Goal: Task Accomplishment & Management: Manage account settings

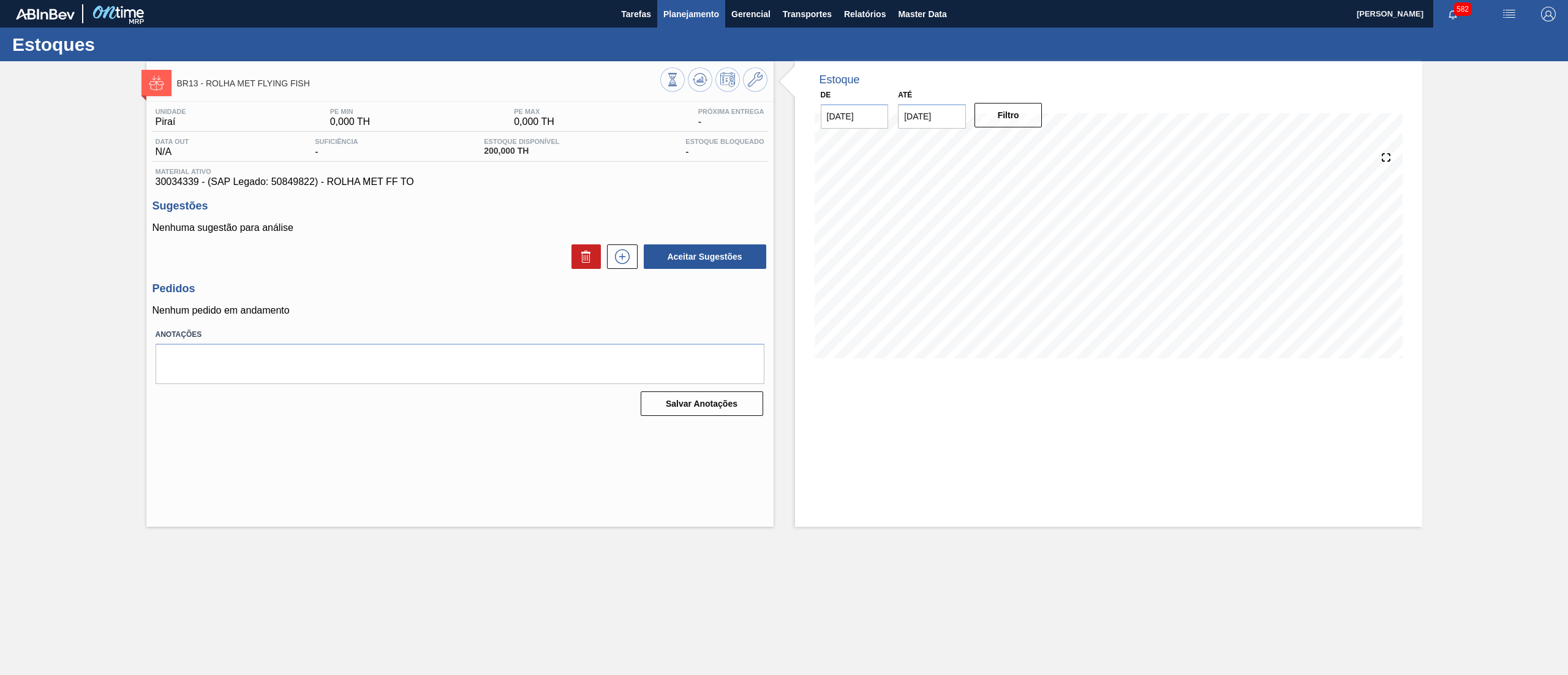
click at [692, 12] on span "Planejamento" at bounding box center [691, 14] width 56 height 15
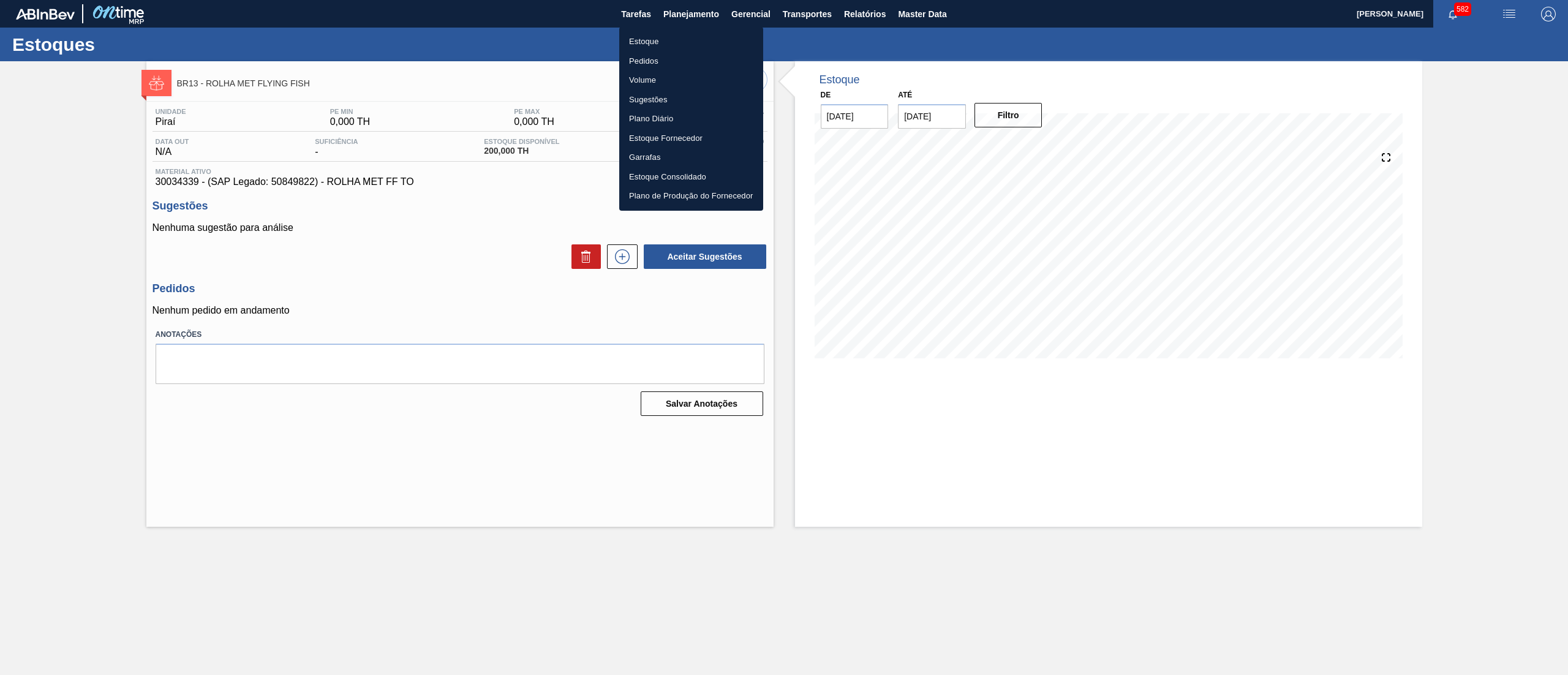
click at [661, 33] on li "Estoque" at bounding box center [691, 41] width 144 height 19
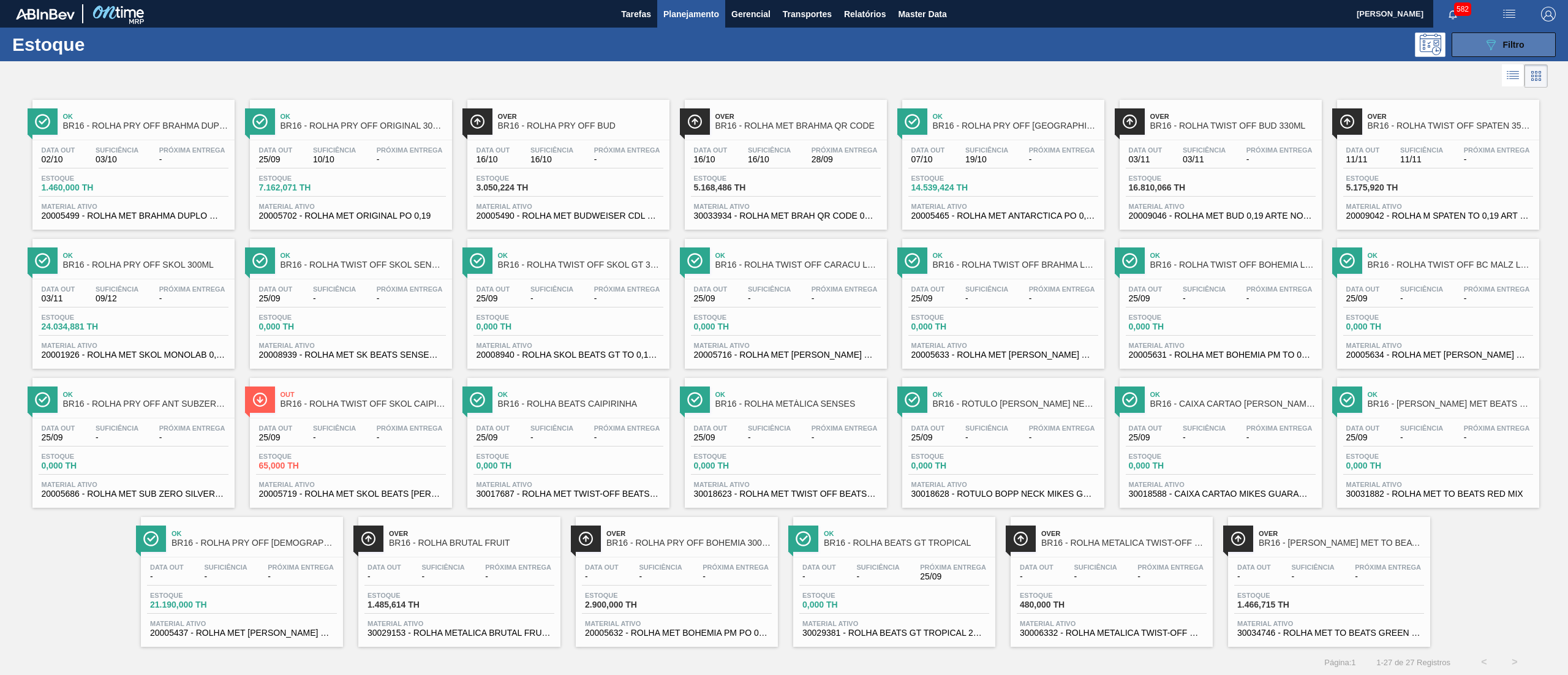
click at [1486, 46] on icon "089F7B8B-B2A5-4AFE-B5C0-19BA573D28AC" at bounding box center [1491, 45] width 15 height 15
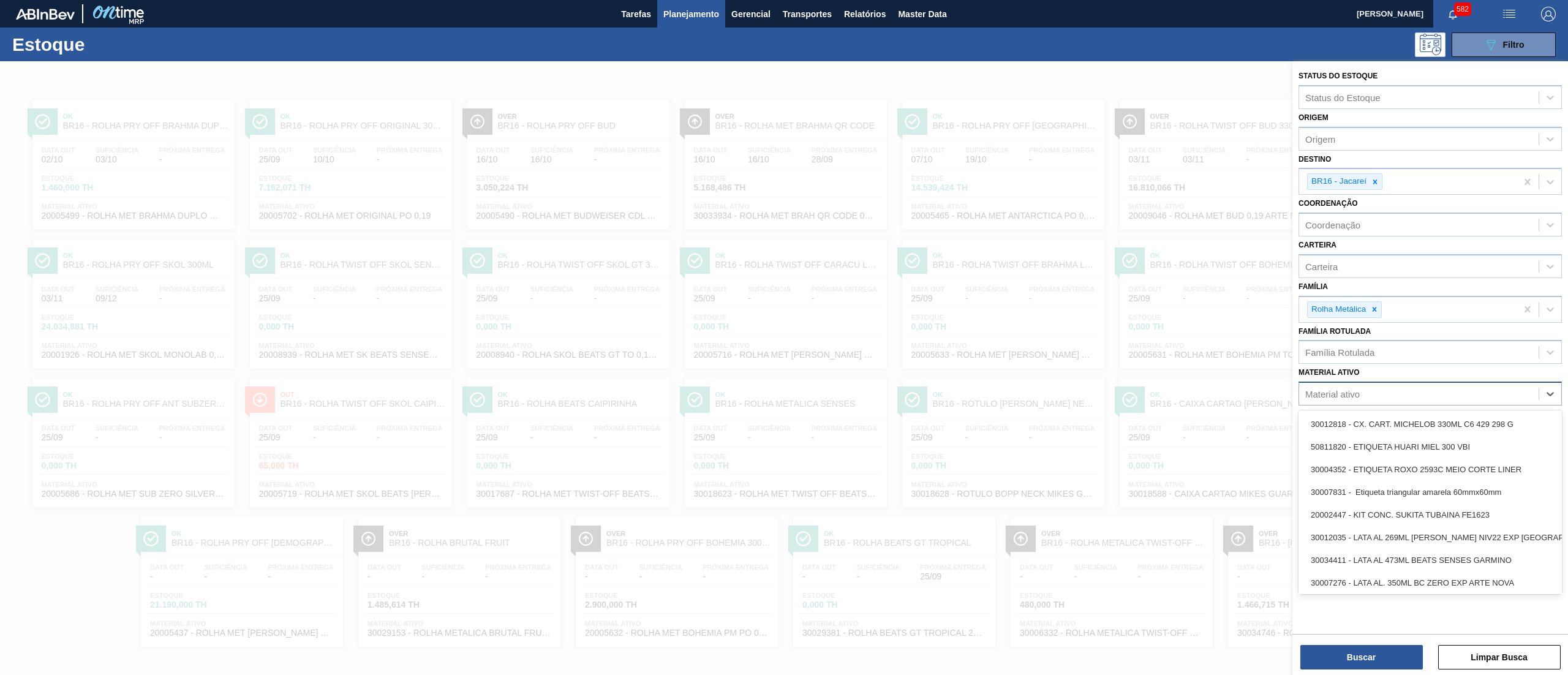
click at [1369, 392] on div "Material ativo" at bounding box center [1419, 394] width 239 height 18
paste ativo "30036580"
type ativo "30036580"
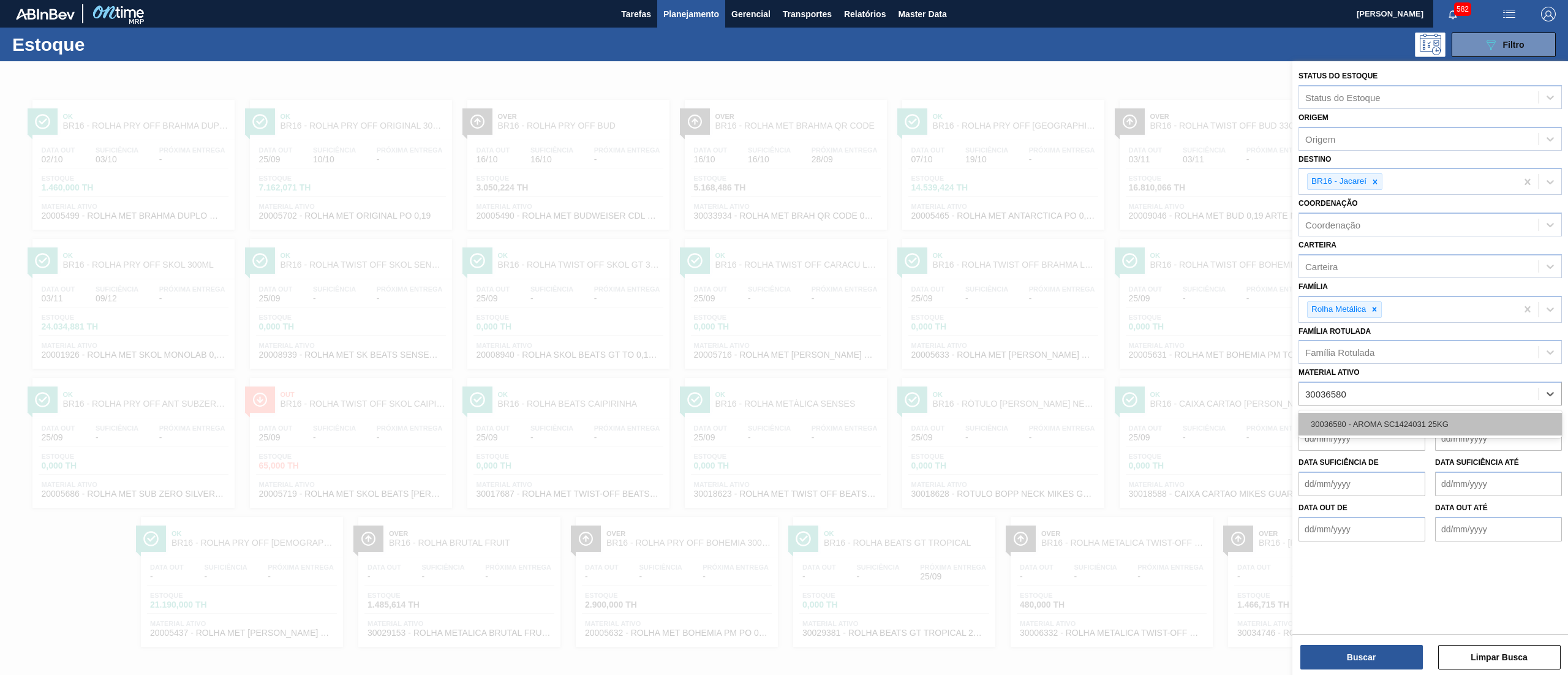
click at [1372, 419] on div "30036580 - AROMA SC1424031 25KG" at bounding box center [1430, 424] width 263 height 22
click at [1374, 310] on icon at bounding box center [1374, 309] width 4 height 4
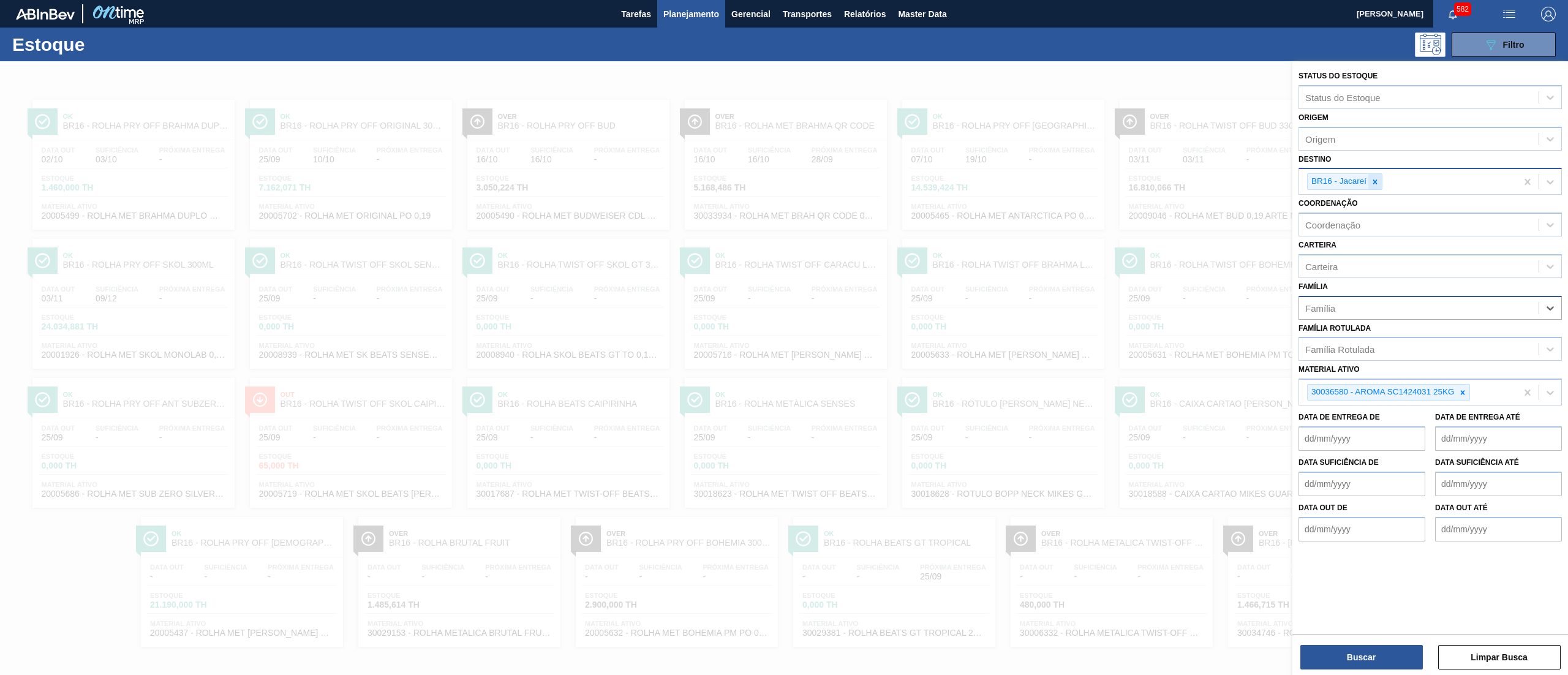
click at [1374, 178] on icon at bounding box center [1375, 182] width 9 height 9
click at [1345, 653] on button "Buscar" at bounding box center [1362, 657] width 122 height 24
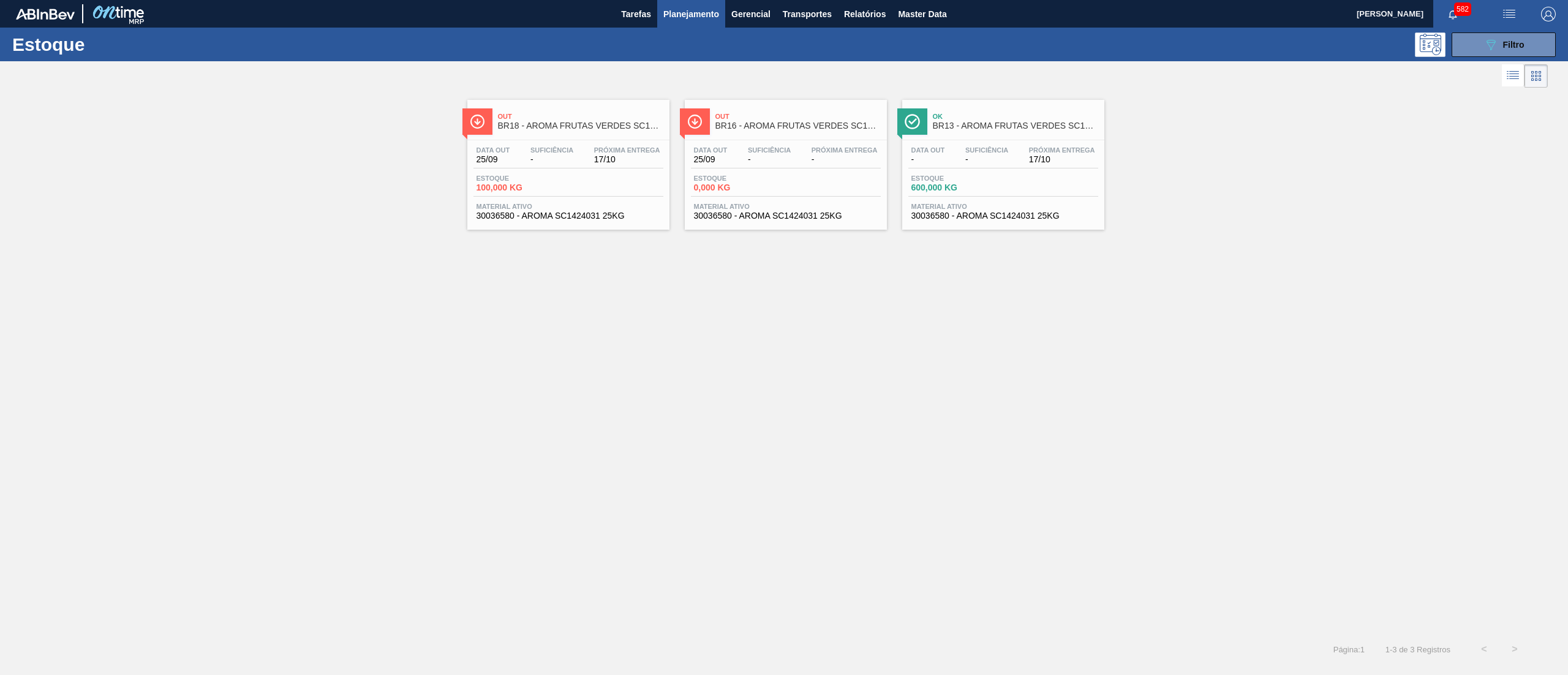
click at [601, 222] on div "Data out 25/09 Suficiência - Próxima Entrega 17/10 Estoque 100,000 KG Material …" at bounding box center [568, 181] width 202 height 83
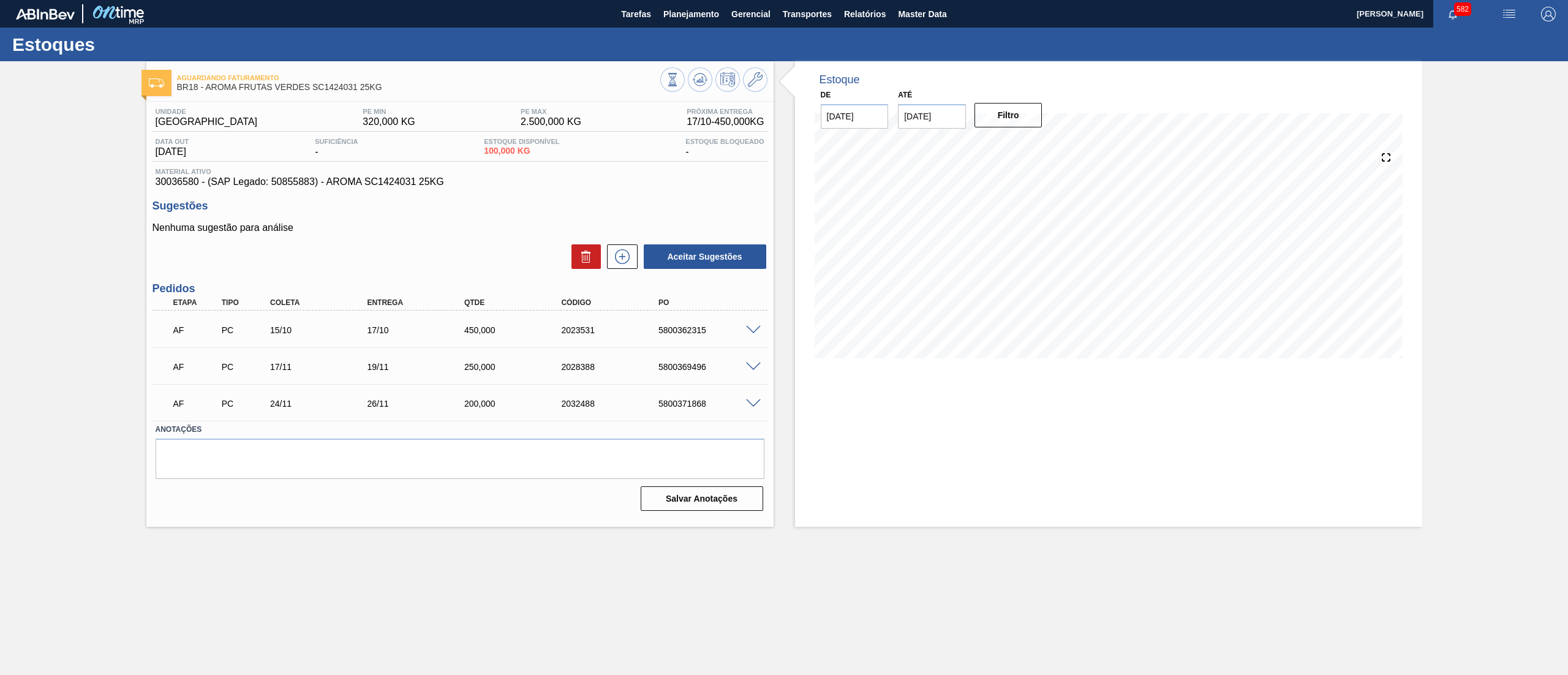
click at [757, 332] on span at bounding box center [754, 330] width 15 height 9
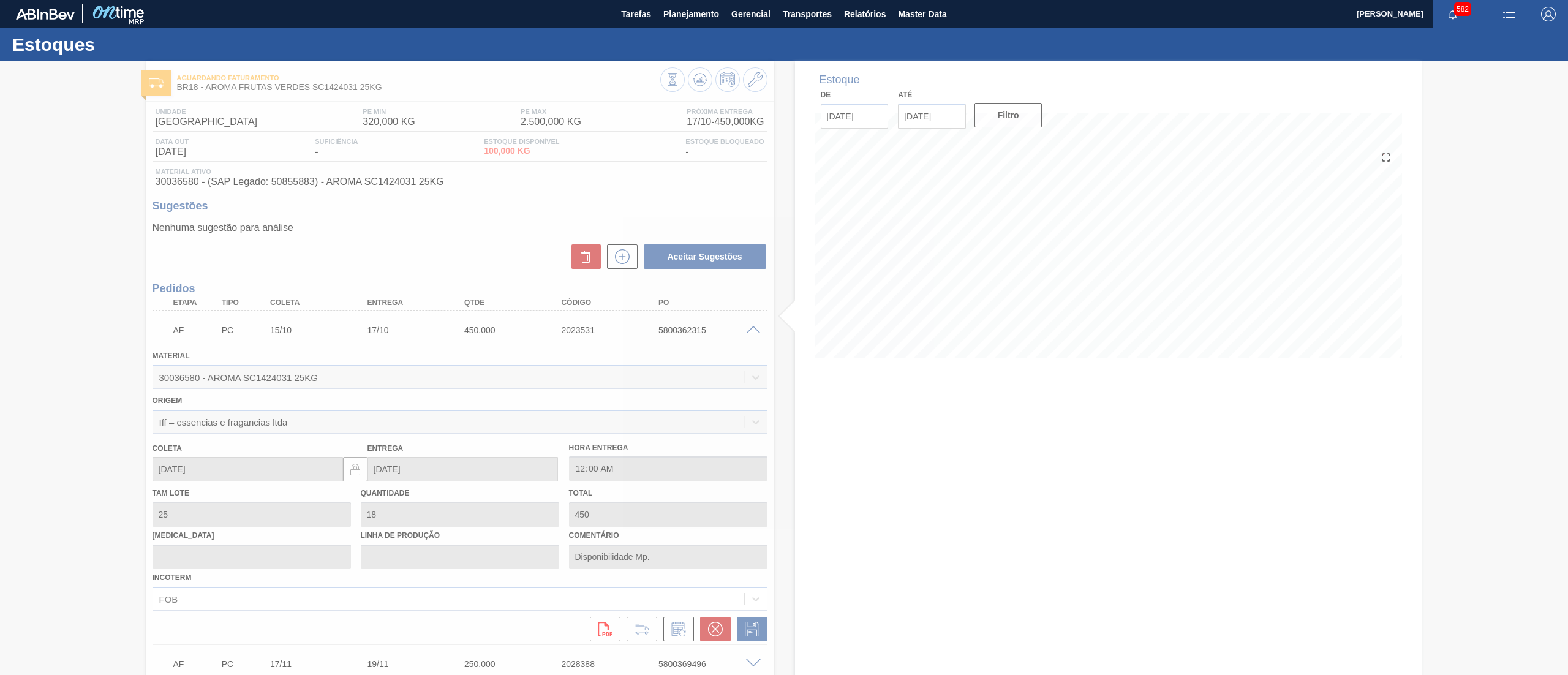
click at [757, 332] on div at bounding box center [784, 368] width 1568 height 614
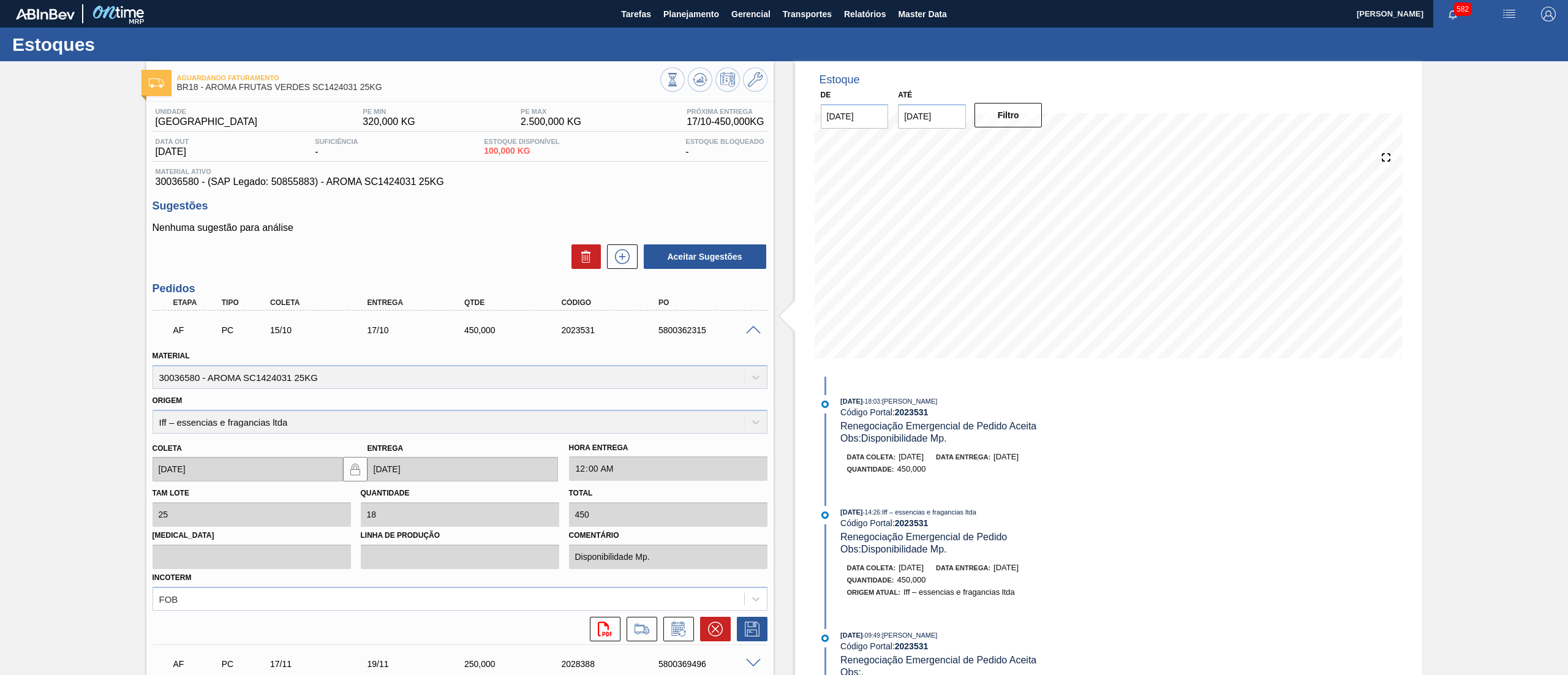
click at [751, 331] on span at bounding box center [754, 330] width 15 height 9
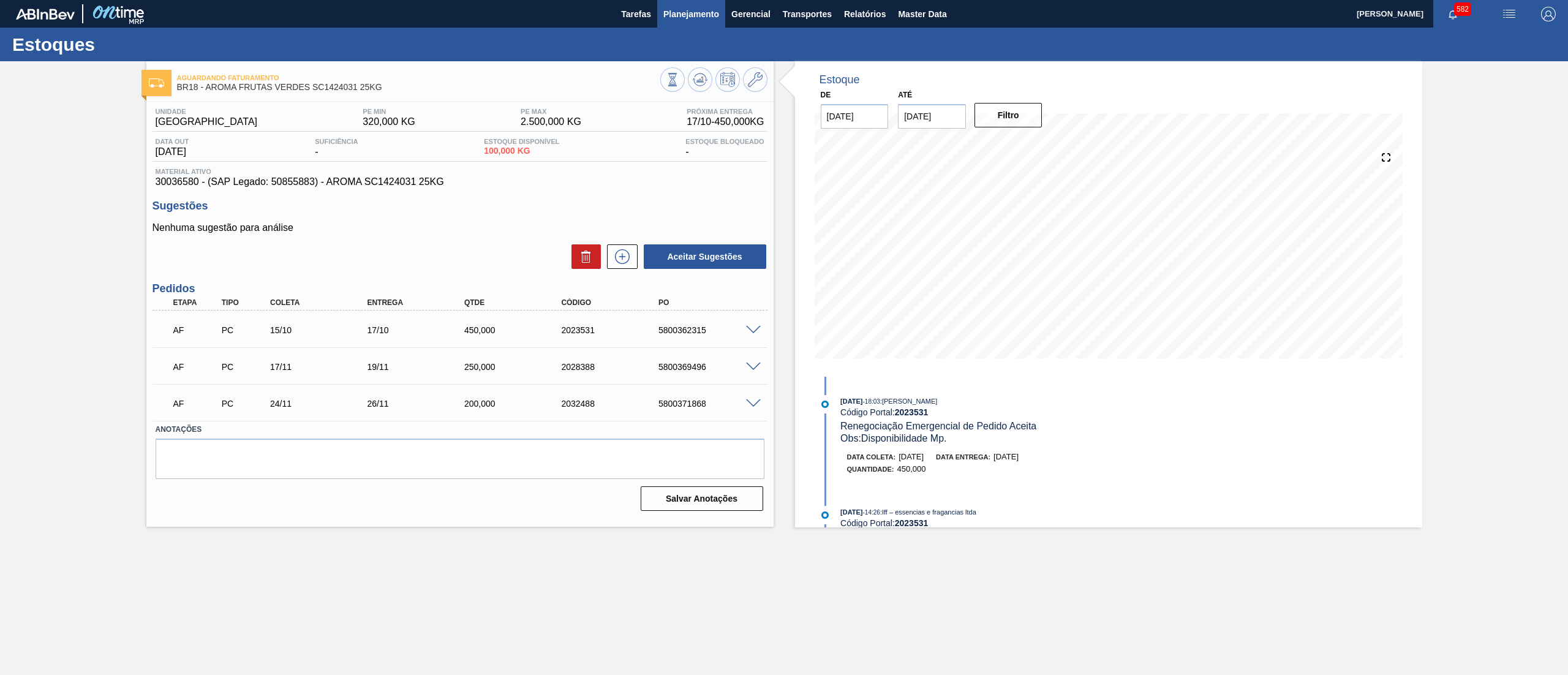
click at [674, 17] on span "Planejamento" at bounding box center [691, 14] width 56 height 15
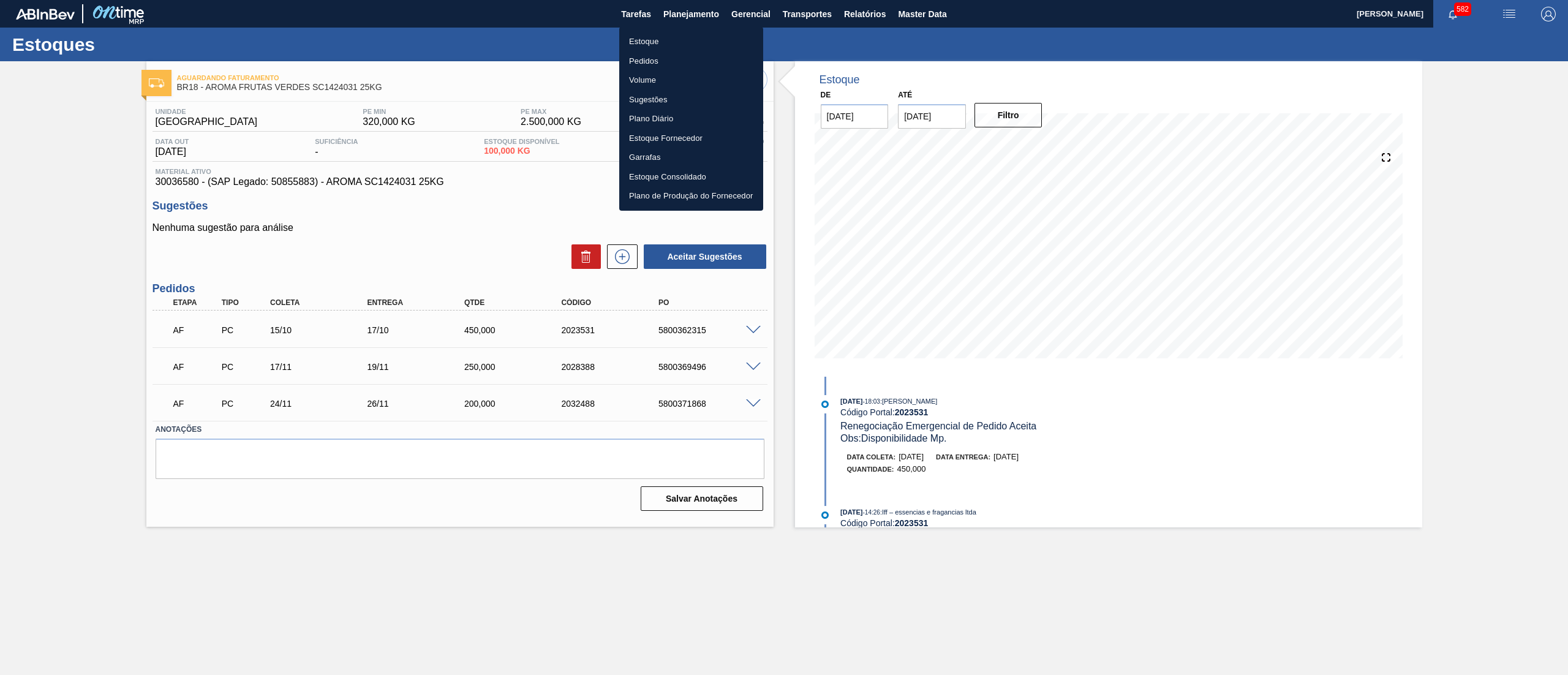
click at [661, 43] on li "Estoque" at bounding box center [691, 41] width 144 height 19
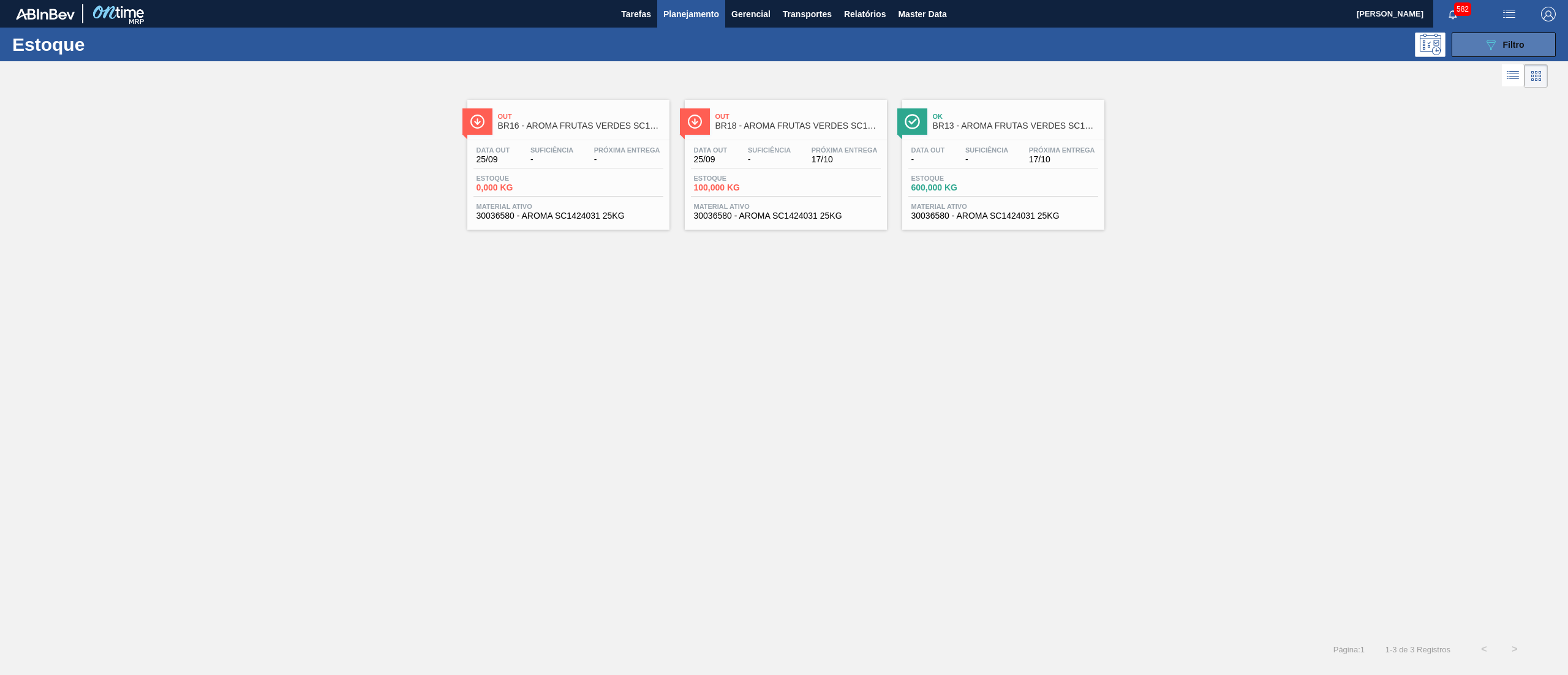
click at [1467, 44] on button "089F7B8B-B2A5-4AFE-B5C0-19BA573D28AC Filtro" at bounding box center [1504, 44] width 104 height 24
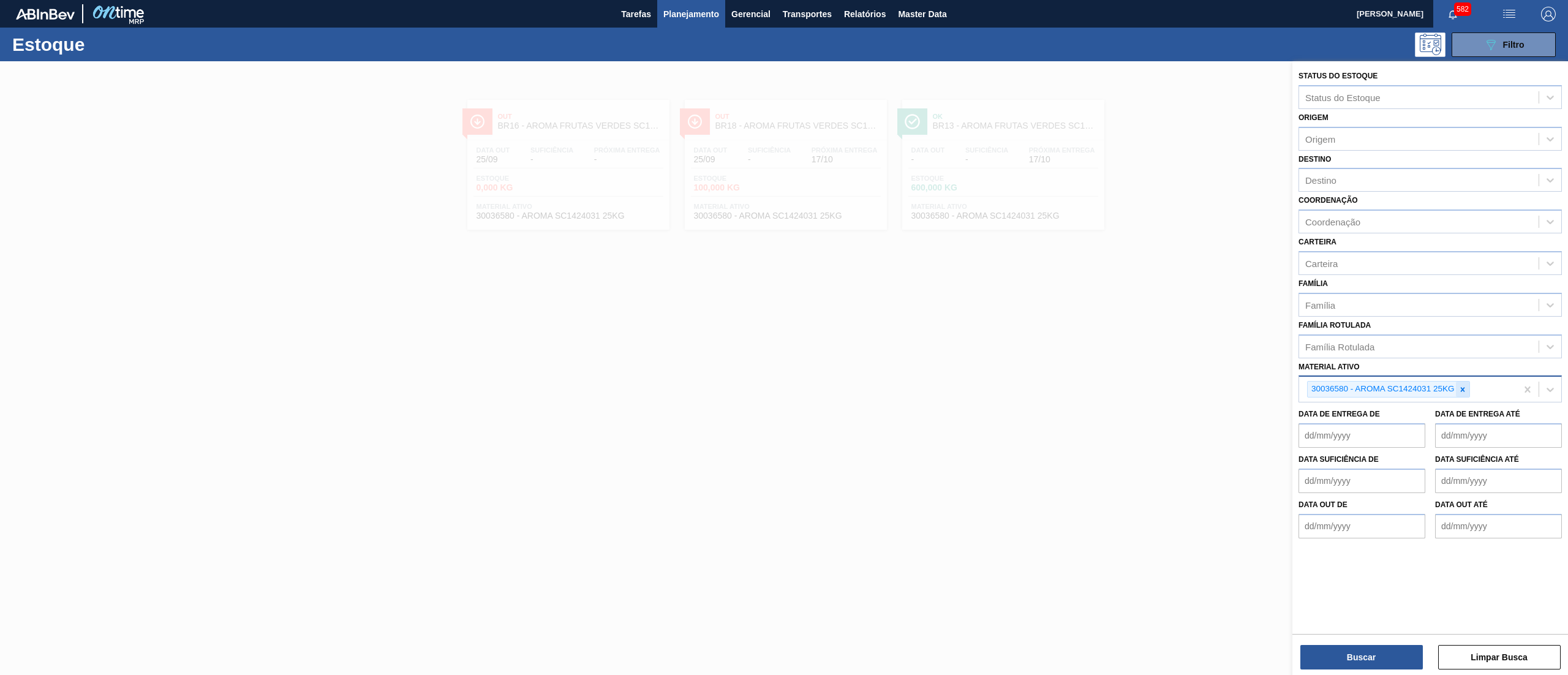
click at [1462, 382] on div at bounding box center [1463, 389] width 14 height 16
paste ativo "30033729"
type ativo "30033729"
click at [1434, 414] on div "30033729 - FILME CONT 620X80 GT 269ML C 8 NIV25" at bounding box center [1430, 418] width 263 height 22
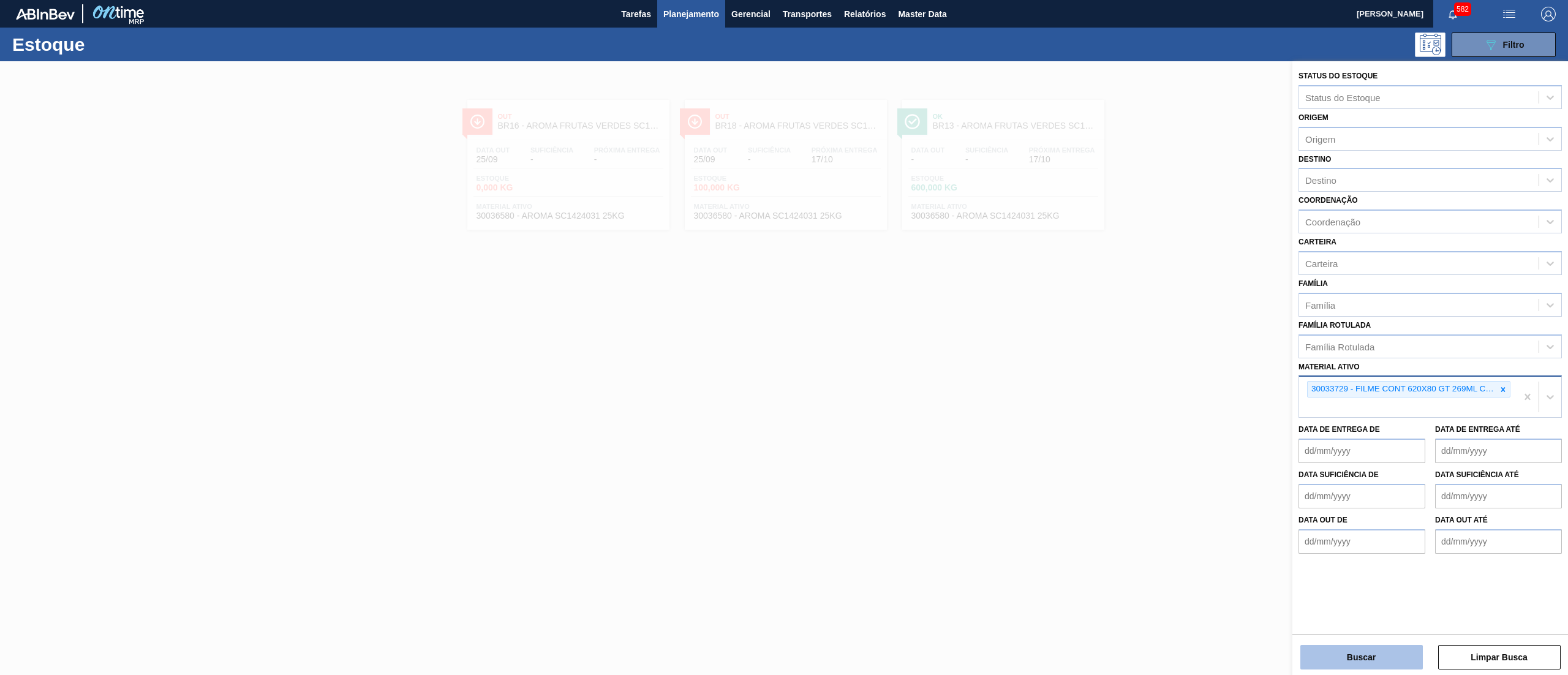
click at [1367, 648] on button "Buscar" at bounding box center [1362, 657] width 122 height 24
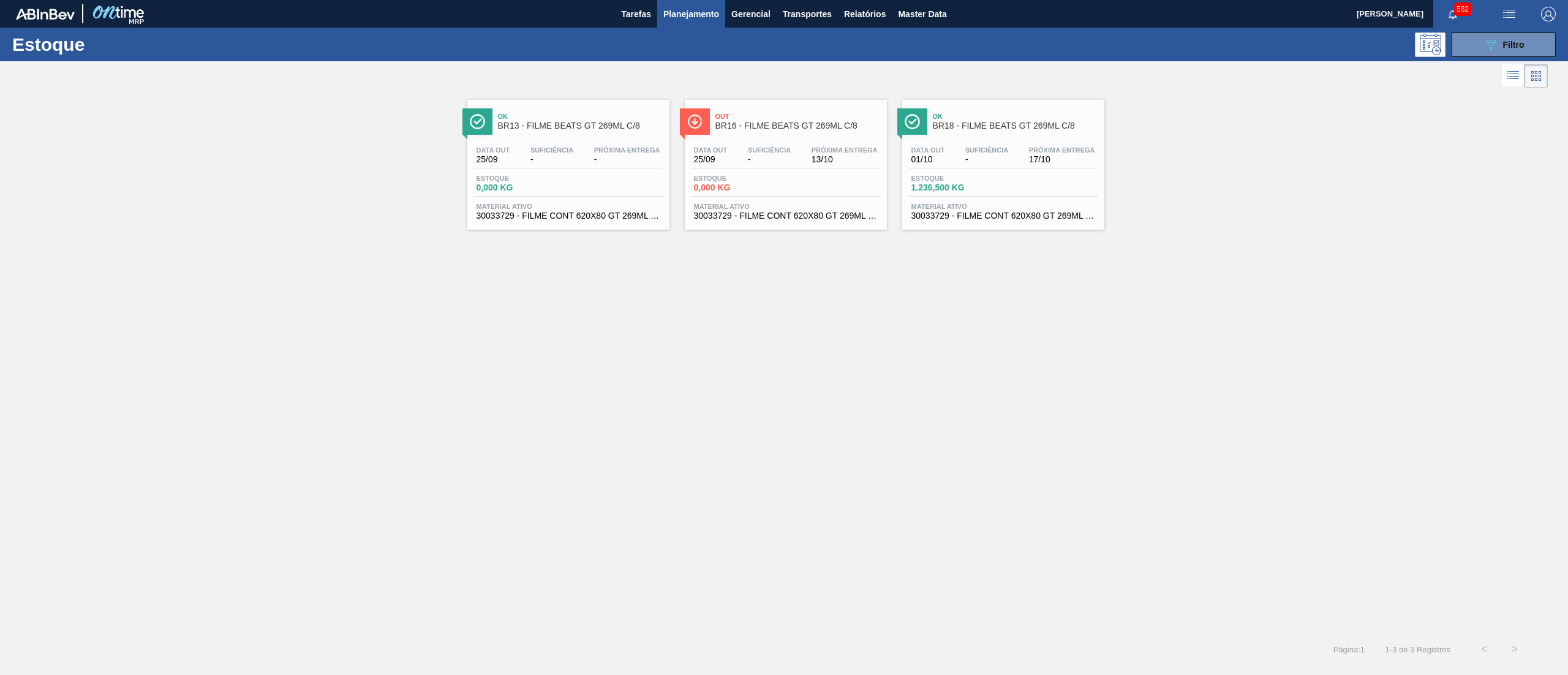
click at [773, 208] on span "Material ativo" at bounding box center [786, 206] width 184 height 8
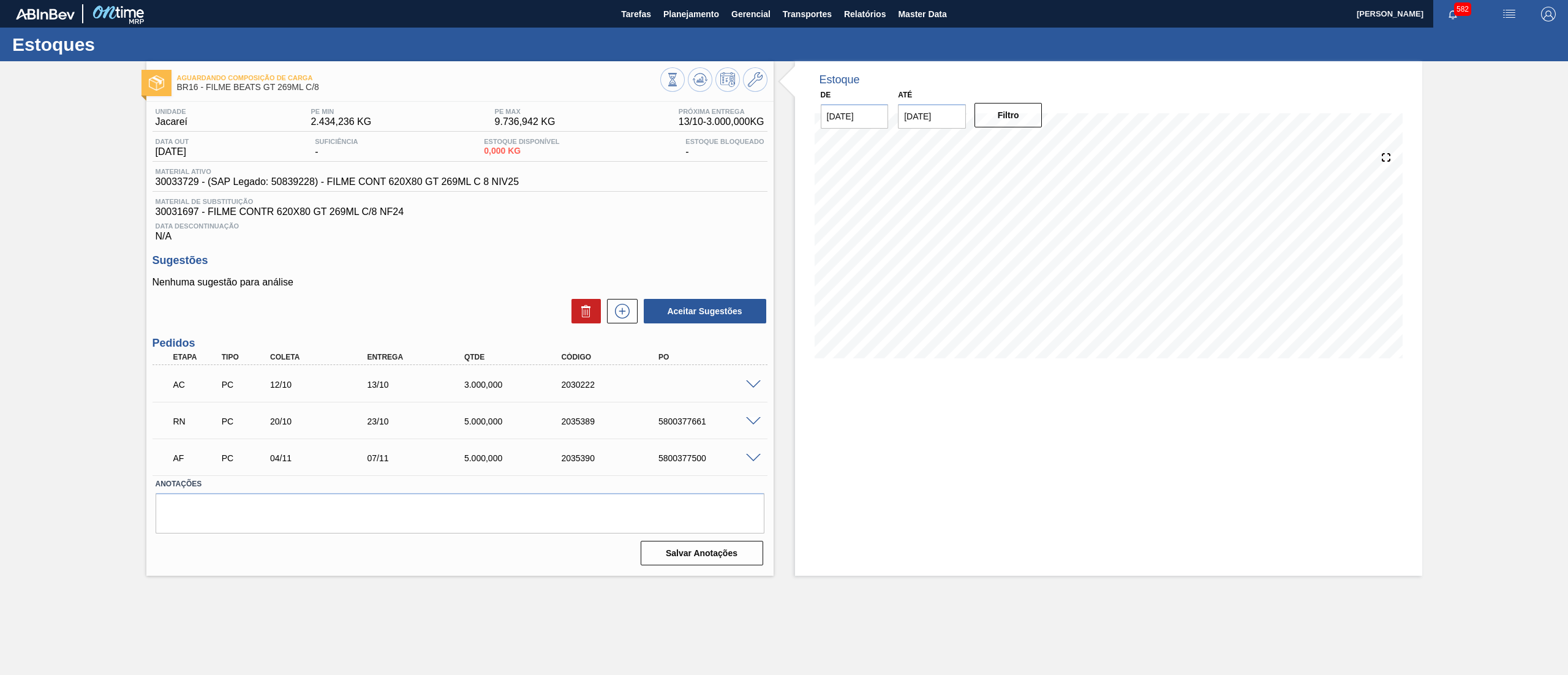
click at [758, 384] on span at bounding box center [754, 385] width 15 height 9
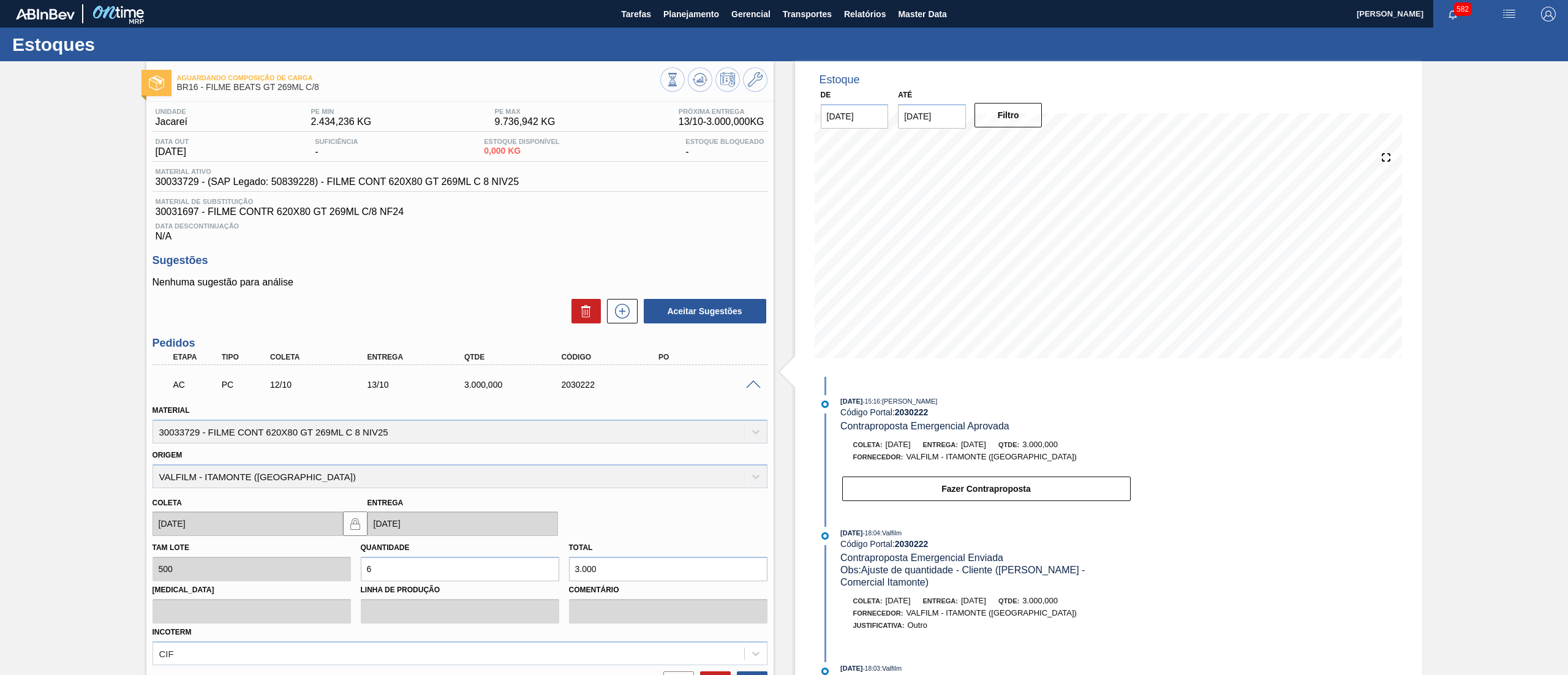
click at [758, 384] on span at bounding box center [754, 385] width 15 height 9
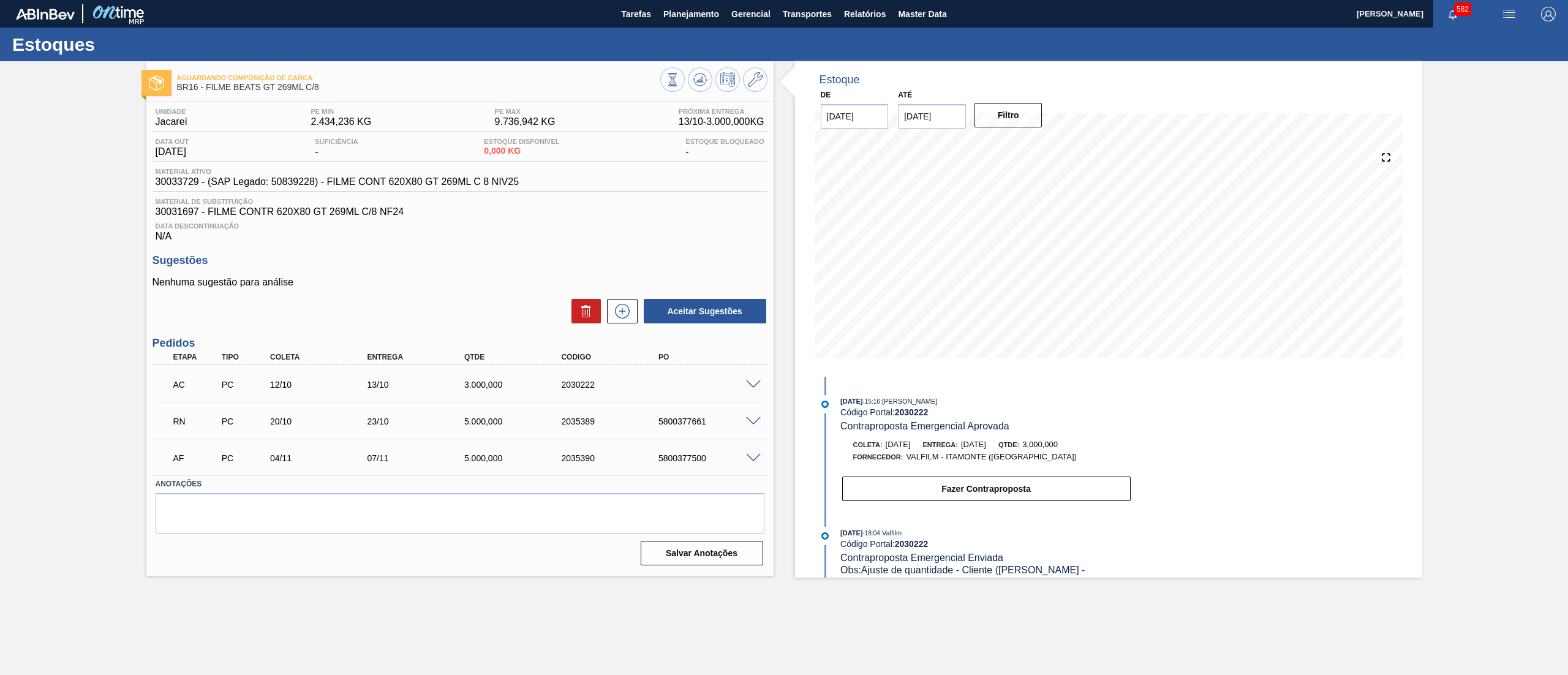
click at [754, 418] on span at bounding box center [754, 421] width 15 height 9
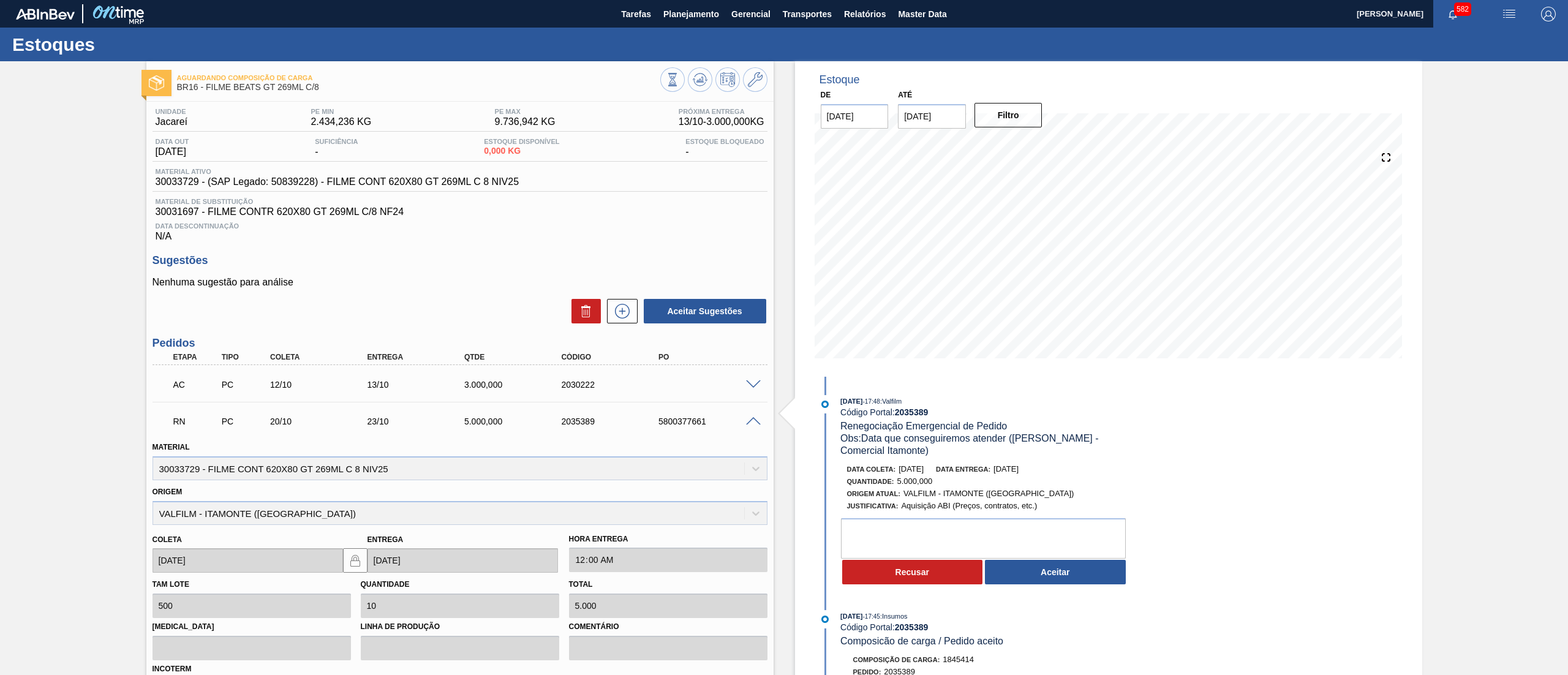
click at [754, 418] on span at bounding box center [754, 421] width 15 height 9
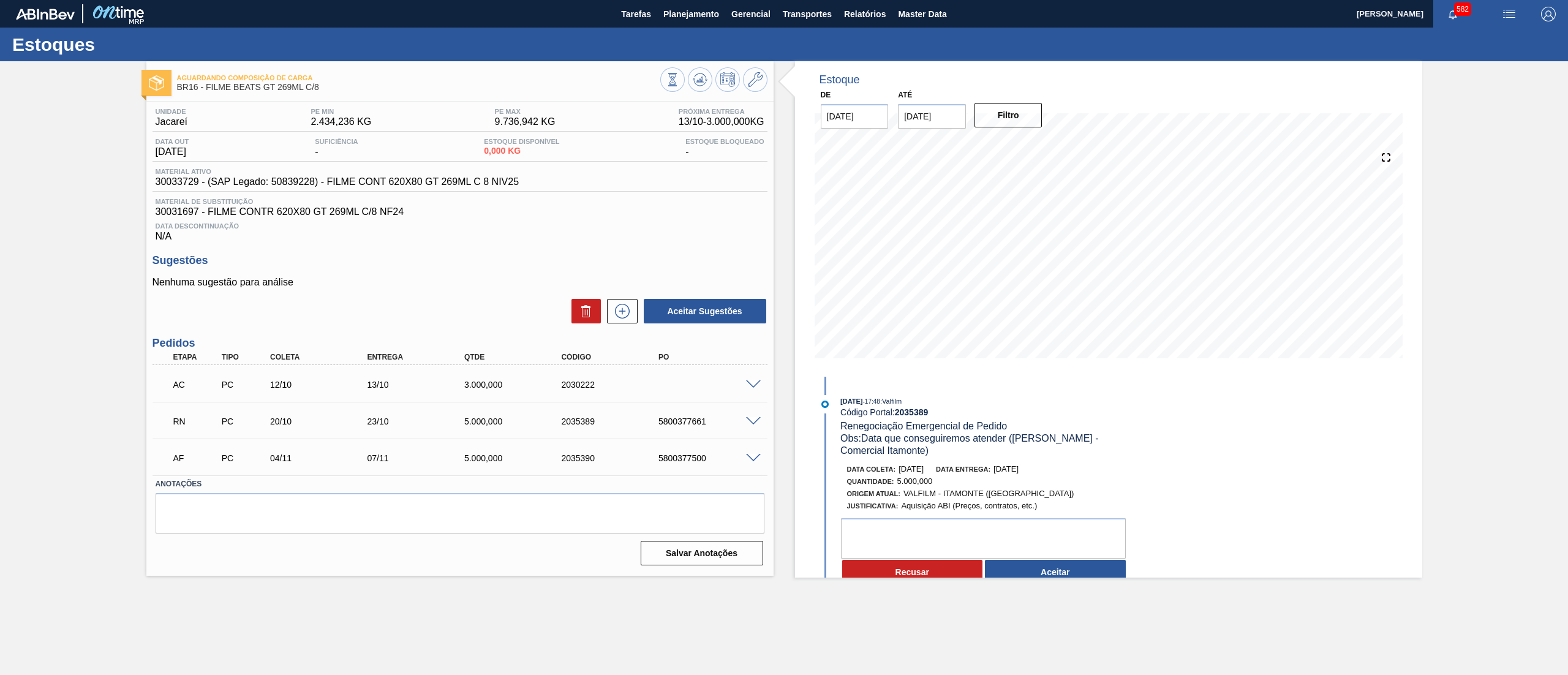
click at [754, 418] on span at bounding box center [754, 421] width 15 height 9
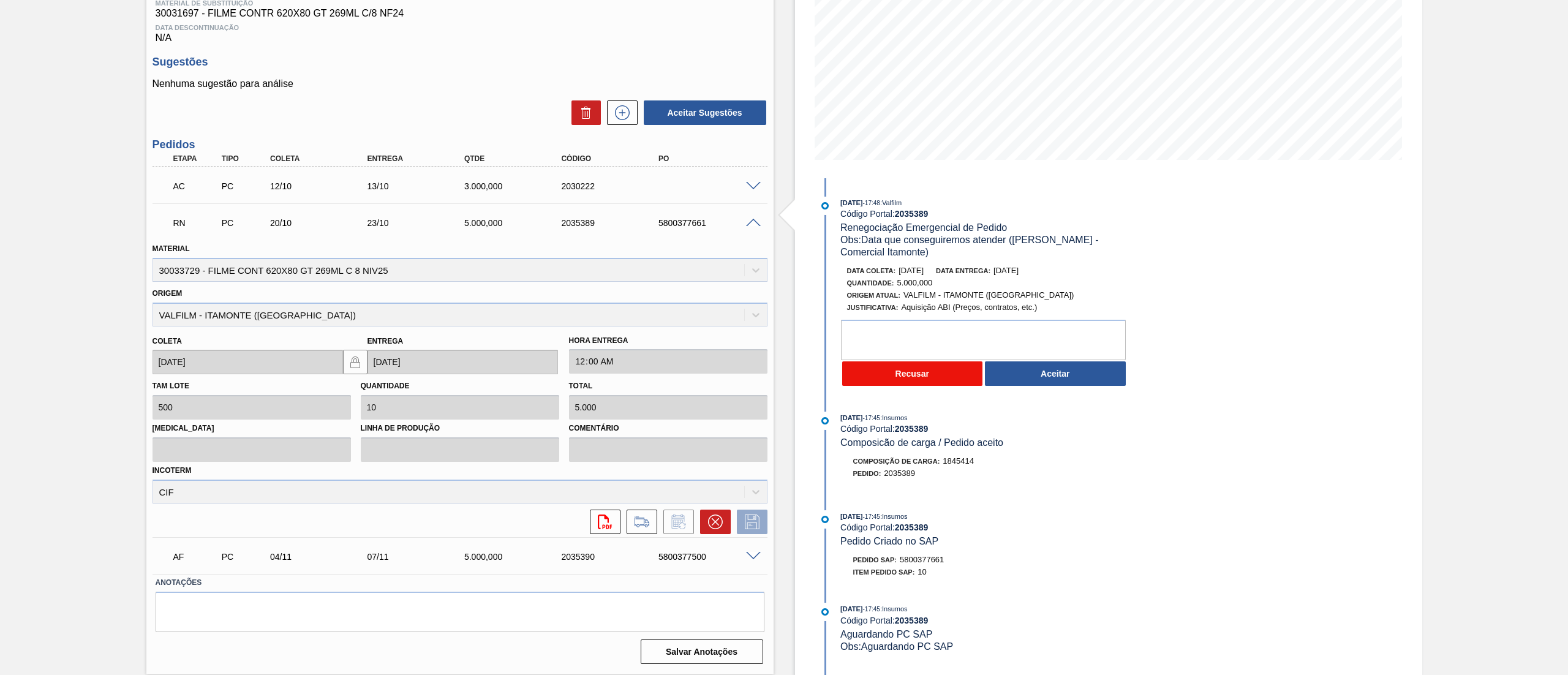
click at [914, 368] on button "Recusar" at bounding box center [912, 373] width 141 height 24
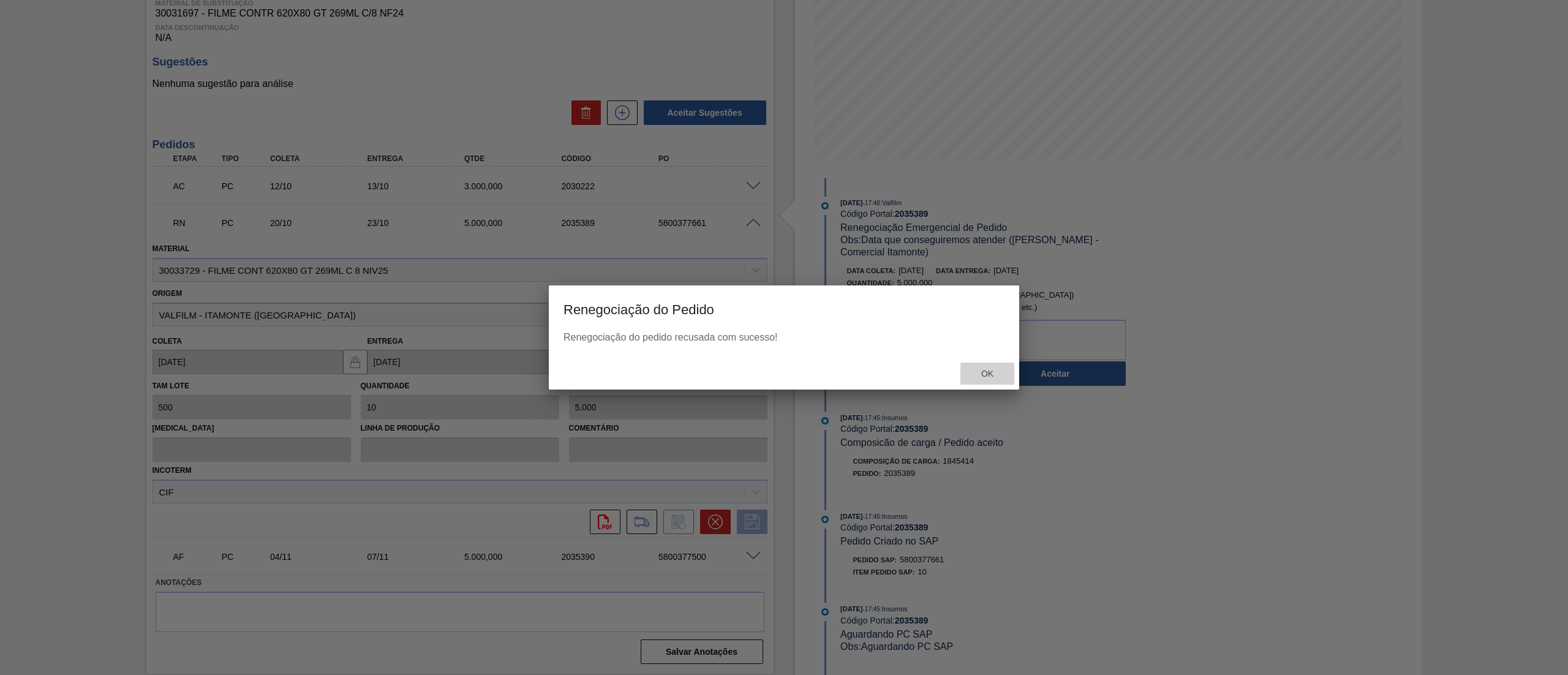
click at [984, 374] on span "Ok" at bounding box center [987, 374] width 32 height 10
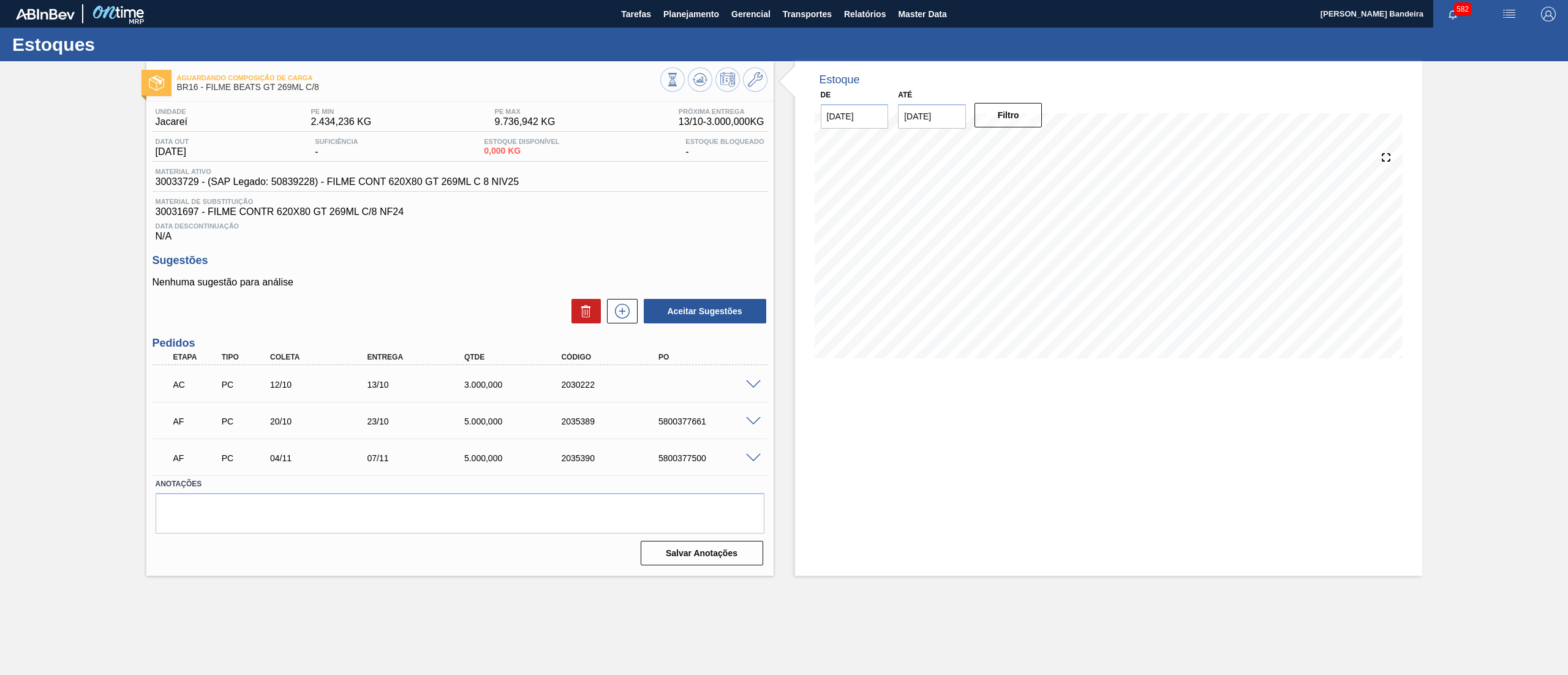
click at [757, 385] on span at bounding box center [754, 385] width 15 height 9
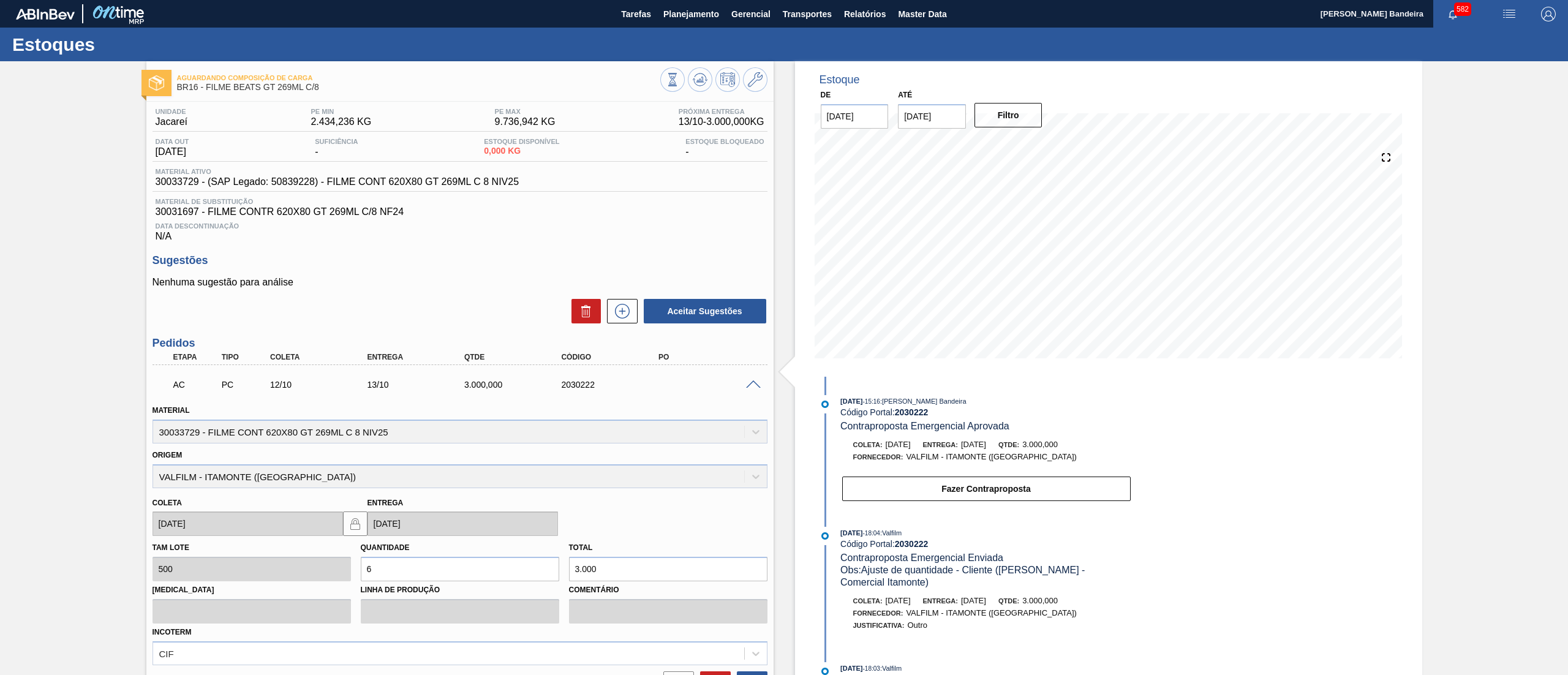
click at [757, 385] on span at bounding box center [754, 385] width 15 height 9
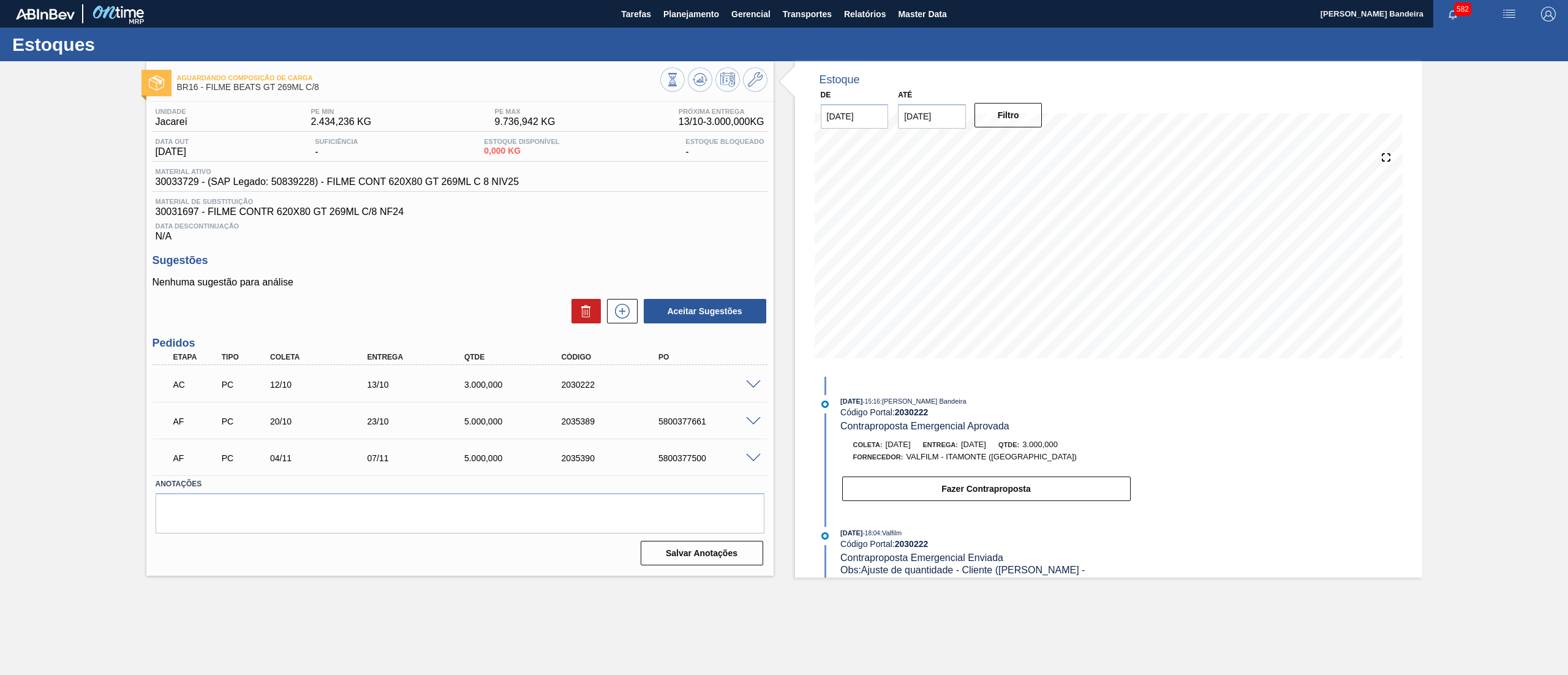
click at [751, 425] on span at bounding box center [754, 421] width 15 height 9
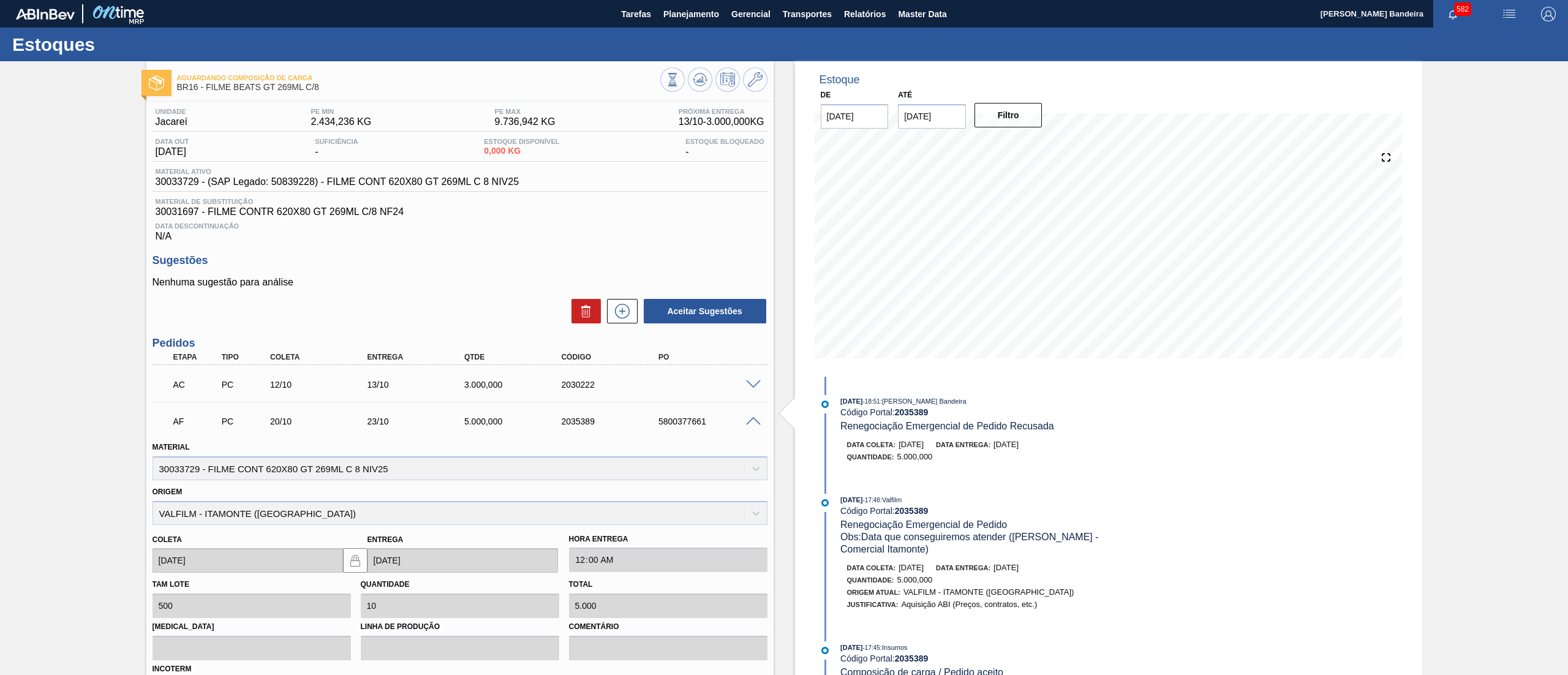
click at [751, 425] on span at bounding box center [754, 421] width 15 height 9
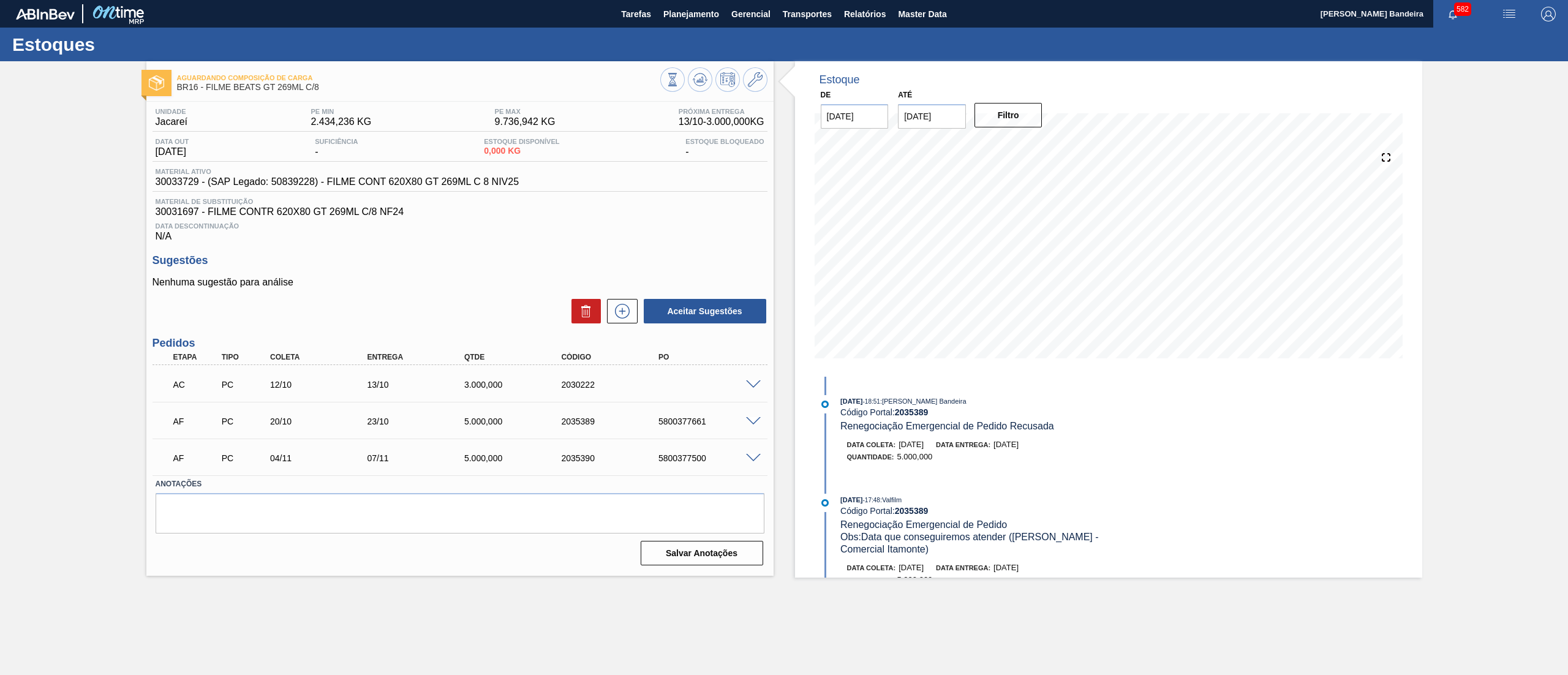
click at [751, 462] on span at bounding box center [754, 458] width 15 height 9
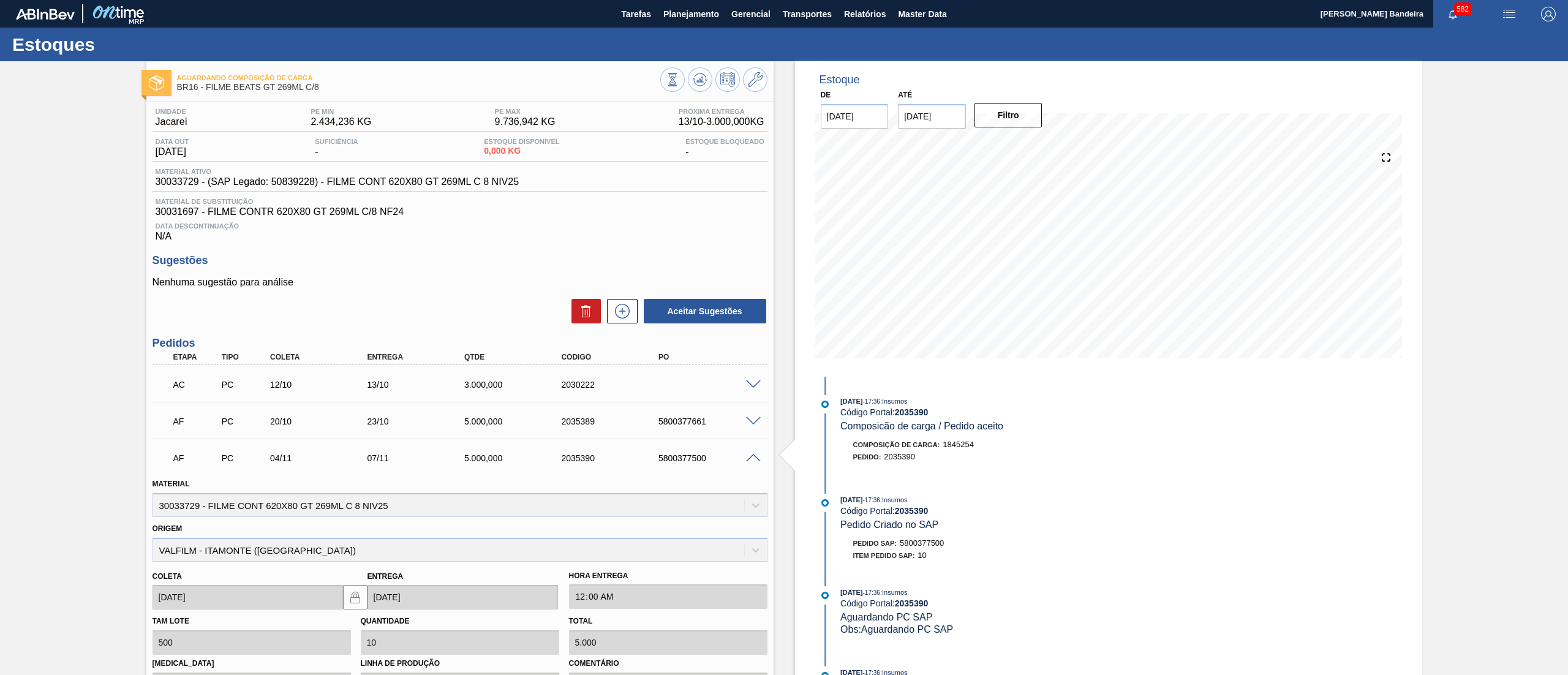
click at [751, 462] on span at bounding box center [754, 458] width 15 height 9
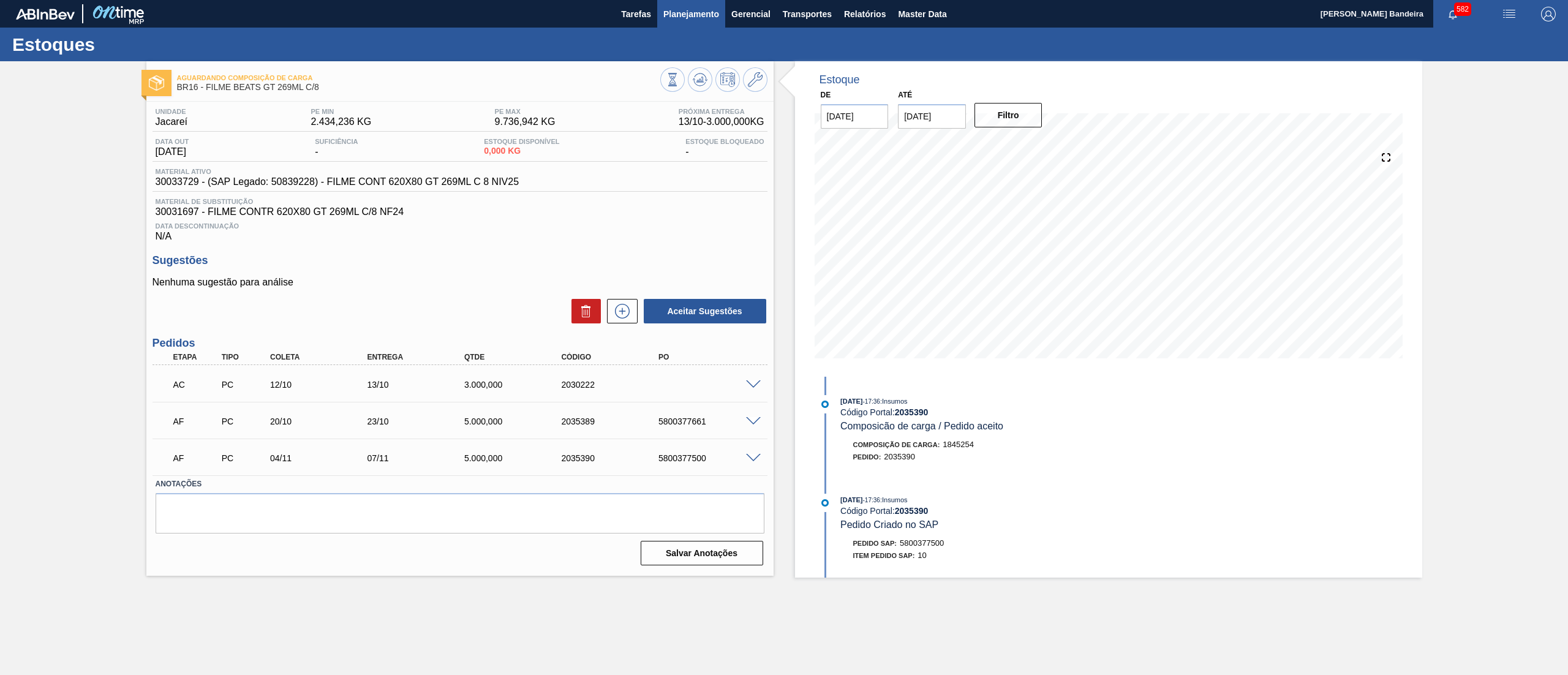
click at [693, 7] on span "Planejamento" at bounding box center [691, 14] width 56 height 15
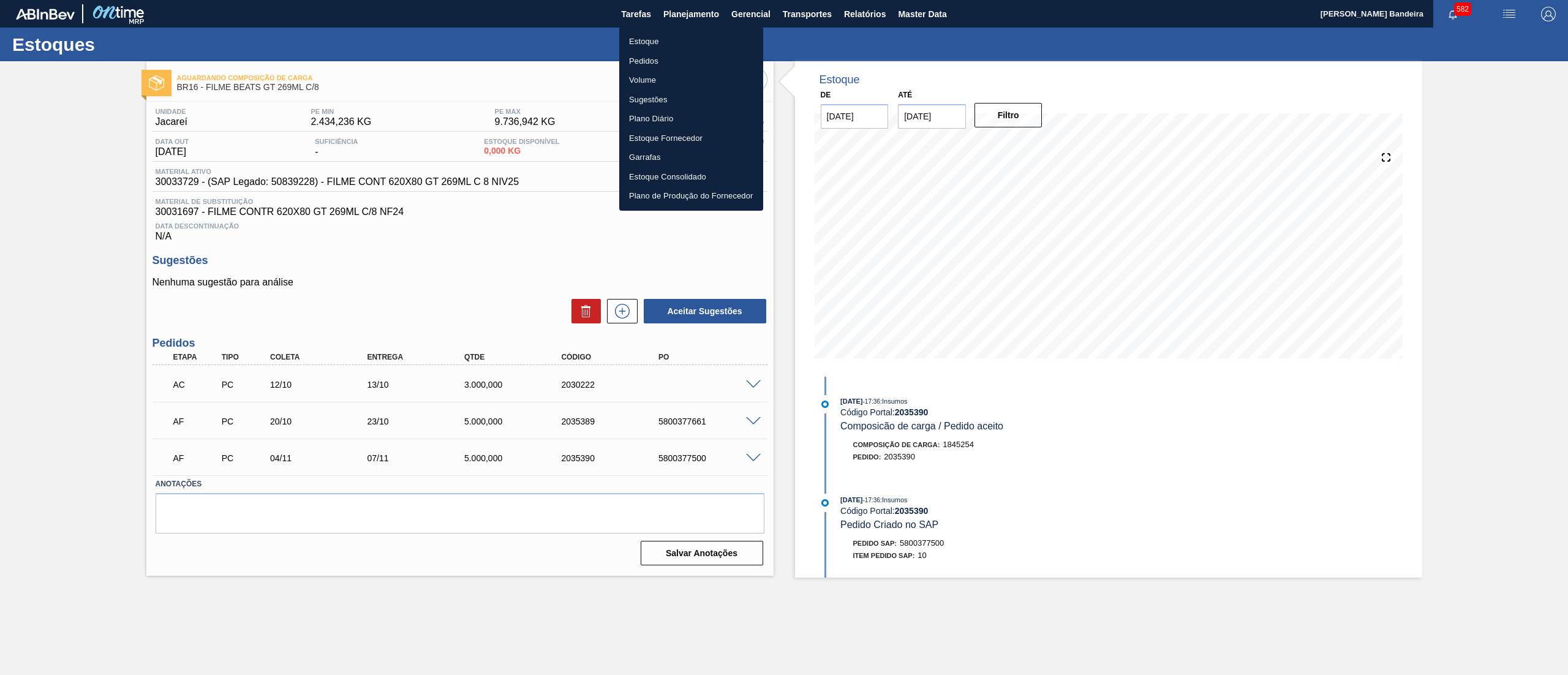
click at [674, 44] on li "Estoque" at bounding box center [691, 41] width 144 height 19
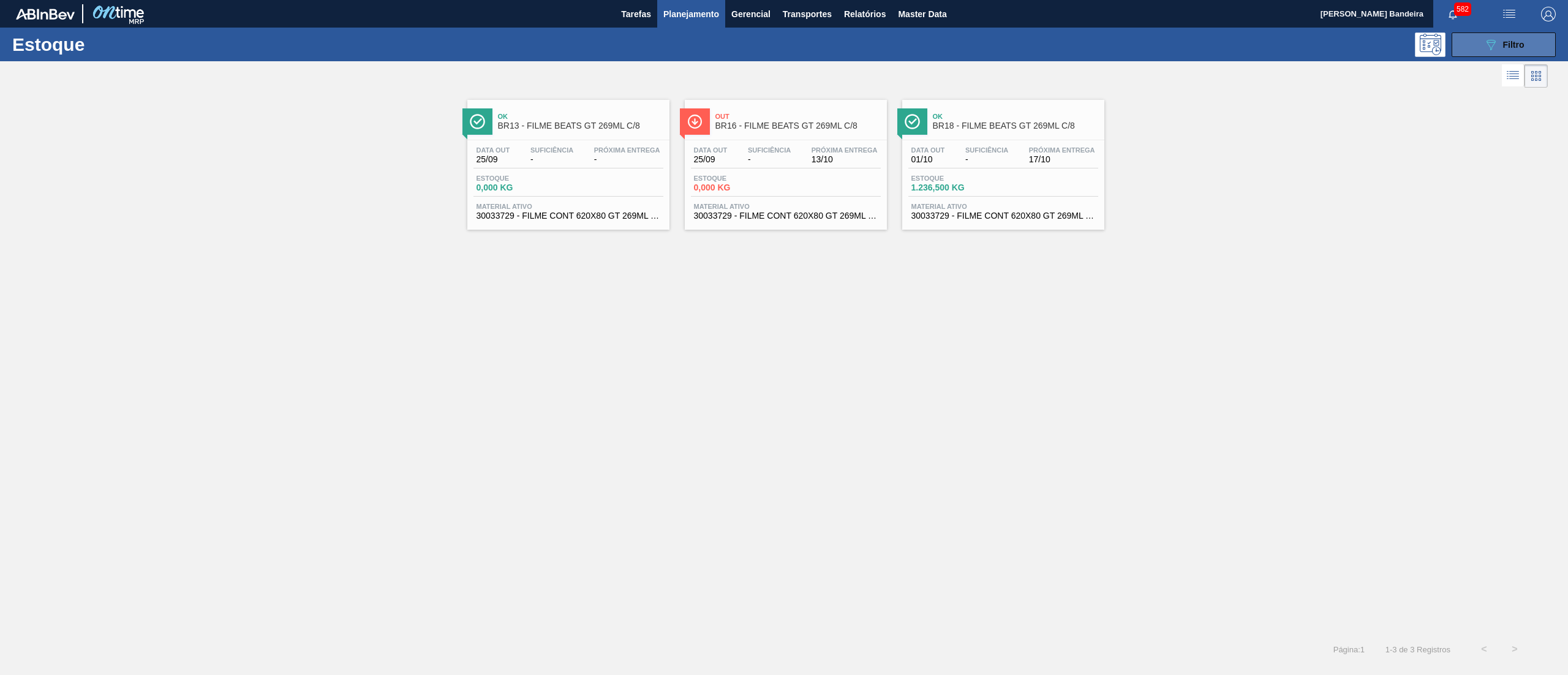
click at [1497, 51] on button "089F7B8B-B2A5-4AFE-B5C0-19BA573D28AC Filtro" at bounding box center [1504, 44] width 104 height 24
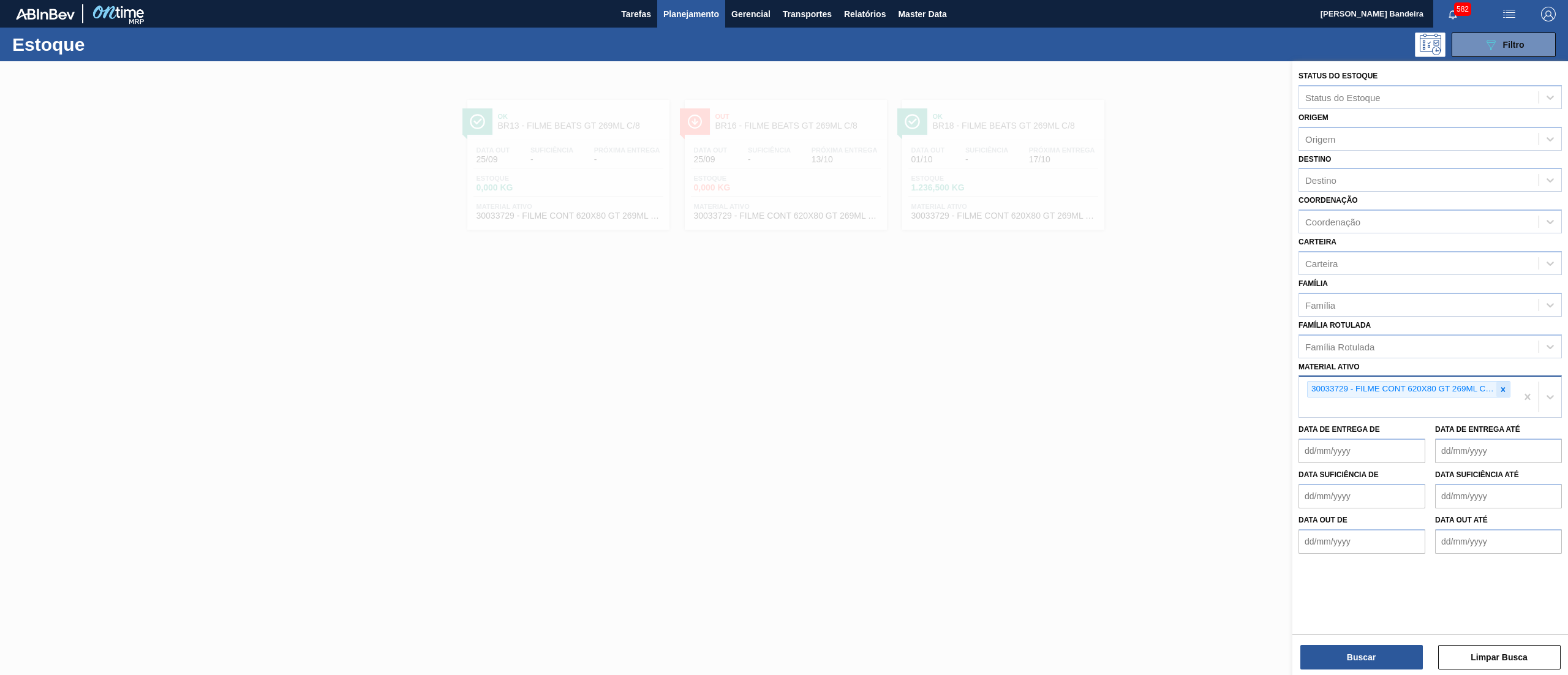
click at [1507, 384] on div at bounding box center [1503, 389] width 14 height 16
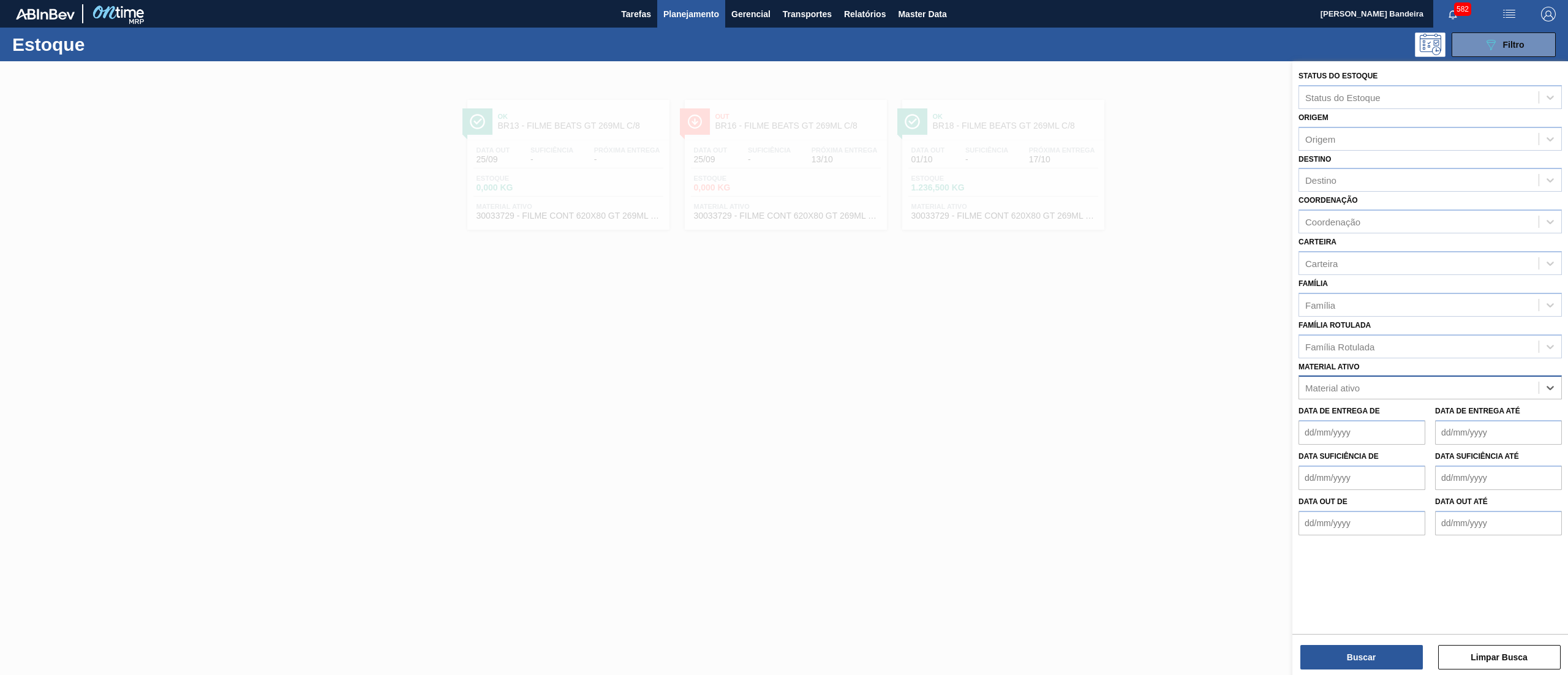
paste ativo "30034006"
type ativo "30034006"
click at [1459, 413] on div "30034006 - AROMA REDMIX RJ6159049" at bounding box center [1430, 418] width 263 height 22
click at [1350, 647] on button "Buscar" at bounding box center [1362, 657] width 122 height 24
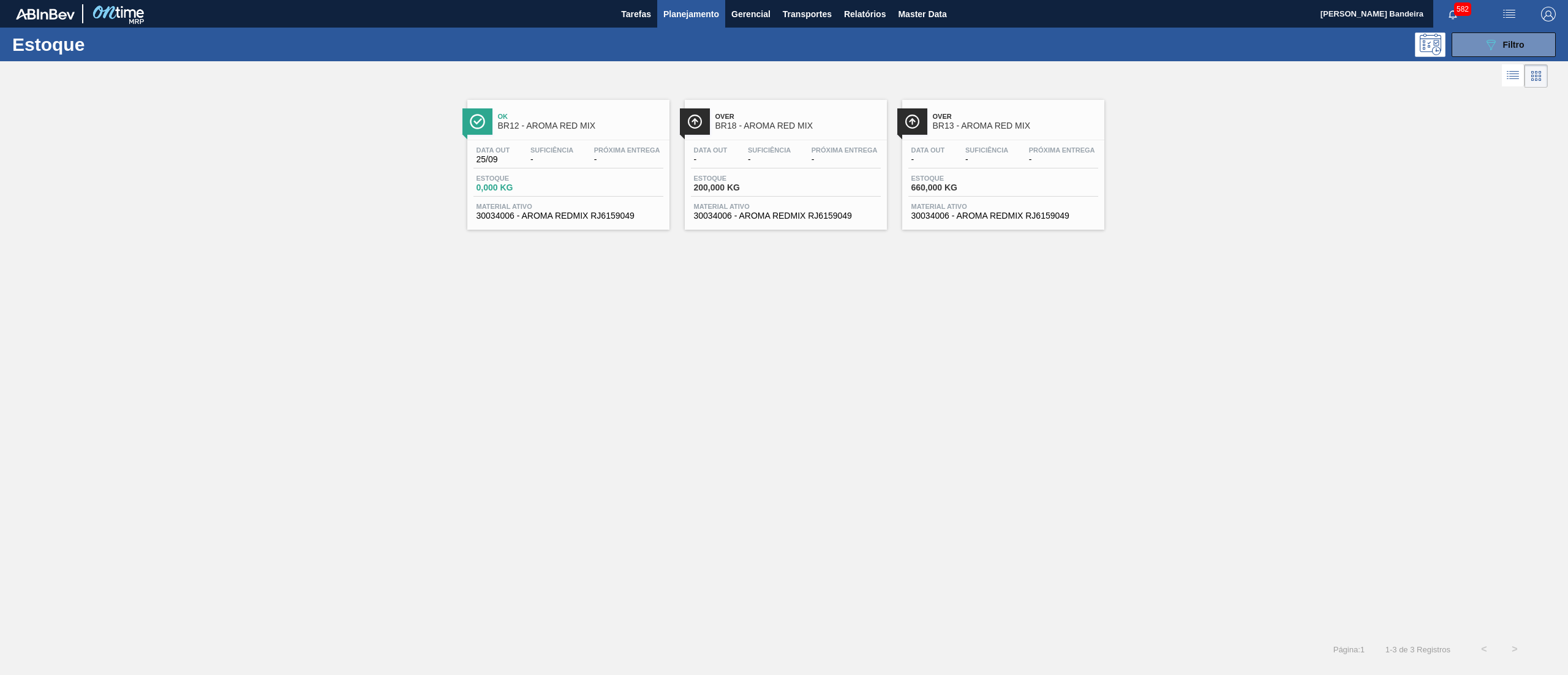
click at [981, 215] on span "30034006 - AROMA REDMIX RJ6159049" at bounding box center [1003, 216] width 184 height 9
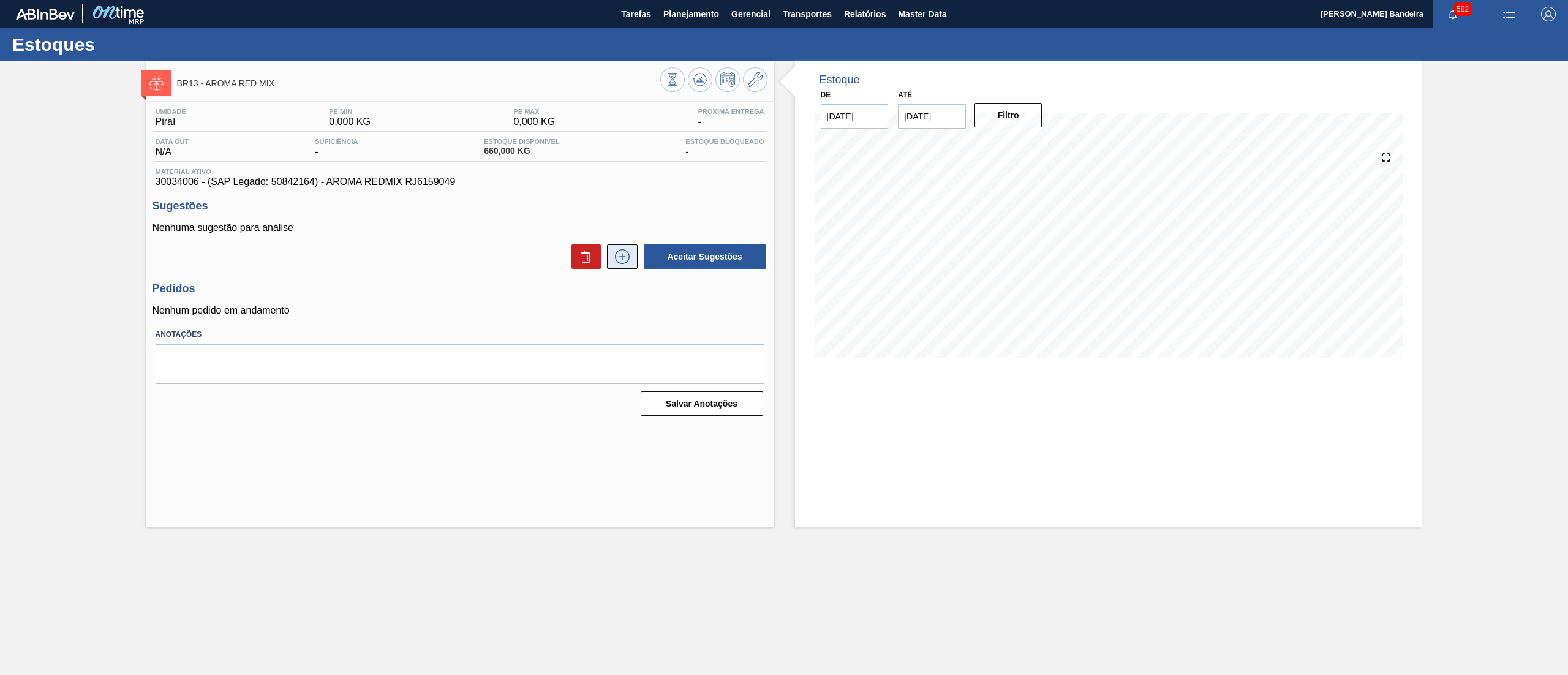
click at [626, 254] on icon at bounding box center [622, 257] width 19 height 15
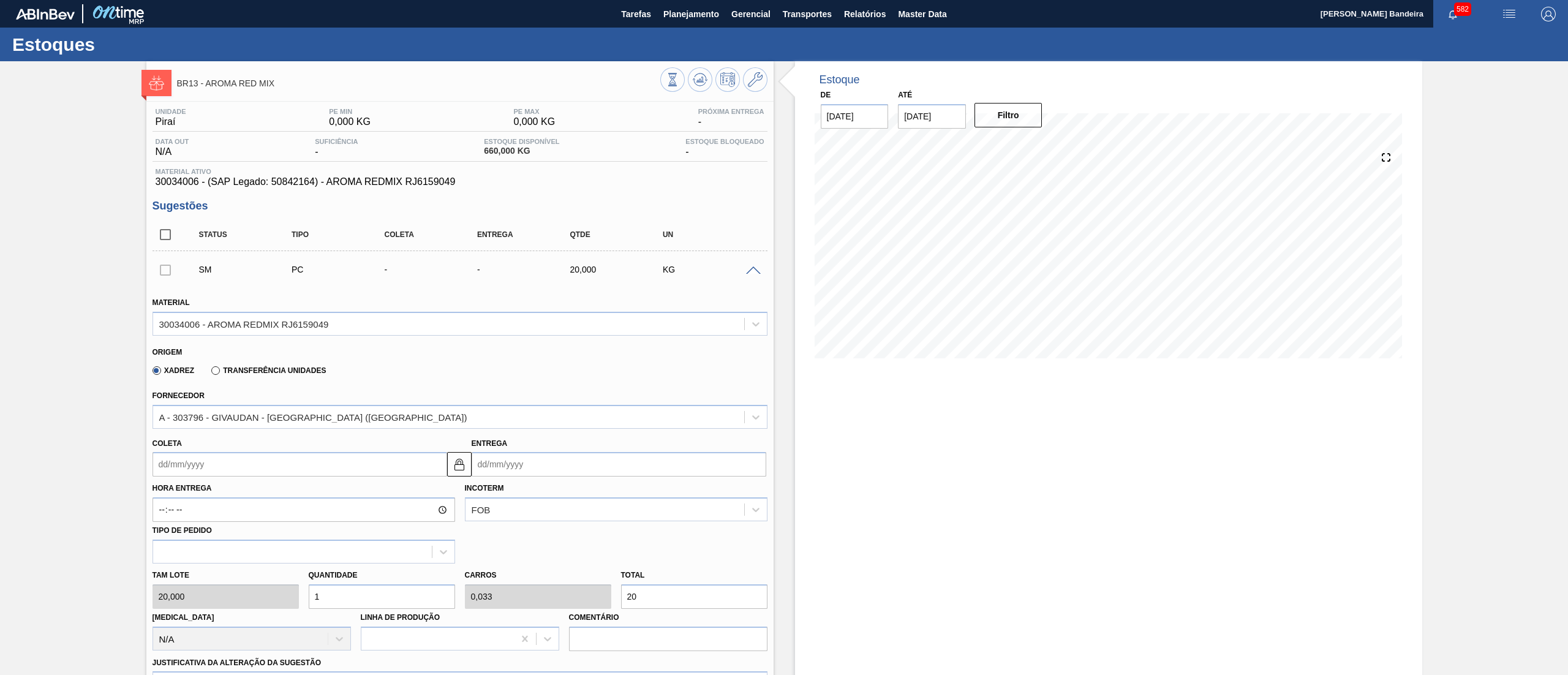
click at [292, 596] on div "Tam lote 20,000 Quantidade 1 Carros 0,033 Total 20 [MEDICAL_DATA] N/A Linha de …" at bounding box center [460, 608] width 625 height 88
type input "4"
type input "0,133"
type input "80"
click at [253, 598] on div "Tam lote 20,000 Quantidade 4 Carros 0,133 Total 80 [MEDICAL_DATA] N/A Linha de …" at bounding box center [460, 608] width 625 height 88
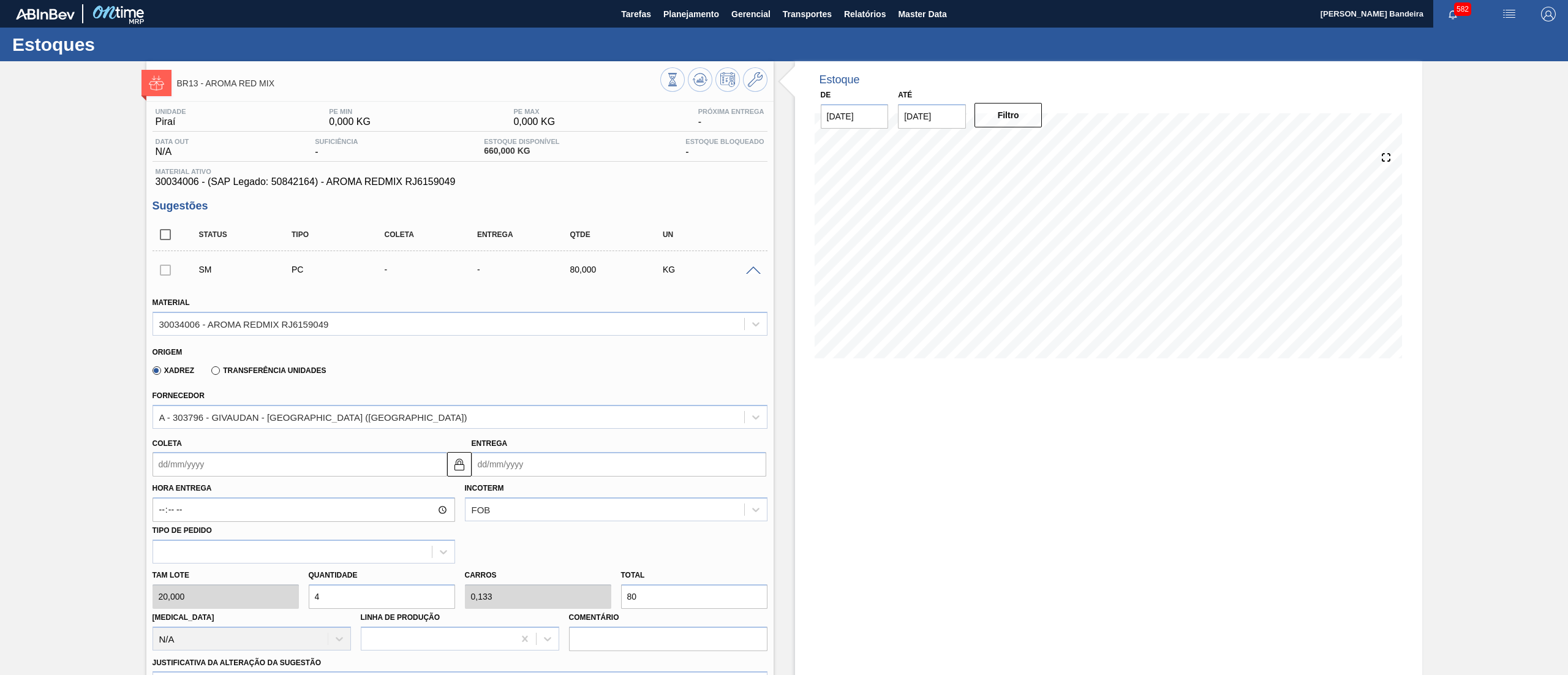
type input "1"
type input "0,033"
type input "20"
type input "12"
type input "0,4"
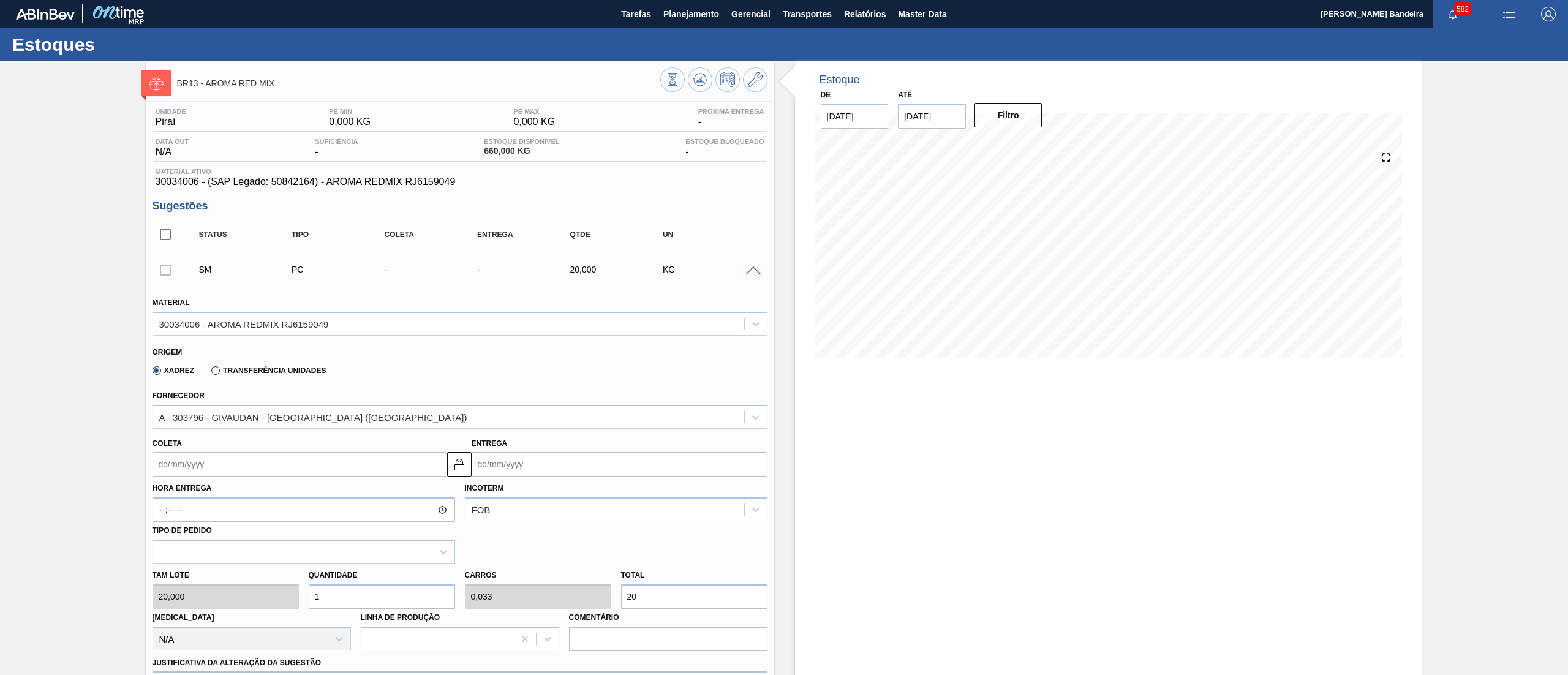
type input "240"
type input "1"
type input "0,033"
type input "20"
type input "14"
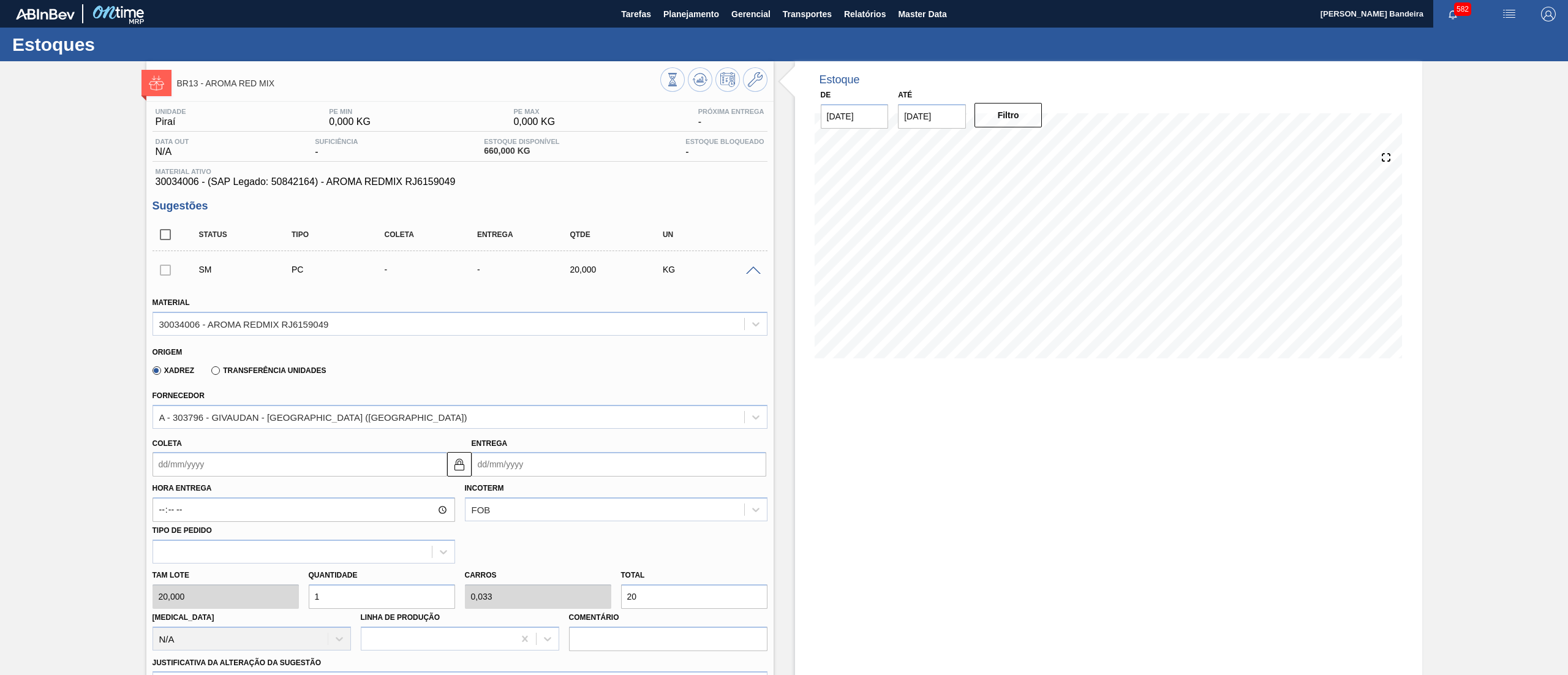
type input "0,467"
type input "280"
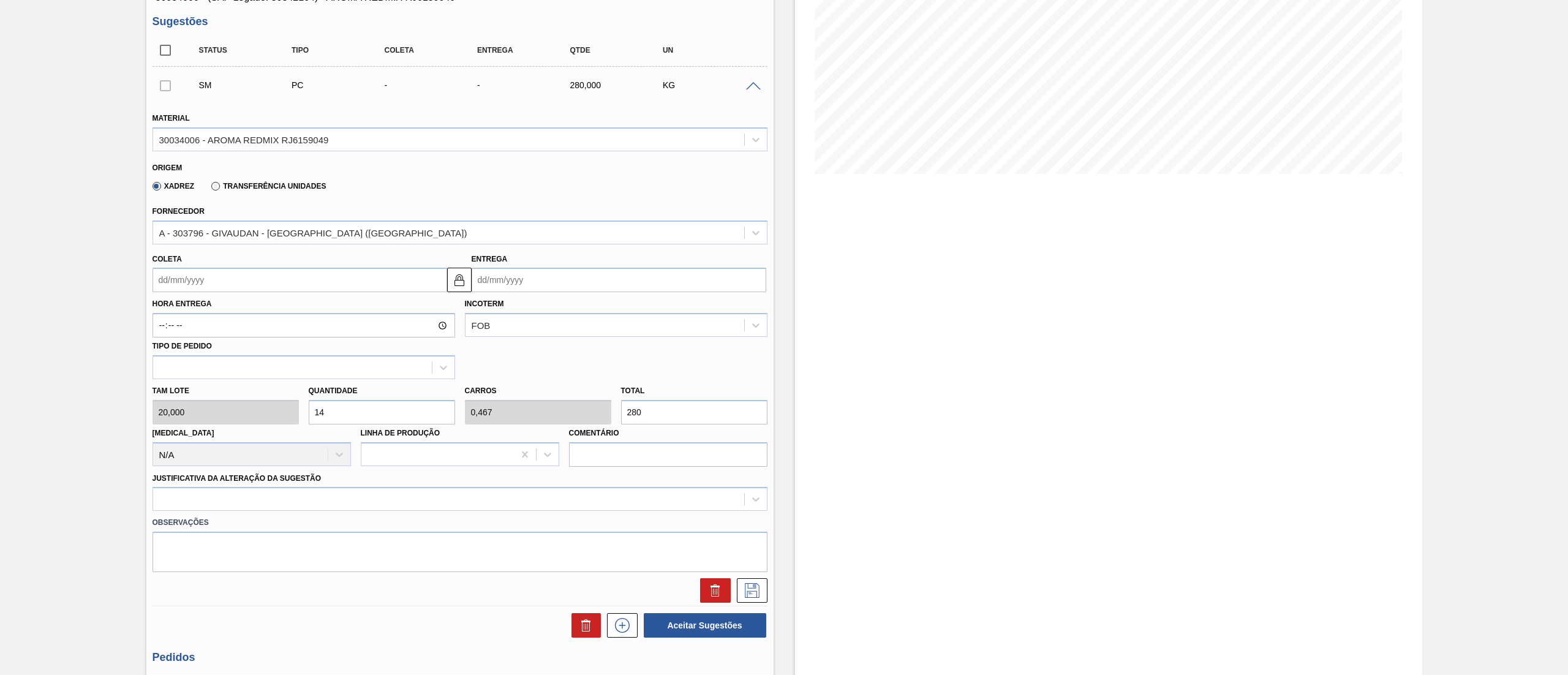
scroll to position [226, 0]
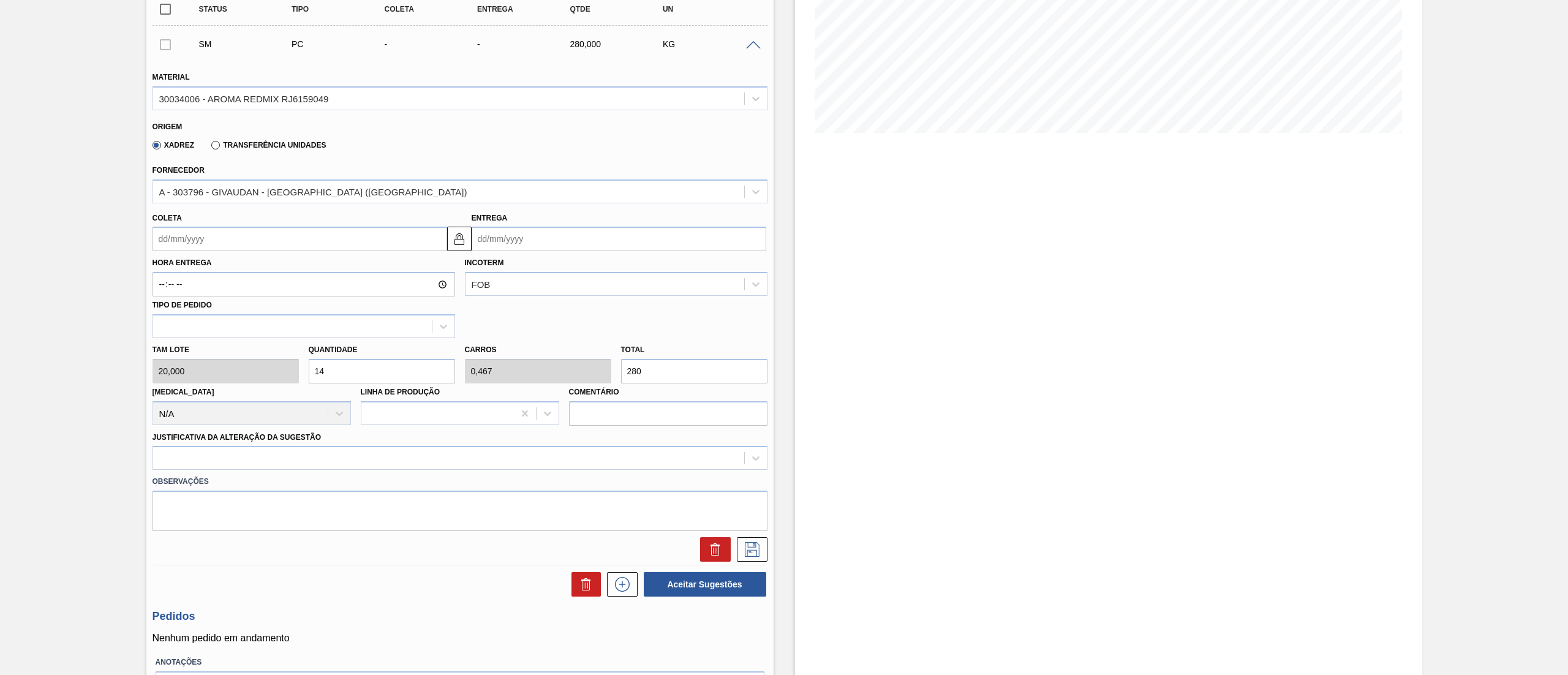
type input "14"
click at [231, 236] on input "Coleta" at bounding box center [299, 239] width 294 height 24
click at [190, 389] on div "29" at bounding box center [186, 388] width 16 height 16
type input "[DATE]"
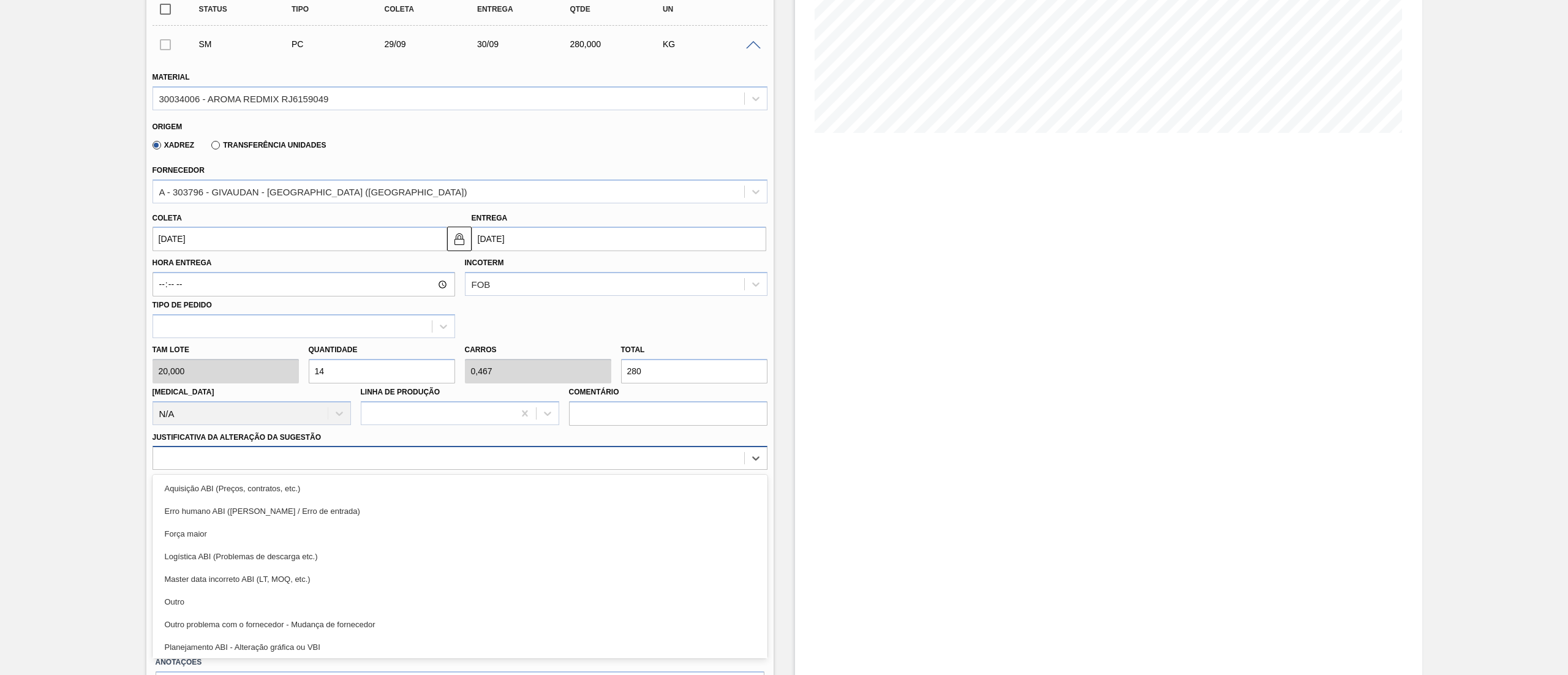
click at [221, 468] on div at bounding box center [460, 458] width 615 height 24
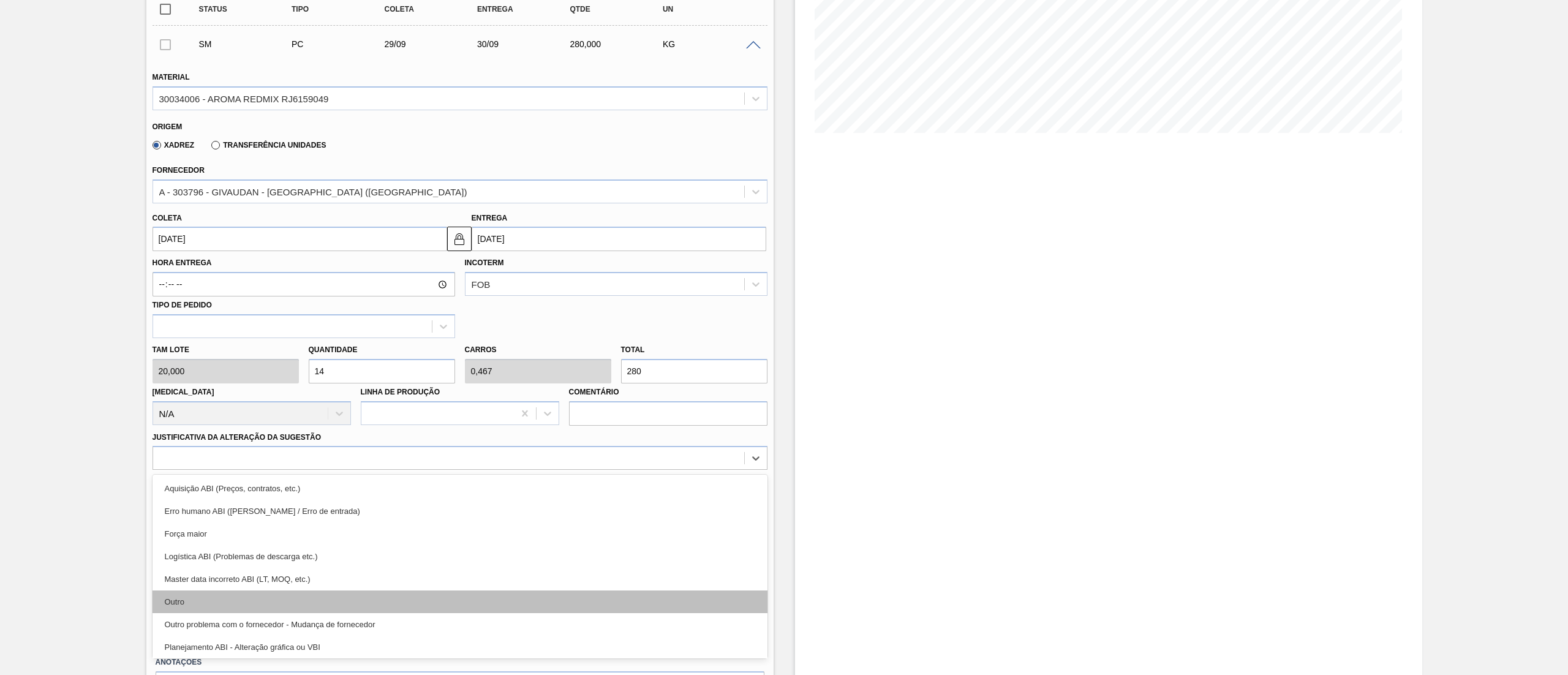
click at [206, 597] on div "Outro" at bounding box center [460, 602] width 615 height 22
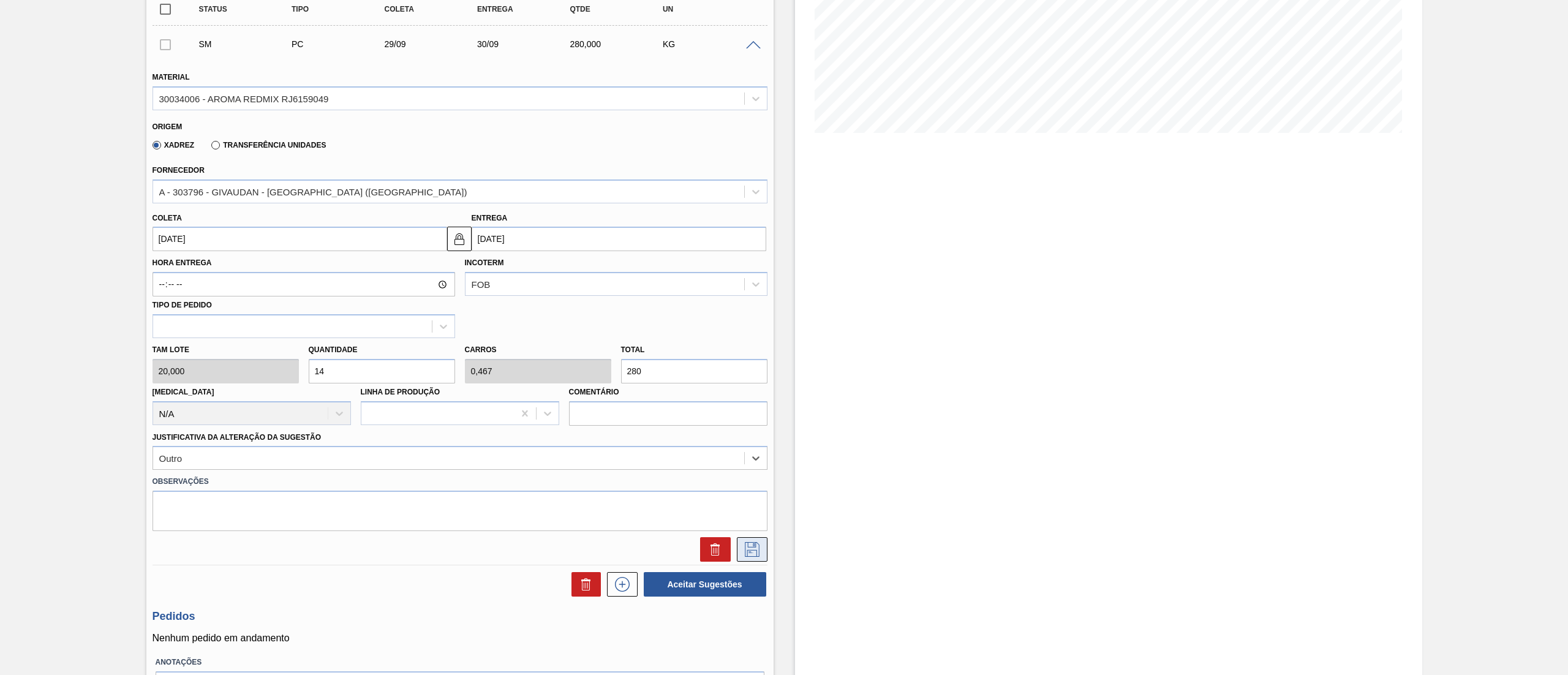
click at [754, 556] on icon at bounding box center [752, 549] width 19 height 15
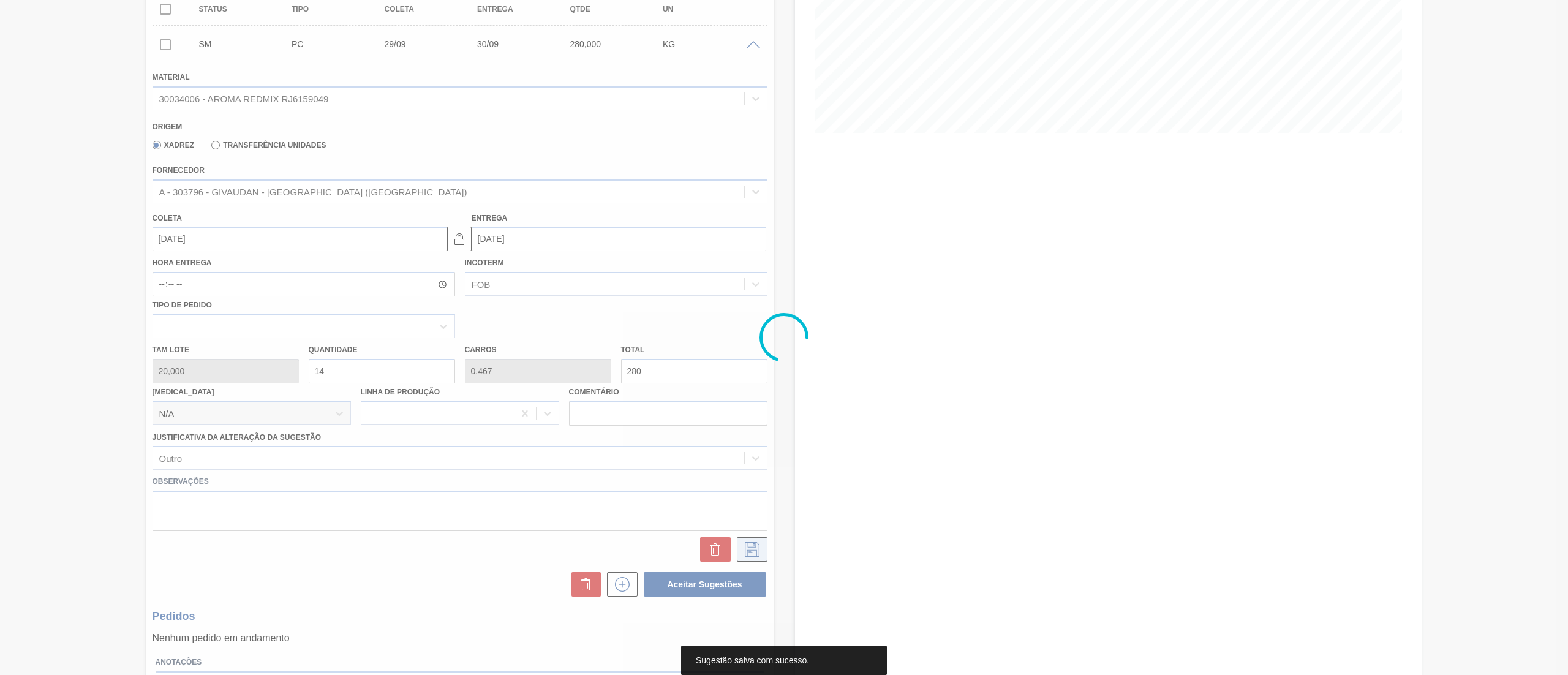
scroll to position [0, 0]
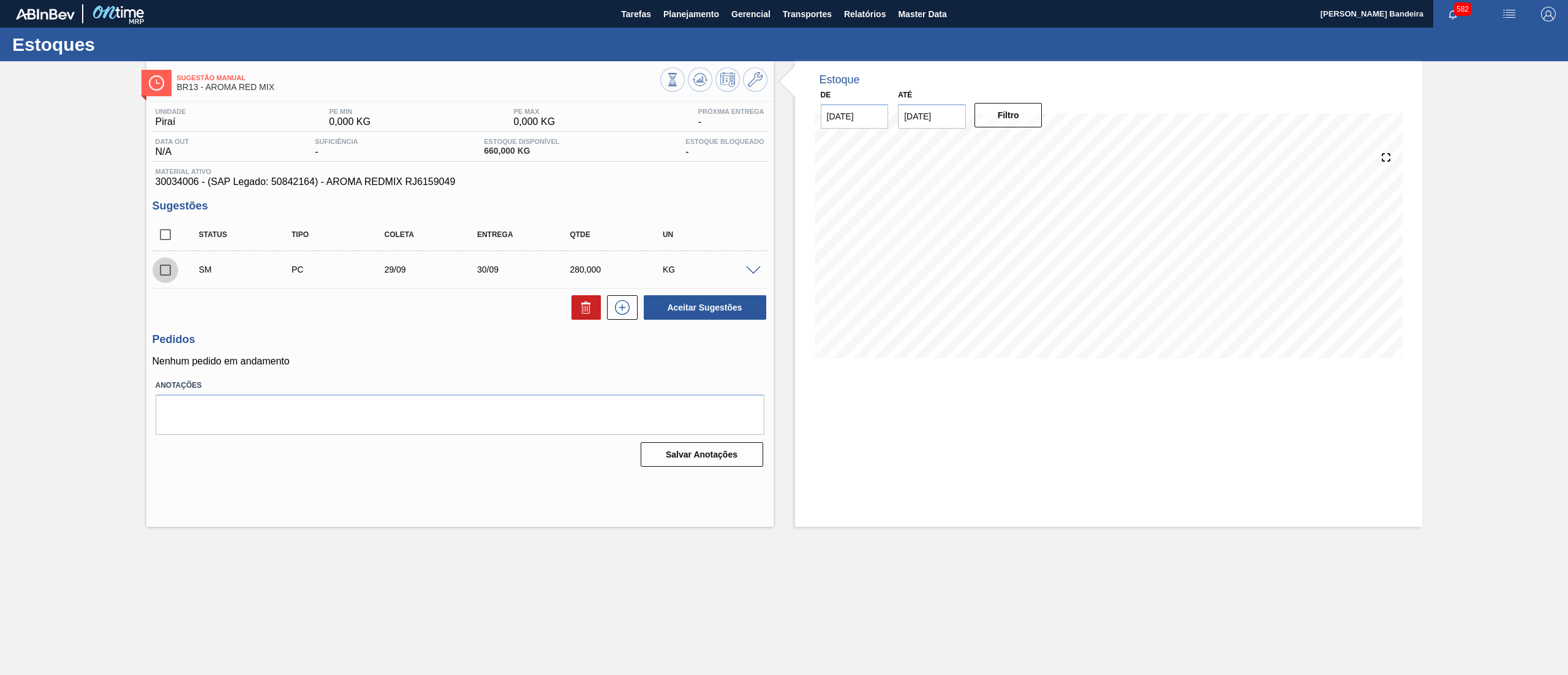
click at [159, 271] on input "checkbox" at bounding box center [165, 270] width 26 height 26
click at [677, 315] on button "Aceitar Sugestões" at bounding box center [705, 307] width 122 height 24
checkbox input "false"
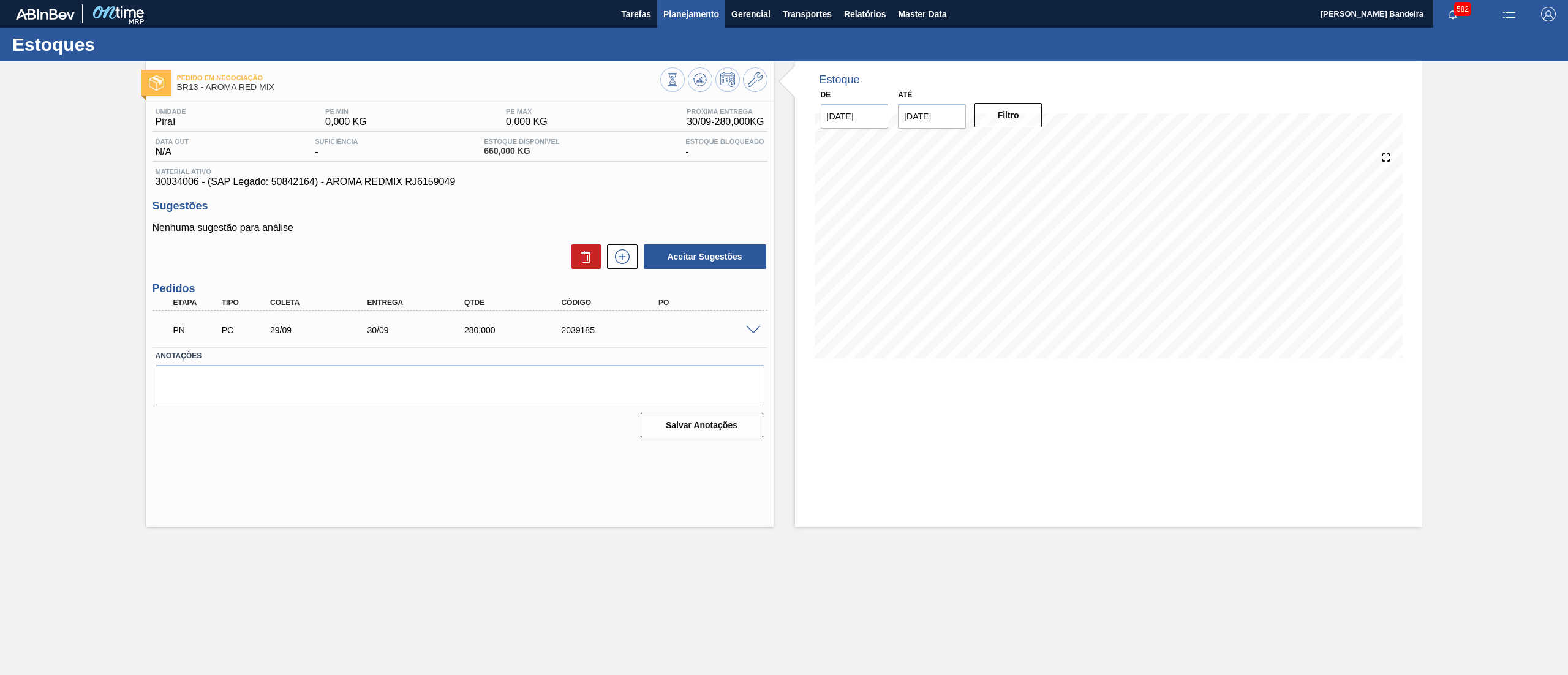
click at [687, 21] on button "Planejamento" at bounding box center [691, 14] width 68 height 28
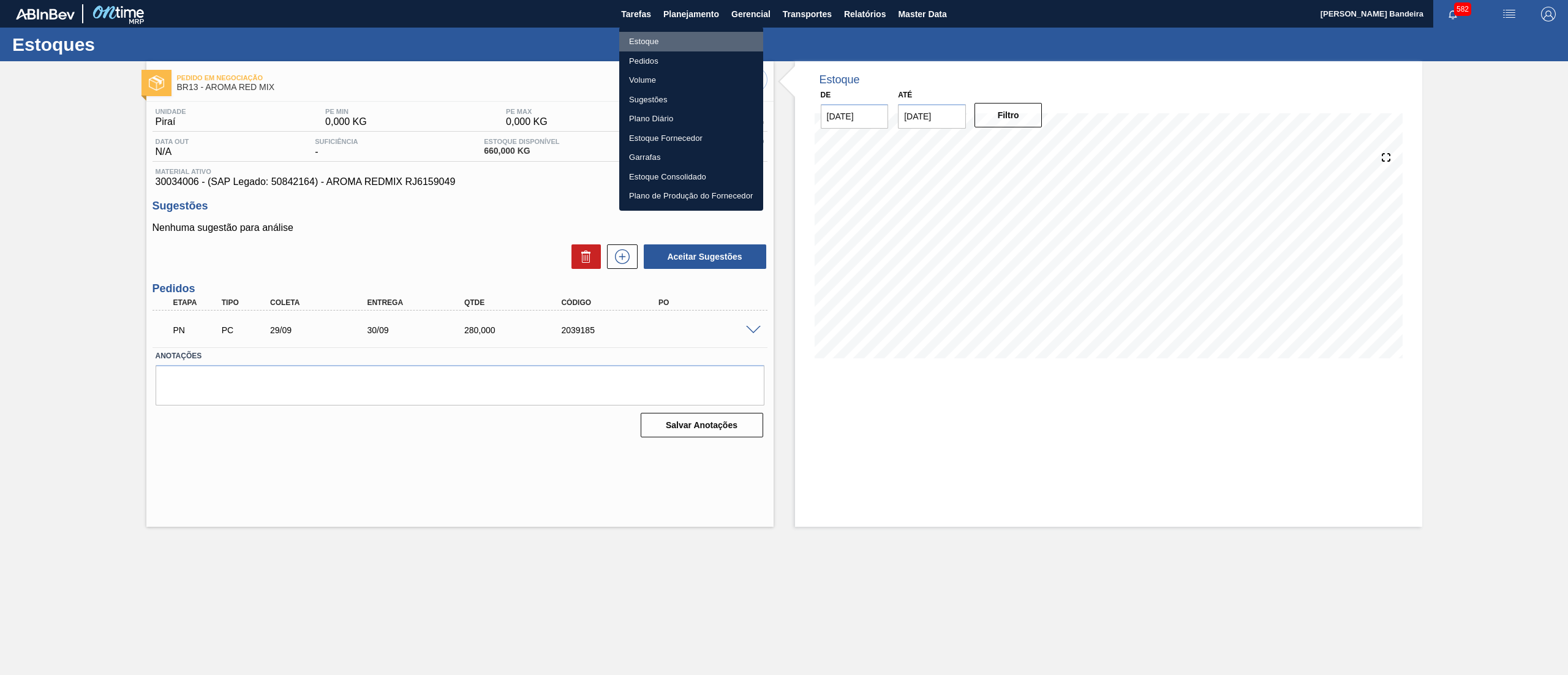
click at [679, 36] on li "Estoque" at bounding box center [691, 41] width 144 height 19
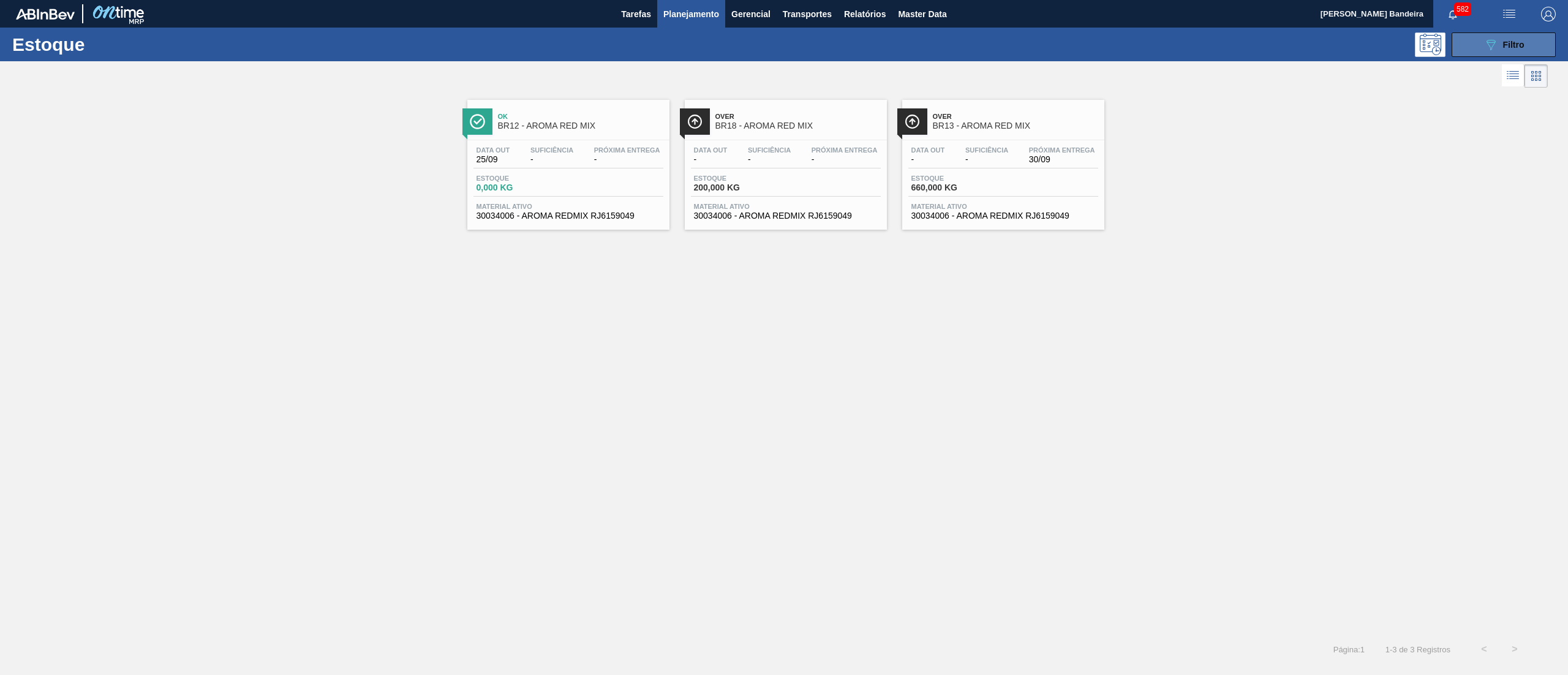
click at [1486, 41] on icon "089F7B8B-B2A5-4AFE-B5C0-19BA573D28AC" at bounding box center [1491, 45] width 15 height 15
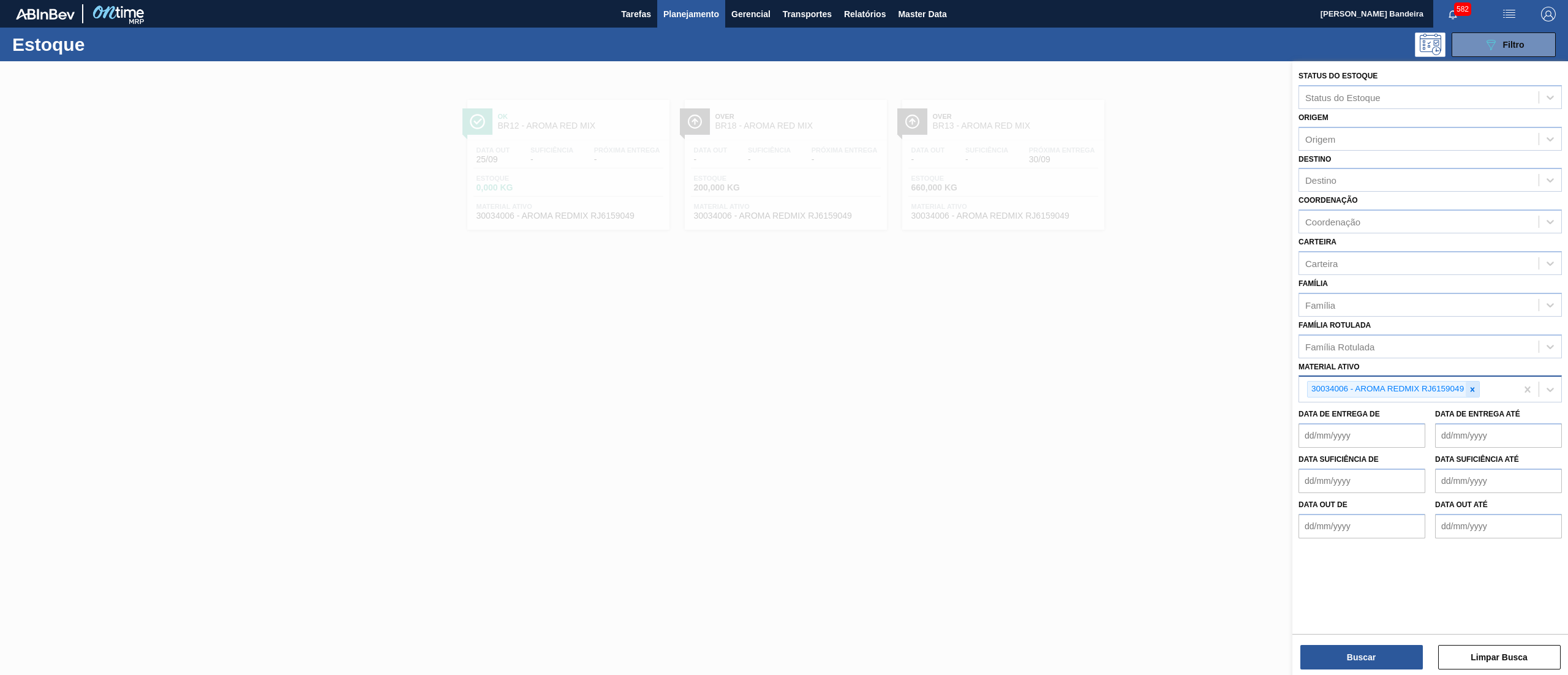
click at [1474, 387] on icon at bounding box center [1472, 389] width 4 height 4
paste ativo "30031881"
type ativo "30031881"
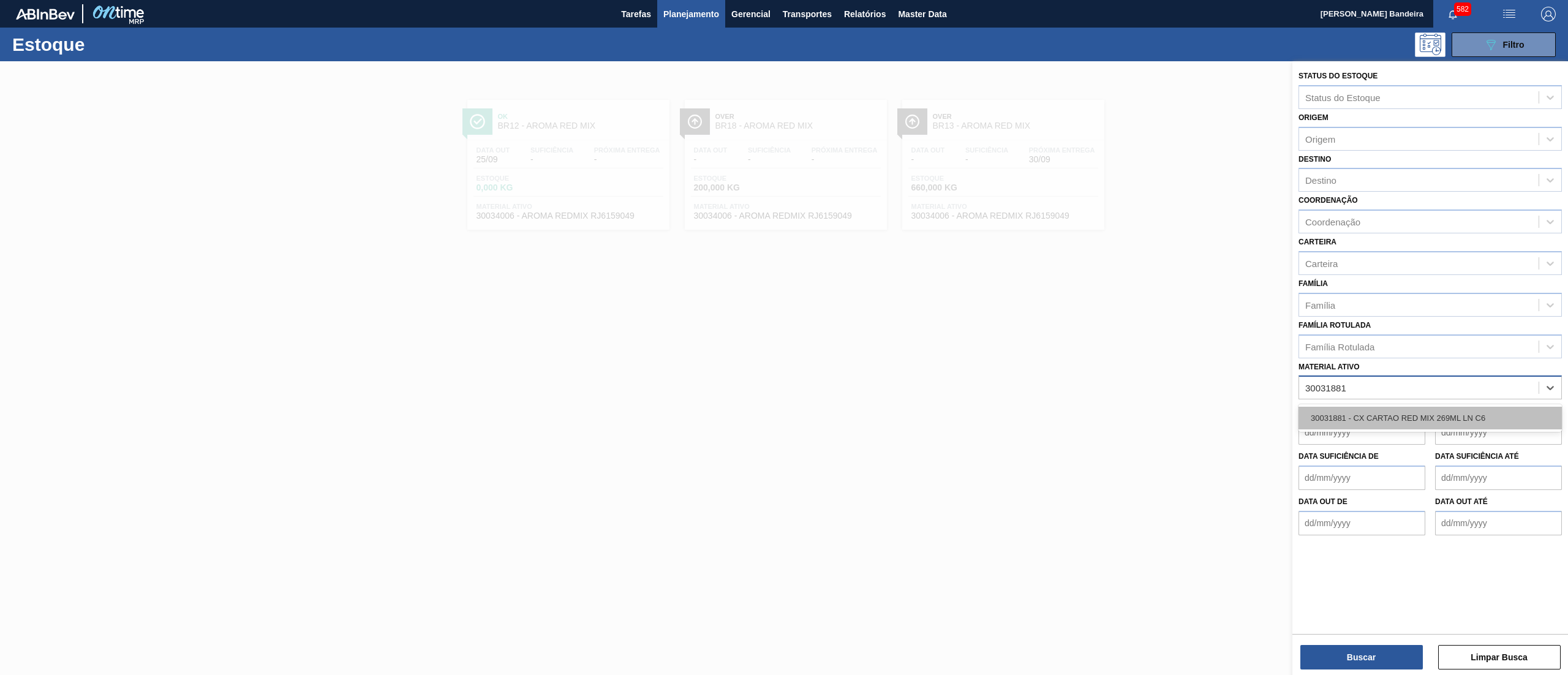
click at [1442, 420] on div "30031881 - CX CARTAO RED MIX 269ML LN C6" at bounding box center [1430, 418] width 263 height 22
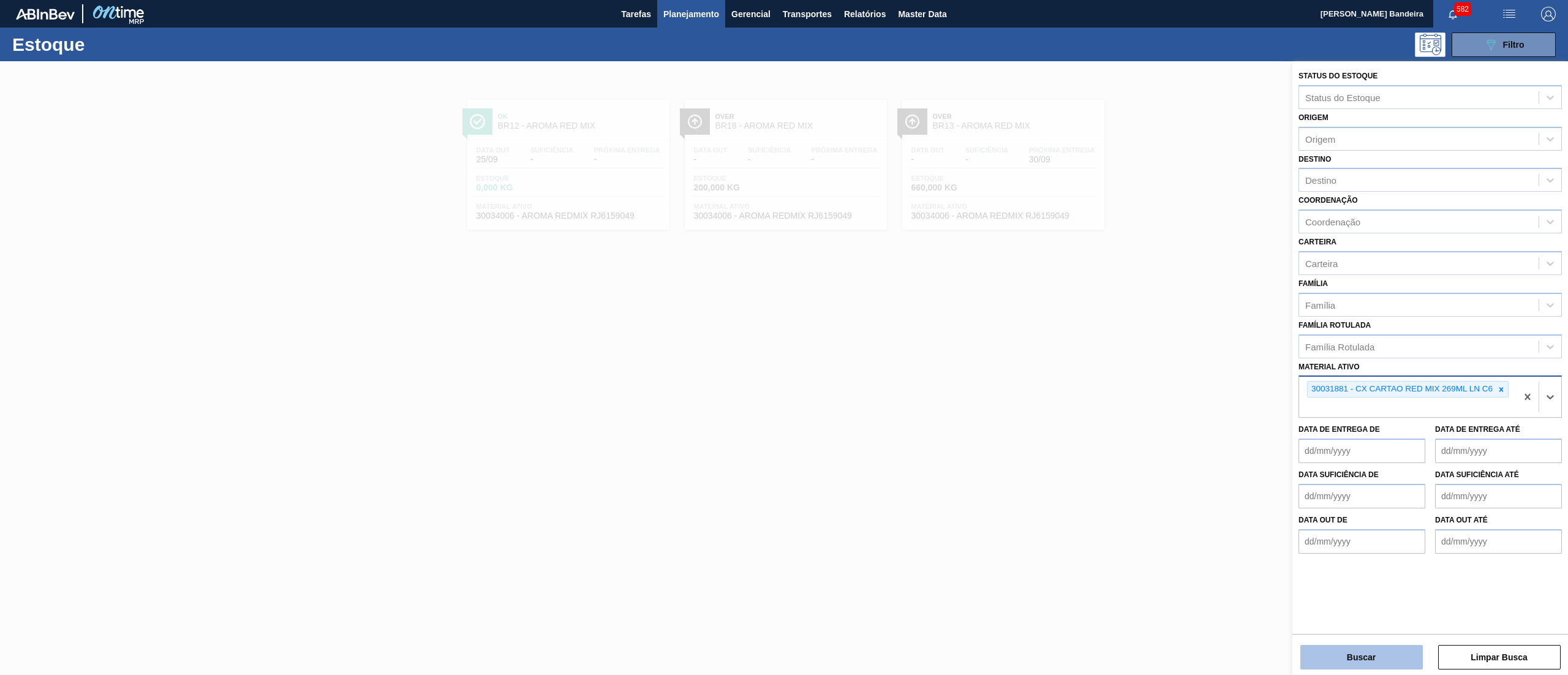
click at [1307, 651] on button "Buscar" at bounding box center [1362, 657] width 122 height 24
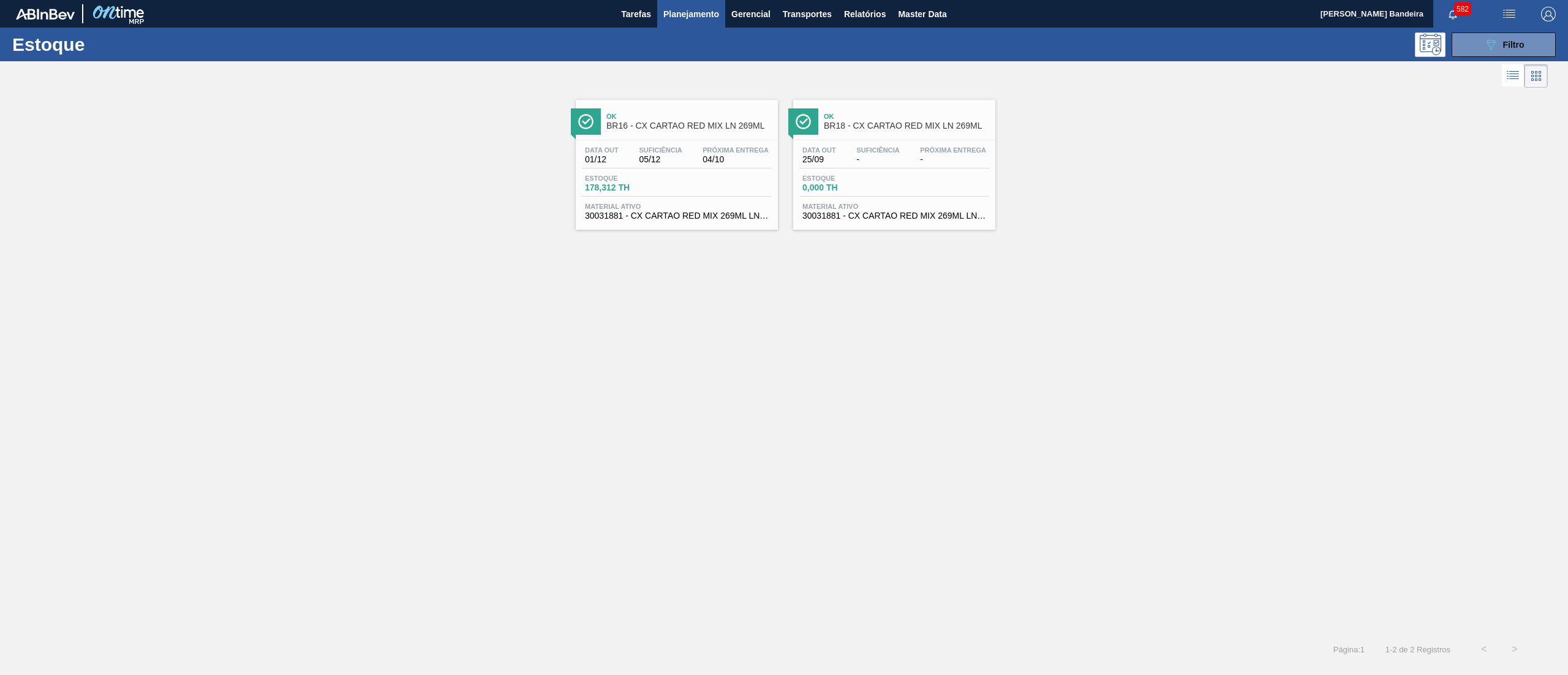
click at [699, 218] on span "30031881 - CX CARTAO RED MIX 269ML LN C6" at bounding box center [677, 216] width 184 height 9
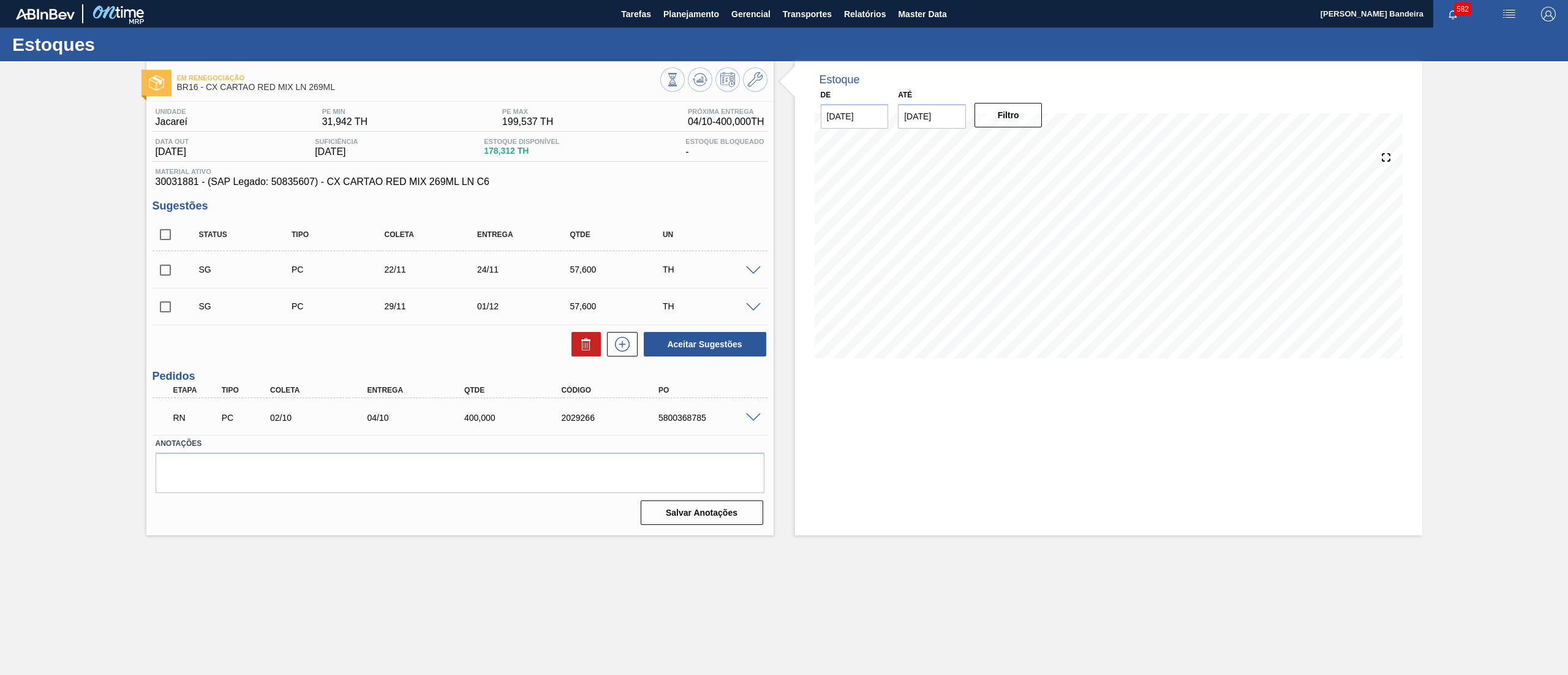
click at [752, 418] on span at bounding box center [754, 418] width 15 height 9
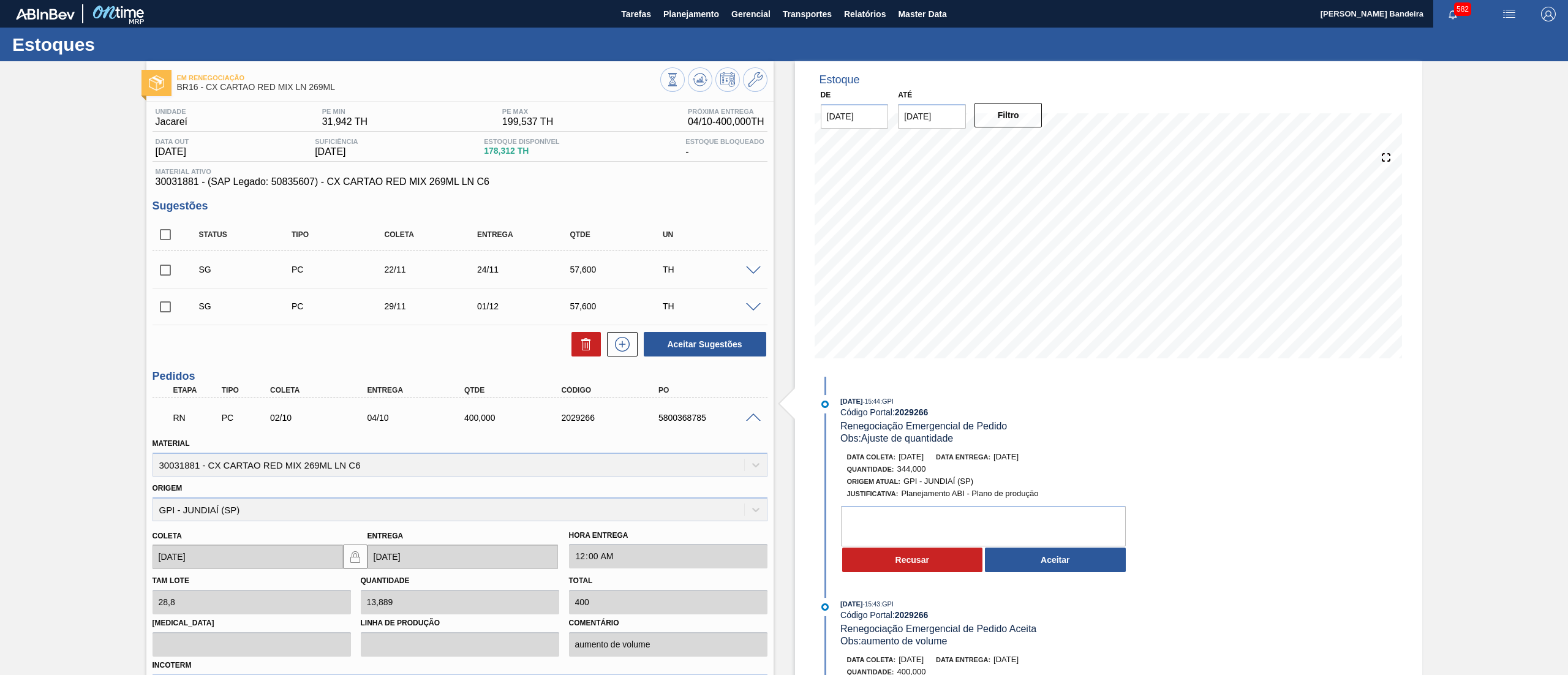
scroll to position [157, 0]
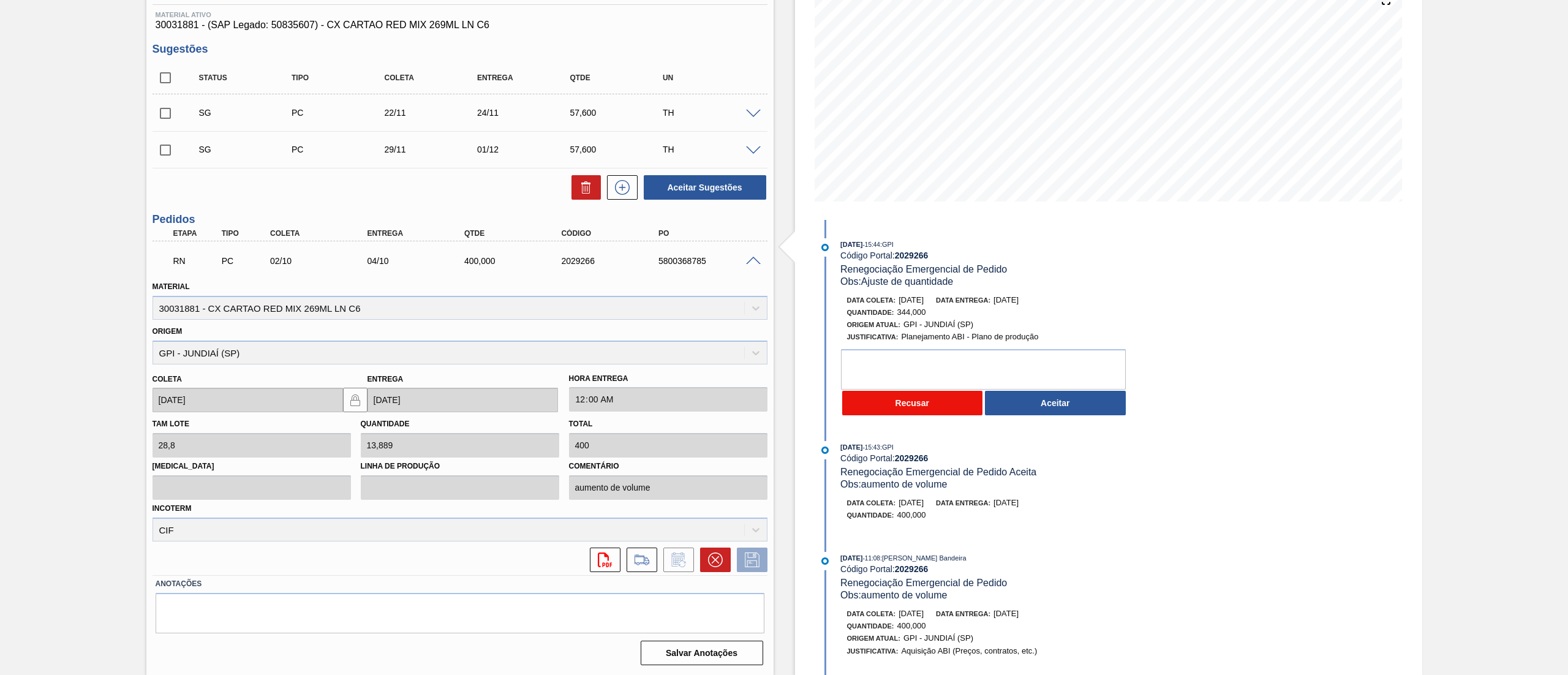
click at [939, 411] on button "Recusar" at bounding box center [912, 402] width 141 height 24
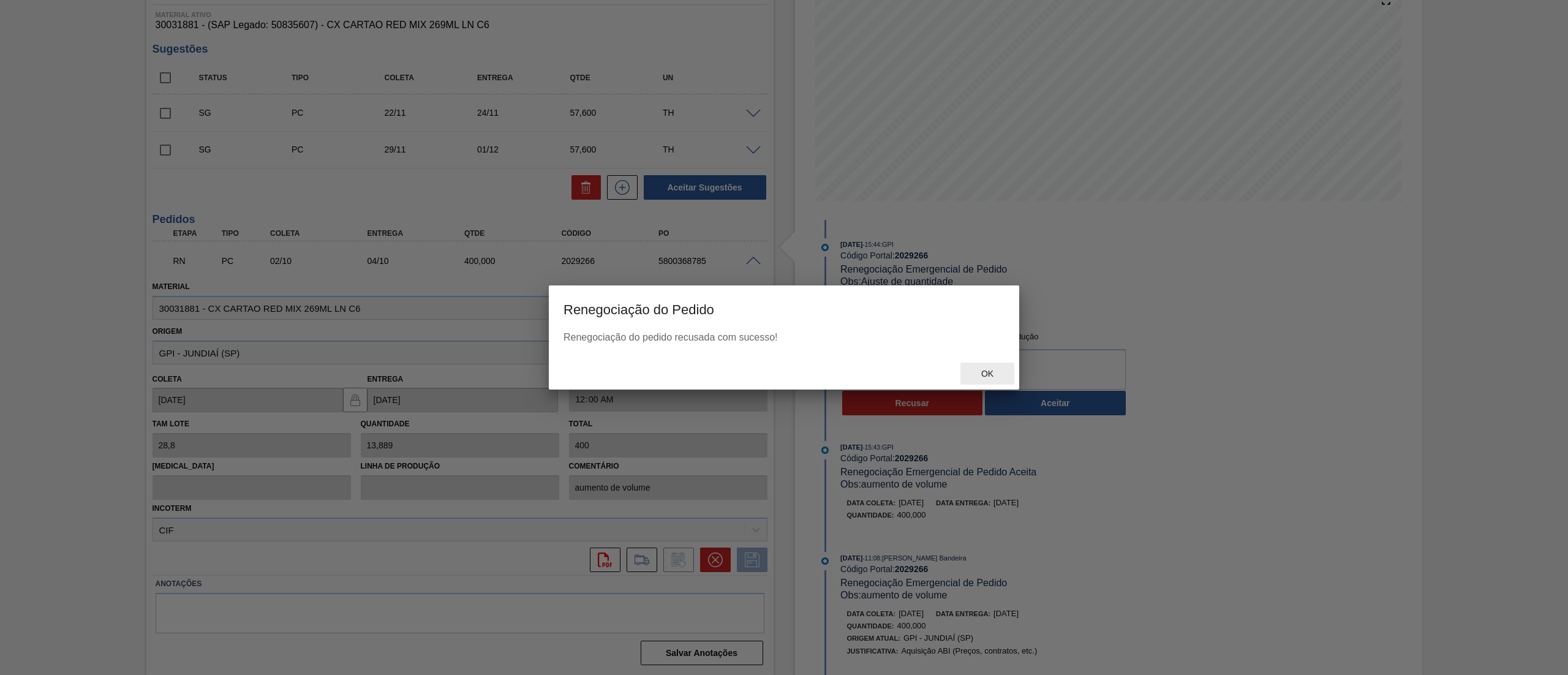
click at [995, 362] on div "Ok" at bounding box center [987, 374] width 54 height 22
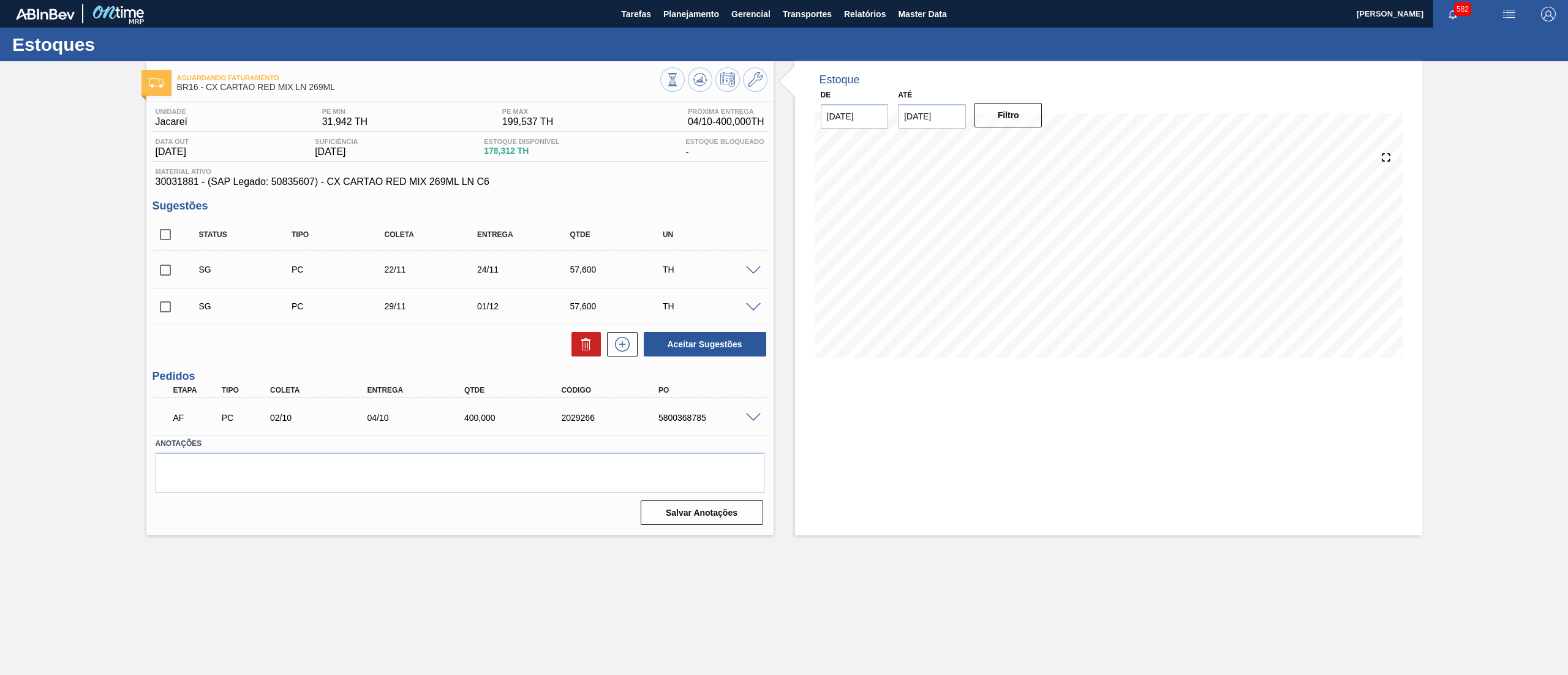
click at [752, 416] on span at bounding box center [754, 418] width 15 height 9
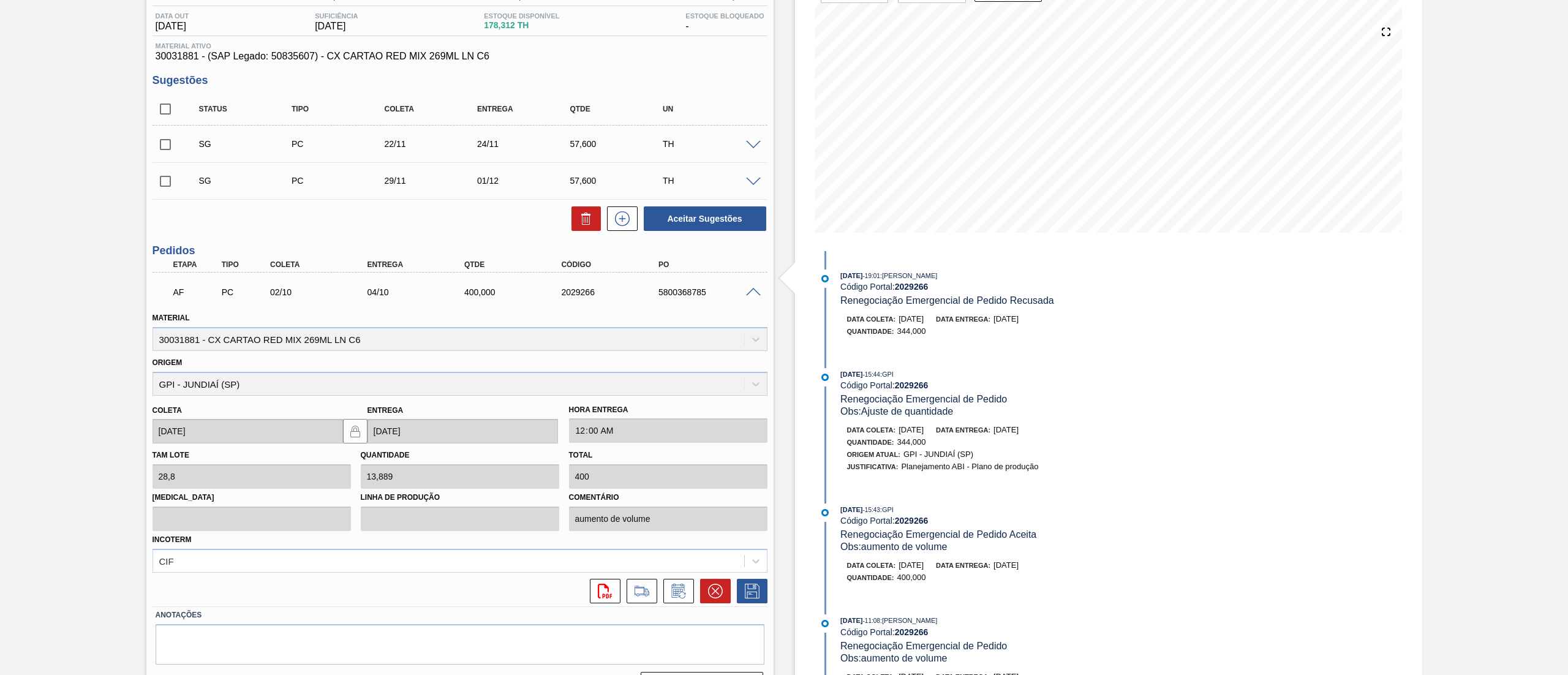
scroll to position [157, 0]
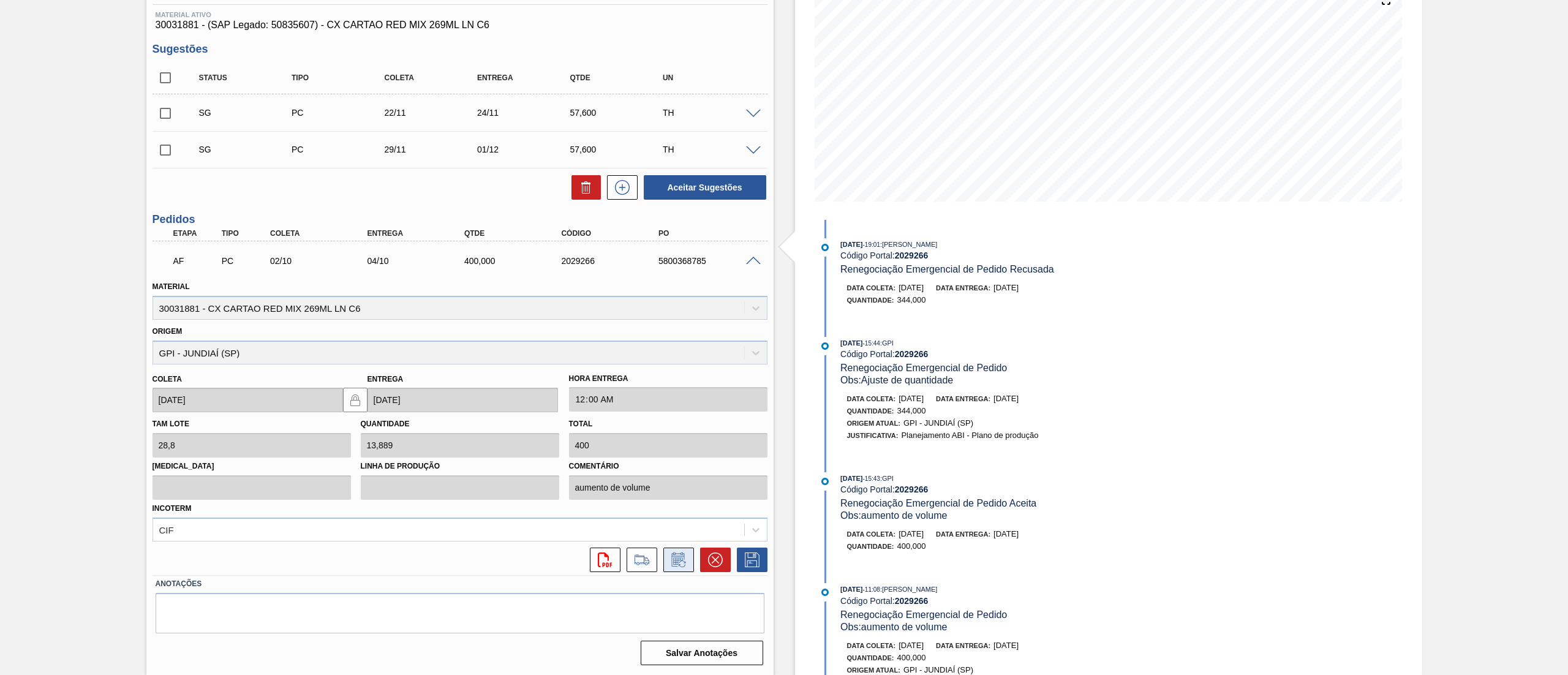
click at [676, 554] on icon at bounding box center [678, 560] width 19 height 15
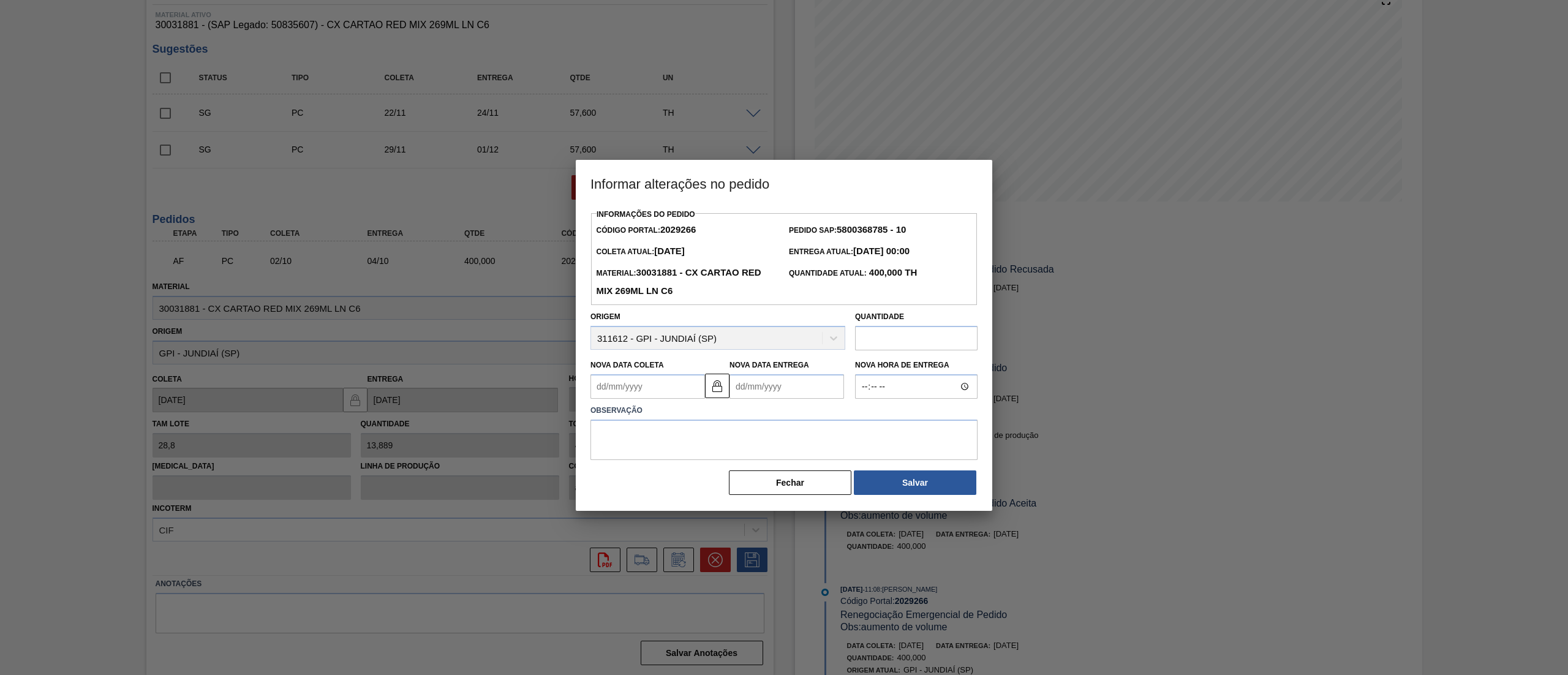
click at [912, 340] on input "text" at bounding box center [916, 338] width 122 height 24
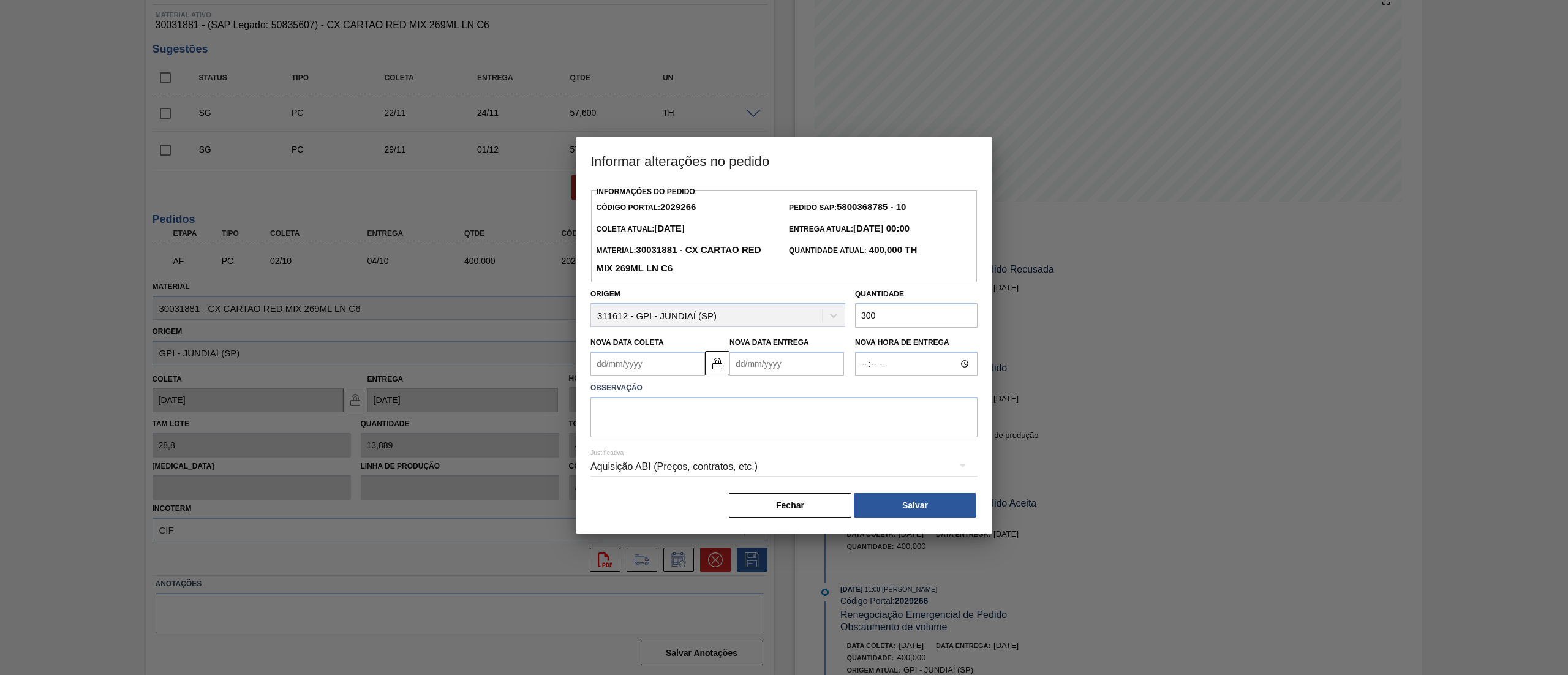
type input "300"
click at [690, 438] on textarea at bounding box center [784, 417] width 387 height 41
type textarea "redução de volume"
click at [919, 514] on button "Salvar" at bounding box center [915, 505] width 122 height 24
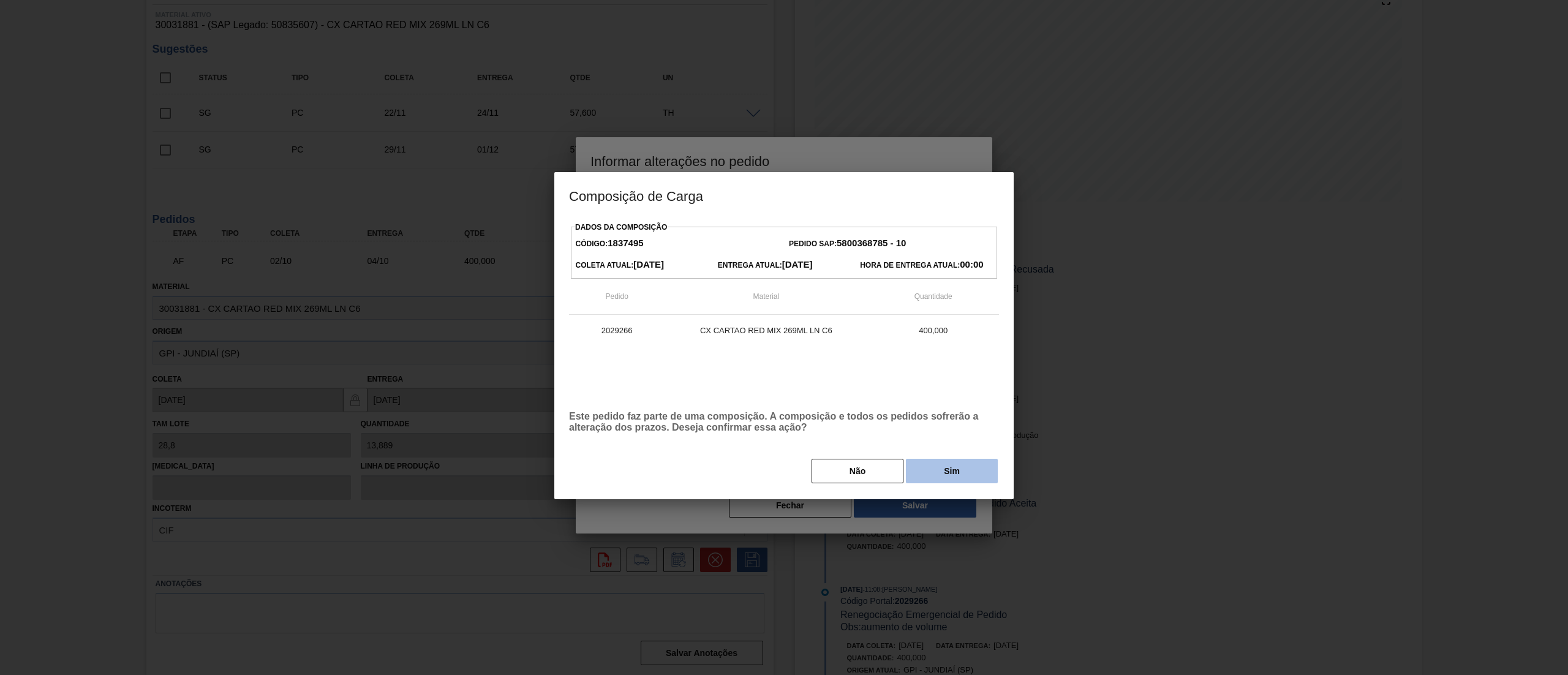
click at [962, 483] on button "Sim" at bounding box center [952, 471] width 92 height 24
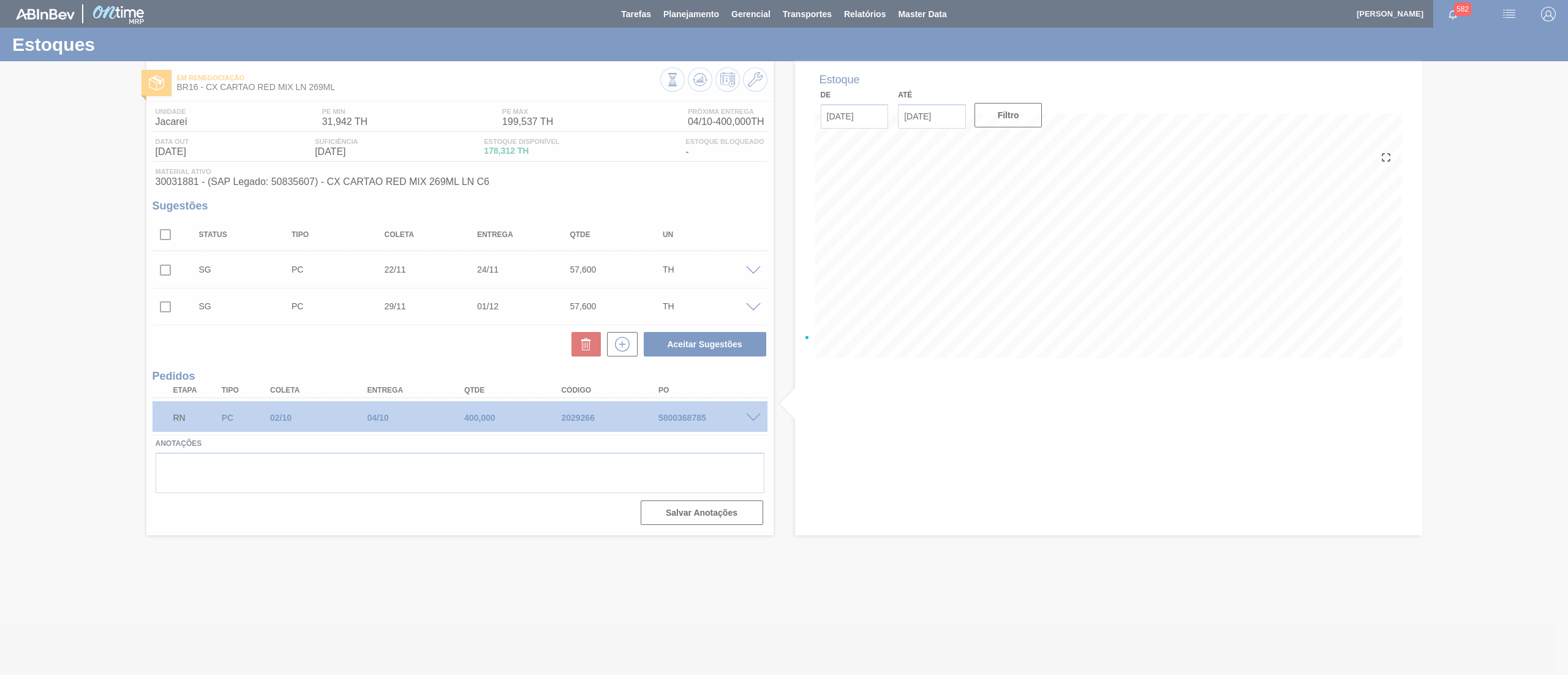
scroll to position [0, 0]
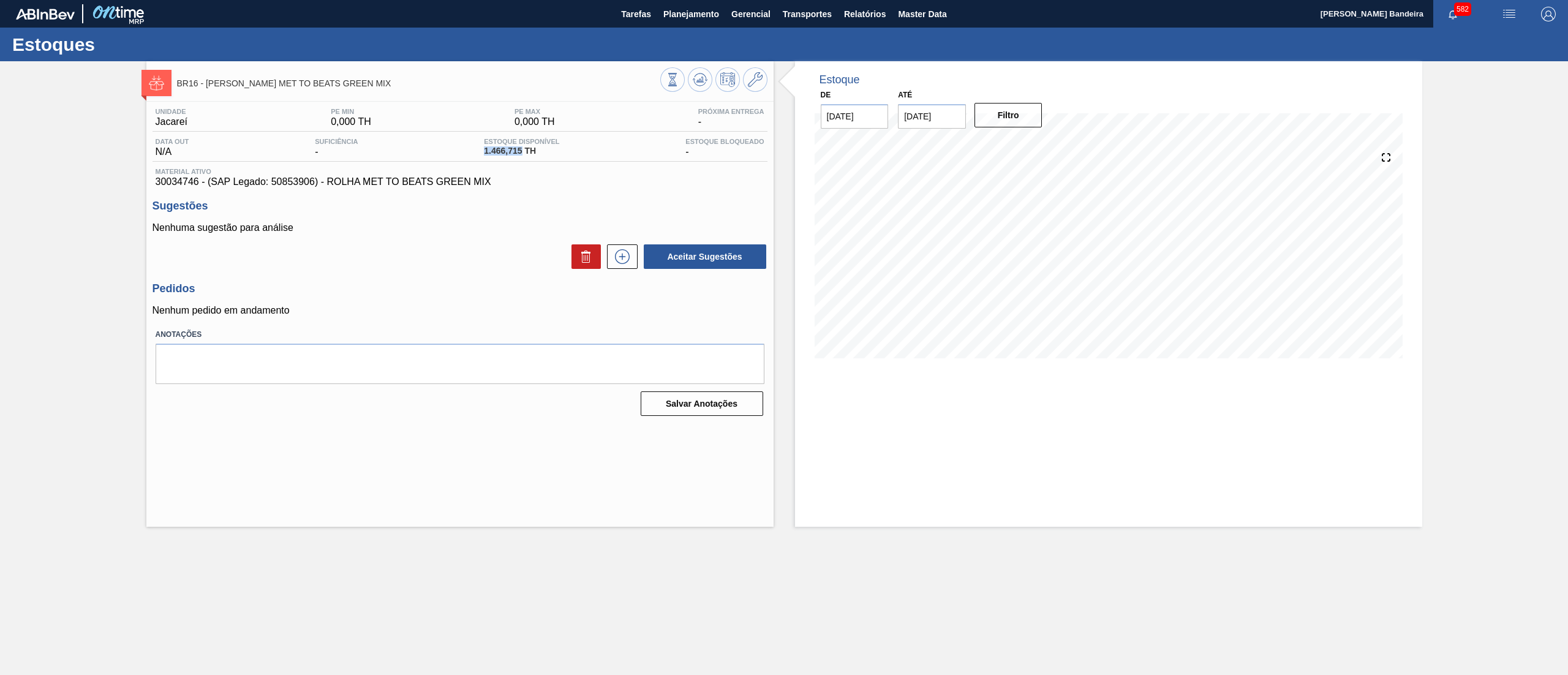
click at [684, 19] on span "Planejamento" at bounding box center [691, 14] width 56 height 15
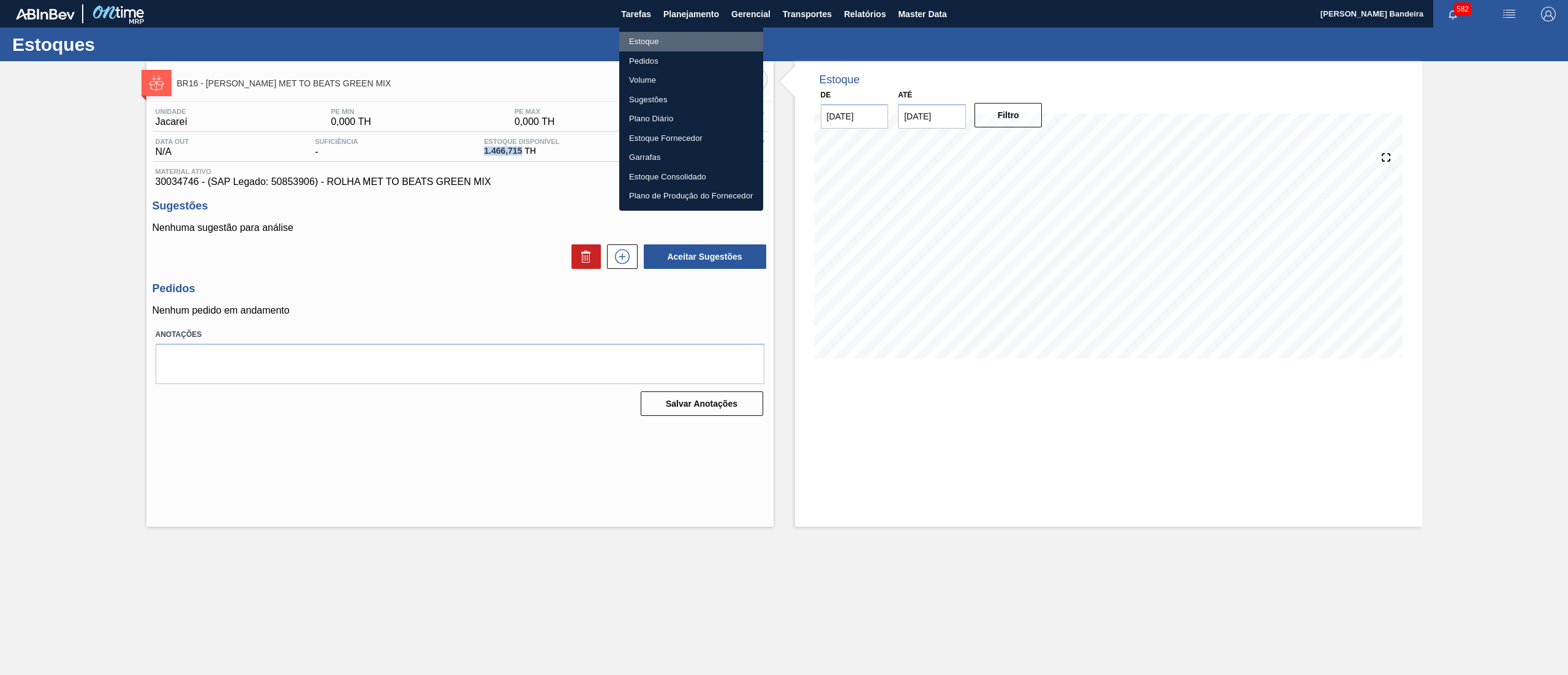
click at [684, 39] on li "Estoque" at bounding box center [691, 41] width 144 height 19
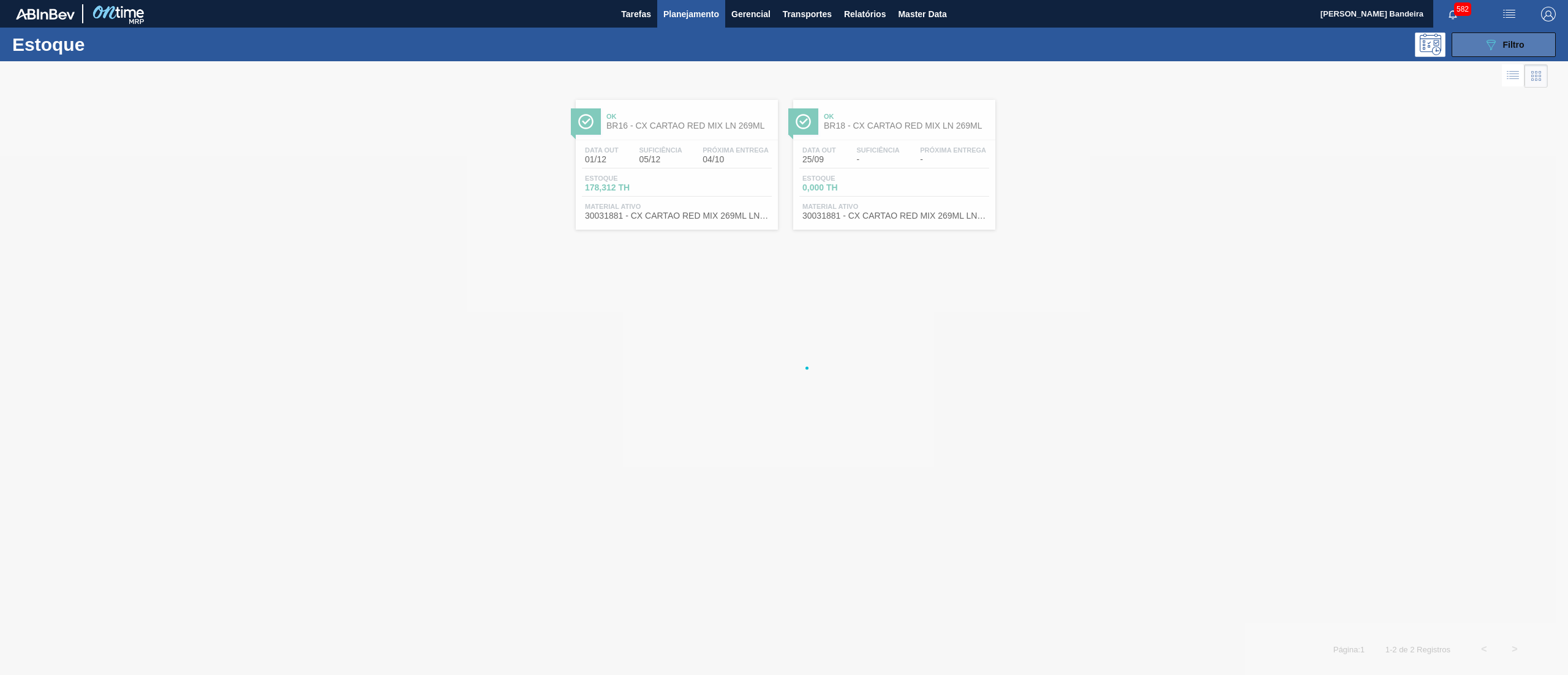
click at [1479, 44] on button "089F7B8B-B2A5-4AFE-B5C0-19BA573D28AC Filtro" at bounding box center [1504, 44] width 104 height 24
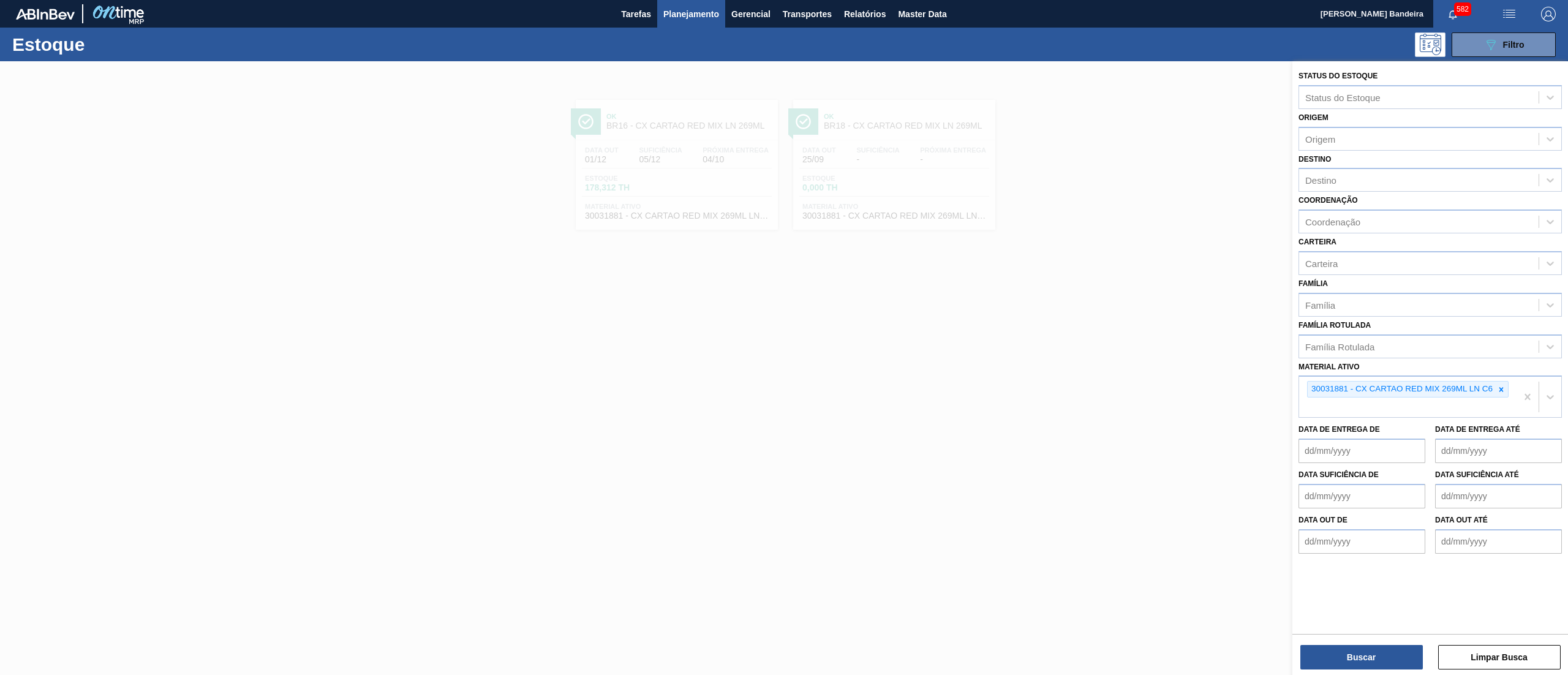
click at [1494, 391] on div at bounding box center [1501, 389] width 14 height 16
paste ativo "30031885"
type ativo "30031885"
click at [1443, 433] on div "30031885 - AROMA RED FRUIT PY5008820" at bounding box center [1430, 436] width 263 height 22
click at [1497, 389] on icon at bounding box center [1501, 389] width 9 height 9
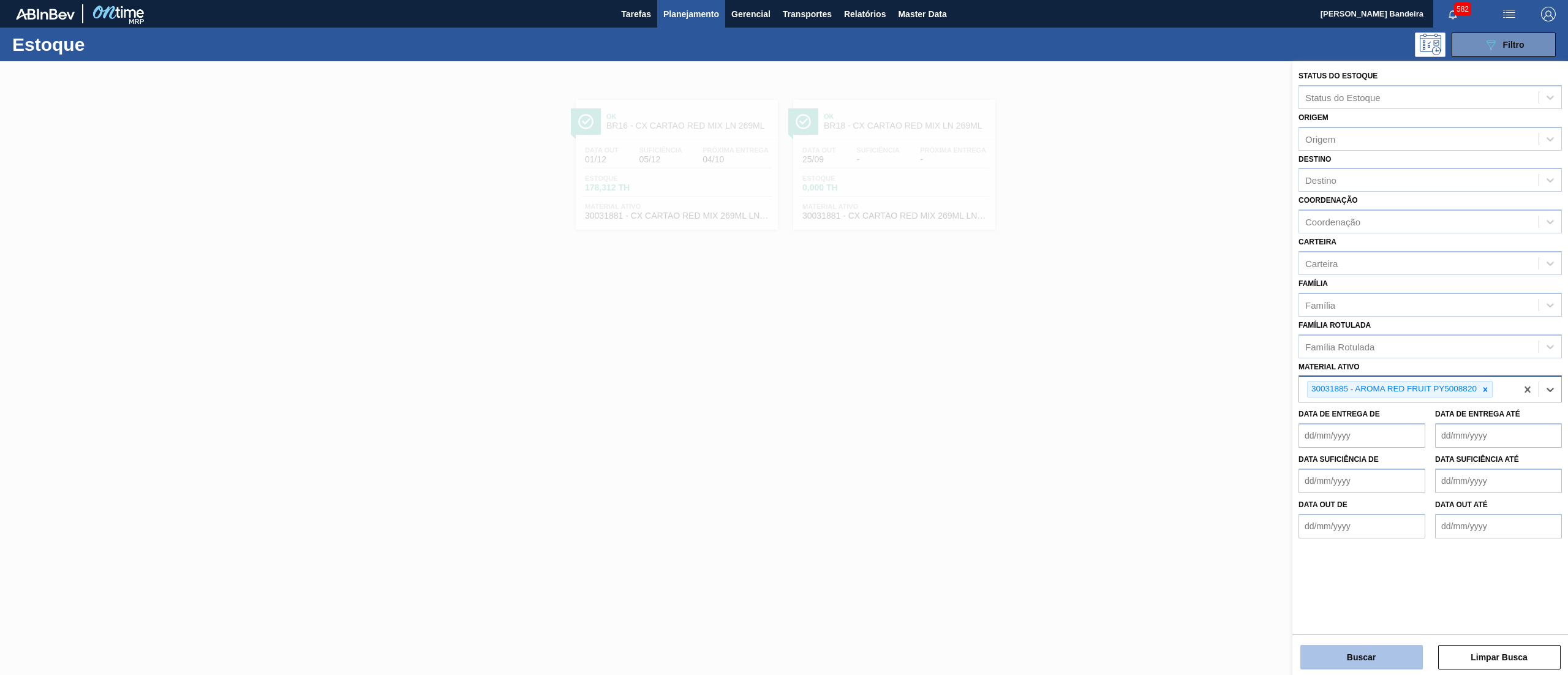
click at [1341, 654] on button "Buscar" at bounding box center [1362, 657] width 122 height 24
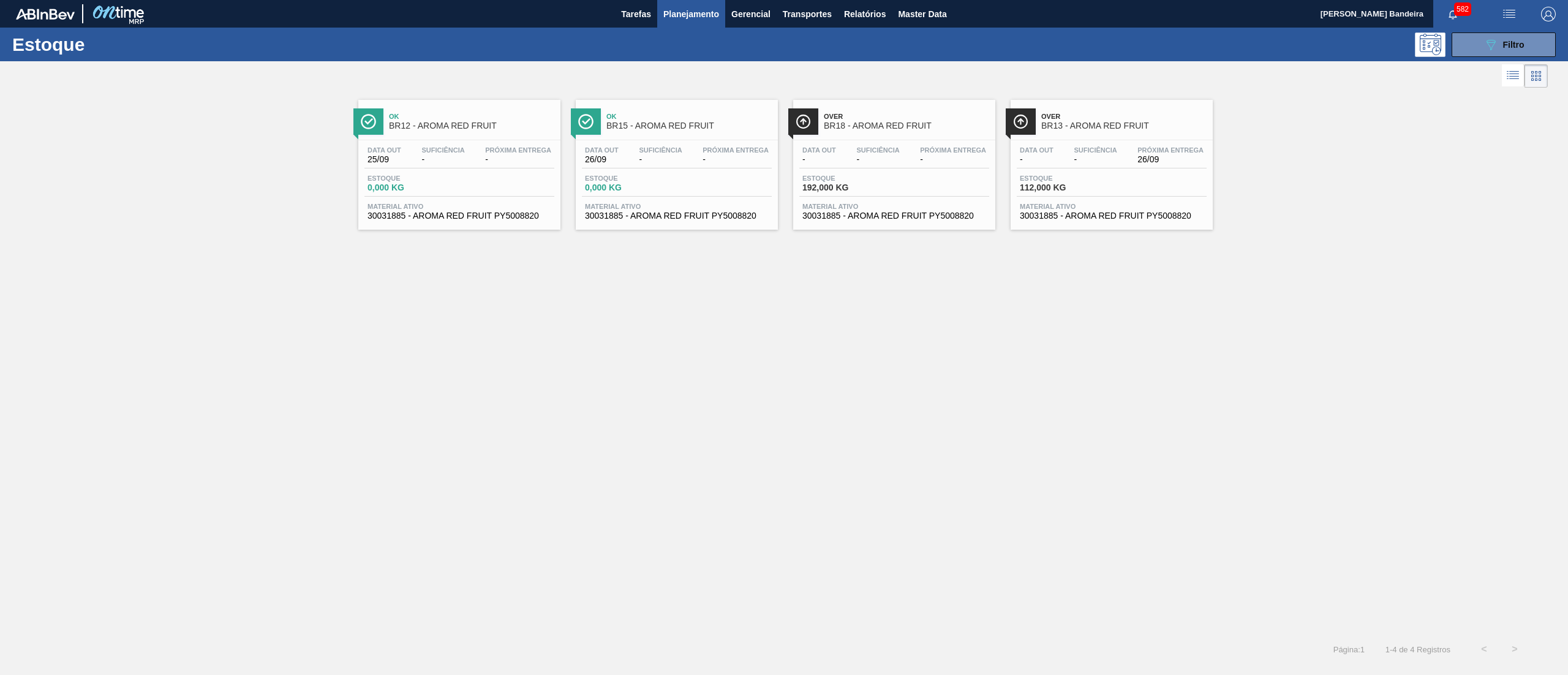
click at [1087, 205] on span "Material ativo" at bounding box center [1112, 206] width 184 height 8
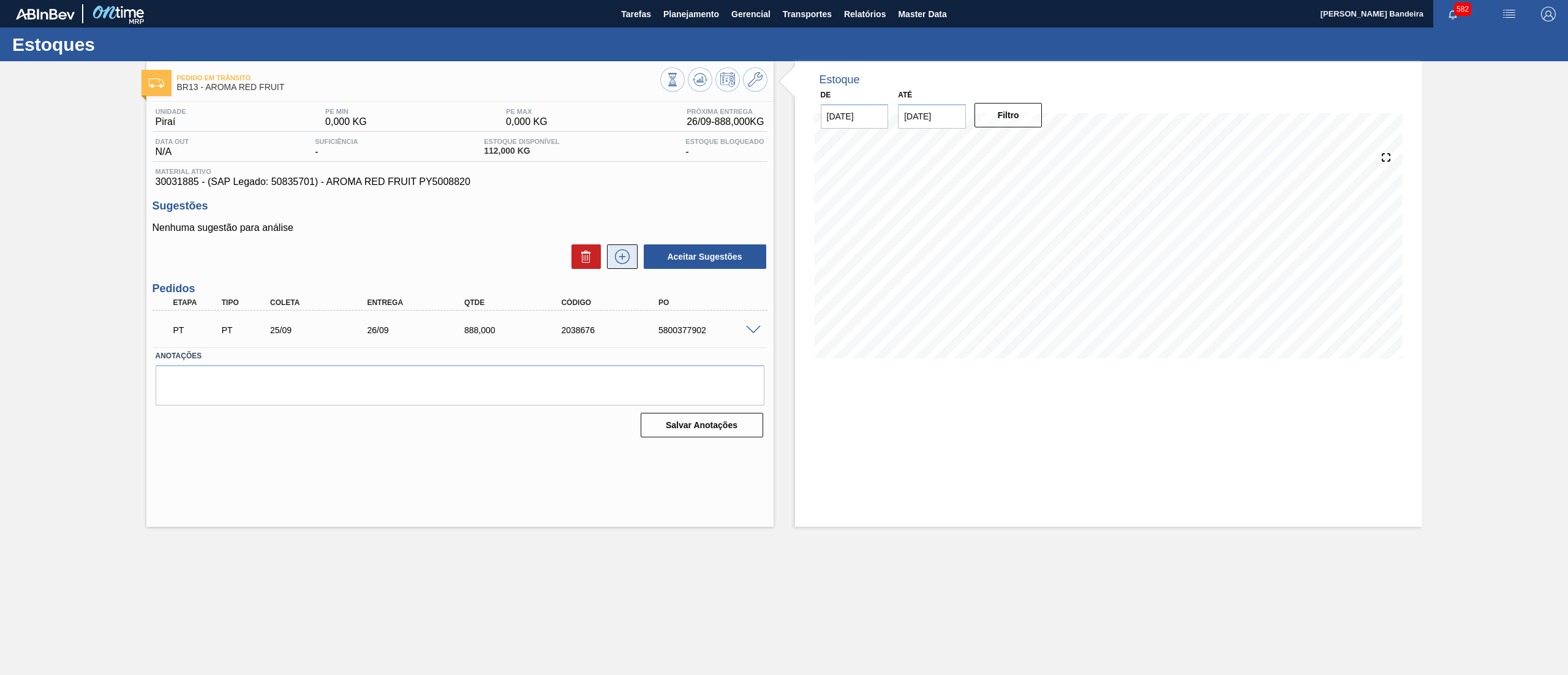
click at [617, 266] on button at bounding box center [622, 256] width 31 height 24
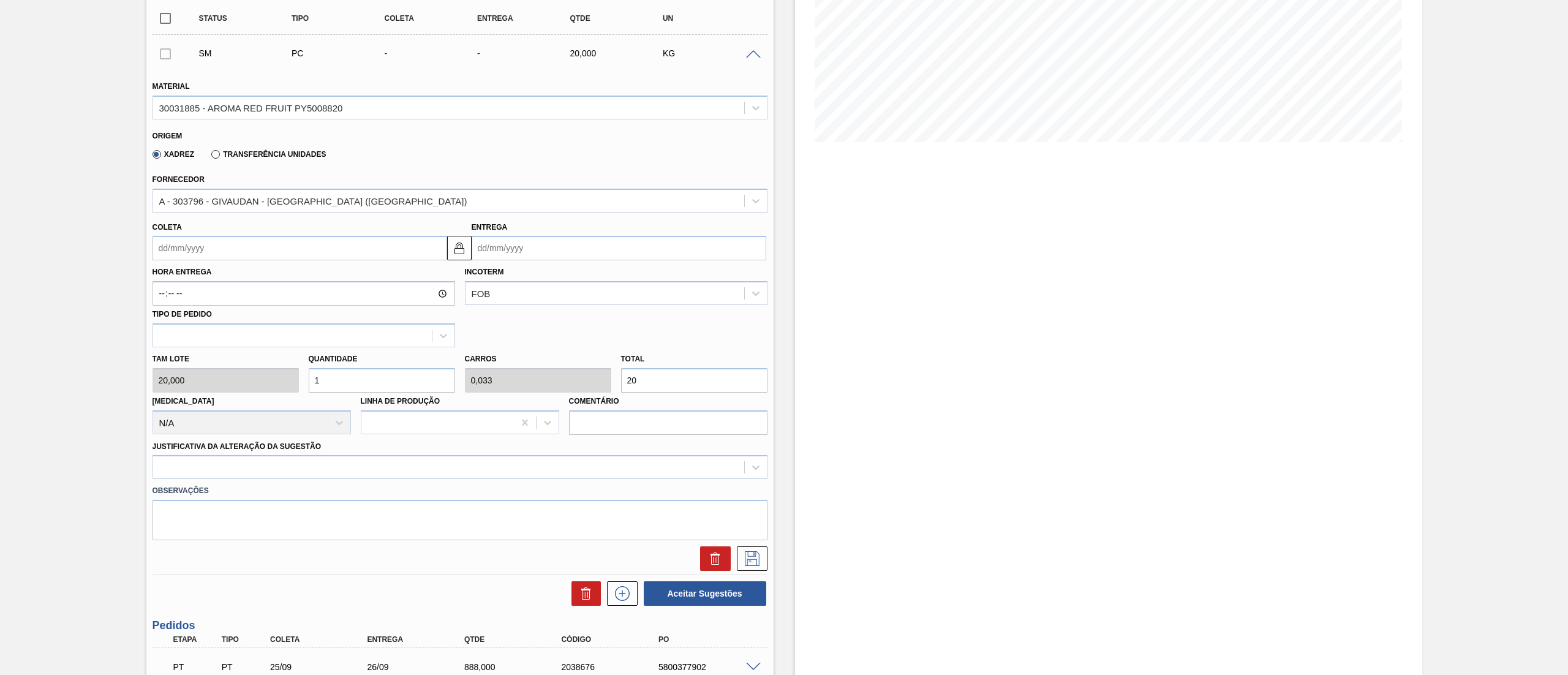
scroll to position [222, 0]
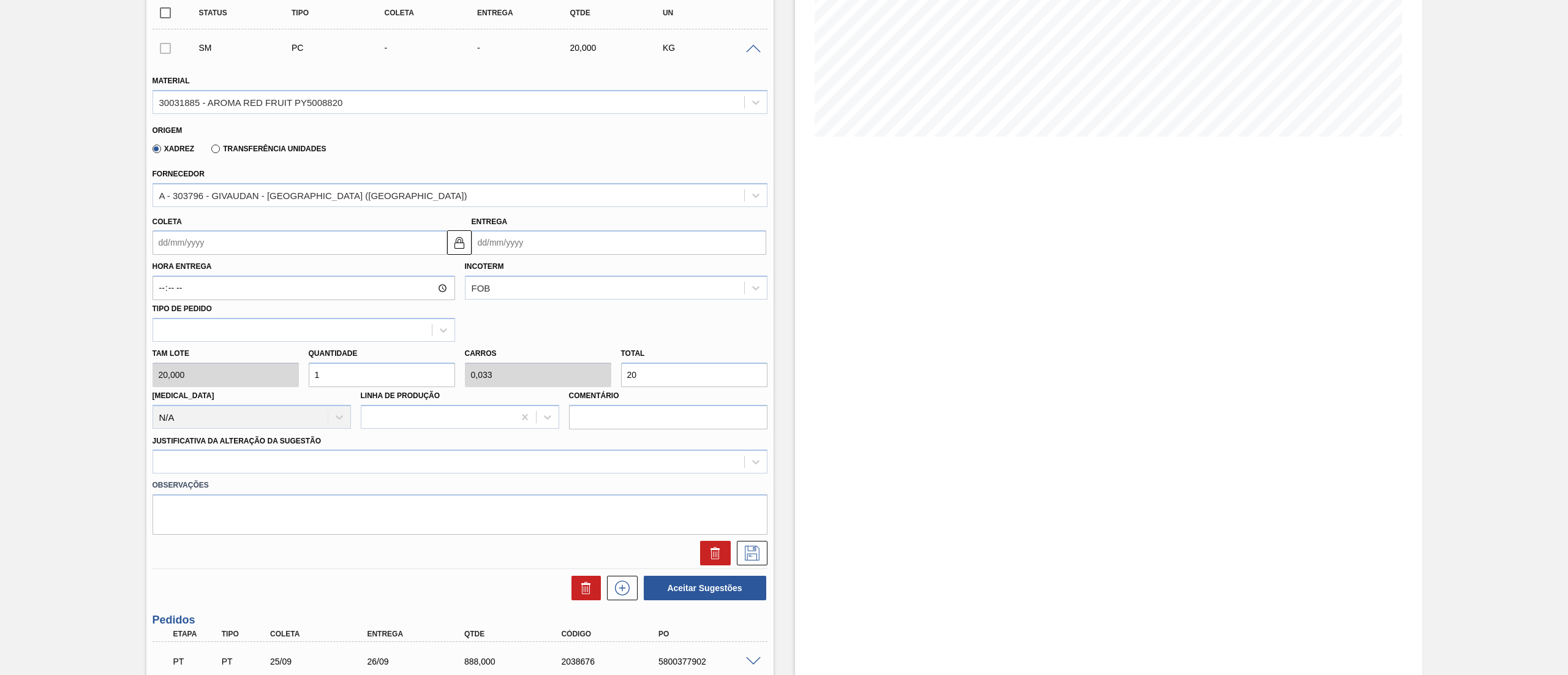
click at [189, 381] on div "Tam lote 20,000 Quantidade 1 Carros 0,033 Total 20 [MEDICAL_DATA] N/A Linha de …" at bounding box center [460, 386] width 625 height 88
type input "2"
type input "0,067"
type input "40"
type input "22"
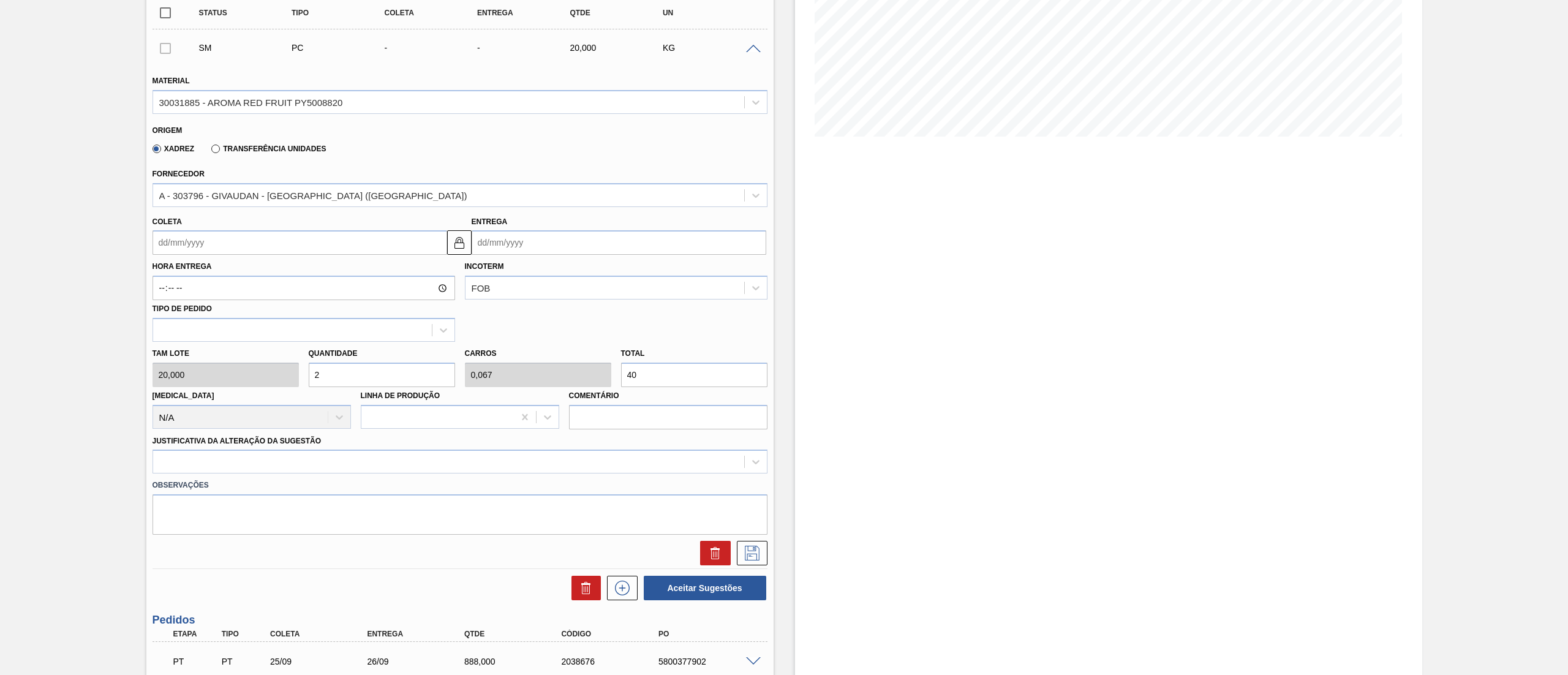
type input "0,733"
type input "440"
drag, startPoint x: 351, startPoint y: 372, endPoint x: 231, endPoint y: 389, distance: 121.2
click at [231, 389] on div "Tam lote 20,000 Quantidade 22 Carros 0,733 Total 440 Doca N/A Linha de Produção…" at bounding box center [460, 386] width 625 height 88
type input "1"
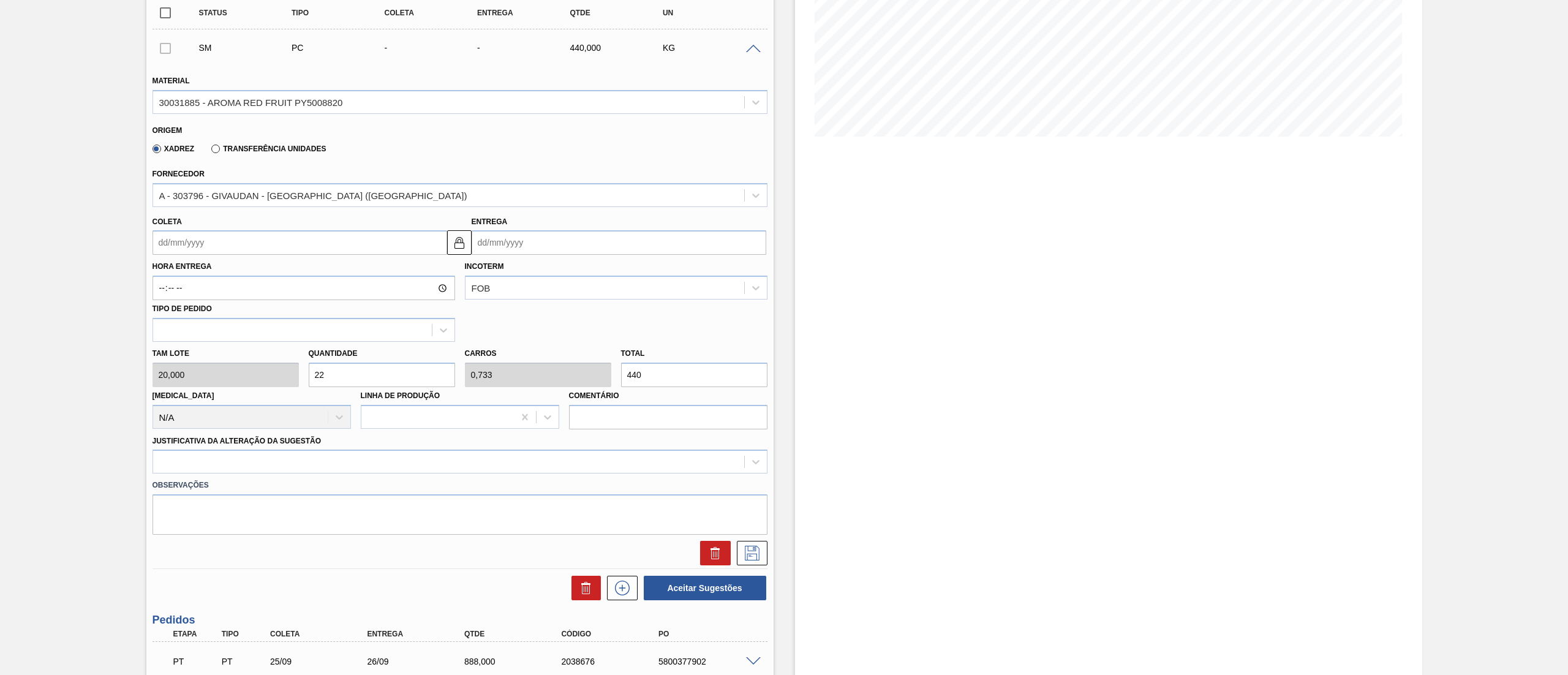
type input "0,033"
type input "20"
type input "12"
type input "0,4"
type input "240"
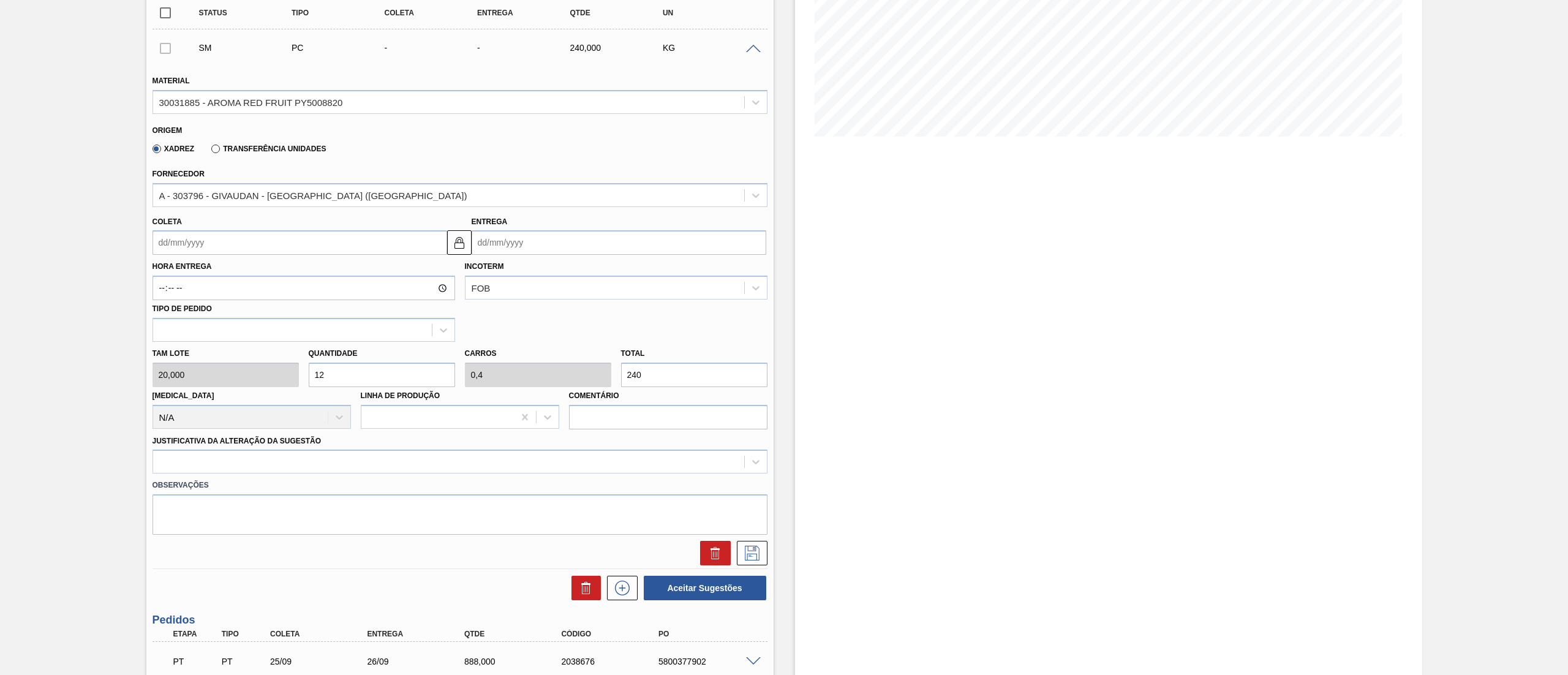
type input "1"
type input "0,033"
type input "20"
type input "11"
type input "0,367"
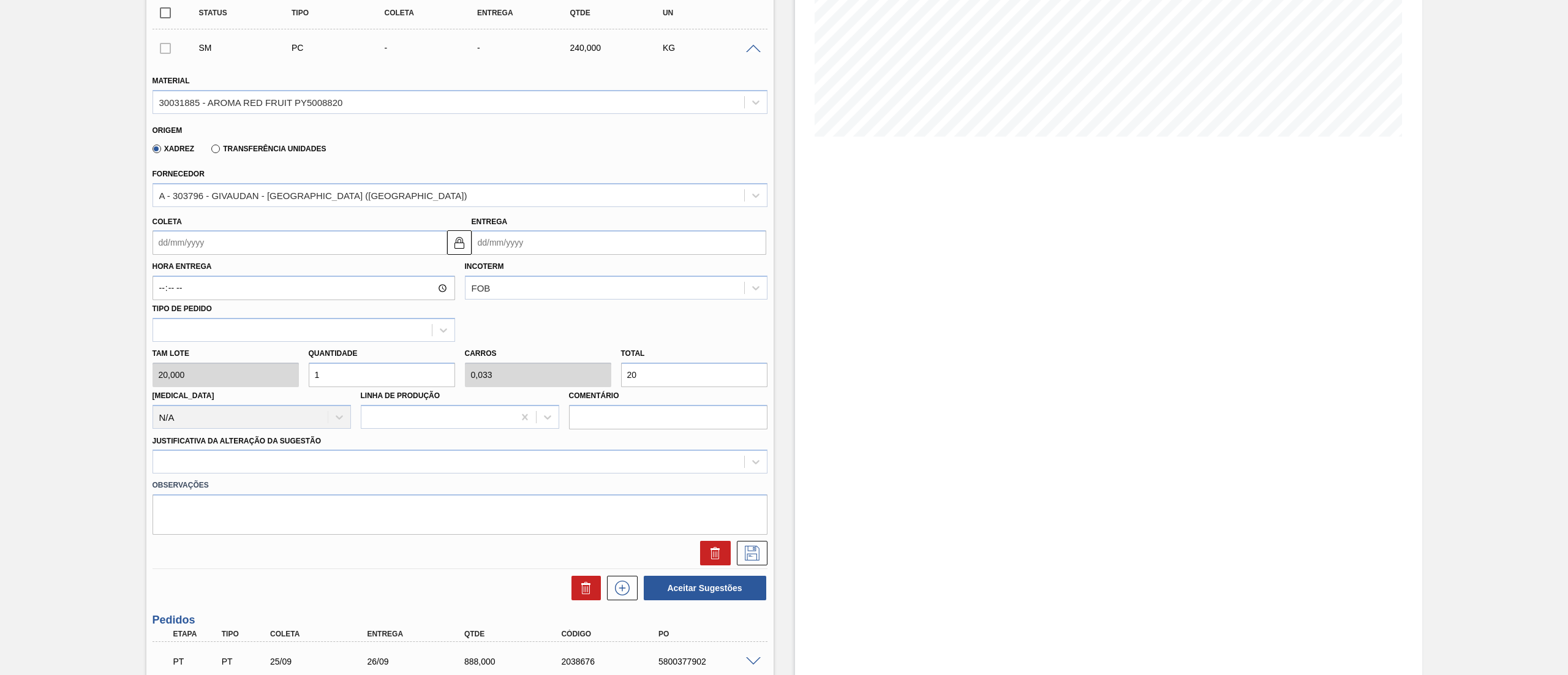
type input "220"
type input "11"
click at [270, 244] on input "Coleta" at bounding box center [299, 242] width 294 height 24
click at [288, 272] on button "Next Month" at bounding box center [290, 272] width 9 height 9
click at [202, 308] on div "30" at bounding box center [206, 311] width 16 height 16
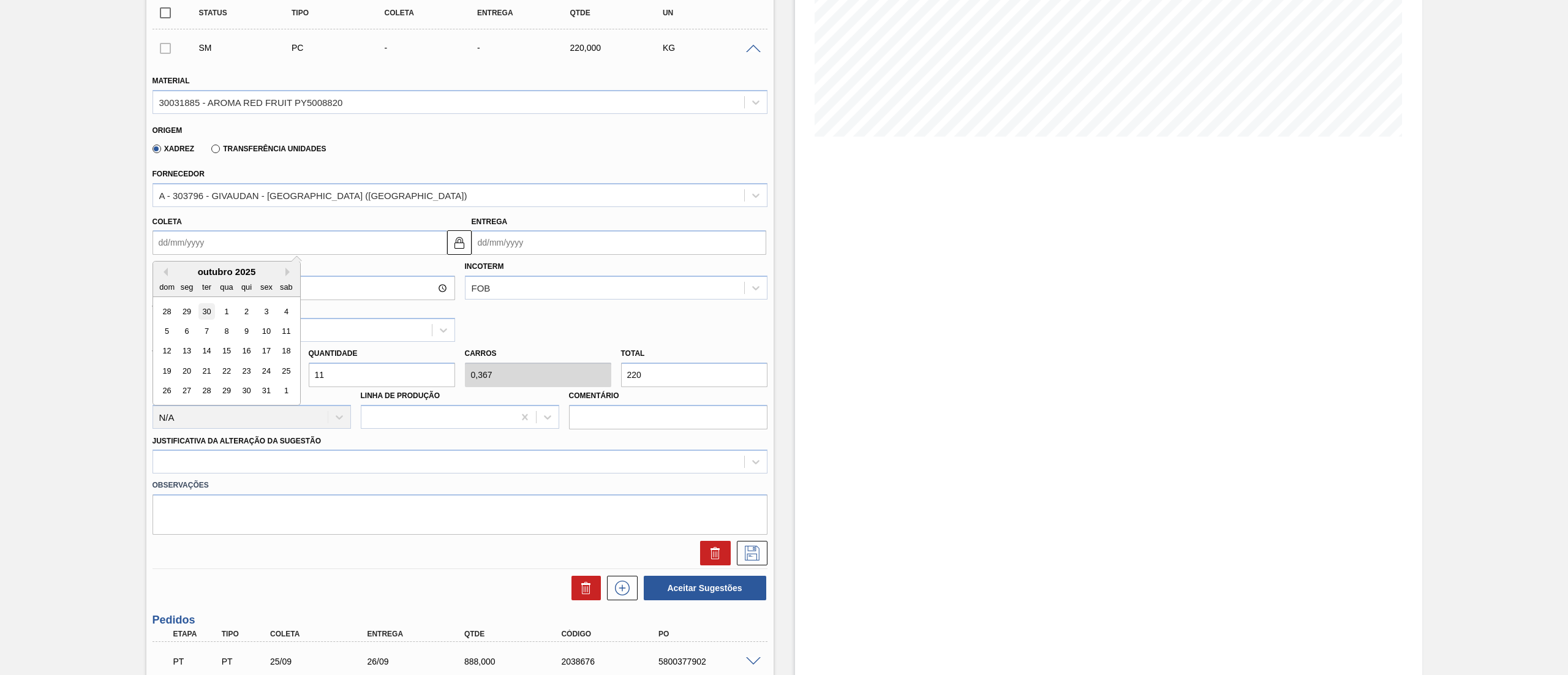
type input "[DATE]"
type input "01/10/2025"
click at [312, 459] on div at bounding box center [449, 462] width 591 height 18
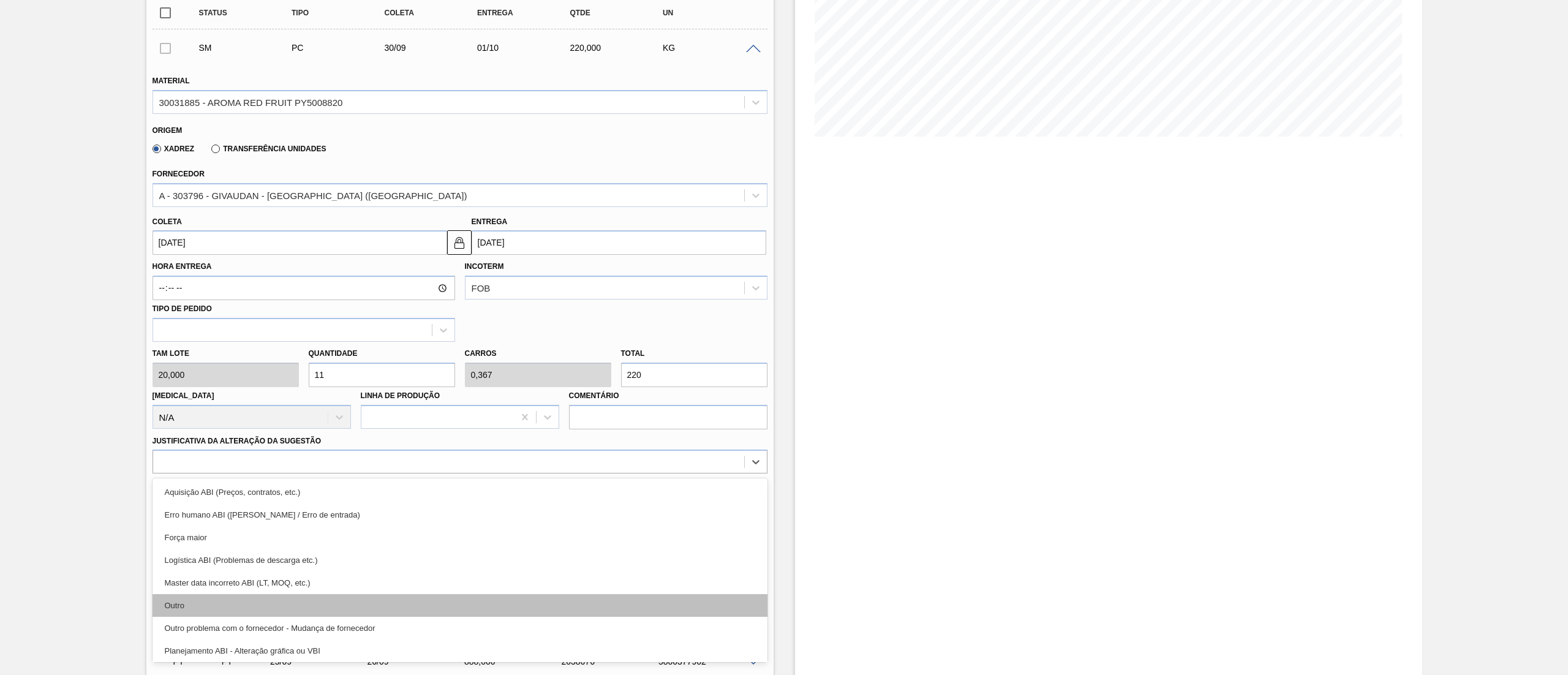
click at [252, 609] on div "Outro" at bounding box center [460, 606] width 615 height 22
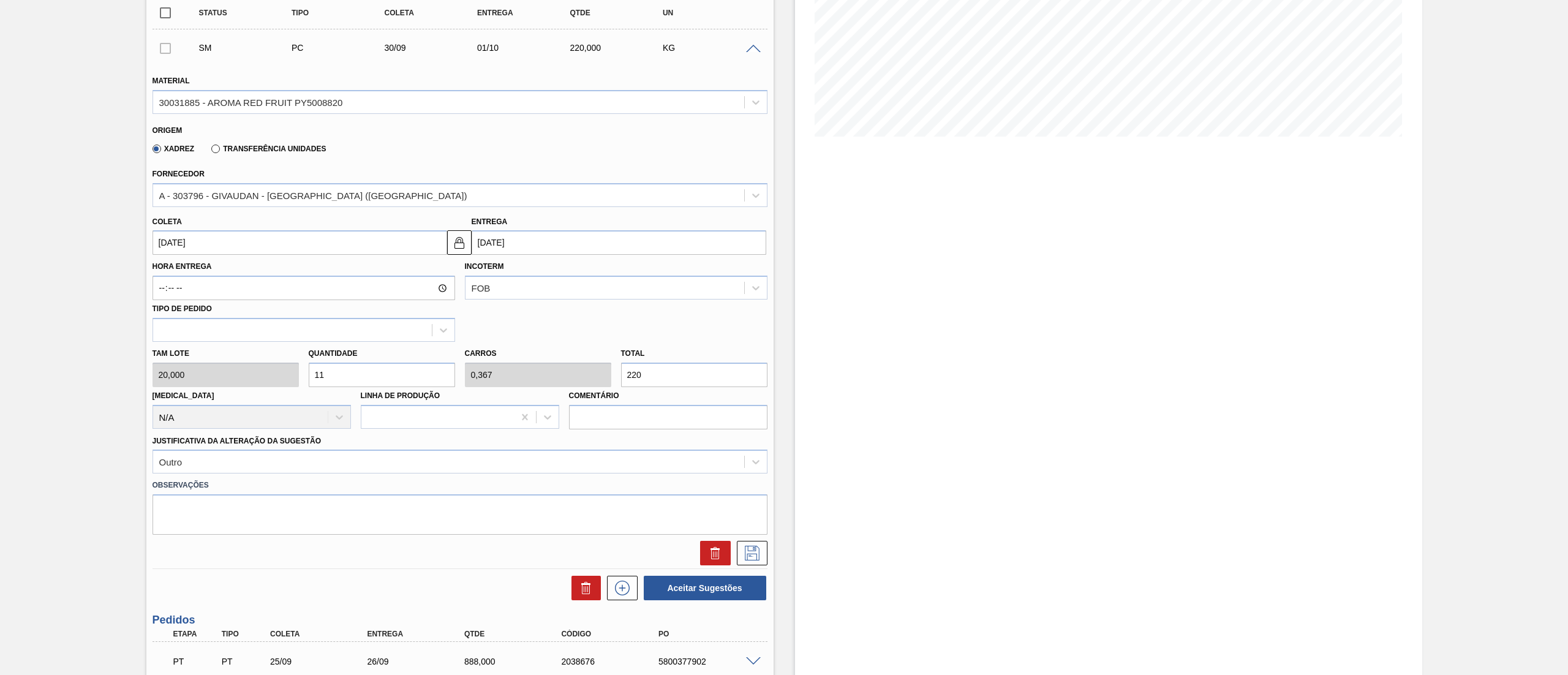
click at [564, 364] on div "Tam lote 20,000 Quantidade 11 Carros 0,367 Total 220 Doca N/A Linha de Produção…" at bounding box center [460, 386] width 625 height 88
click at [667, 430] on div "Justificativa da Alteração da Sugestão Outro" at bounding box center [460, 452] width 625 height 45
click at [746, 548] on icon at bounding box center [752, 553] width 19 height 15
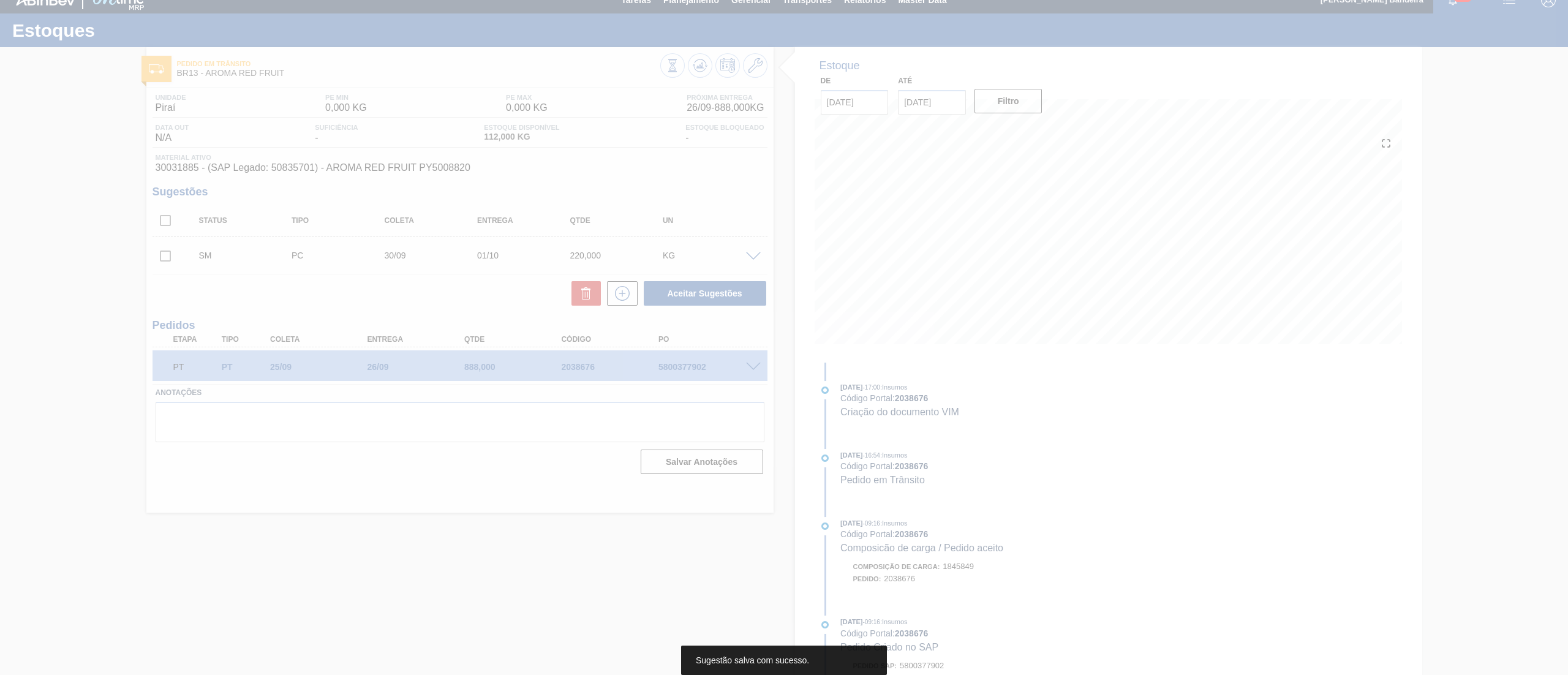
scroll to position [0, 0]
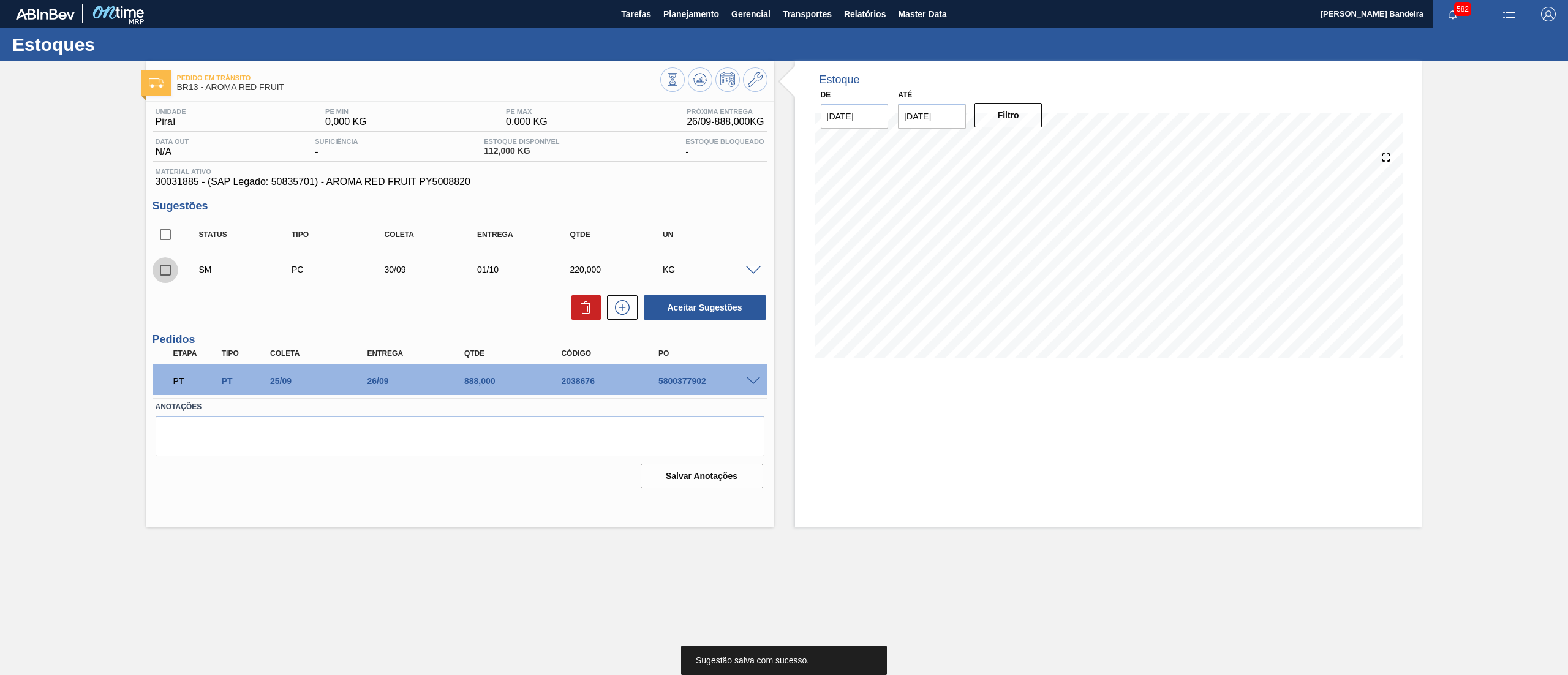
click at [170, 266] on input "checkbox" at bounding box center [165, 270] width 26 height 26
click at [694, 301] on button "Aceitar Sugestões" at bounding box center [705, 307] width 122 height 24
checkbox input "false"
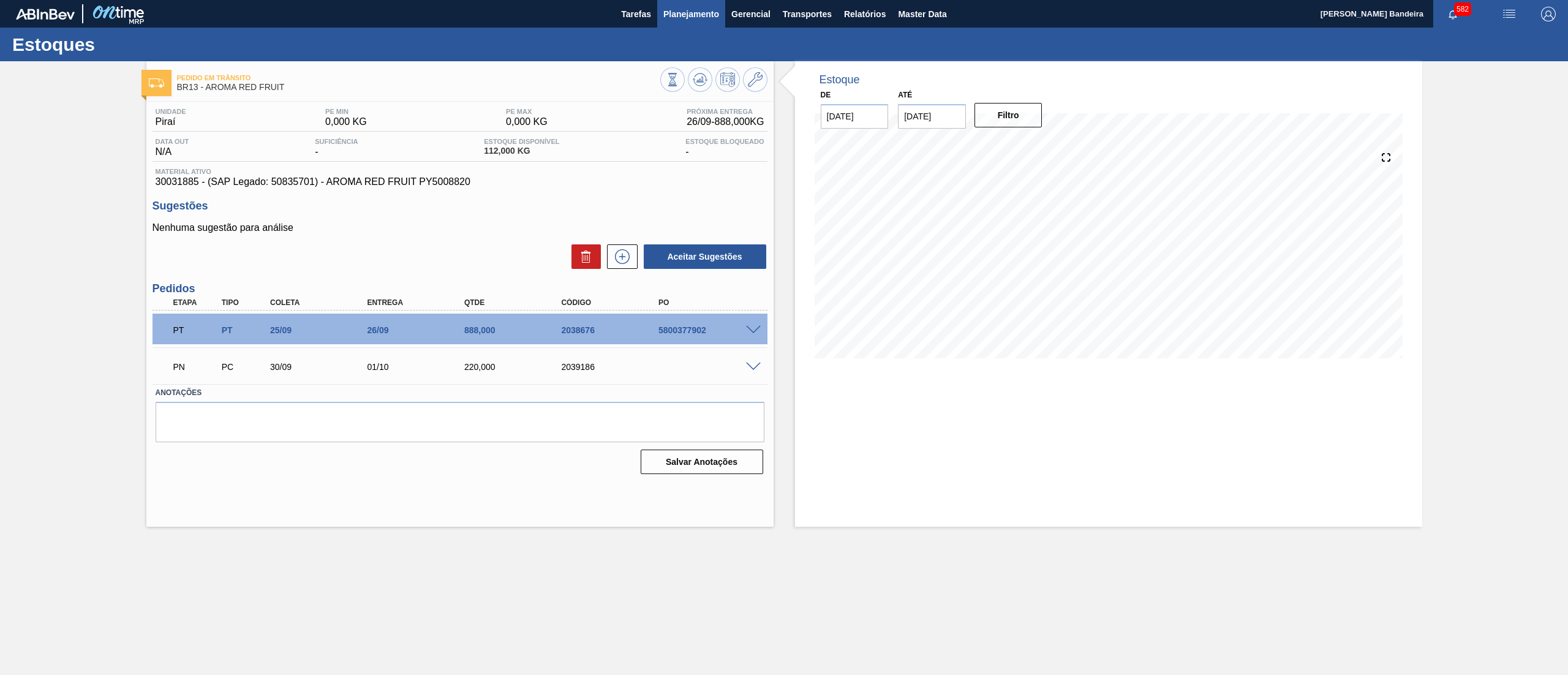
click at [682, 21] on span "Planejamento" at bounding box center [691, 14] width 56 height 15
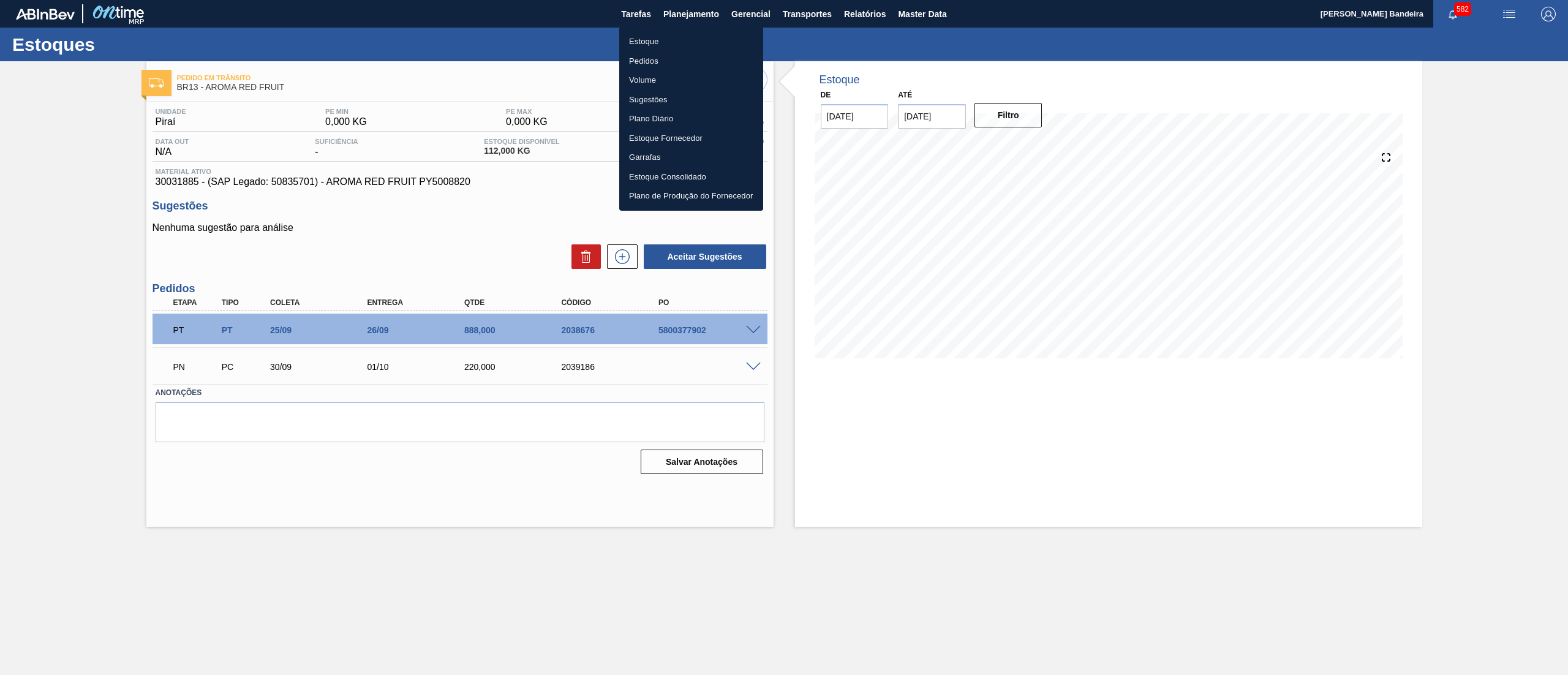
click at [664, 44] on li "Estoque" at bounding box center [691, 41] width 144 height 19
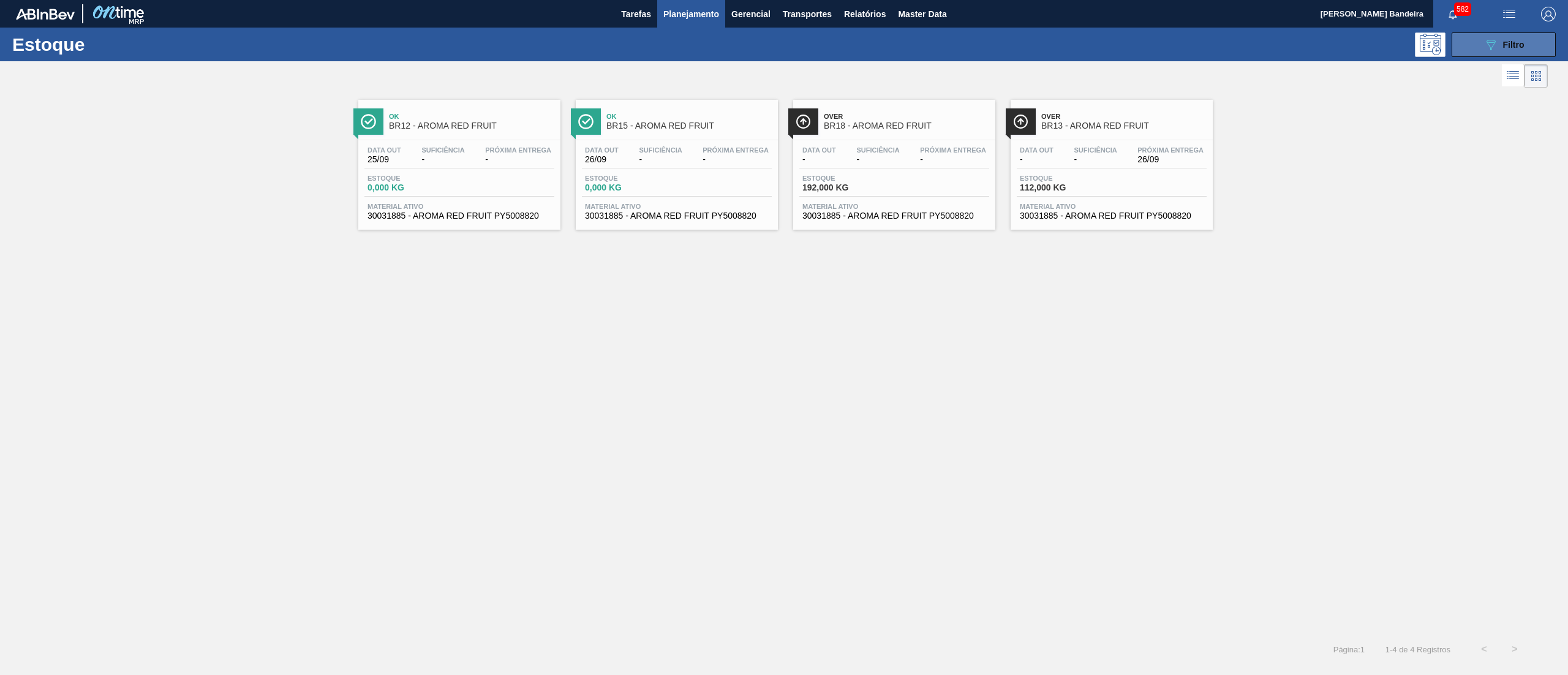
click at [1480, 34] on button "089F7B8B-B2A5-4AFE-B5C0-19BA573D28AC Filtro" at bounding box center [1504, 44] width 104 height 24
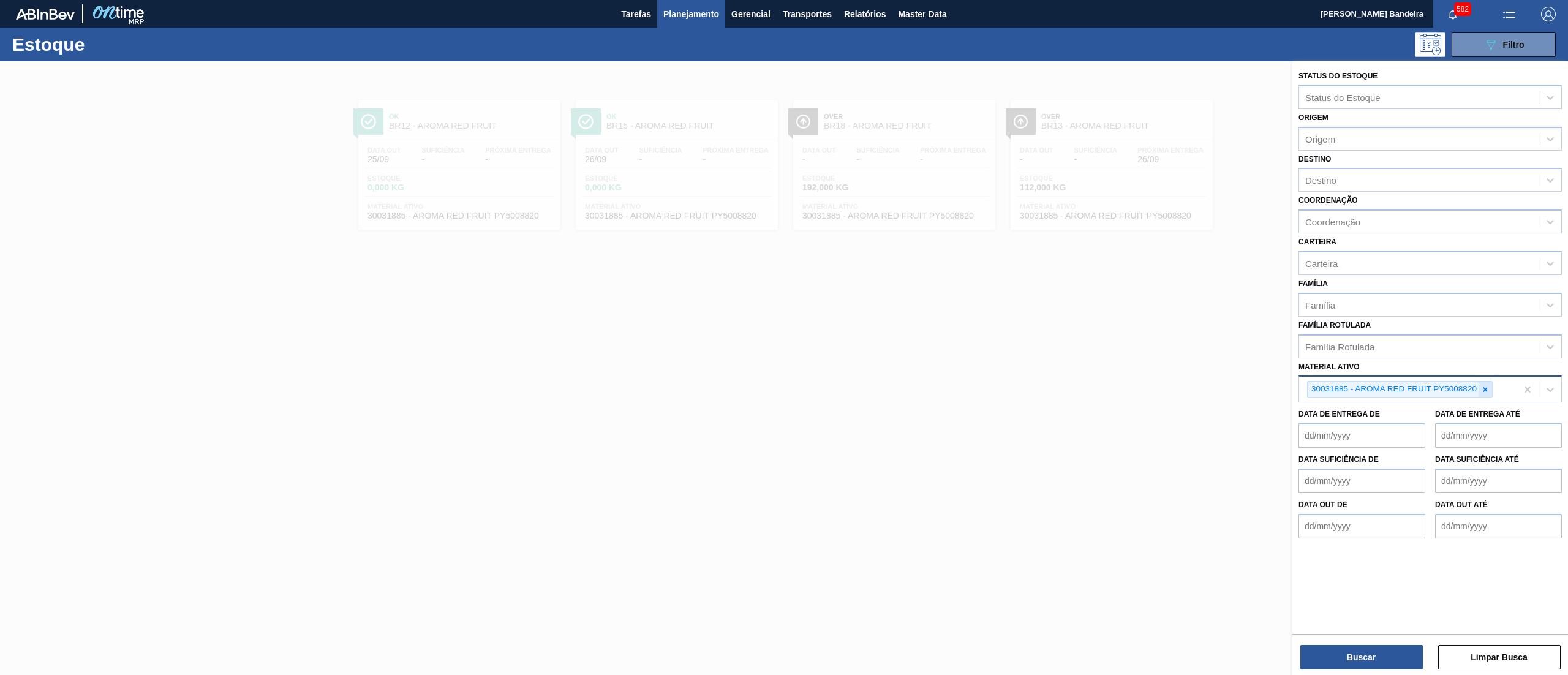
click at [1492, 394] on div at bounding box center [1486, 389] width 14 height 16
type ativo "v"
click at [1421, 386] on div "Material ativo" at bounding box center [1419, 388] width 239 height 18
paste ativo "30034006"
type ativo "30034006"
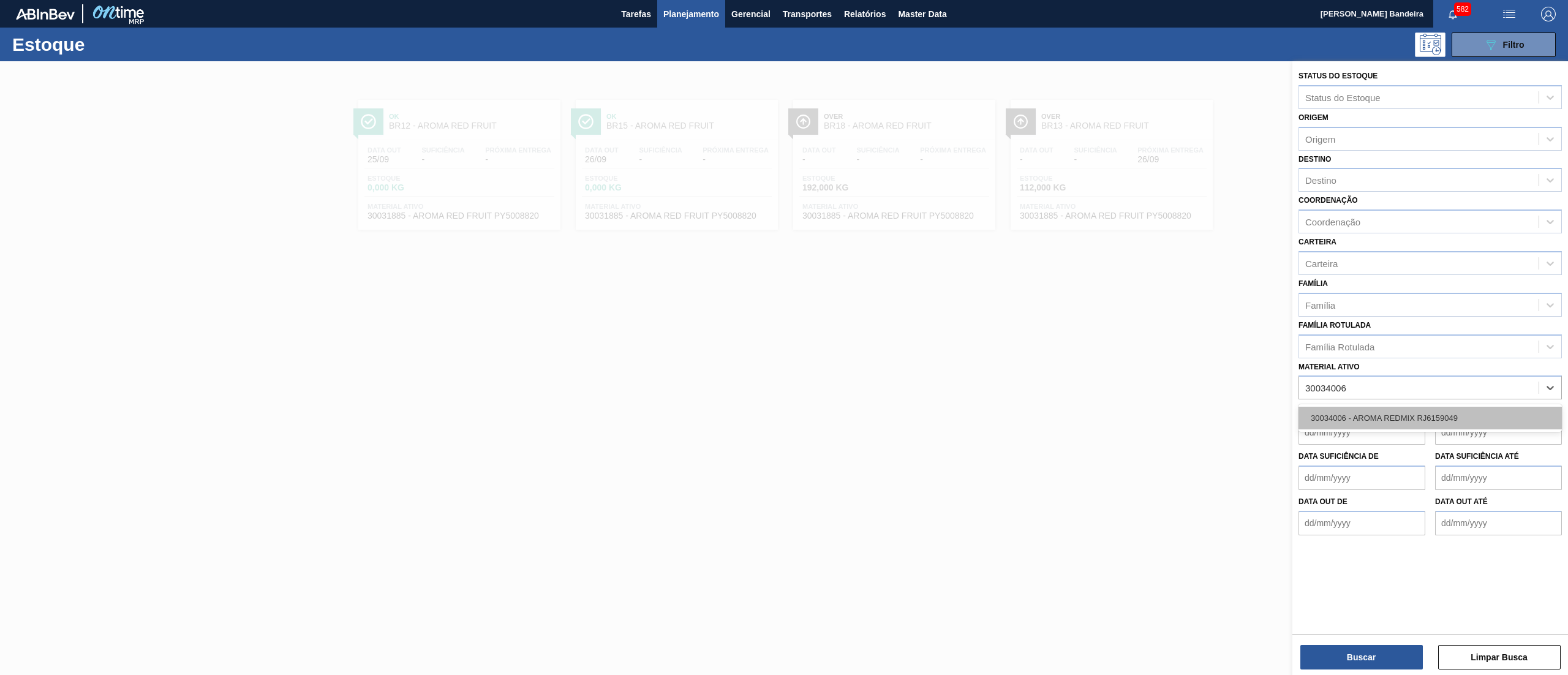
click at [1424, 411] on div "30034006 - AROMA REDMIX RJ6159049" at bounding box center [1430, 418] width 263 height 22
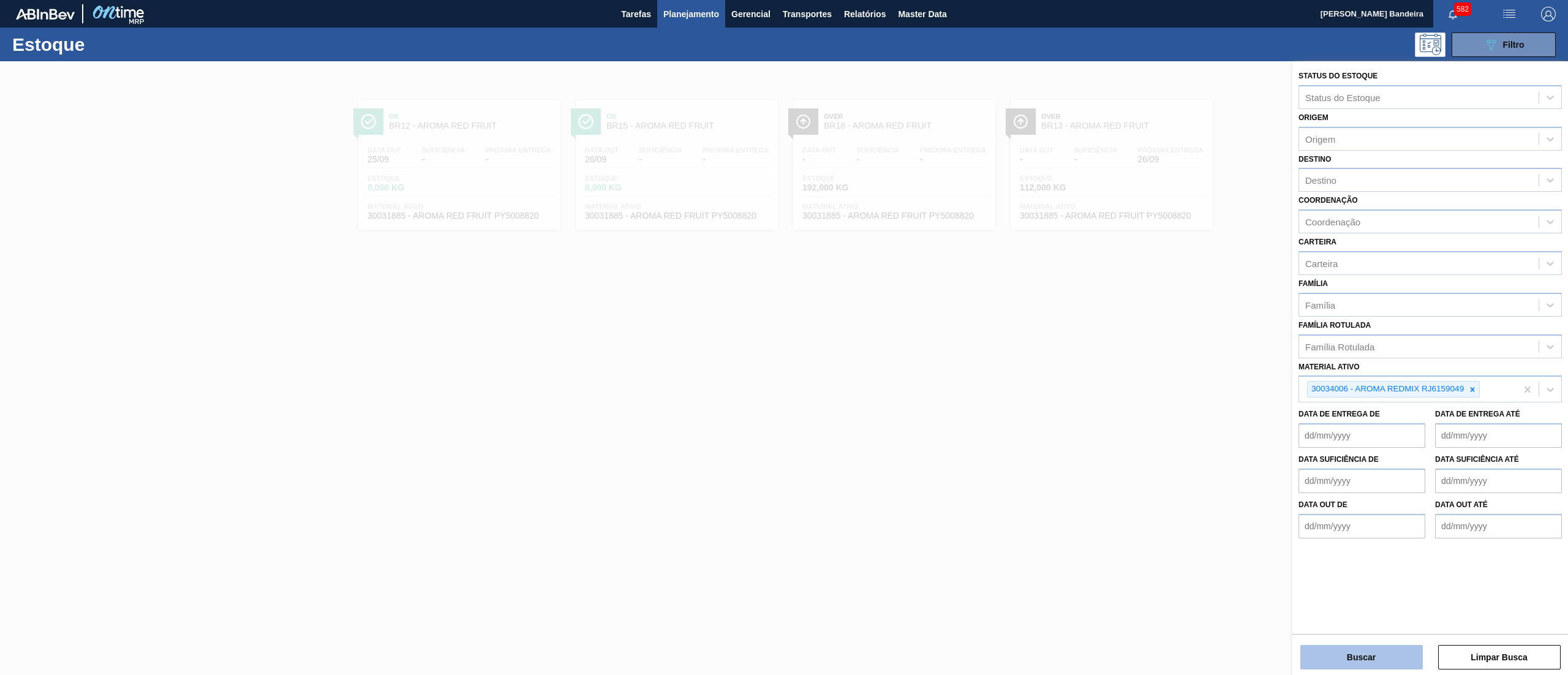
click at [1361, 646] on button "Buscar" at bounding box center [1362, 657] width 122 height 24
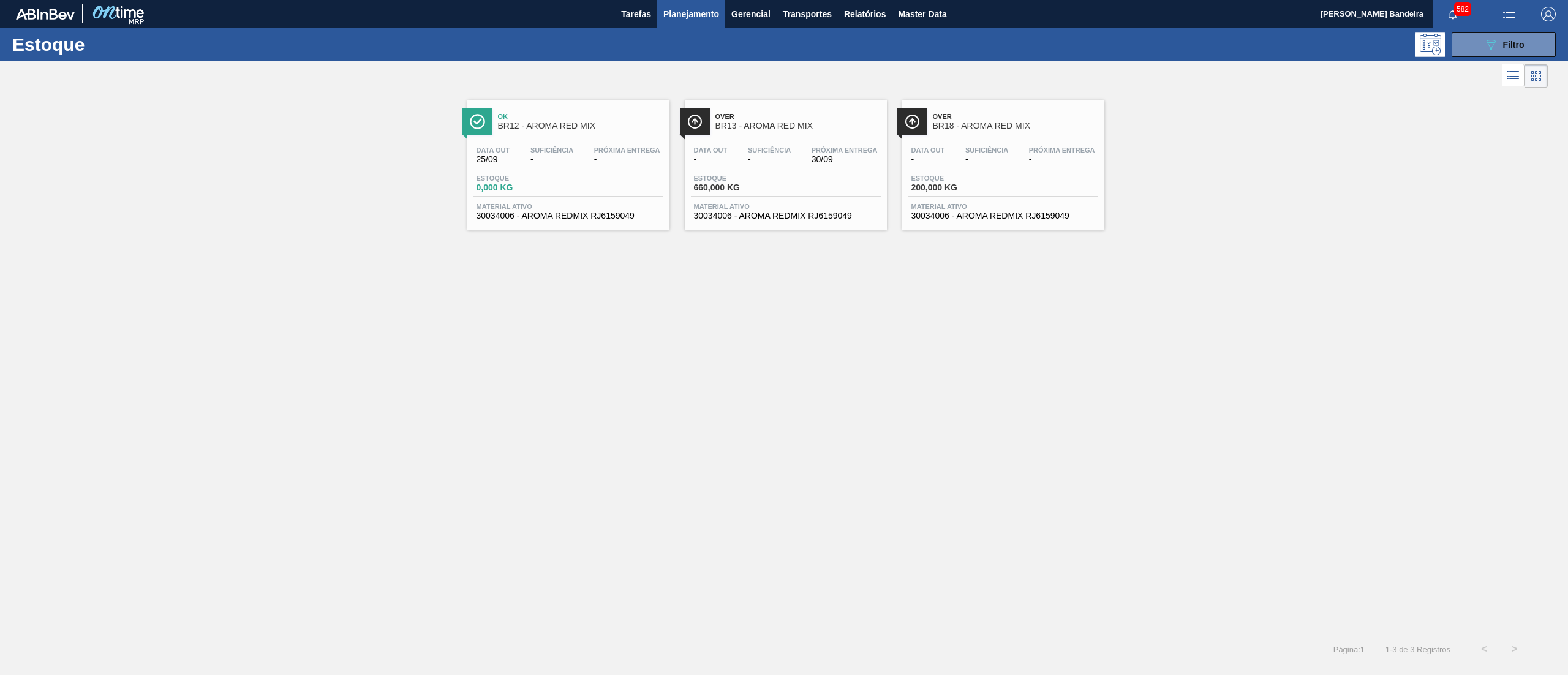
click at [787, 199] on div "Data out - Suficiência - Próxima Entrega 30/09 Estoque 660,000 KG Material ativ…" at bounding box center [786, 181] width 202 height 83
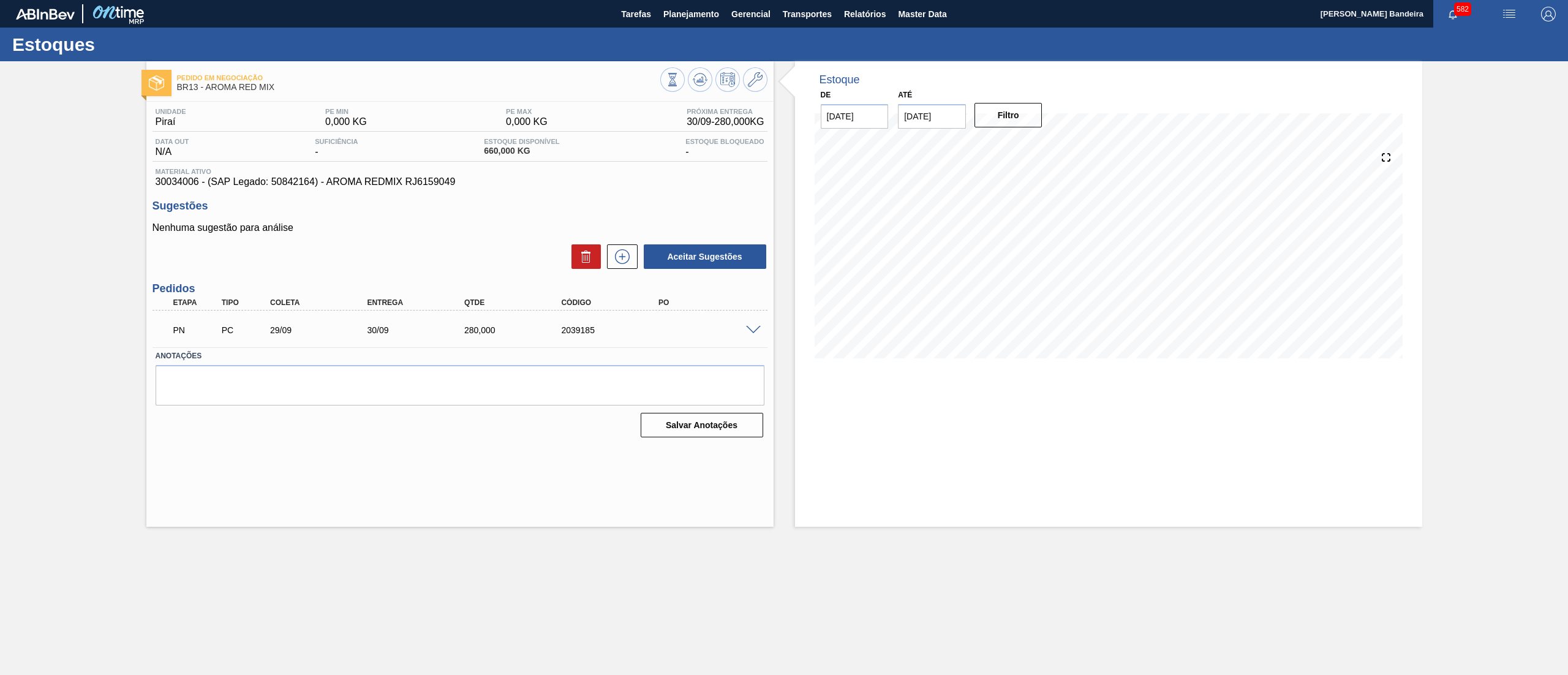
click at [760, 332] on span at bounding box center [754, 330] width 15 height 9
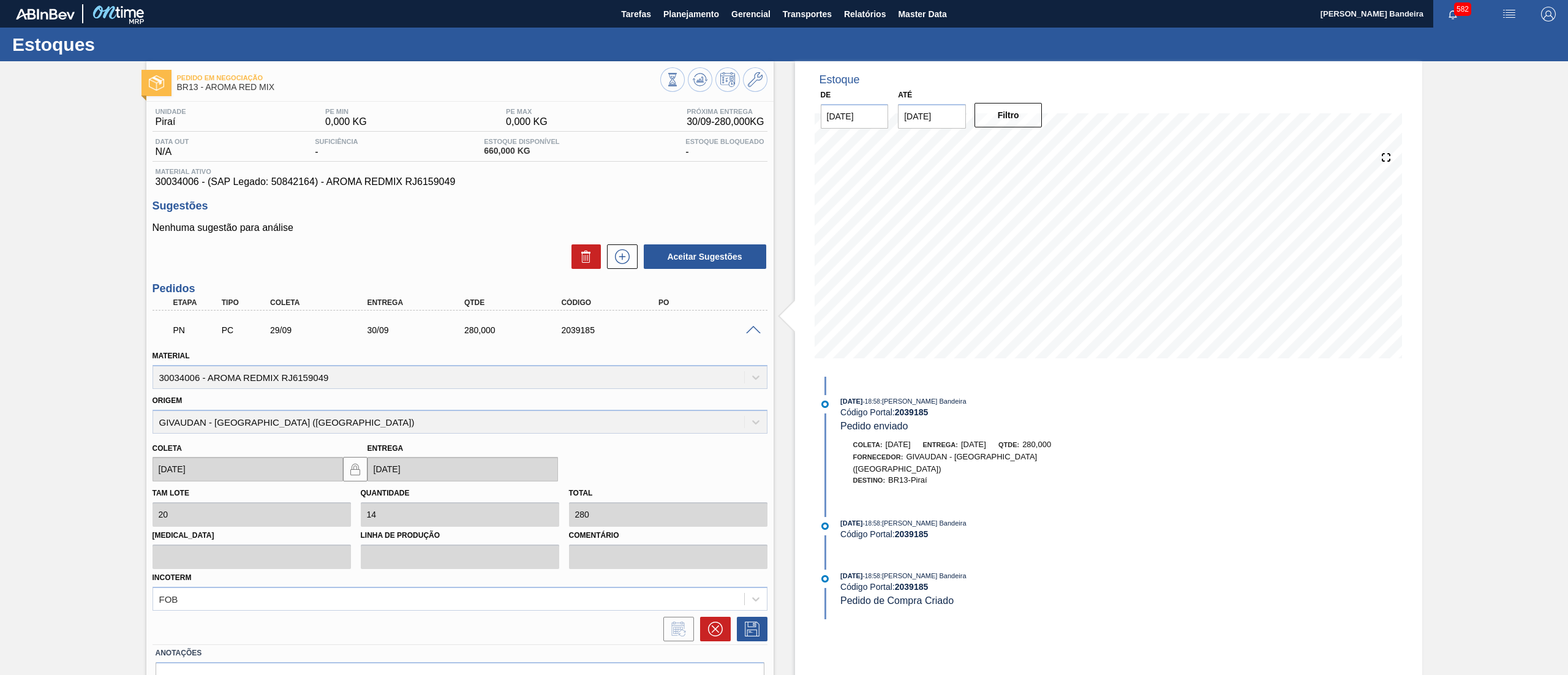
scroll to position [69, 0]
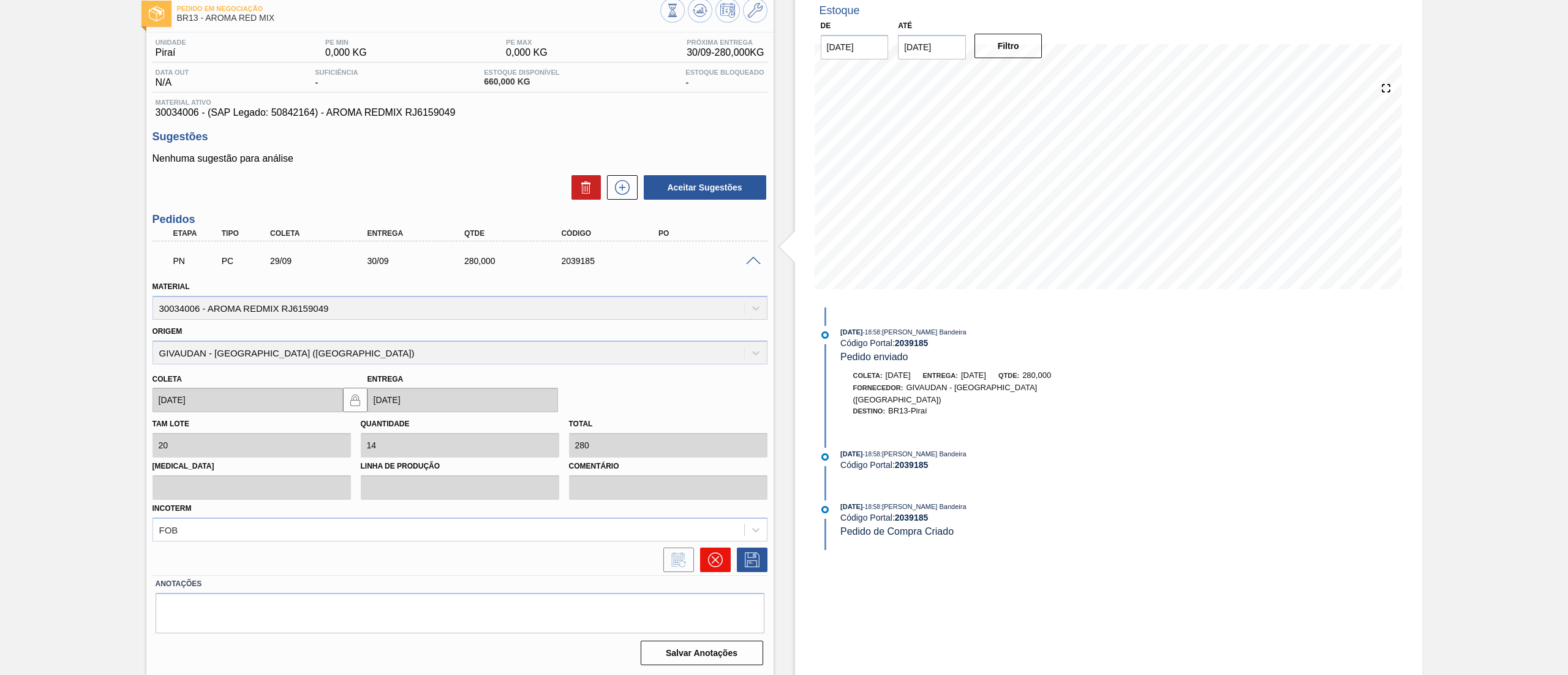
click at [721, 556] on icon at bounding box center [715, 560] width 15 height 15
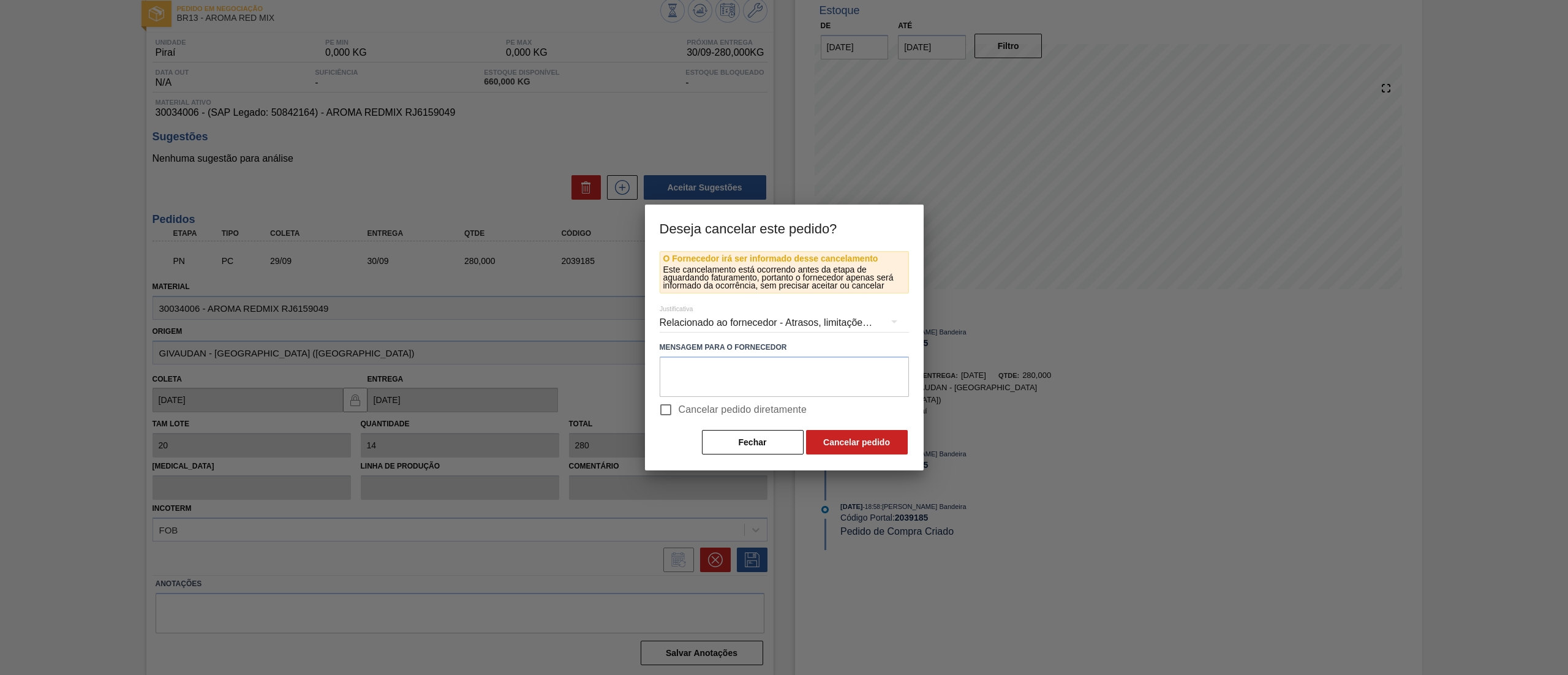
click at [697, 308] on div "Relacionado ao fornecedor - Atrasos, limitações de capacidade, etc." at bounding box center [784, 322] width 249 height 34
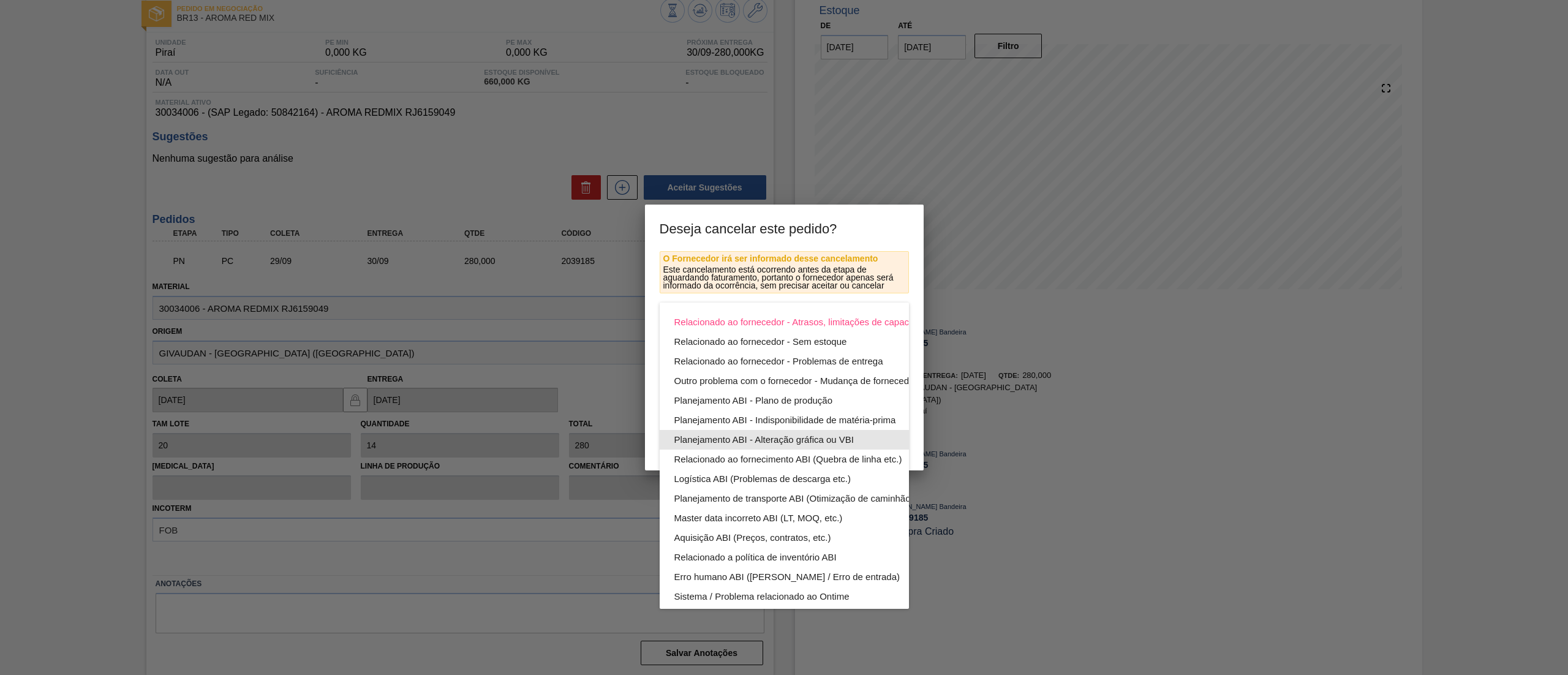
scroll to position [84, 0]
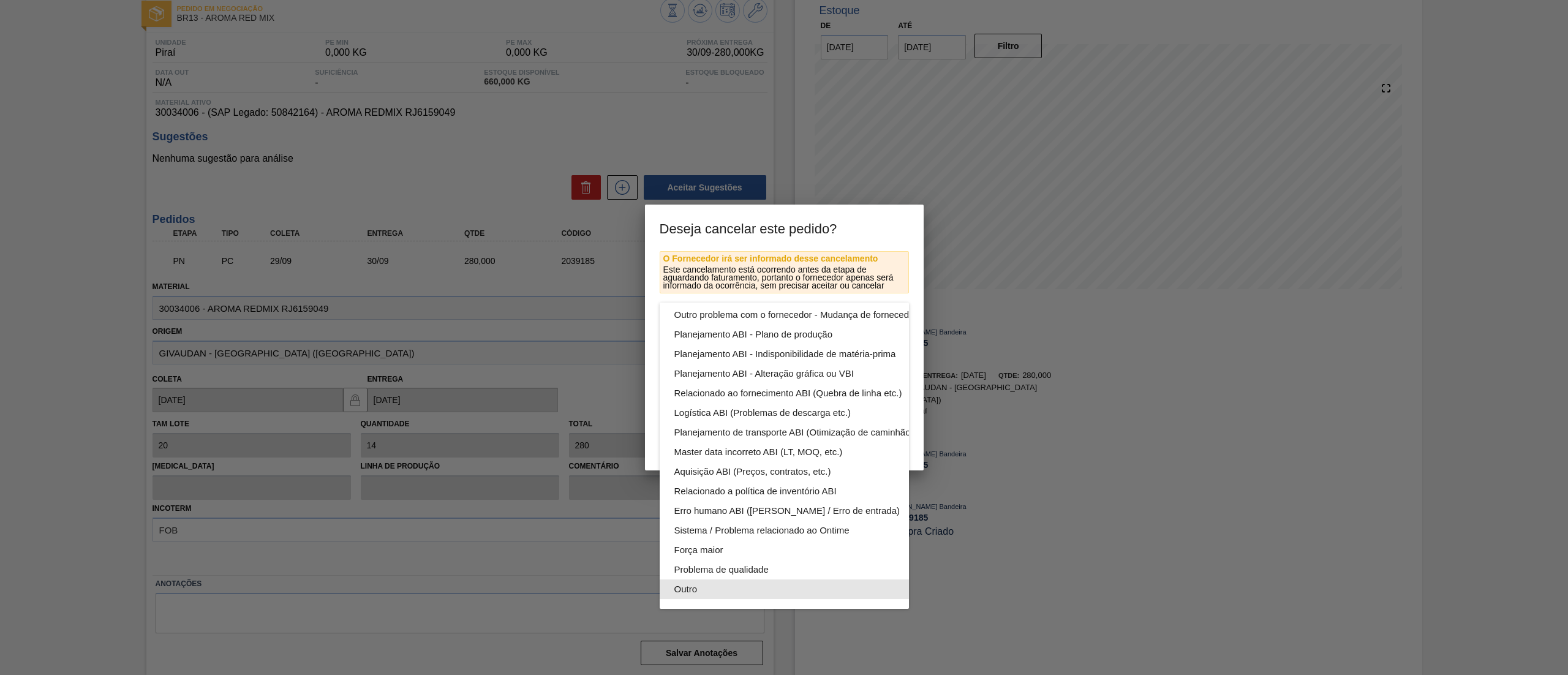
click at [719, 579] on div "Outro" at bounding box center [813, 589] width 277 height 19
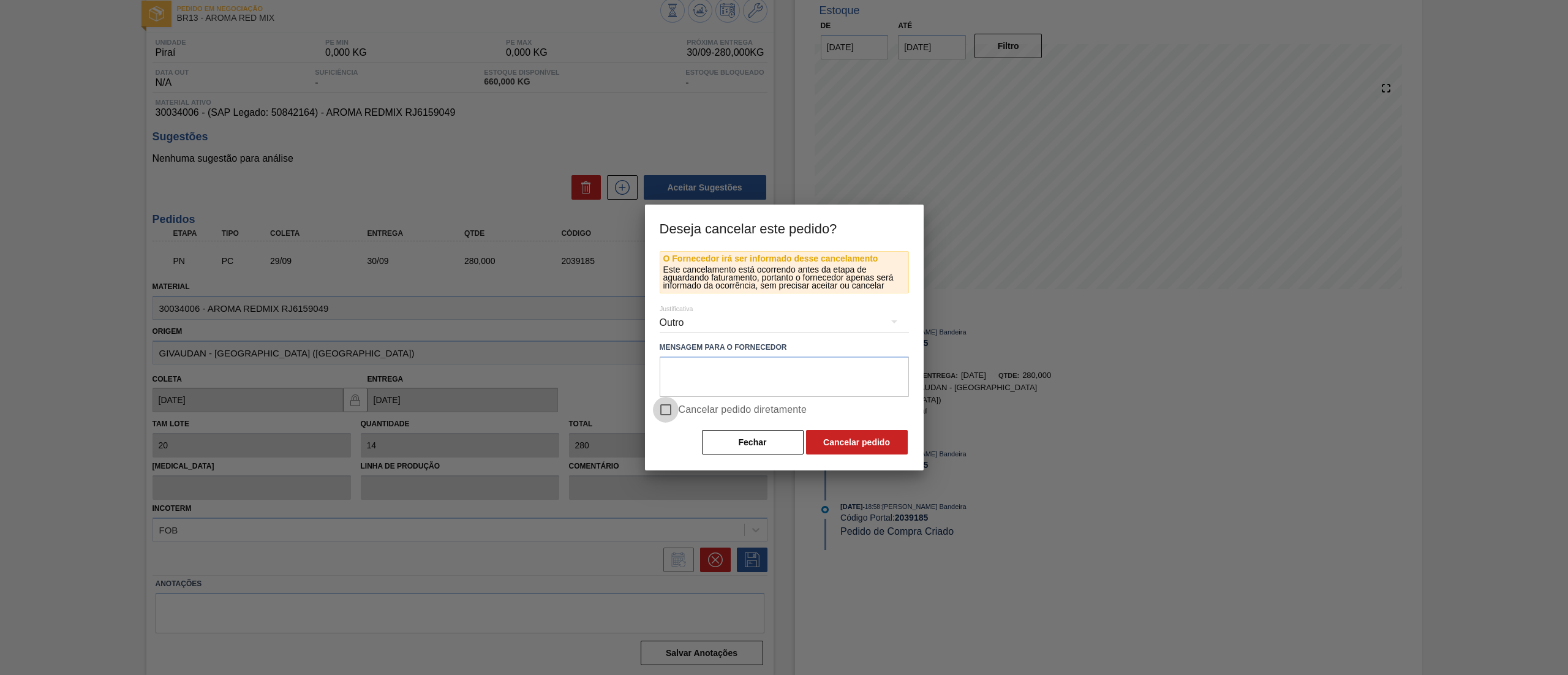
click at [671, 416] on input "Cancelar pedido diretamente" at bounding box center [666, 409] width 26 height 26
checkbox input "true"
click at [731, 364] on textarea at bounding box center [784, 376] width 249 height 41
type textarea "."
click at [864, 442] on button "Cancelar pedido" at bounding box center [857, 442] width 102 height 24
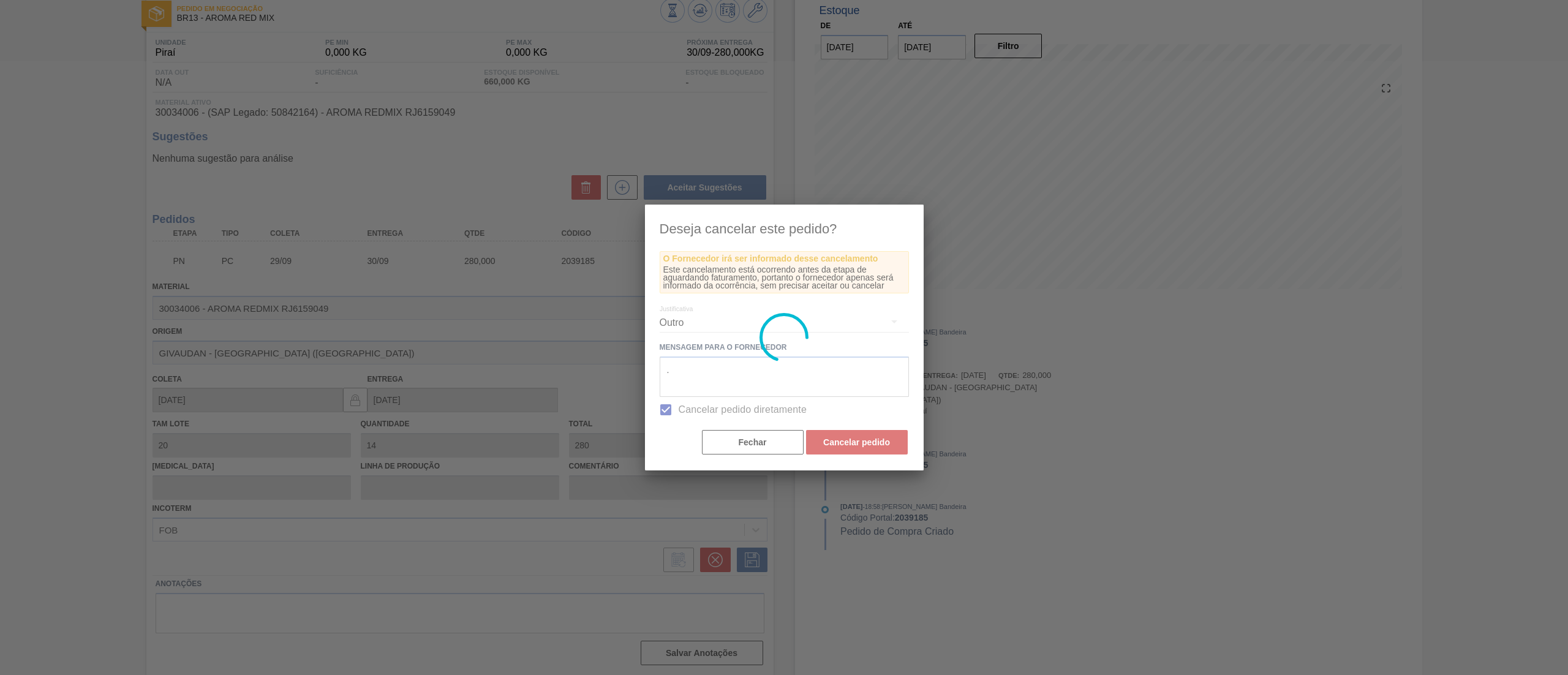
scroll to position [0, 0]
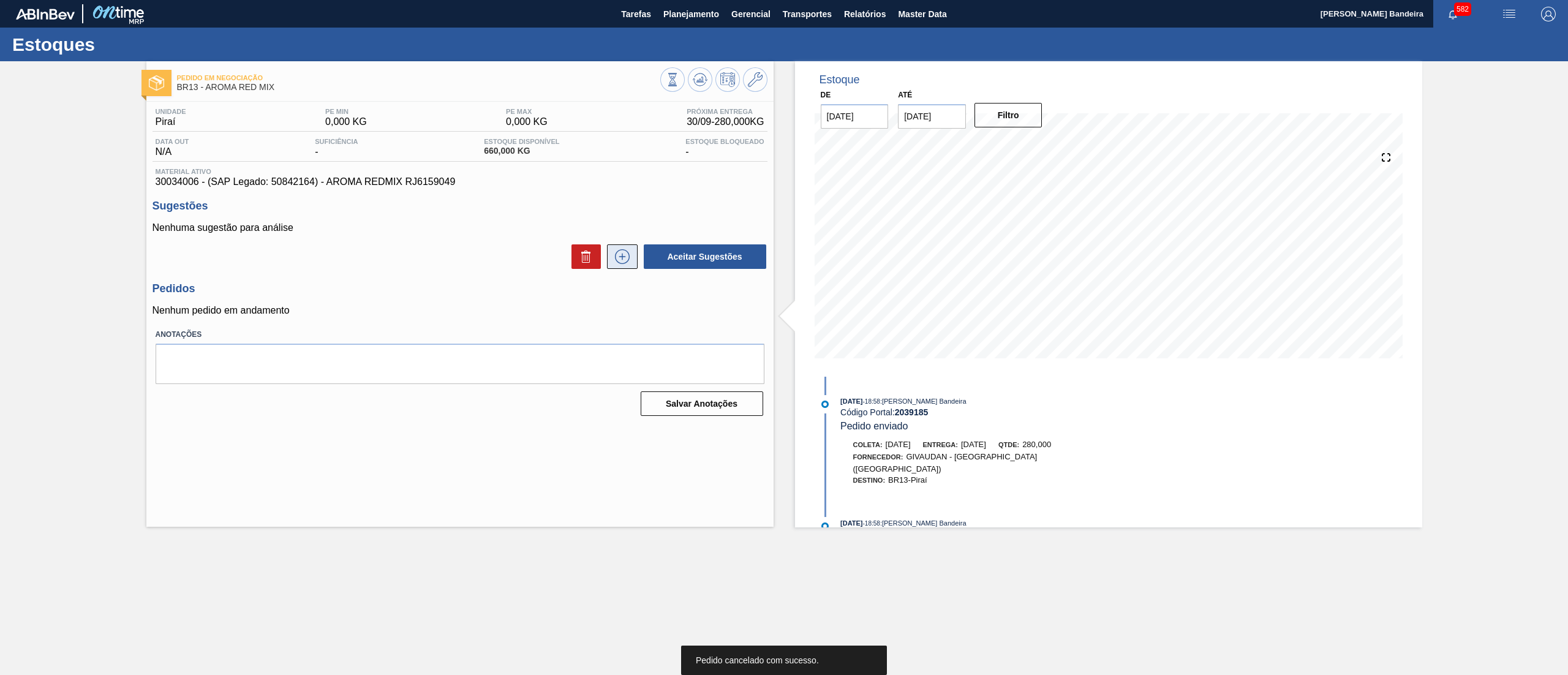
click at [621, 264] on icon at bounding box center [622, 257] width 15 height 15
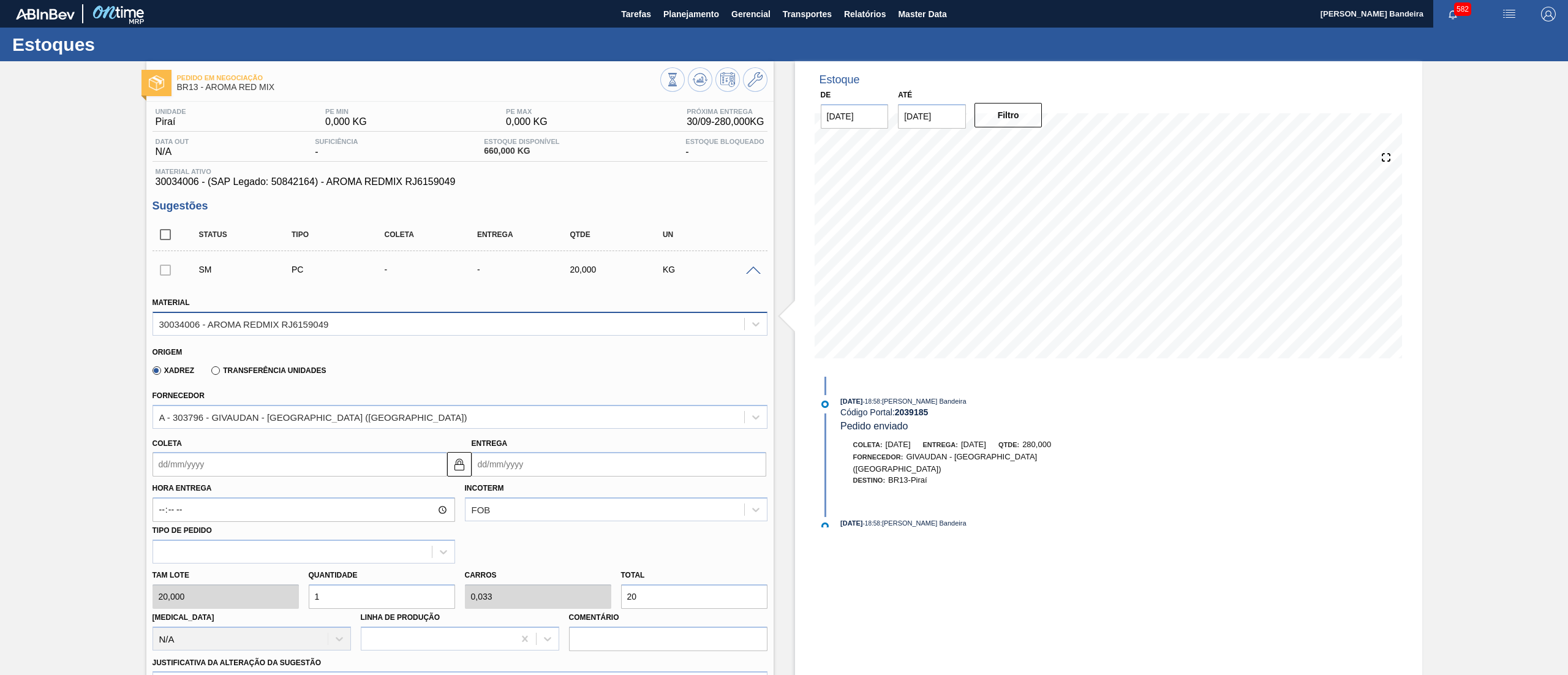
scroll to position [304, 0]
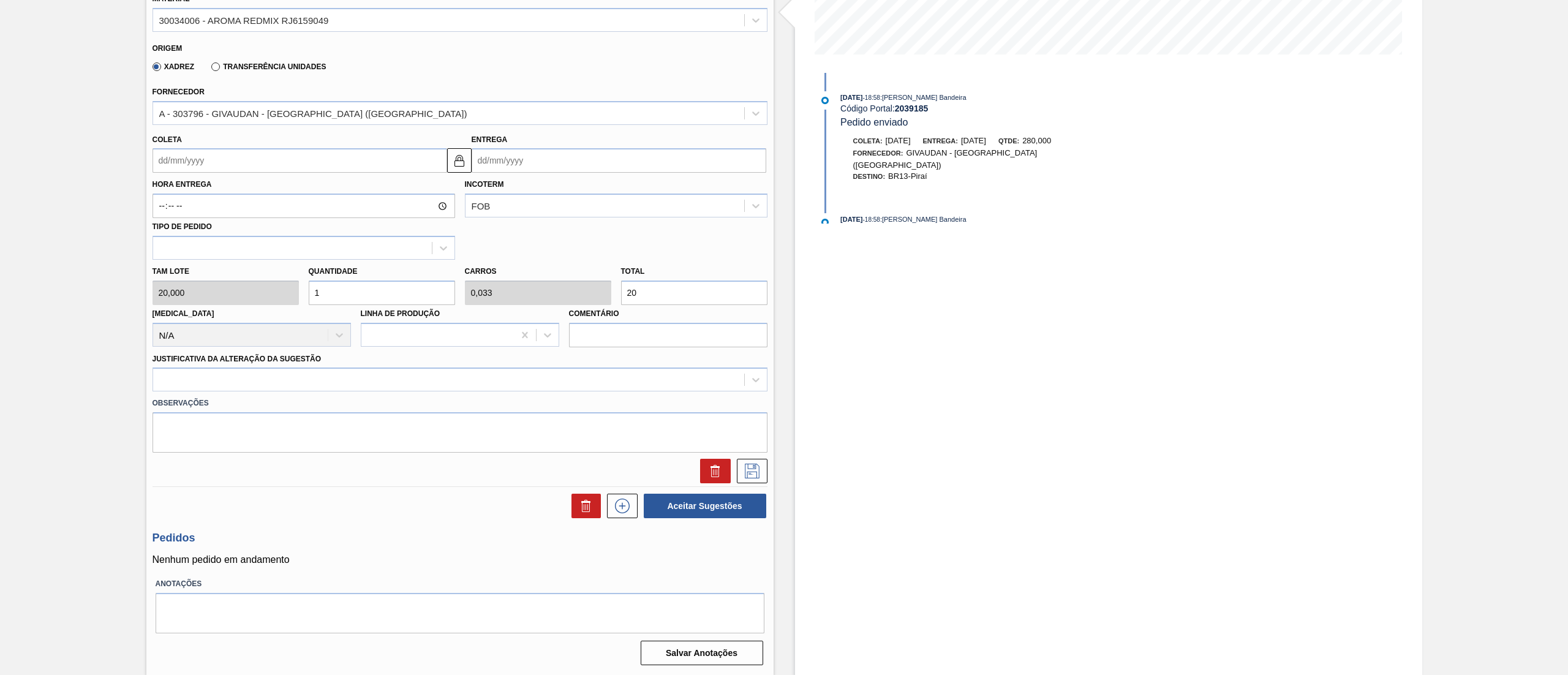
click at [286, 298] on div "Tam lote 20,000 Quantidade 1 Carros 0,033 Total 20 [MEDICAL_DATA] N/A Linha de …" at bounding box center [460, 304] width 625 height 88
type input "2"
type input "0,067"
type input "40"
click at [263, 296] on div "Tam lote 20,000 Quantidade 2 Carros 0,067 Total 40 Doca N/A Linha de Produção C…" at bounding box center [460, 304] width 625 height 88
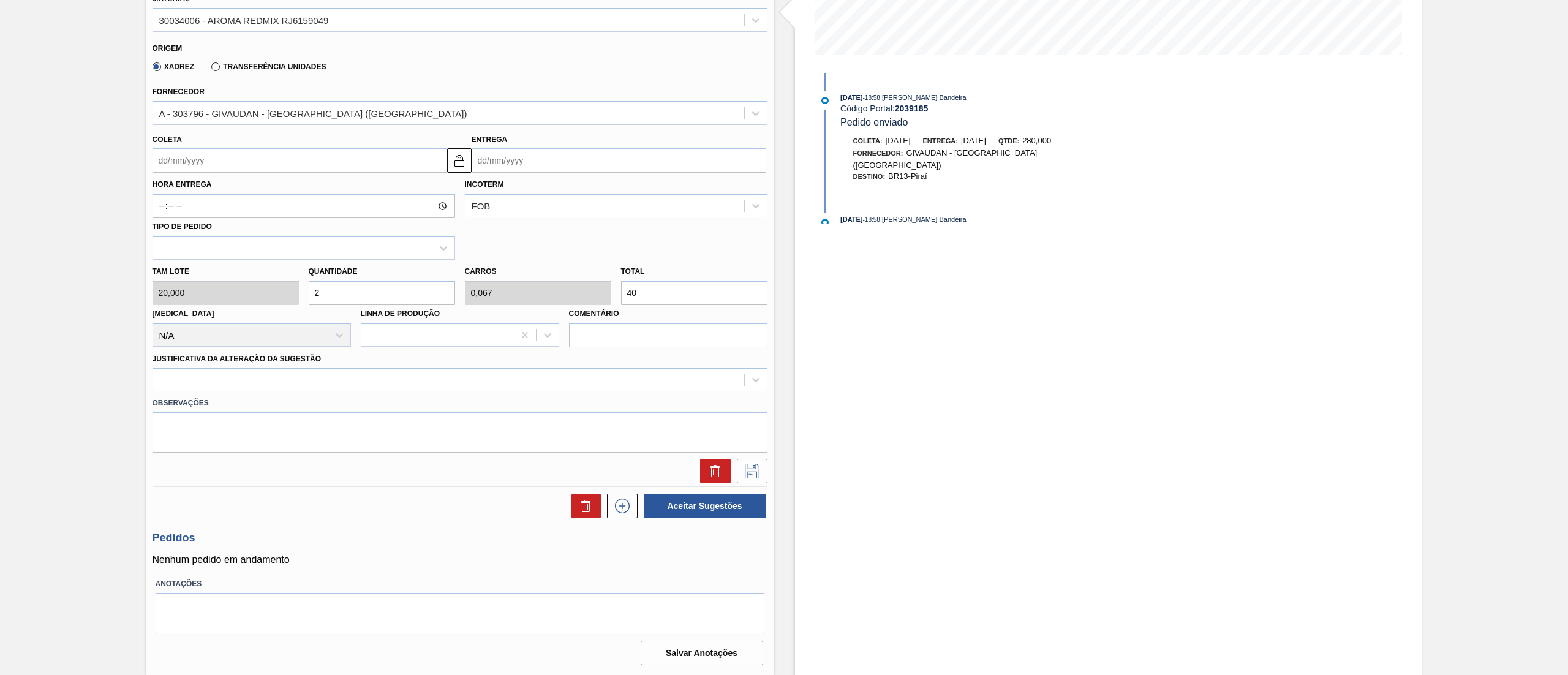
type input "3"
type input "0,1"
type input "60"
type input "30"
type input "1"
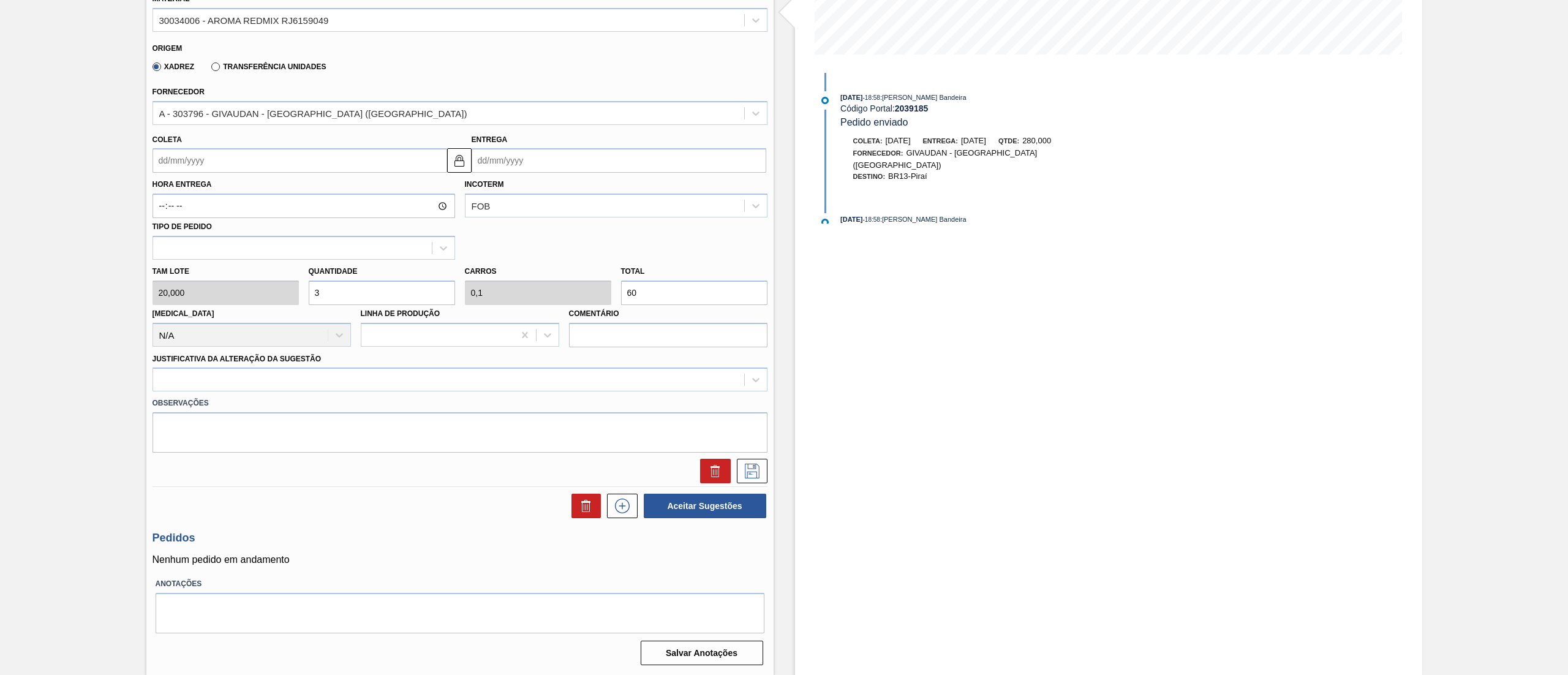
type input "600"
type input "30"
click at [256, 376] on div at bounding box center [449, 380] width 591 height 18
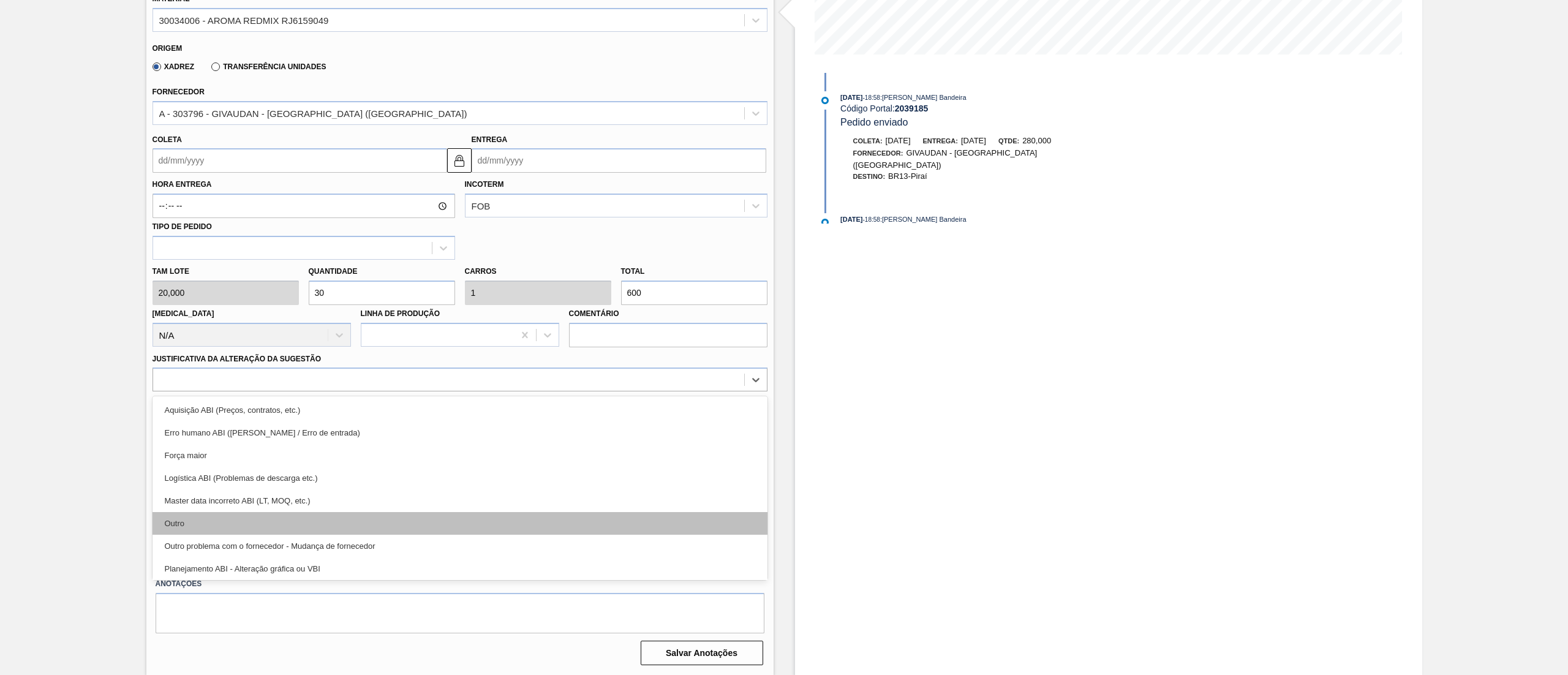
click at [273, 526] on div "Outro" at bounding box center [460, 523] width 615 height 22
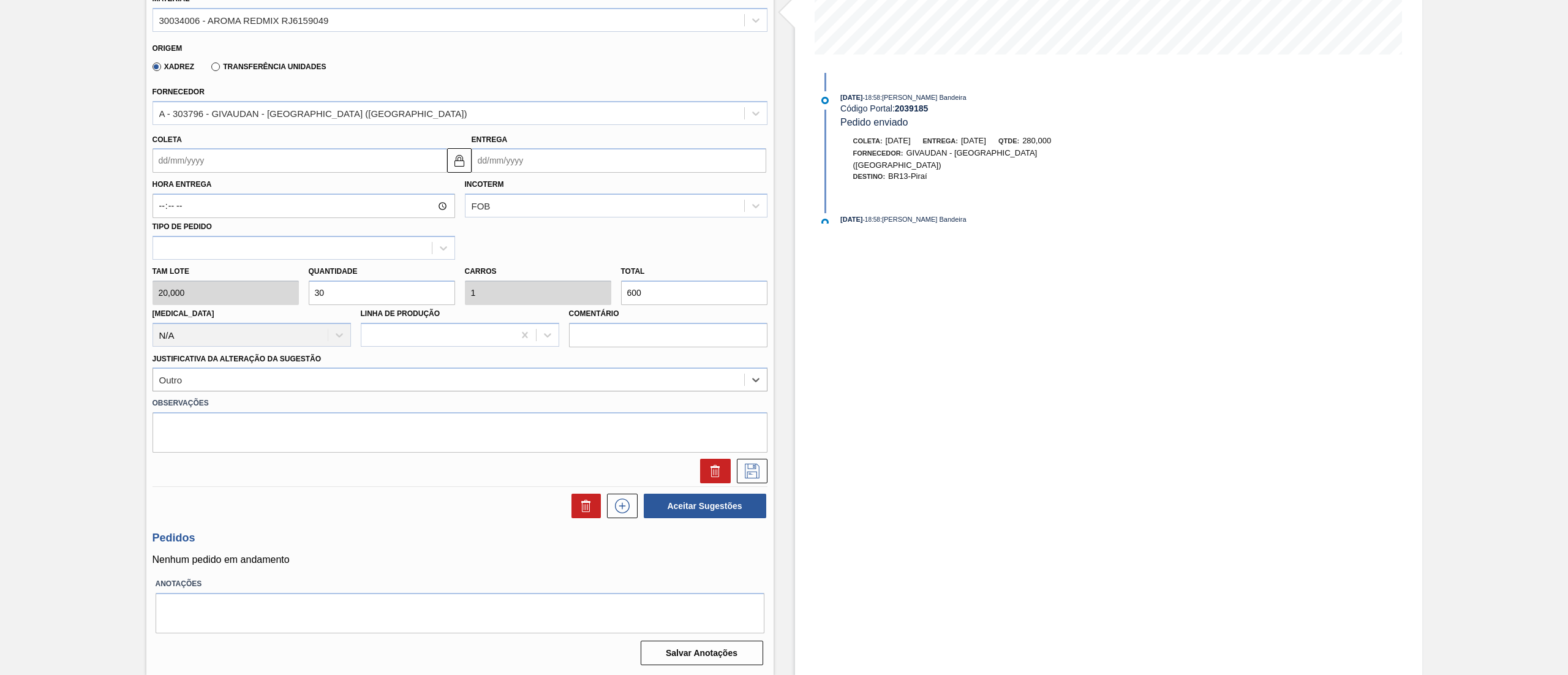
click at [200, 159] on input "Coleta" at bounding box center [299, 160] width 294 height 24
click at [287, 193] on button "Next Month" at bounding box center [290, 190] width 9 height 9
click at [204, 231] on div "30" at bounding box center [206, 229] width 16 height 16
type input "[DATE]"
type input "01/10/2025"
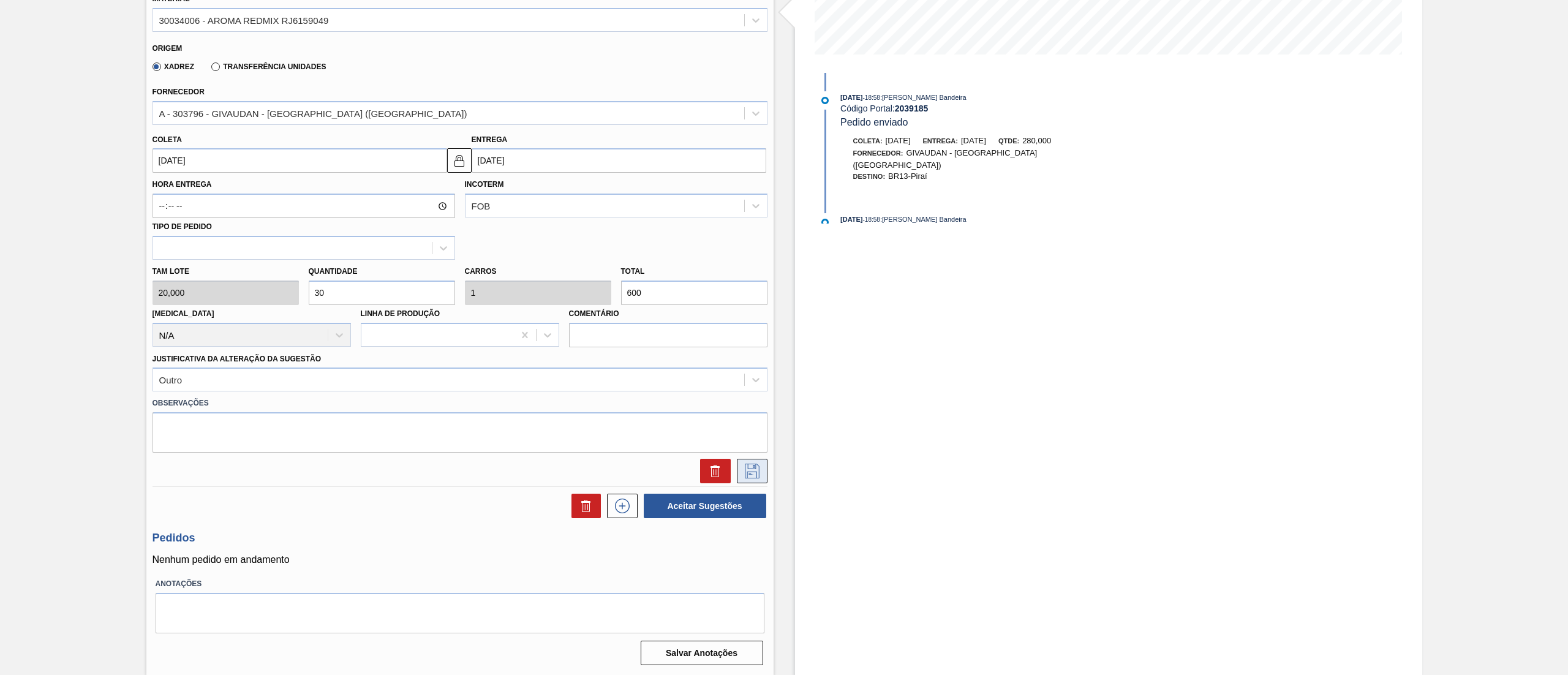
click at [752, 468] on icon at bounding box center [752, 470] width 6 height 10
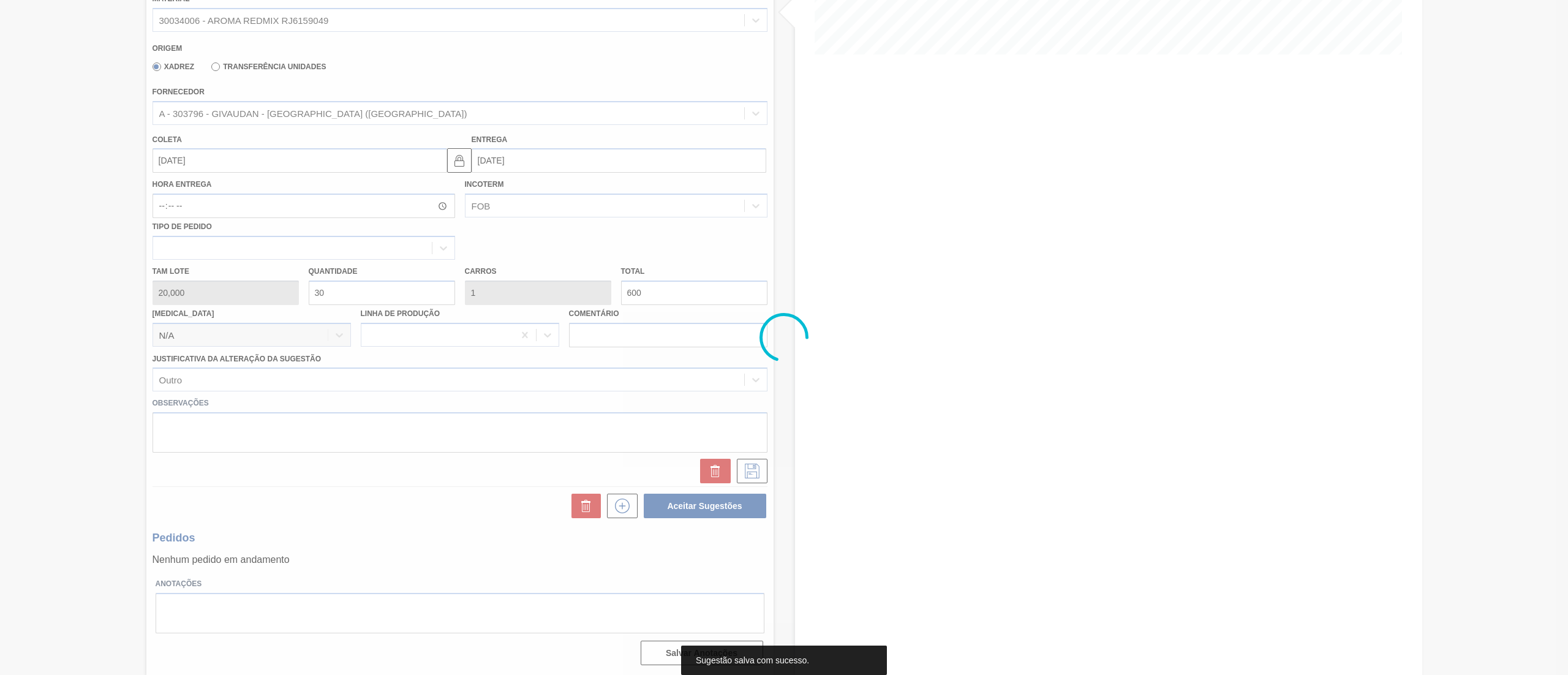
scroll to position [0, 0]
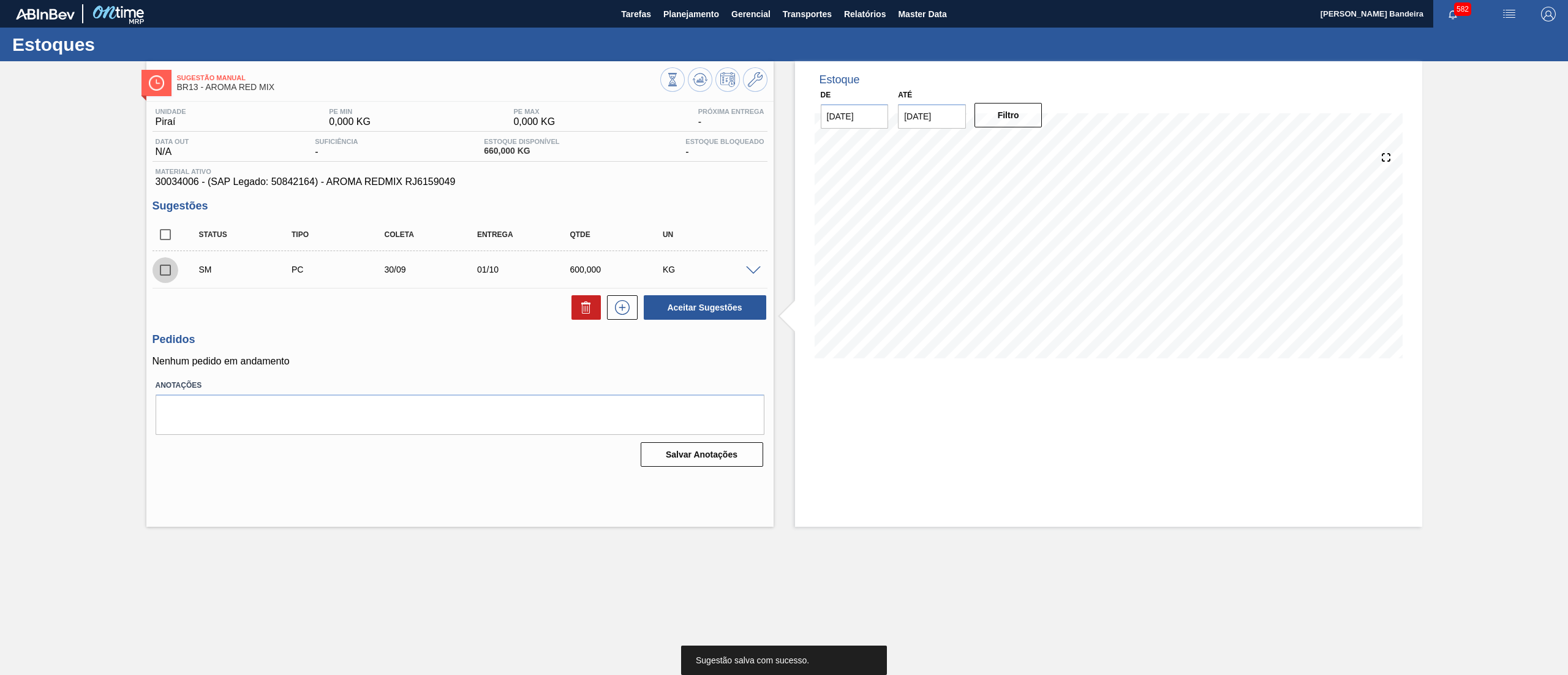
click at [171, 273] on input "checkbox" at bounding box center [165, 270] width 26 height 26
click at [795, 314] on span at bounding box center [802, 316] width 16 height 42
click at [732, 310] on button "Aceitar Sugestões" at bounding box center [705, 307] width 122 height 24
checkbox input "false"
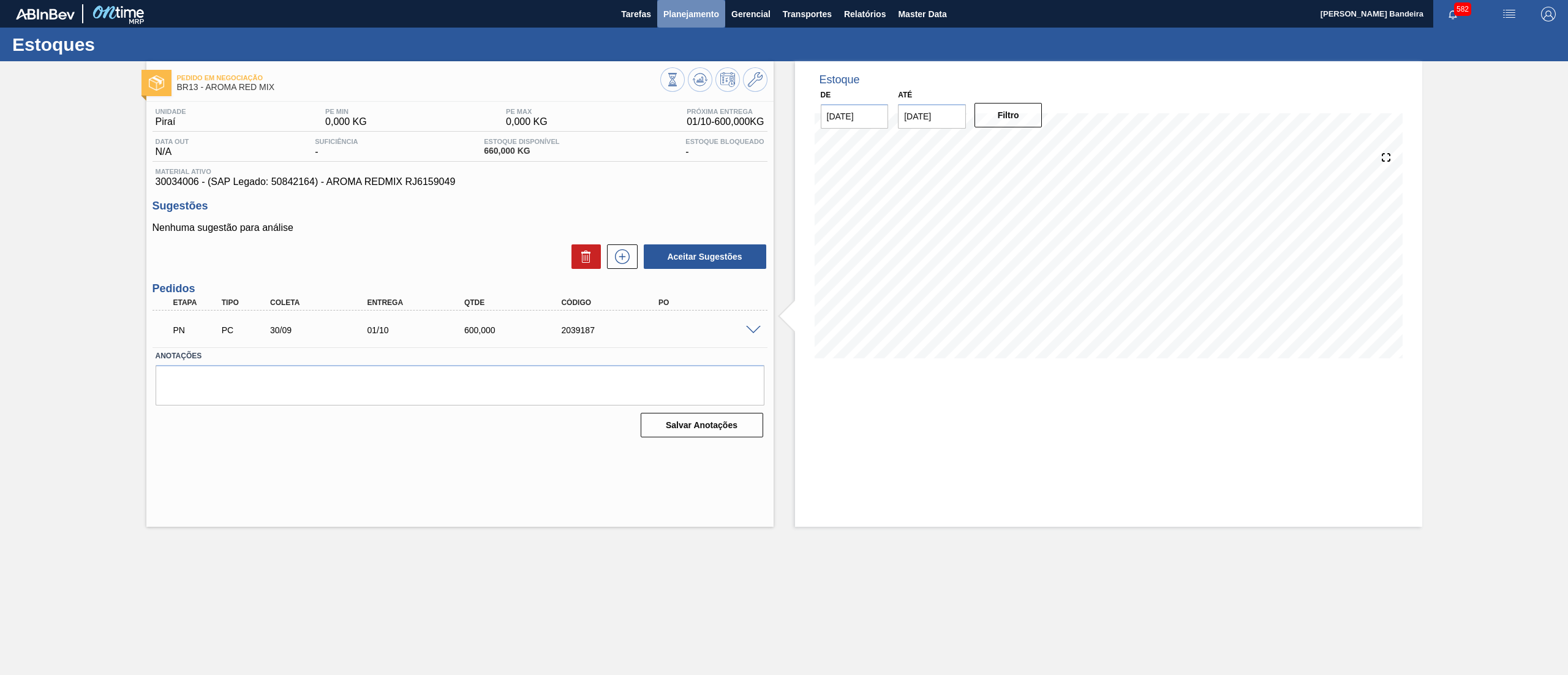
click at [696, 17] on span "Planejamento" at bounding box center [691, 14] width 56 height 15
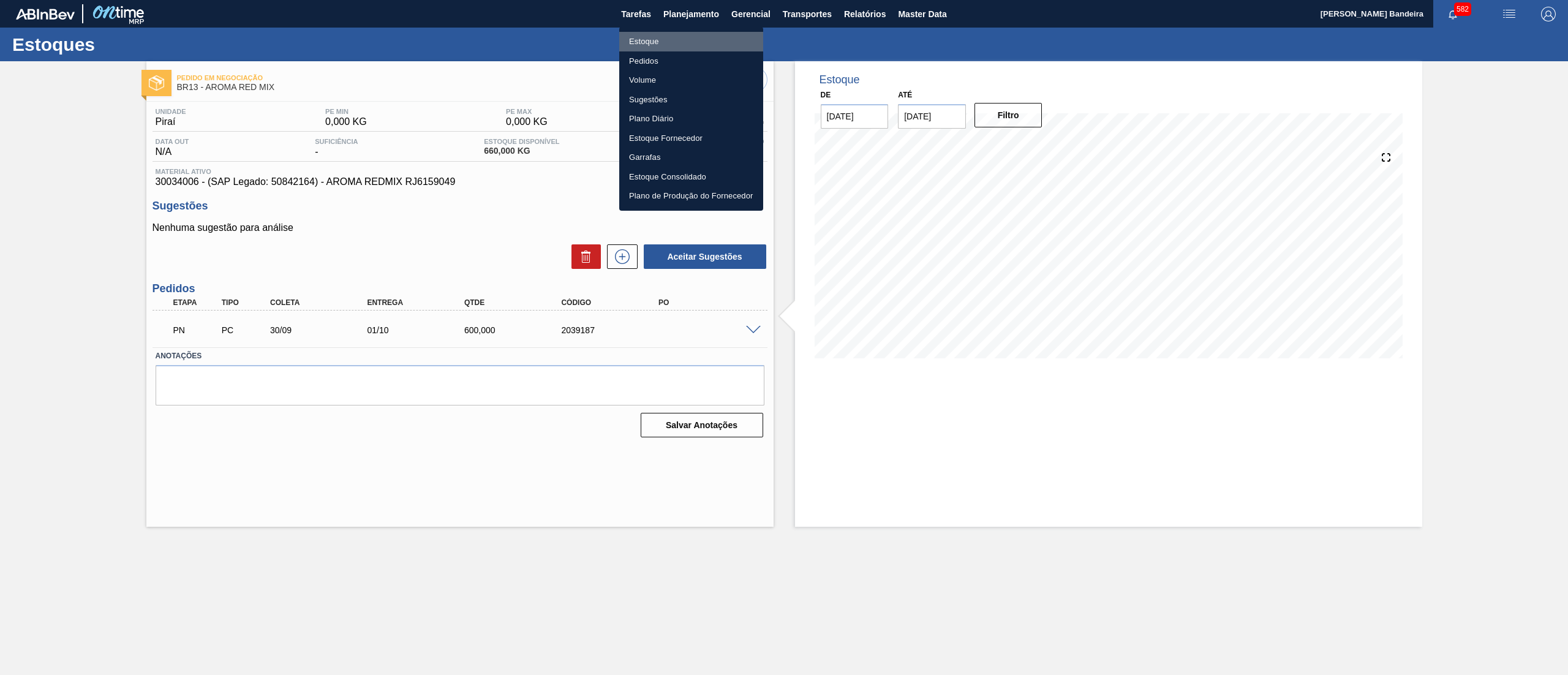
click at [696, 38] on li "Estoque" at bounding box center [691, 41] width 144 height 19
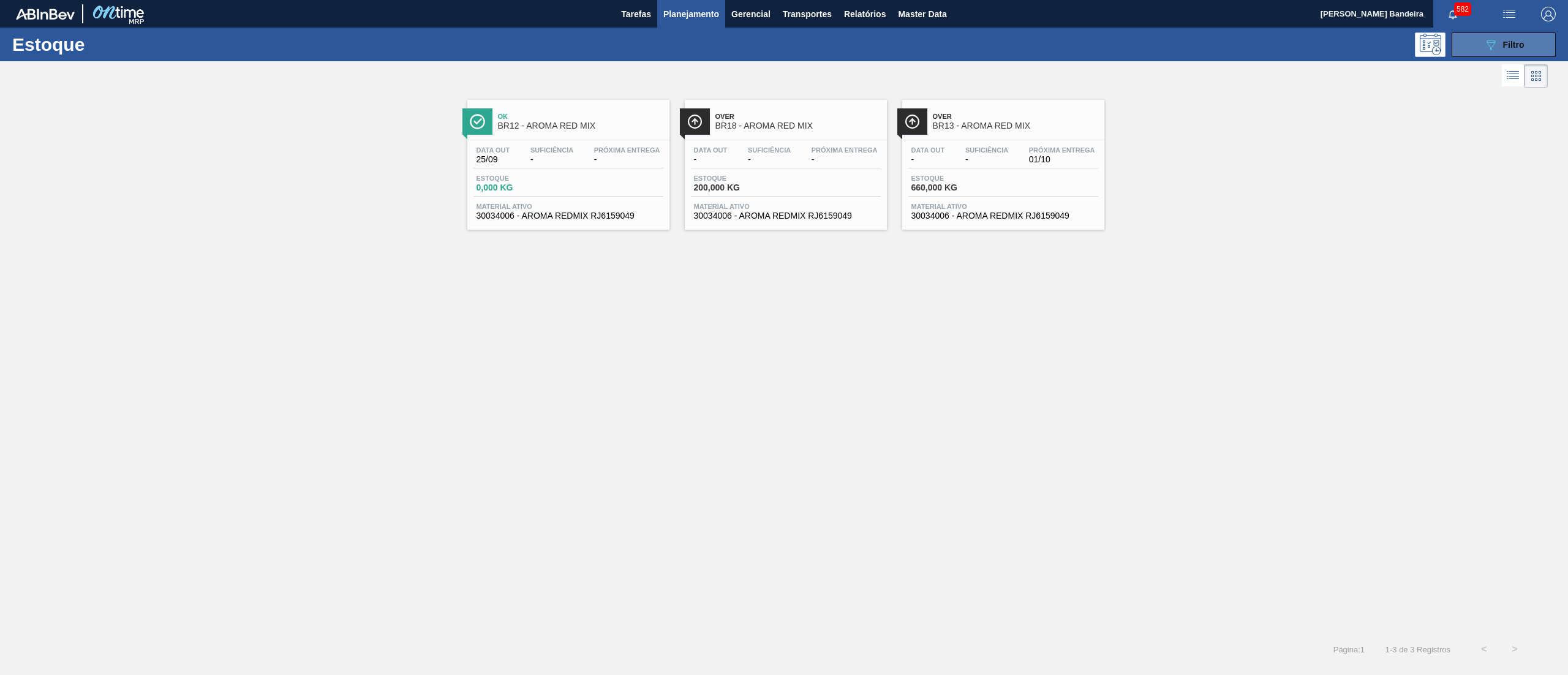
click at [1474, 33] on button "089F7B8B-B2A5-4AFE-B5C0-19BA573D28AC Filtro" at bounding box center [1504, 44] width 104 height 24
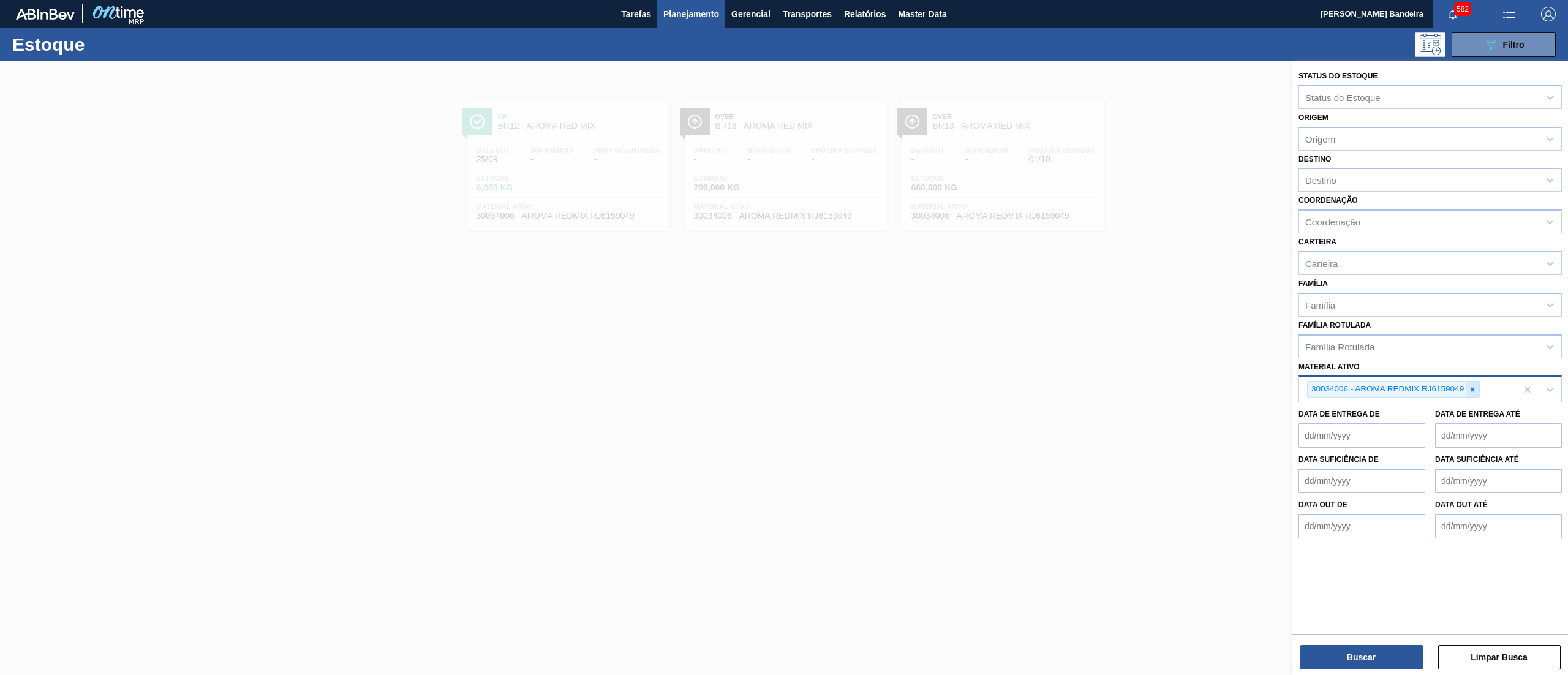
click at [1471, 386] on icon at bounding box center [1472, 389] width 9 height 9
paste ativo "30031884"
type ativo "30031884"
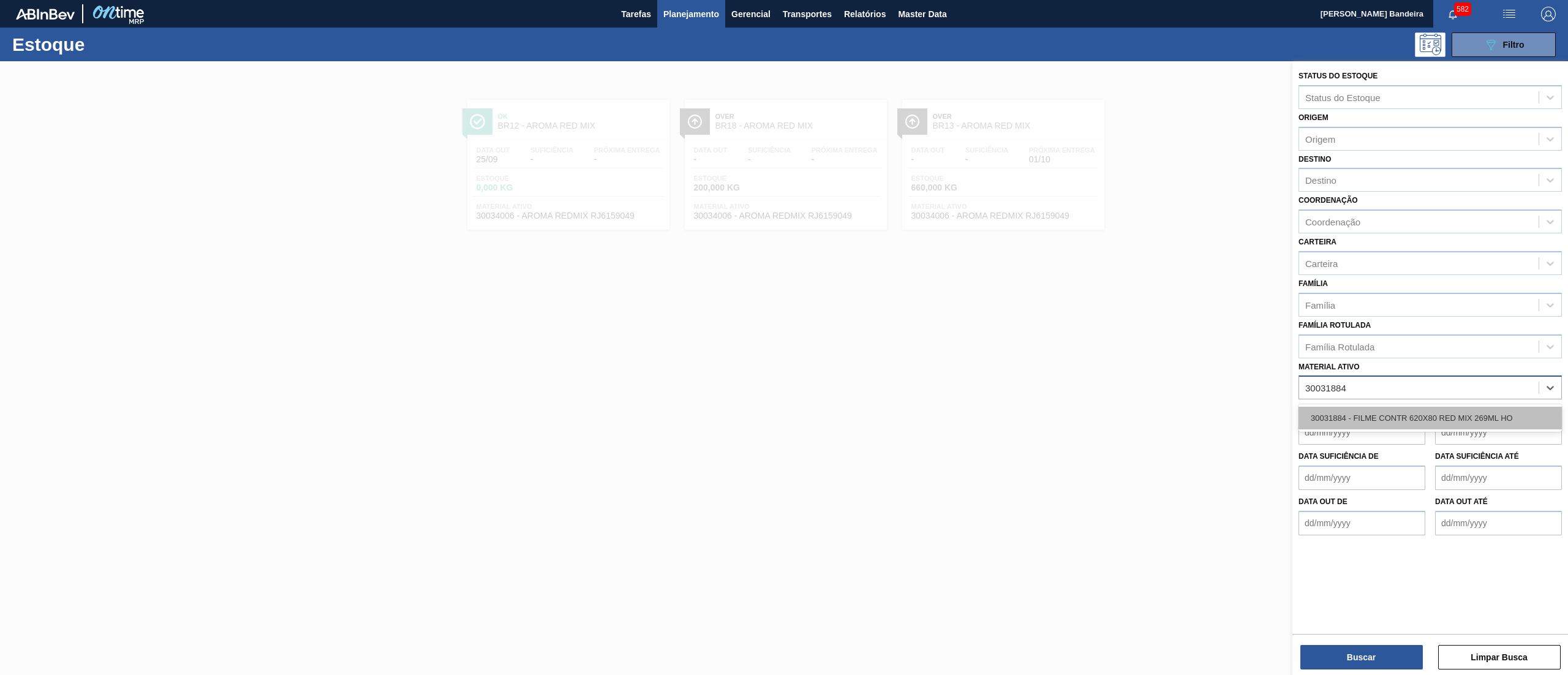
click at [1399, 408] on div "30031884 - FILME CONTR 620X80 RED MIX 269ML HO" at bounding box center [1430, 418] width 263 height 22
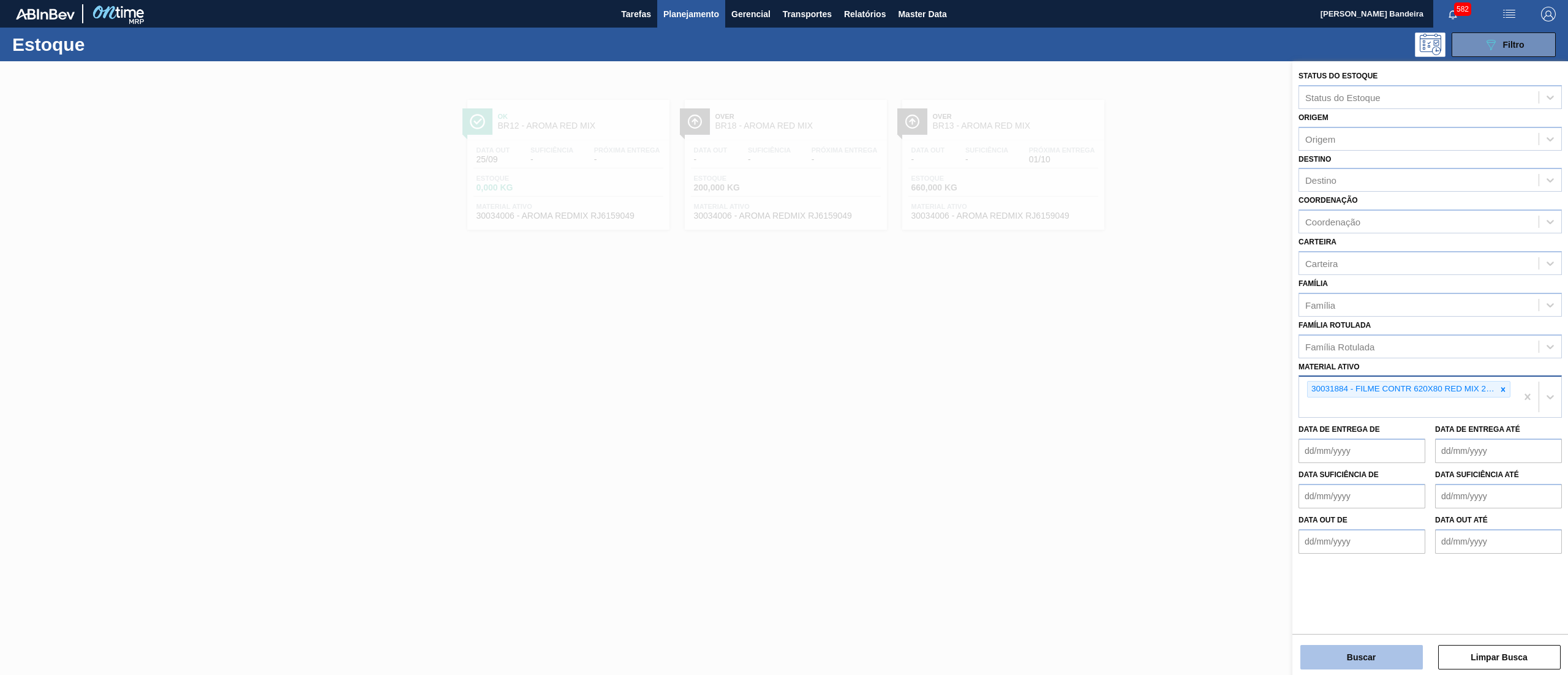
click at [1343, 664] on button "Buscar" at bounding box center [1362, 657] width 122 height 24
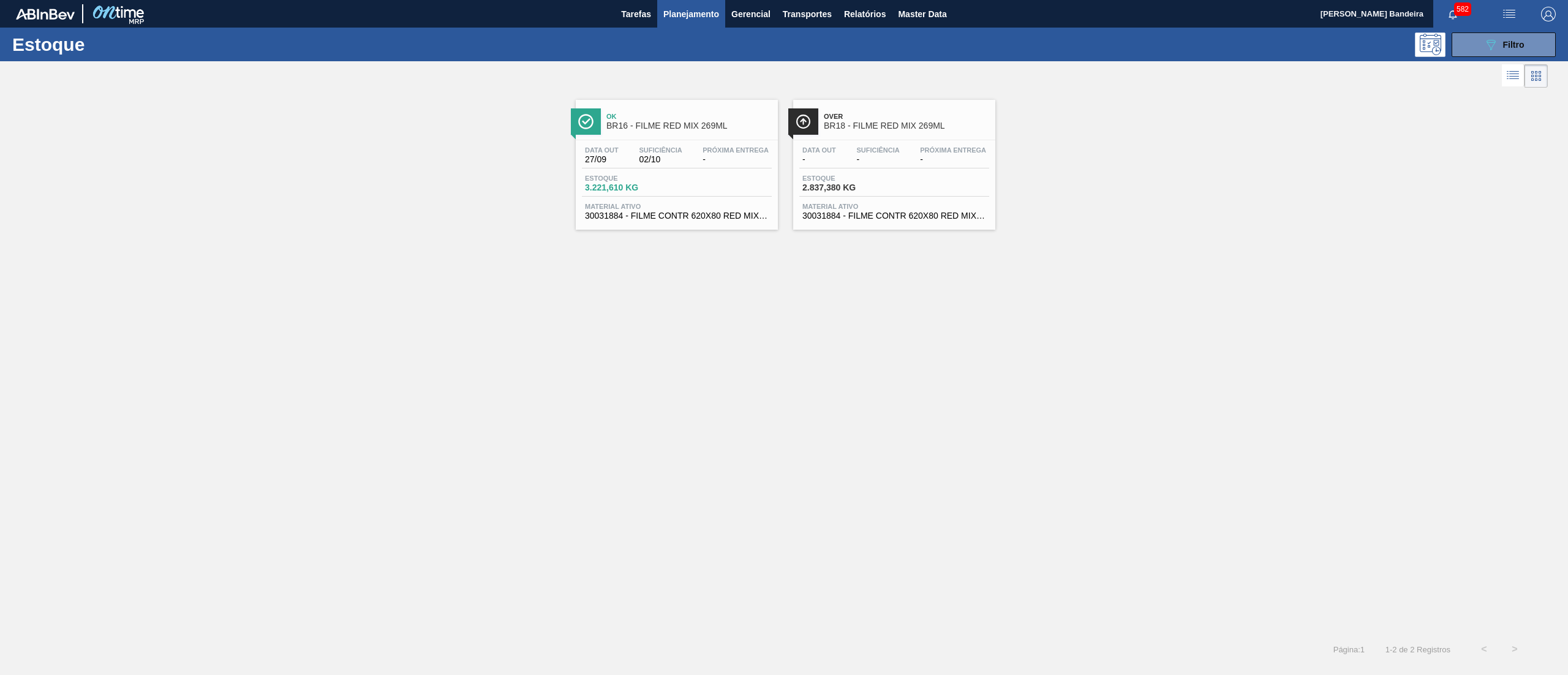
click at [672, 181] on div "Estoque 3.221,610 KG" at bounding box center [627, 183] width 92 height 18
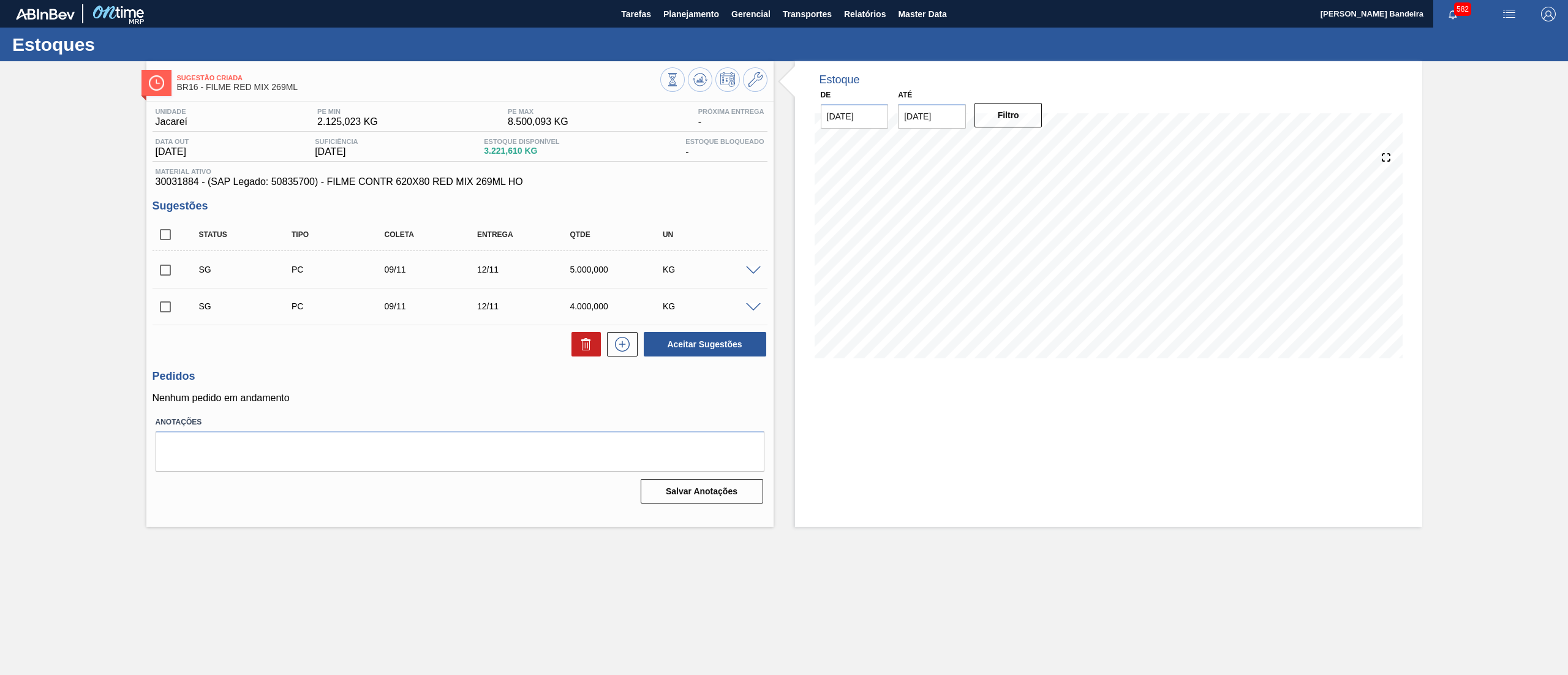
click at [760, 273] on span at bounding box center [754, 271] width 15 height 9
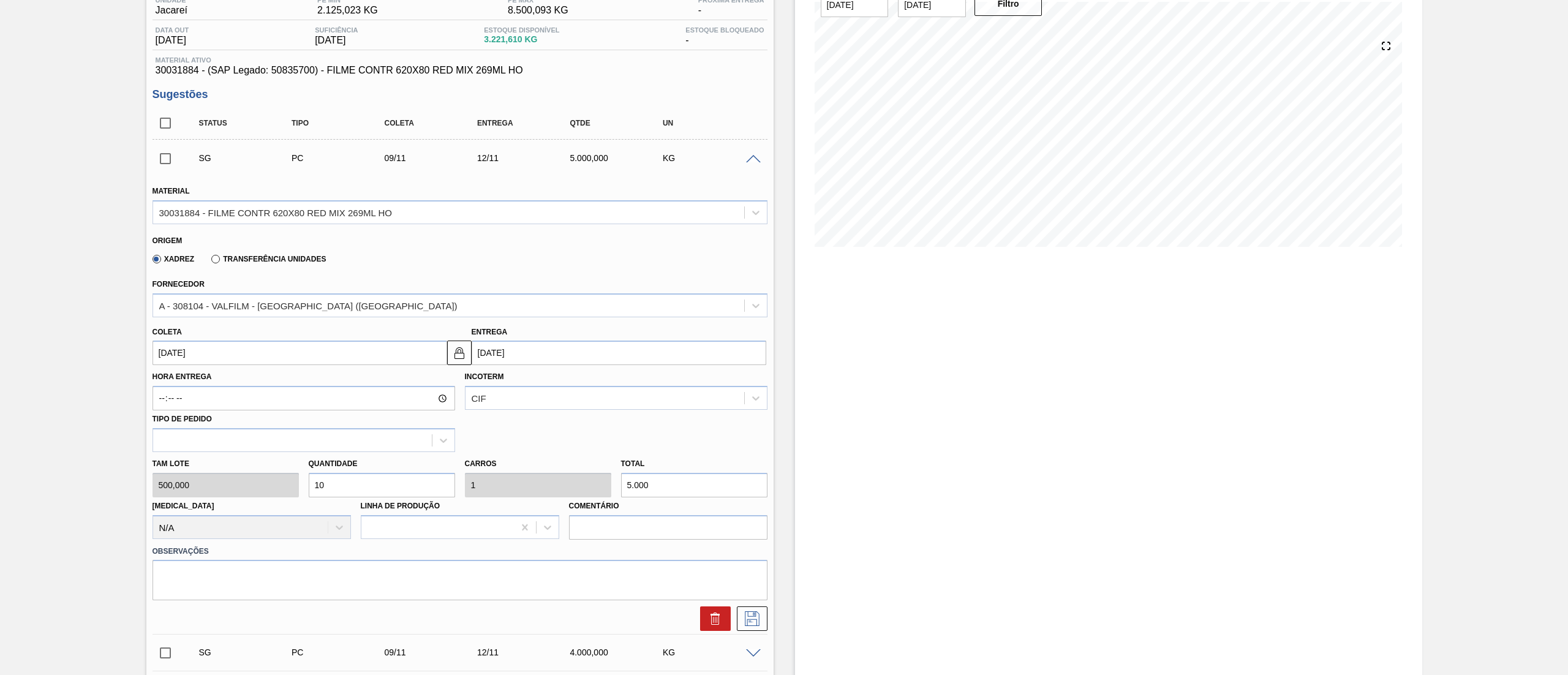
scroll to position [130, 0]
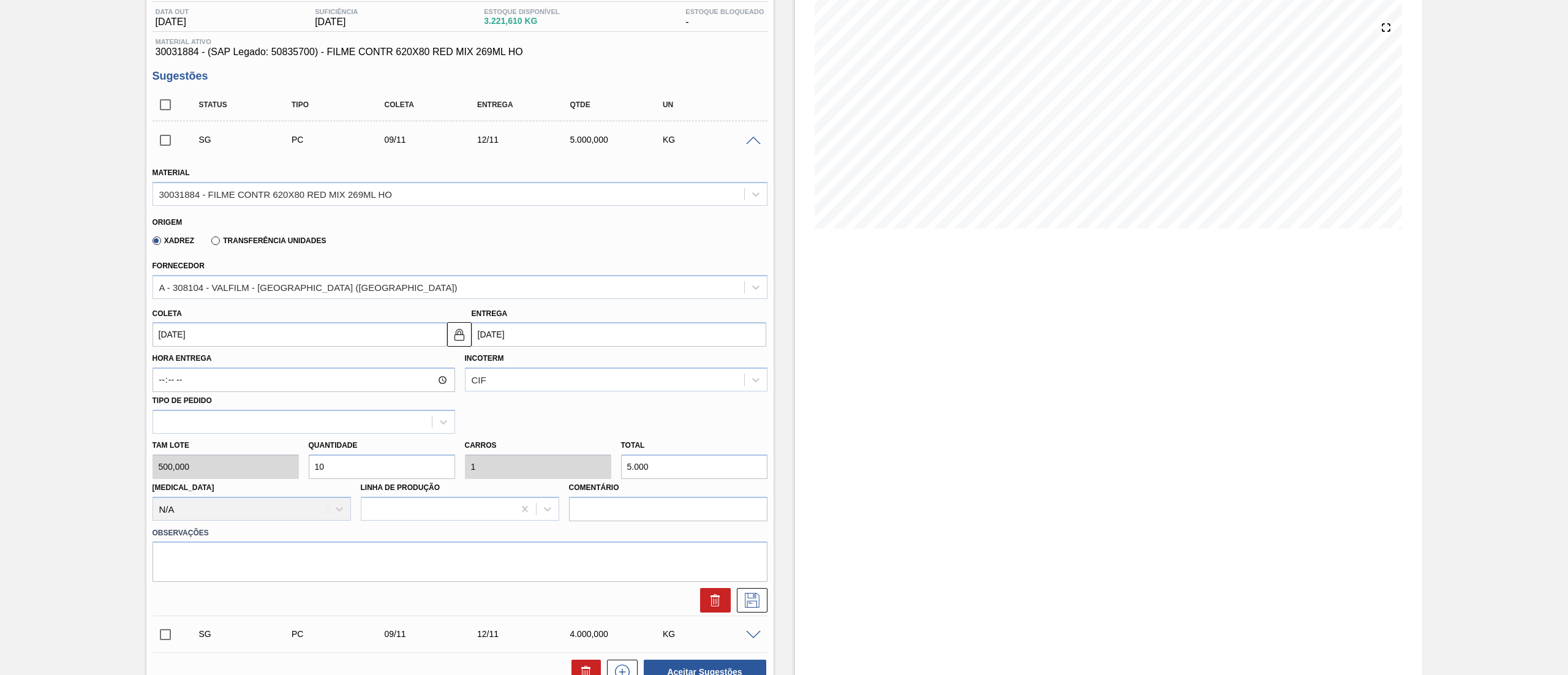
click at [240, 467] on div "Tam lote 500,000 Quantidade 10 Carros 1 Total 5.000 Doca N/A Linha de Produção …" at bounding box center [460, 478] width 625 height 88
type input "1"
type input "0,1"
type input "500"
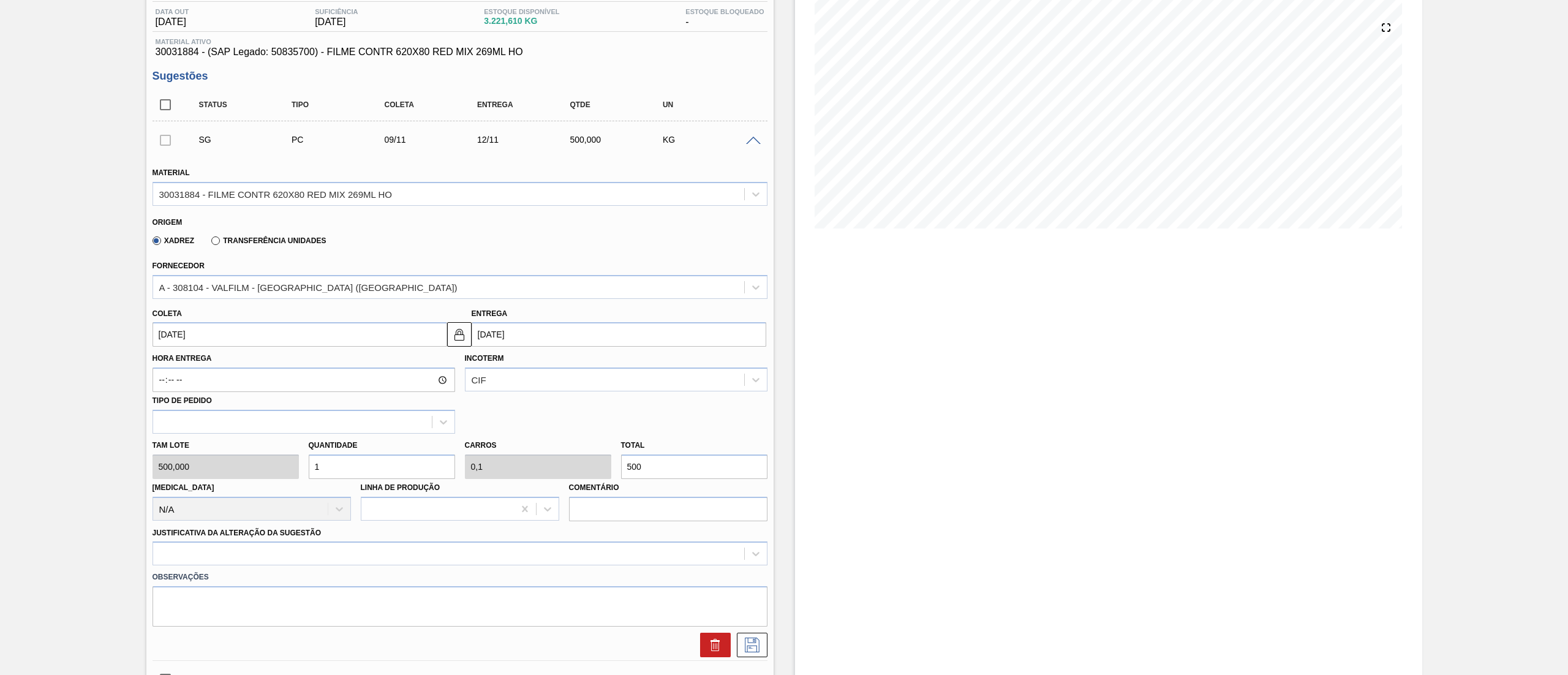
type input "10"
type input "1"
type input "5.000"
click at [238, 473] on div "Tam lote 500,000 Quantidade 10 Carros 1 Total 5.000 Doca N/A Linha de Produção …" at bounding box center [460, 478] width 625 height 88
type input "4"
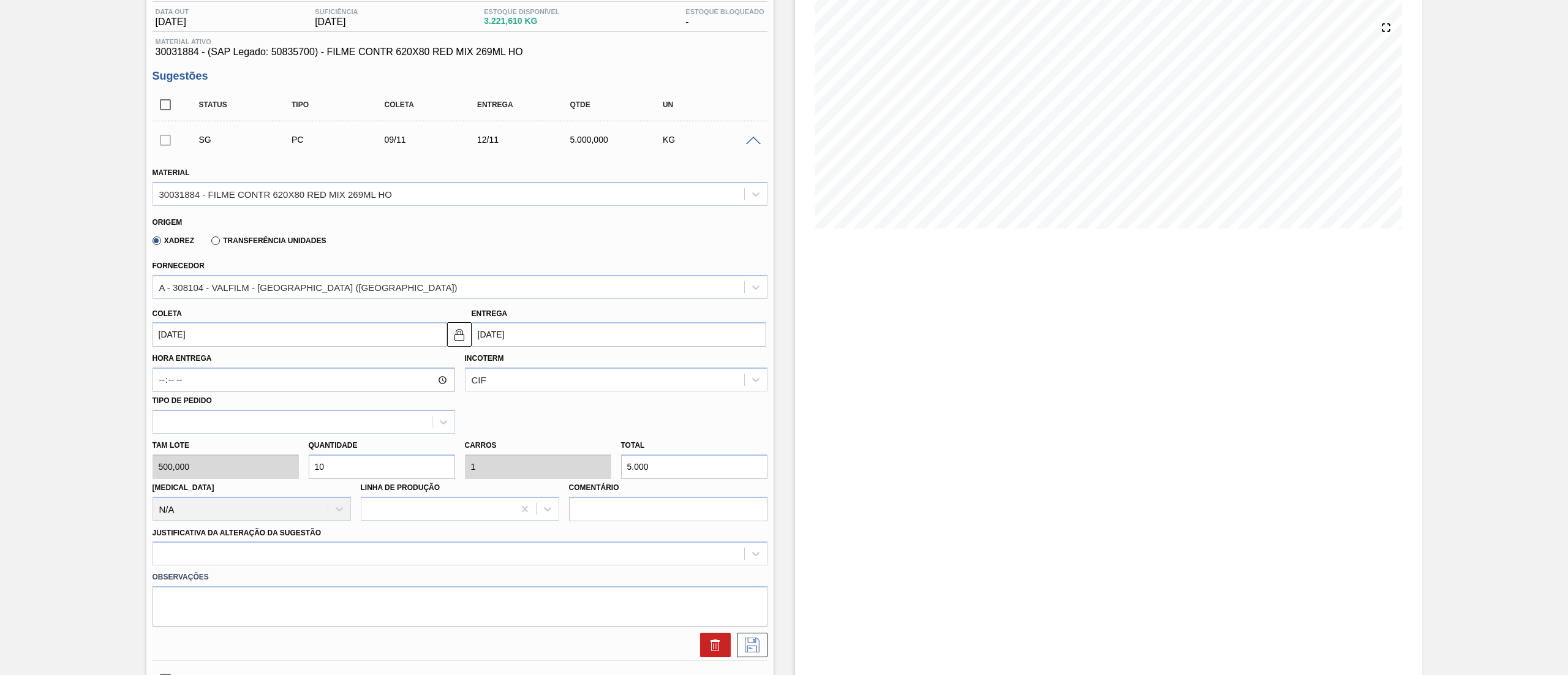
type input "0,4"
type input "2.000"
type input "4"
click at [297, 548] on div "option Força maior focused, 3 of 18. 18 results available. Use Up and Down to c…" at bounding box center [460, 553] width 615 height 24
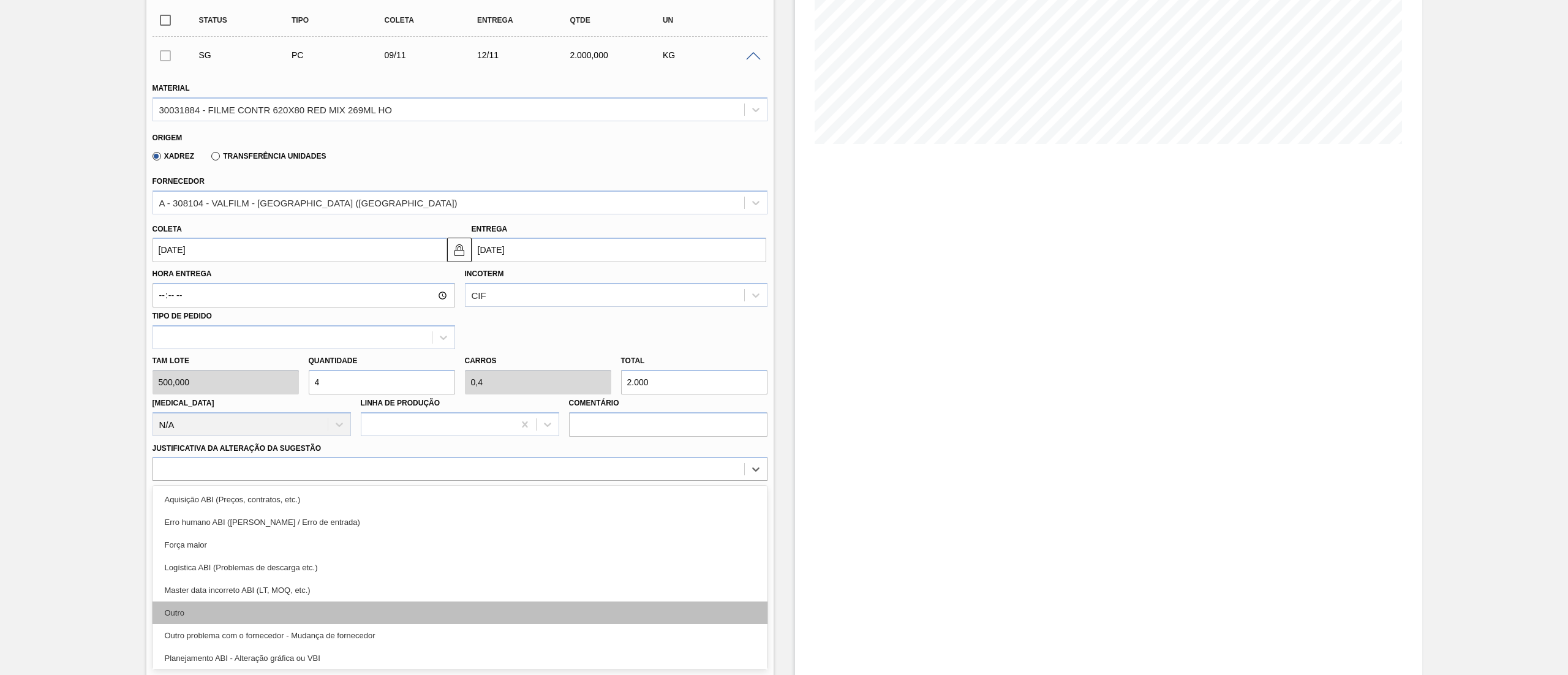
click at [250, 620] on div "Outro" at bounding box center [460, 612] width 615 height 22
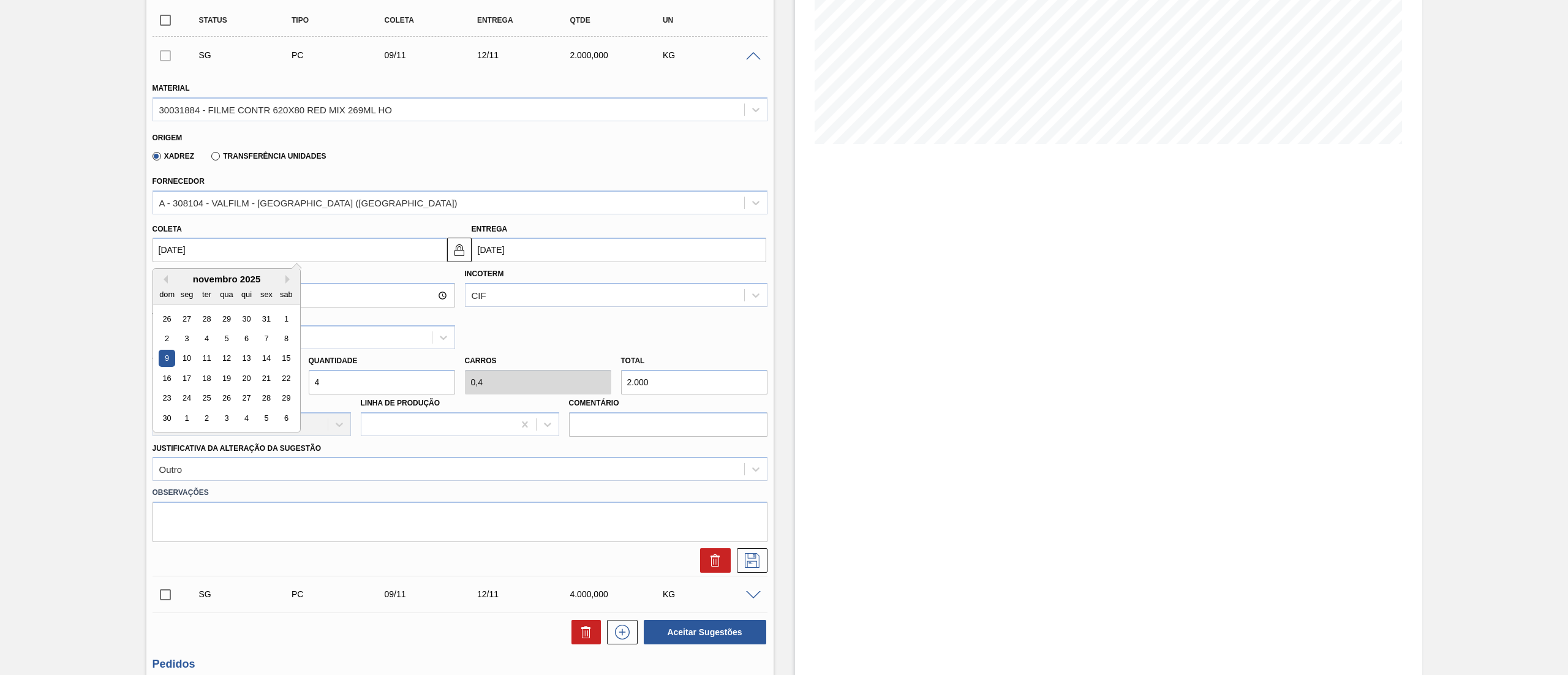
click at [246, 245] on input "09/11/2025" at bounding box center [299, 249] width 294 height 24
click at [280, 279] on div "novembro 2025" at bounding box center [226, 279] width 147 height 11
click at [292, 281] on button "Next Month" at bounding box center [290, 279] width 9 height 9
click at [248, 316] on div "4" at bounding box center [246, 319] width 16 height 16
type input "04/12/2025"
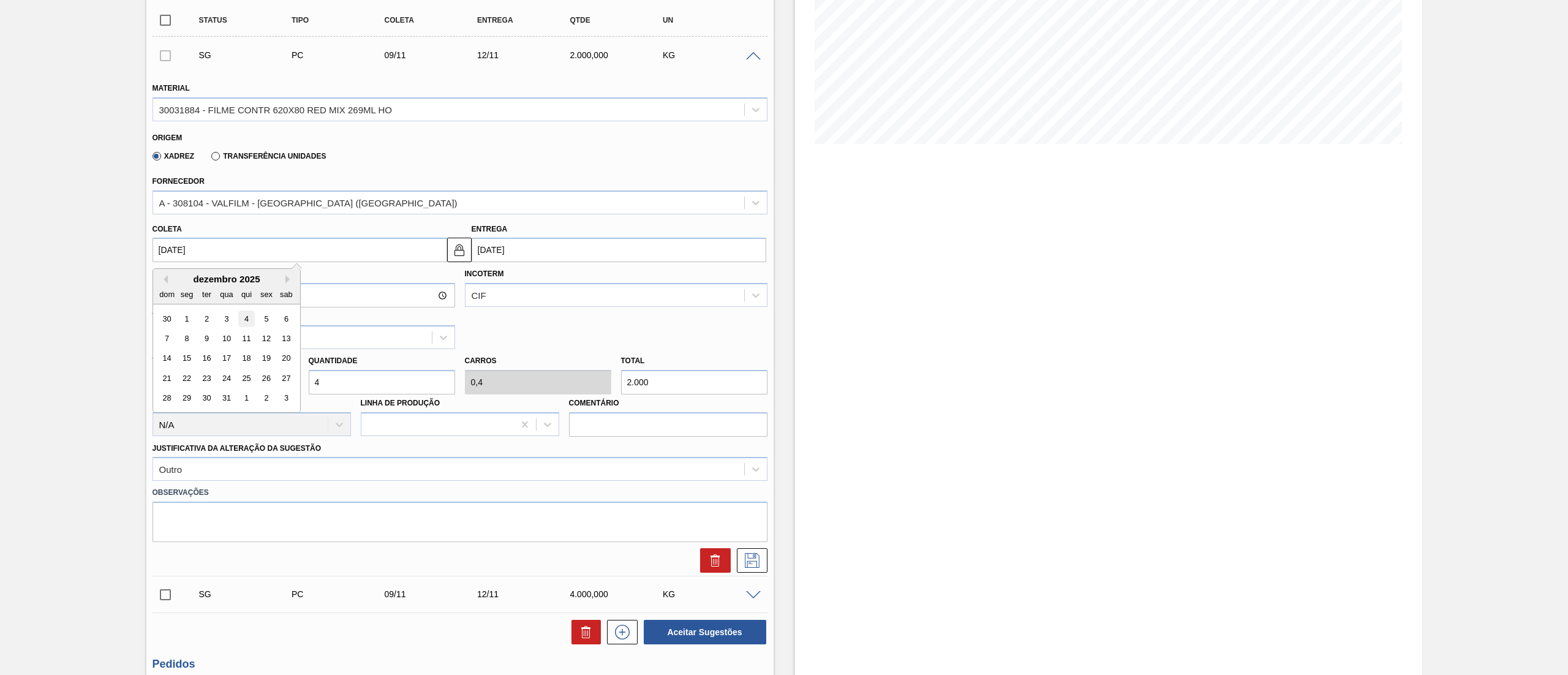
type input "07/12/2025"
click at [262, 255] on input "04/12/2025" at bounding box center [299, 249] width 294 height 24
click at [168, 281] on div "dezembro 2025" at bounding box center [226, 279] width 147 height 11
click at [159, 281] on button "Previous Month" at bounding box center [164, 279] width 9 height 9
click at [201, 336] on div "4" at bounding box center [206, 338] width 16 height 16
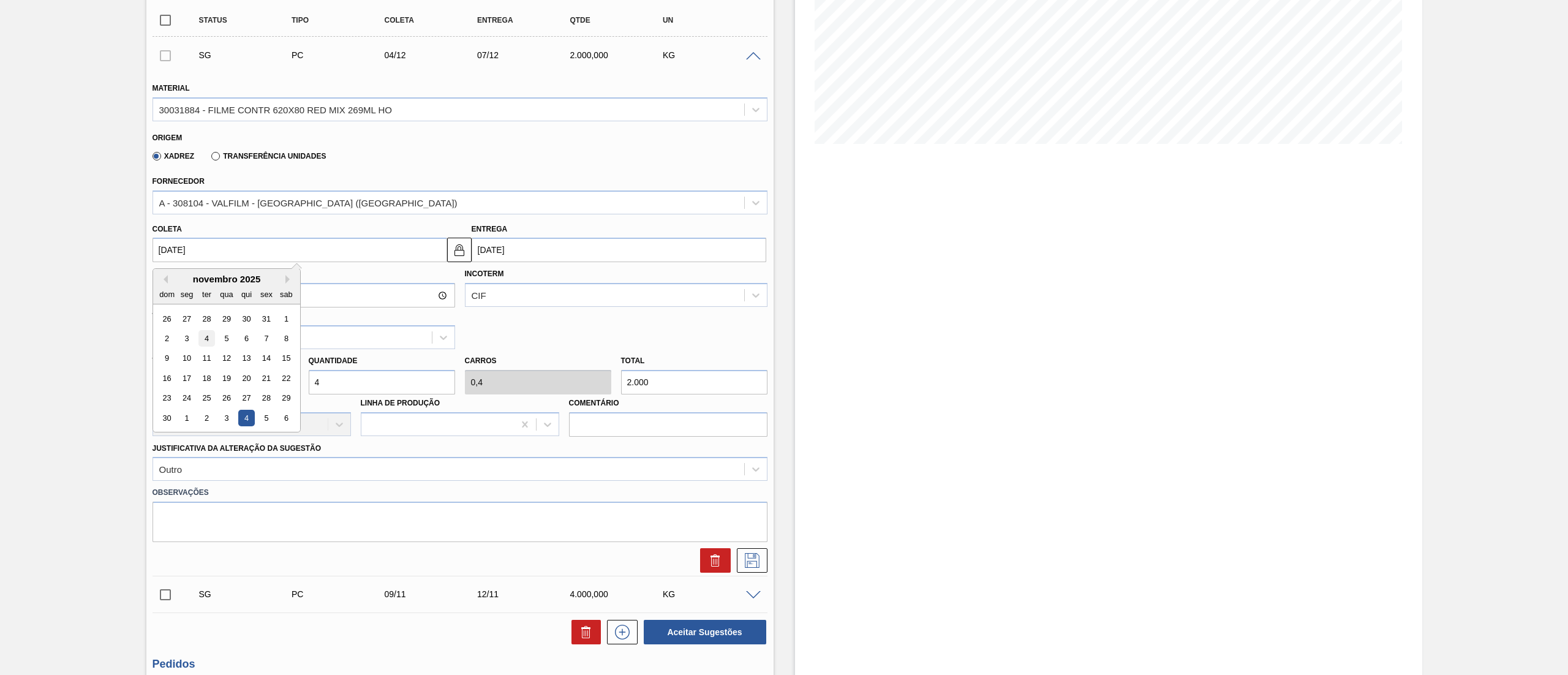
type input "[DATE]"
click at [218, 241] on input "[DATE]" at bounding box center [299, 249] width 294 height 24
click at [164, 279] on button "Previous Month" at bounding box center [164, 279] width 9 height 9
click at [261, 323] on div "3" at bounding box center [266, 319] width 16 height 16
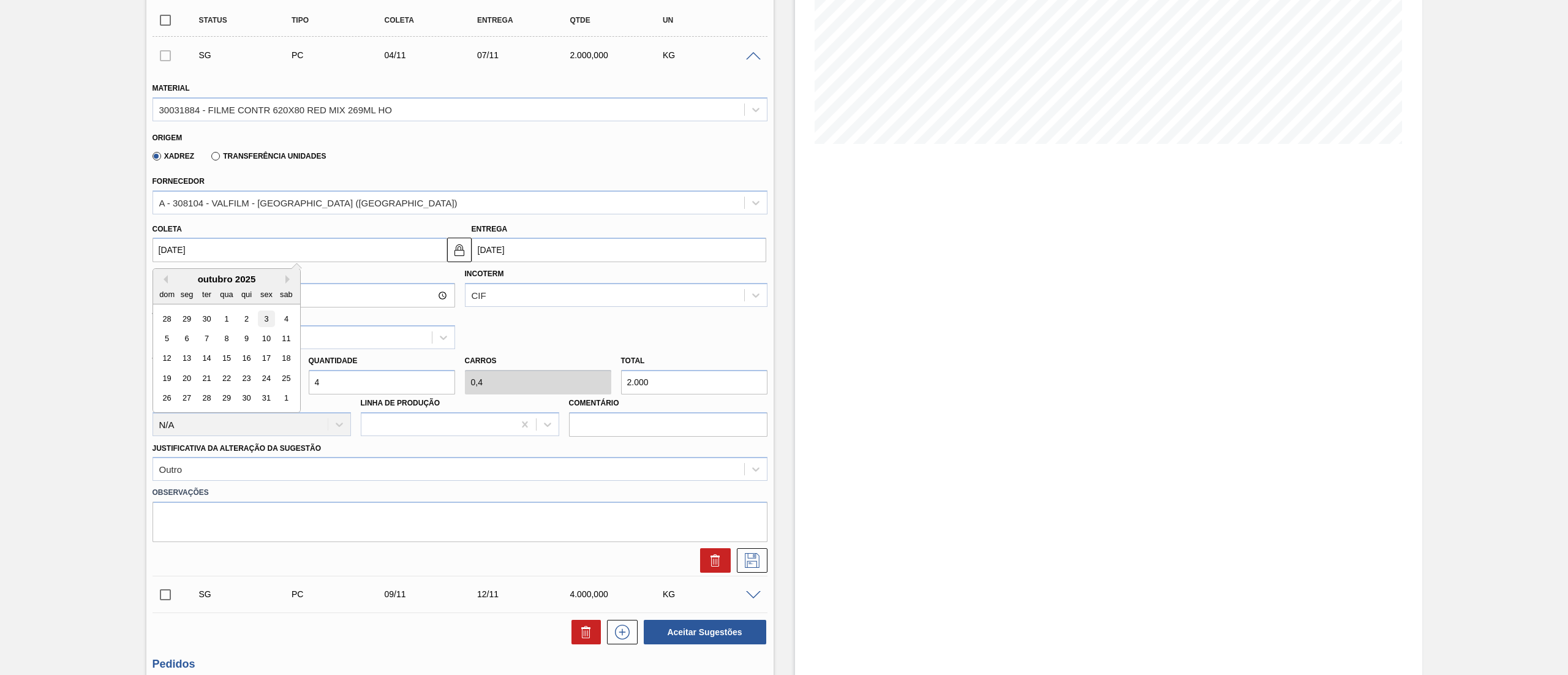
type input "03/10/2025"
type input "[DATE]"
click at [758, 569] on button at bounding box center [752, 560] width 31 height 24
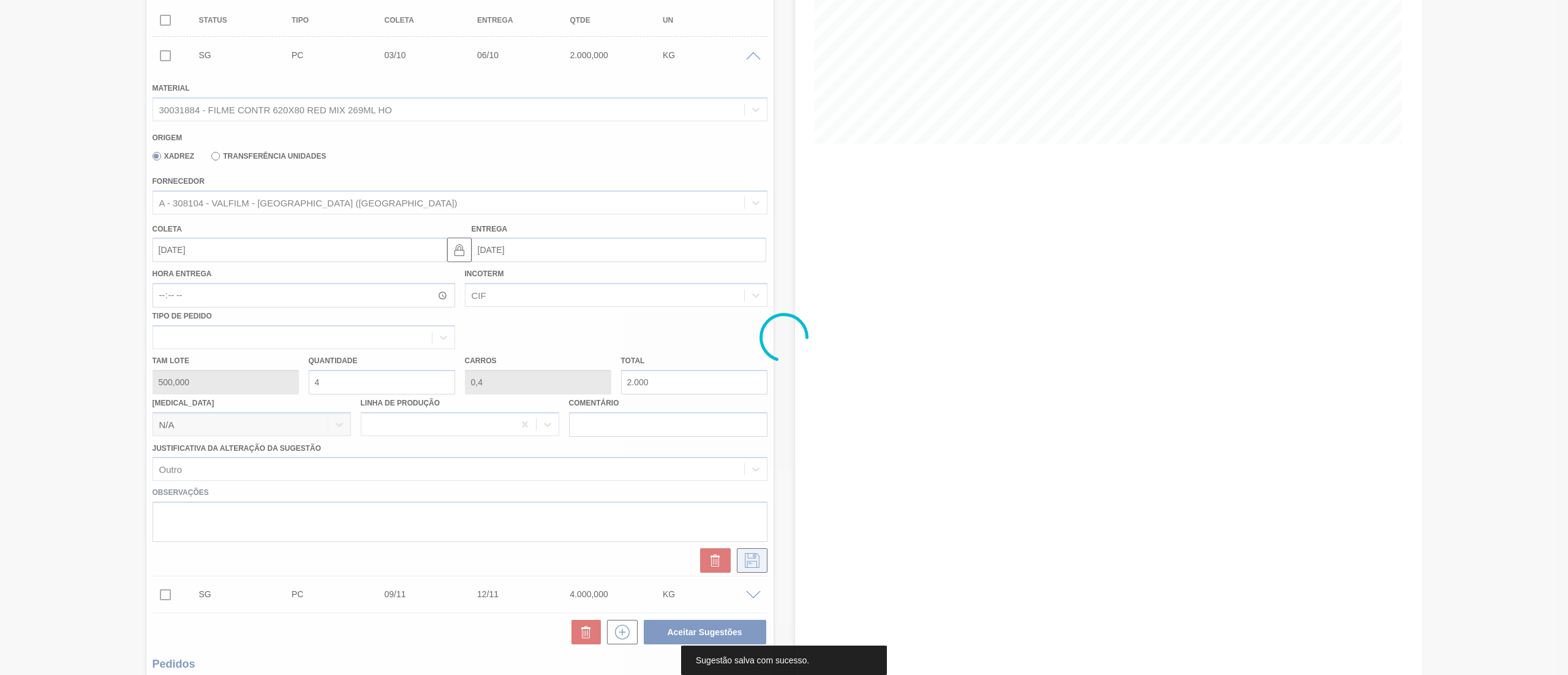
scroll to position [0, 0]
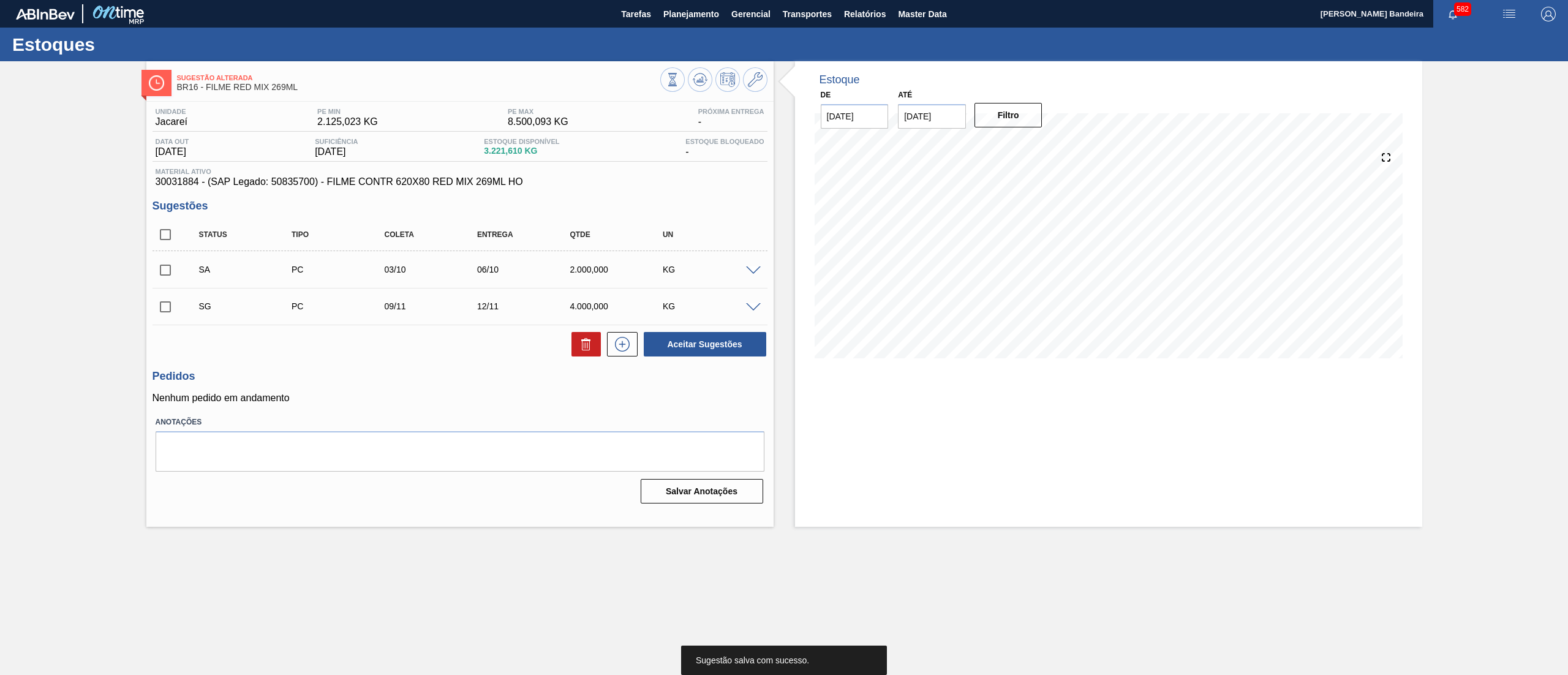
click at [167, 300] on input "checkbox" at bounding box center [165, 306] width 26 height 26
click at [586, 351] on icon at bounding box center [586, 344] width 15 height 15
checkbox input "false"
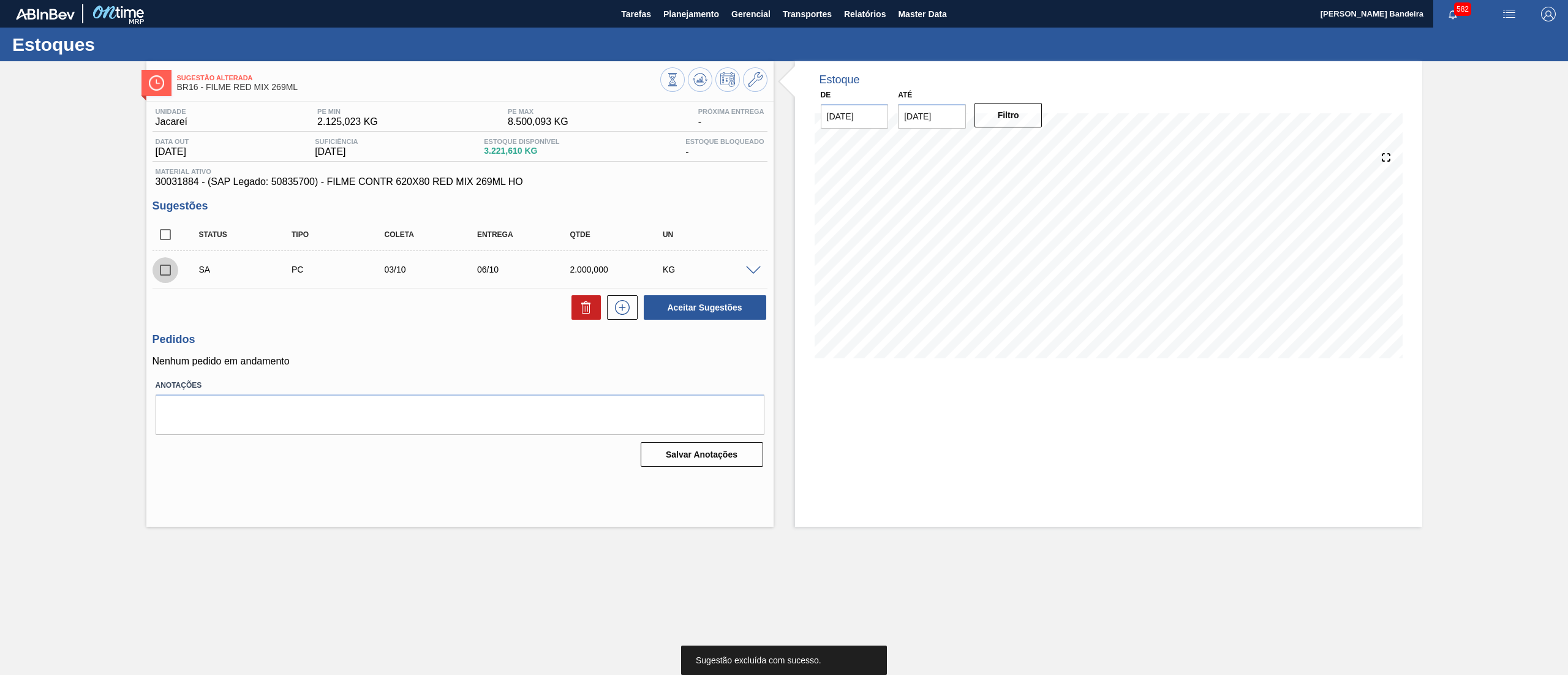
click at [162, 274] on input "checkbox" at bounding box center [165, 270] width 26 height 26
checkbox input "true"
click at [722, 314] on button "Aceitar Sugestões" at bounding box center [705, 307] width 122 height 24
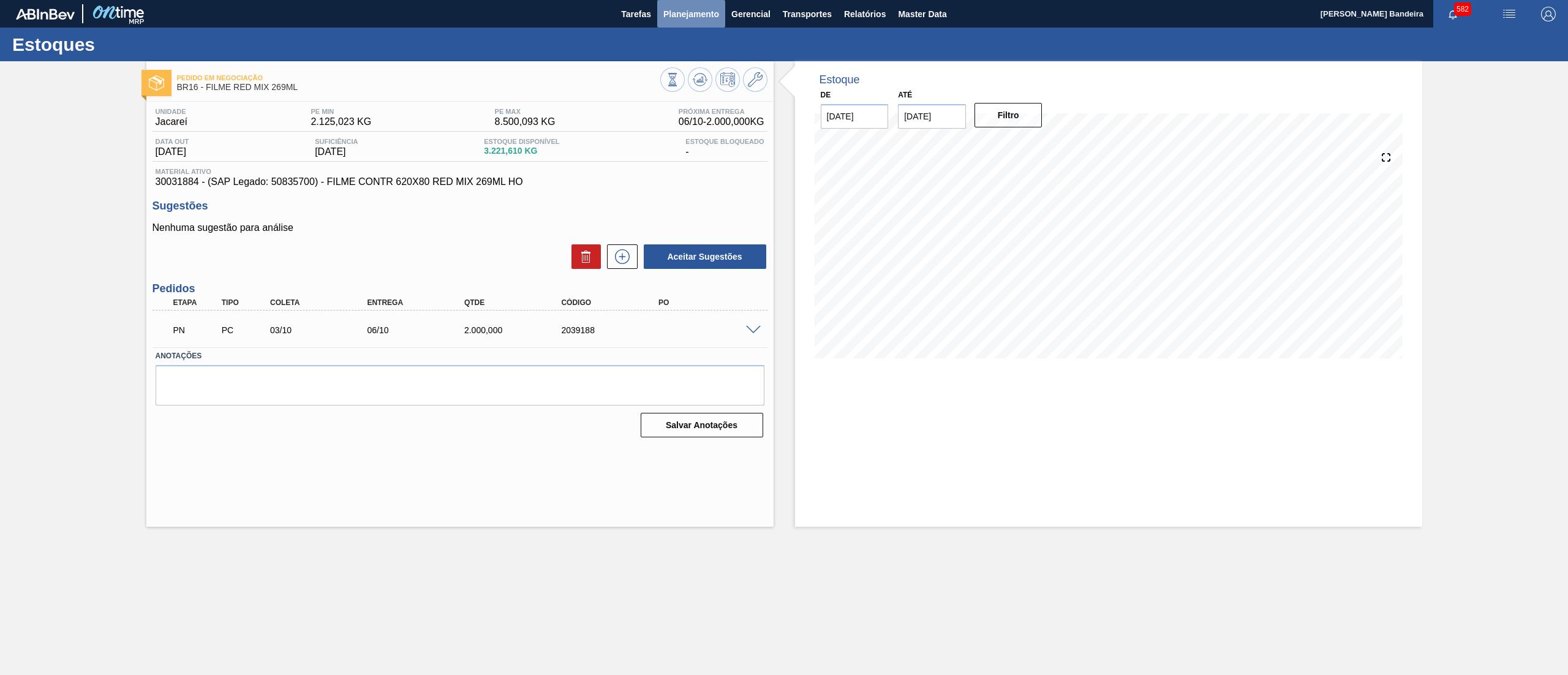
click at [702, 5] on button "Planejamento" at bounding box center [691, 14] width 68 height 28
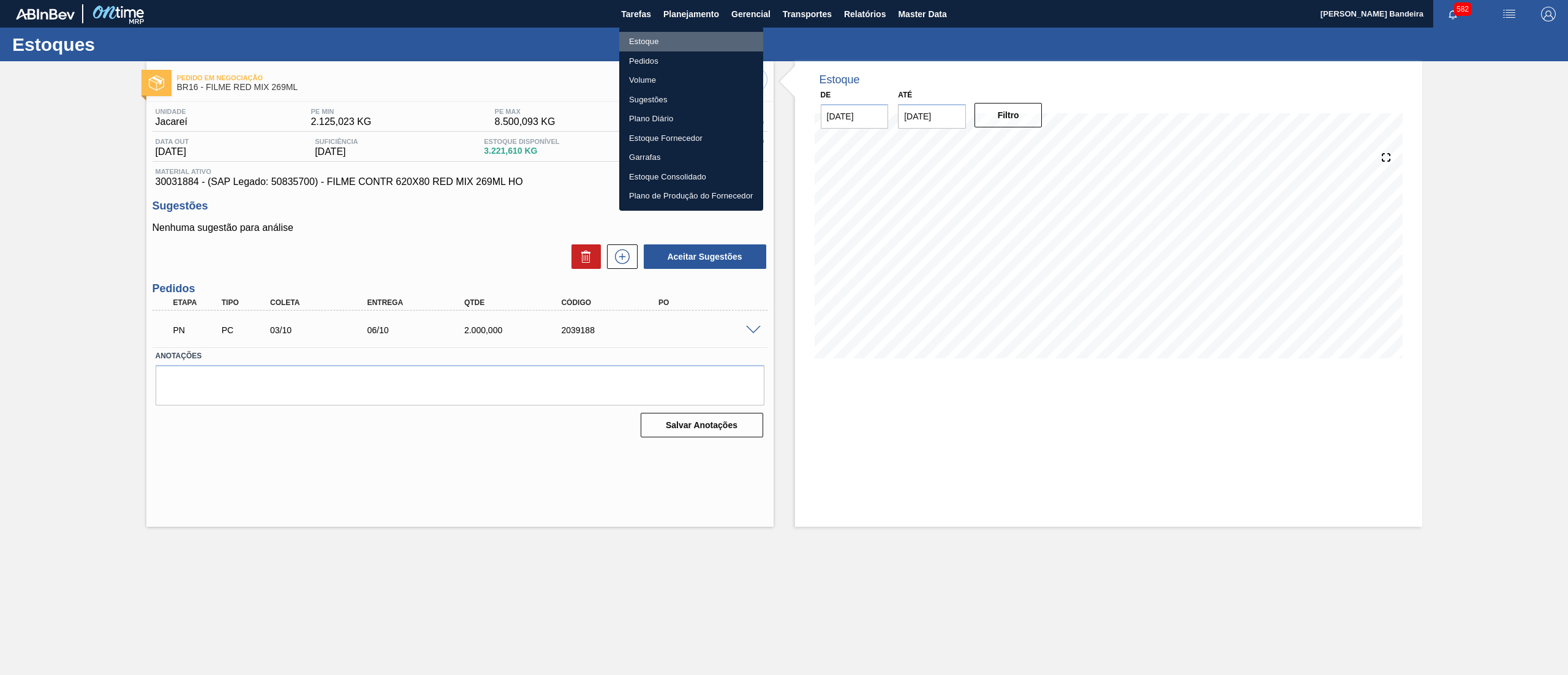
click at [701, 32] on li "Estoque" at bounding box center [691, 41] width 144 height 19
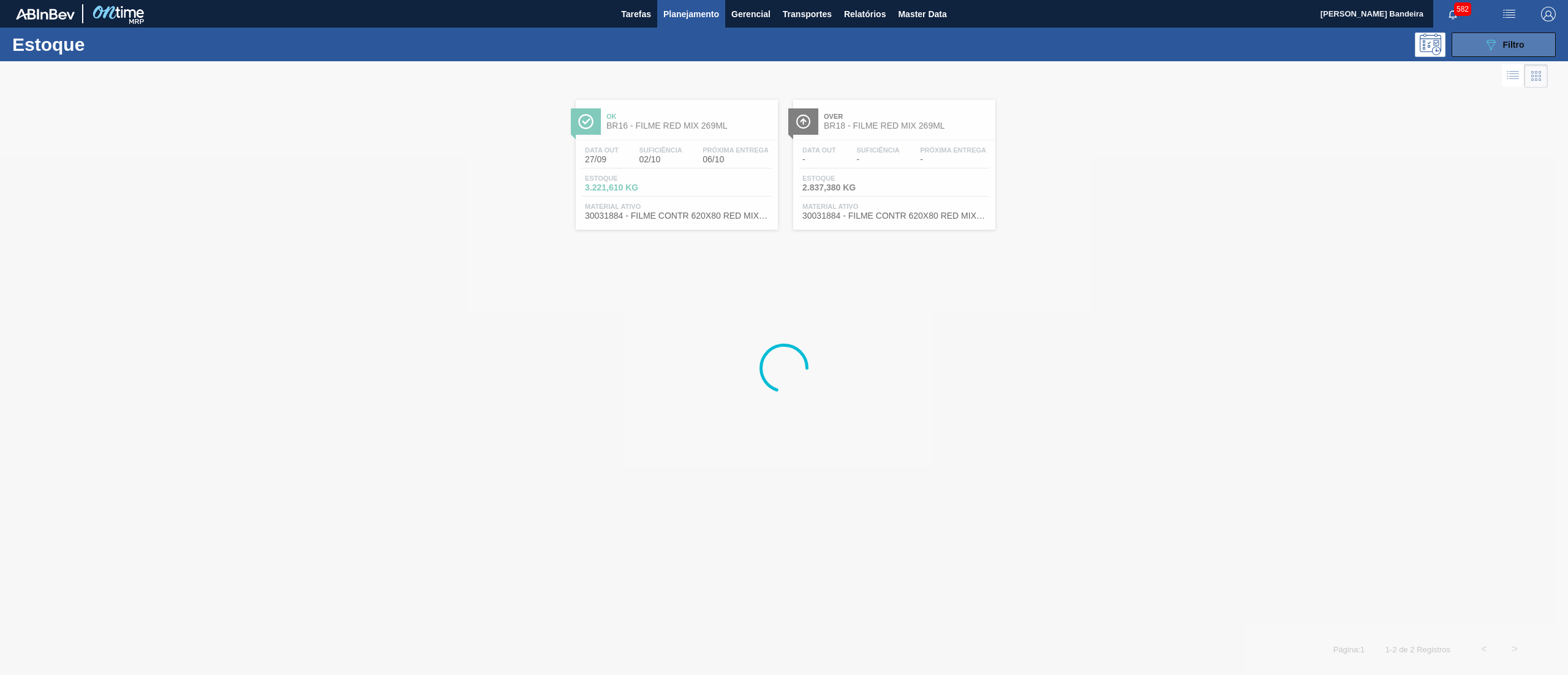
click at [1491, 36] on button "089F7B8B-B2A5-4AFE-B5C0-19BA573D28AC Filtro" at bounding box center [1504, 44] width 104 height 24
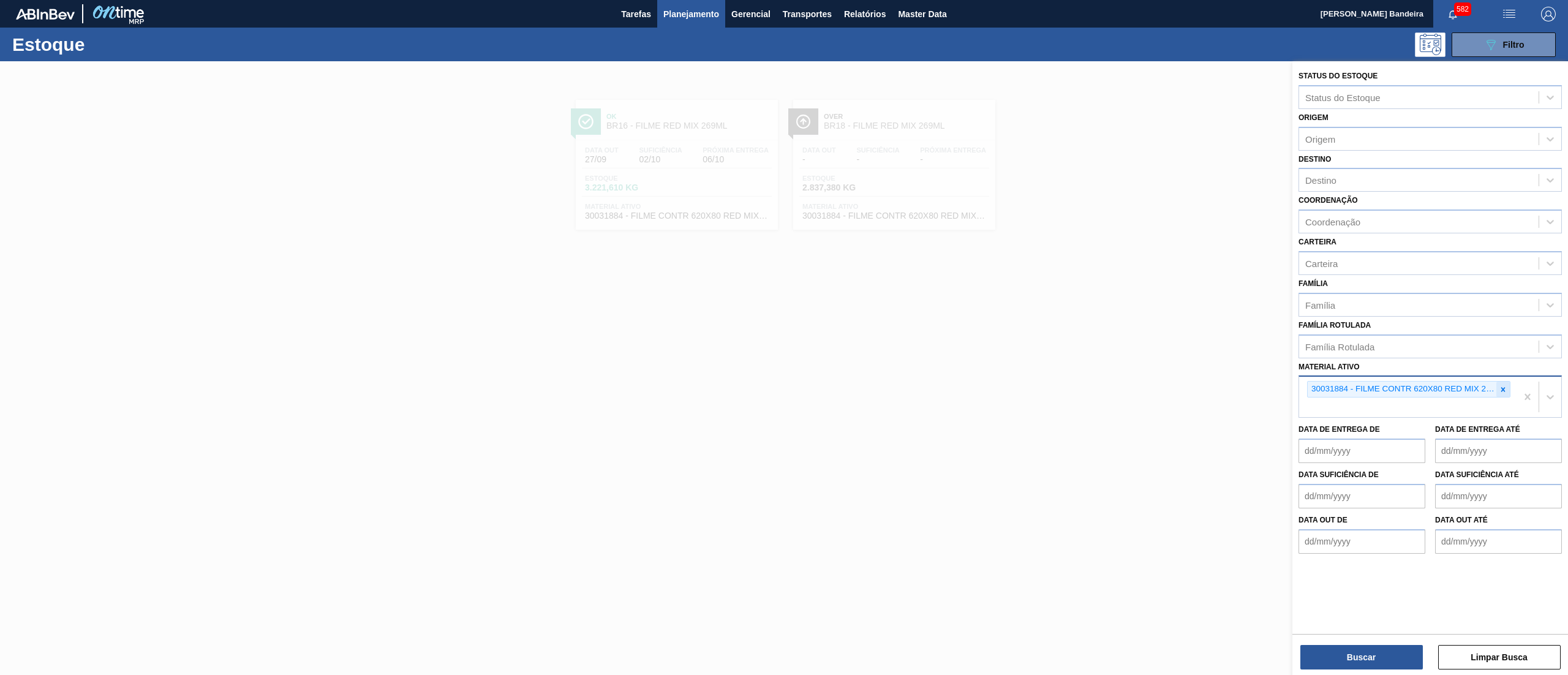
click at [1501, 382] on div at bounding box center [1503, 389] width 14 height 16
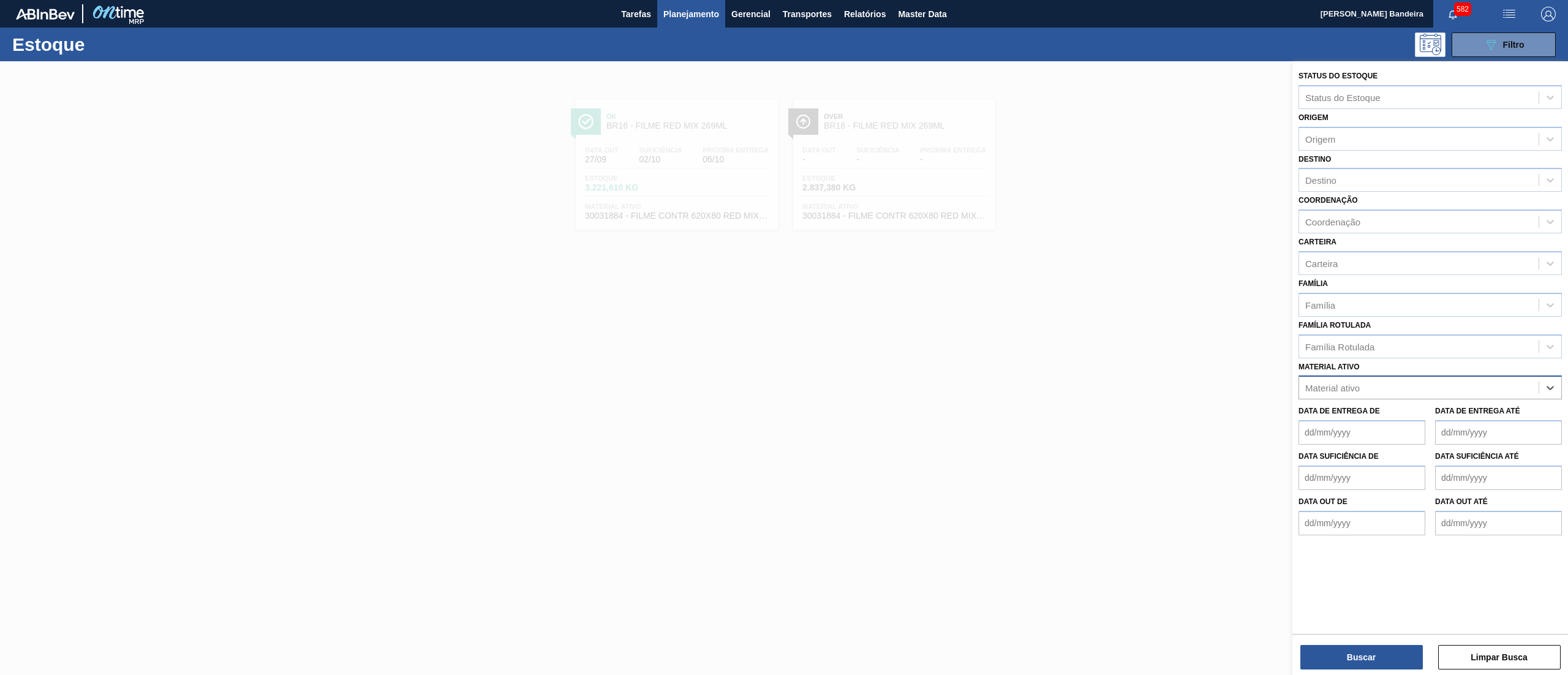
paste ativo "30034772"
type ativo "30034772"
click at [1451, 412] on div "30034772 - FILME CONTR 620X80 GREENMIX 269ML HO" at bounding box center [1430, 418] width 263 height 22
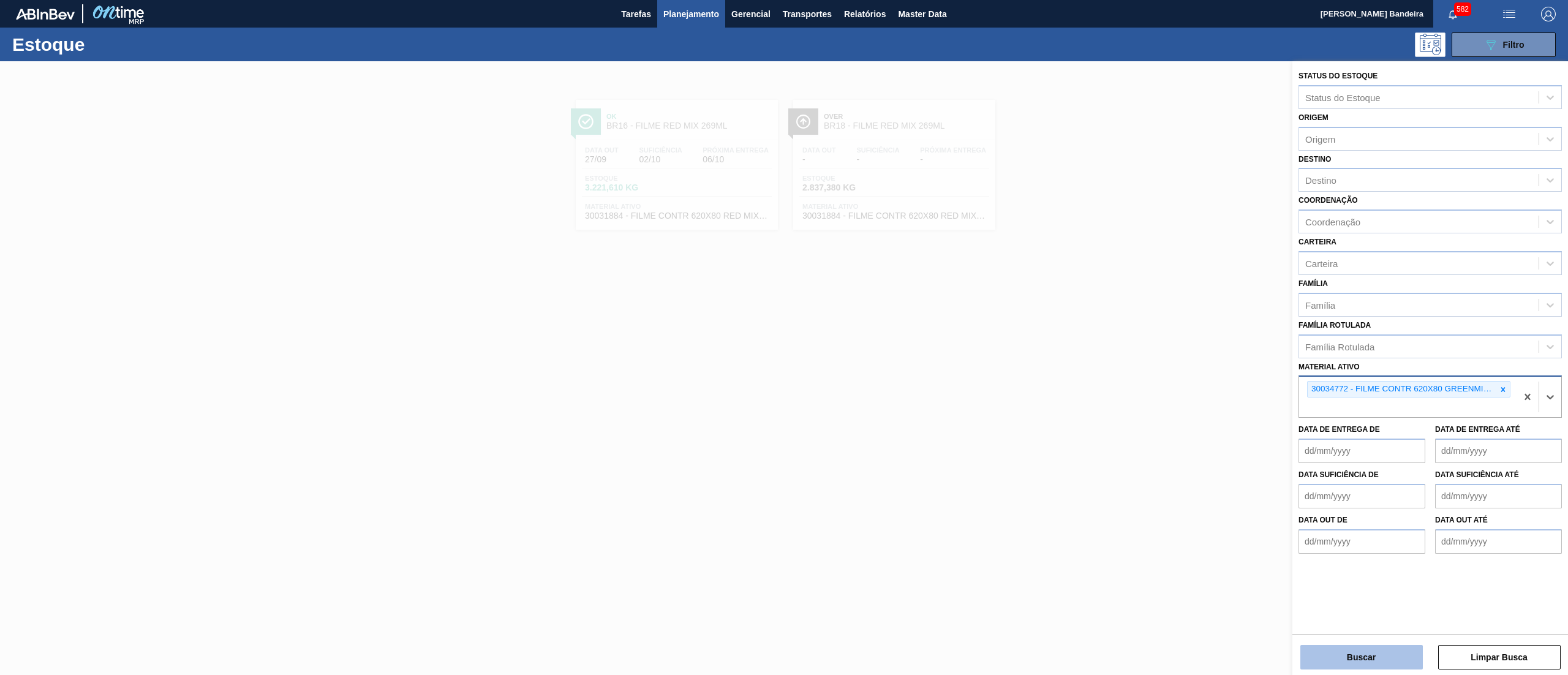
click at [1339, 654] on button "Buscar" at bounding box center [1362, 657] width 122 height 24
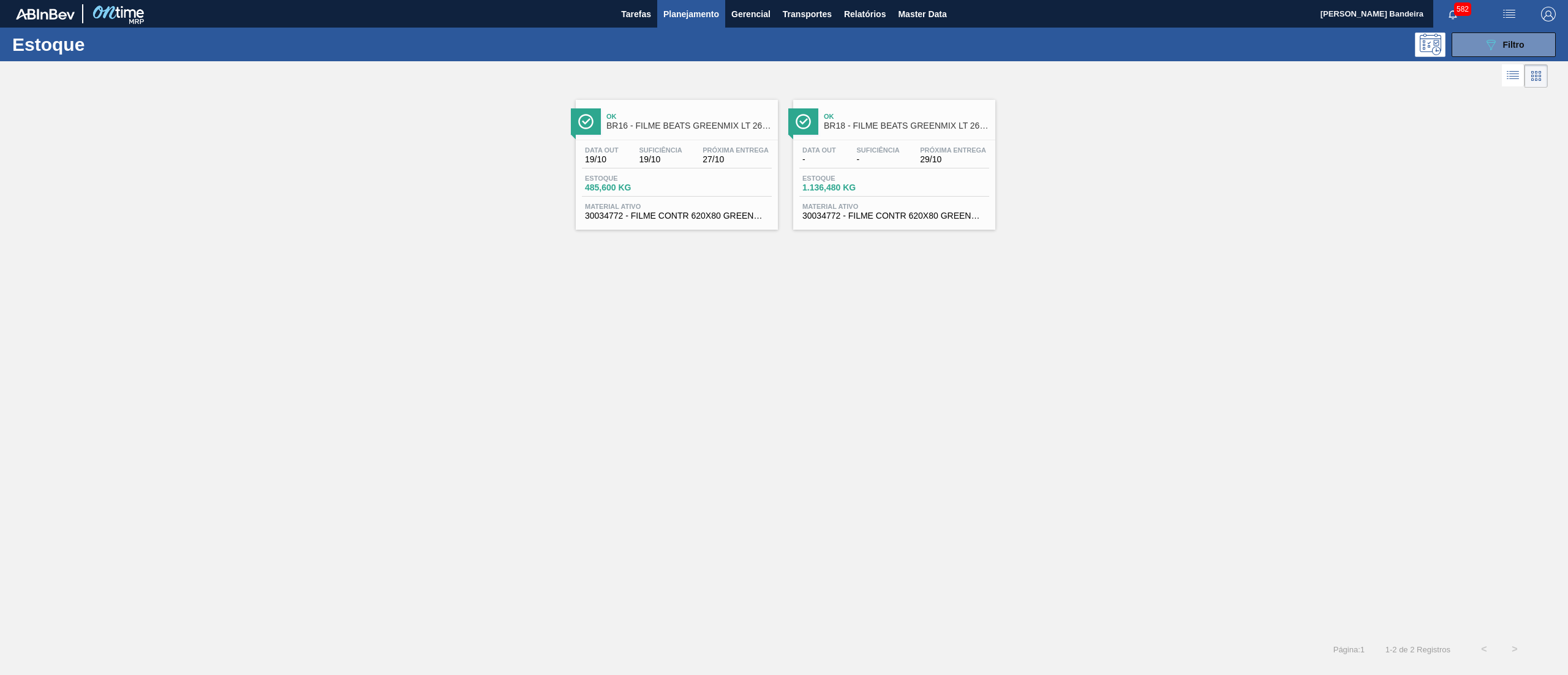
click at [674, 139] on div "Ok BR16 - FILME BEATS GREENMIX LT 269ML Data out 19/10 Suficiência 19/10 Próxim…" at bounding box center [676, 165] width 202 height 130
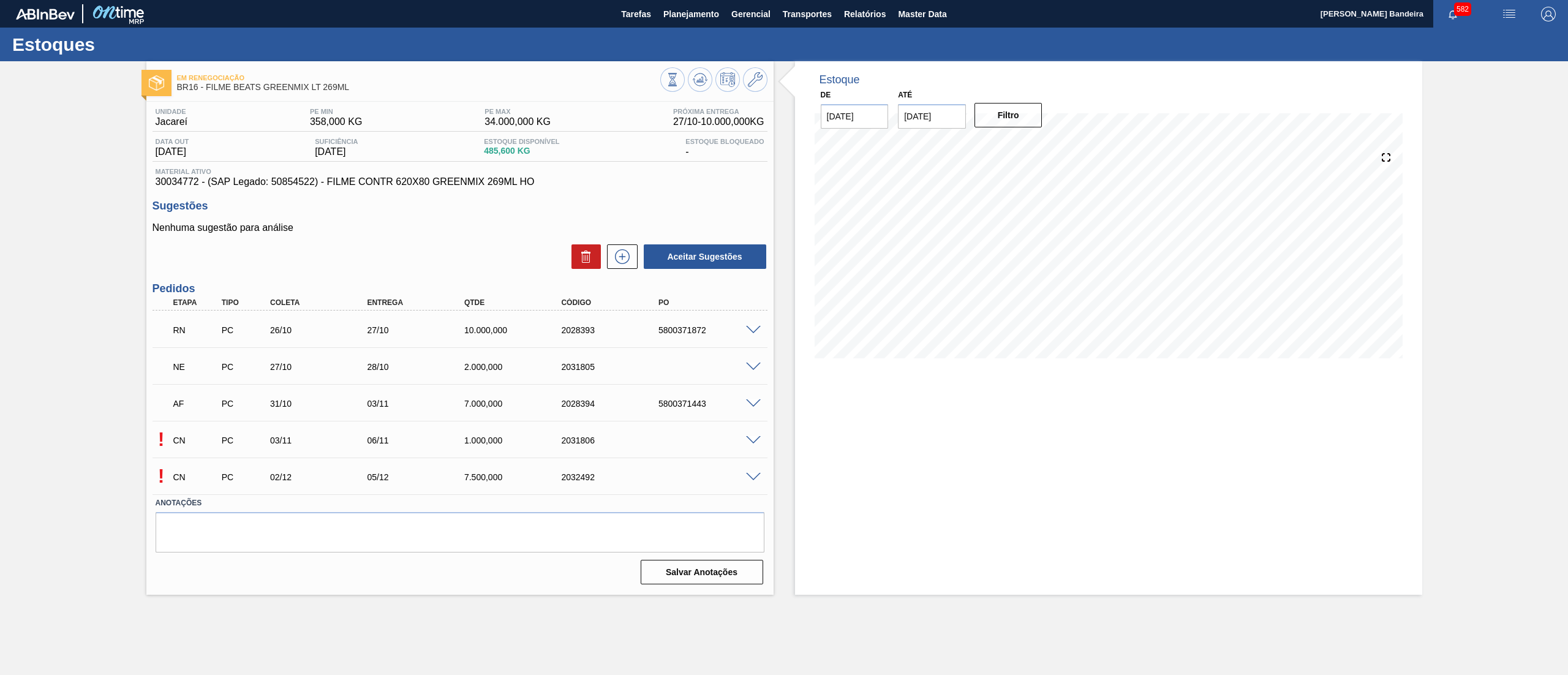
click at [746, 330] on span at bounding box center [754, 330] width 15 height 9
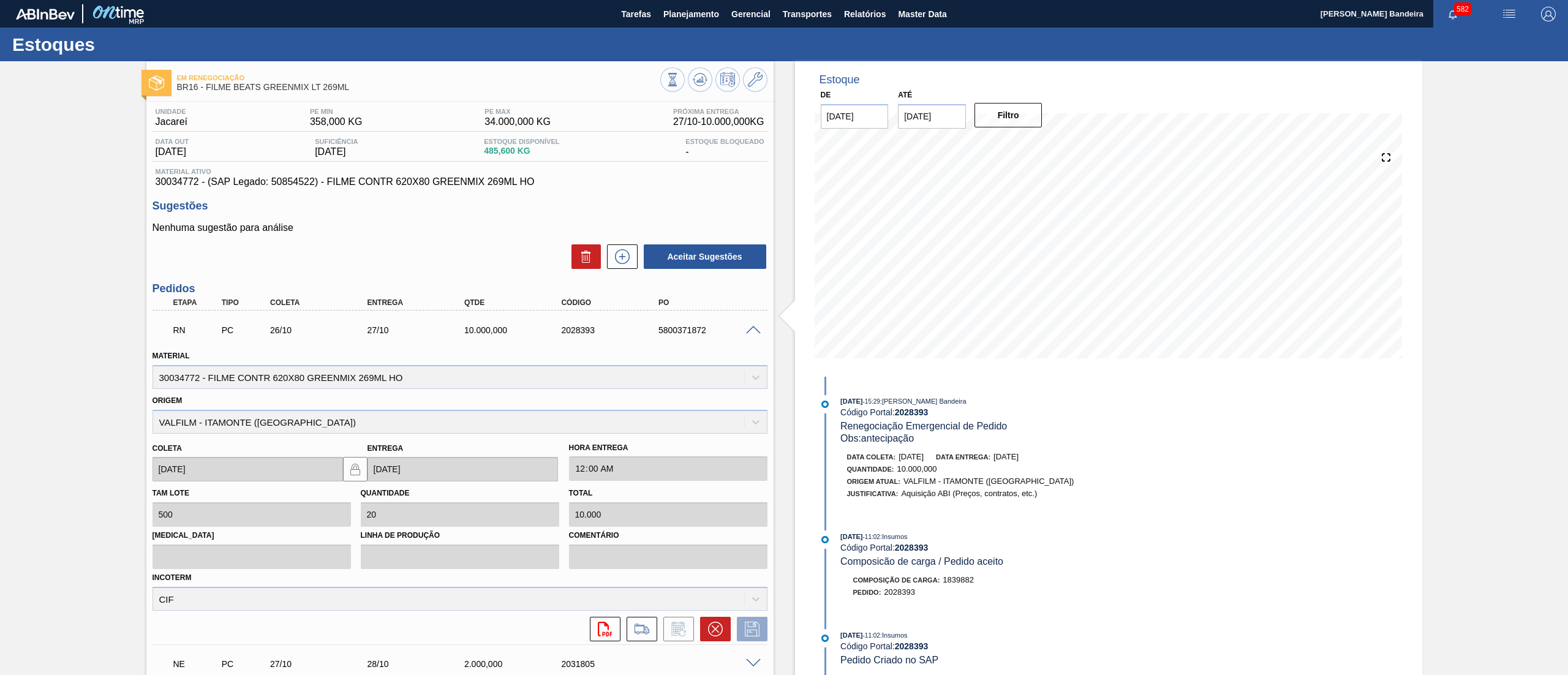
click at [746, 330] on span at bounding box center [754, 330] width 15 height 9
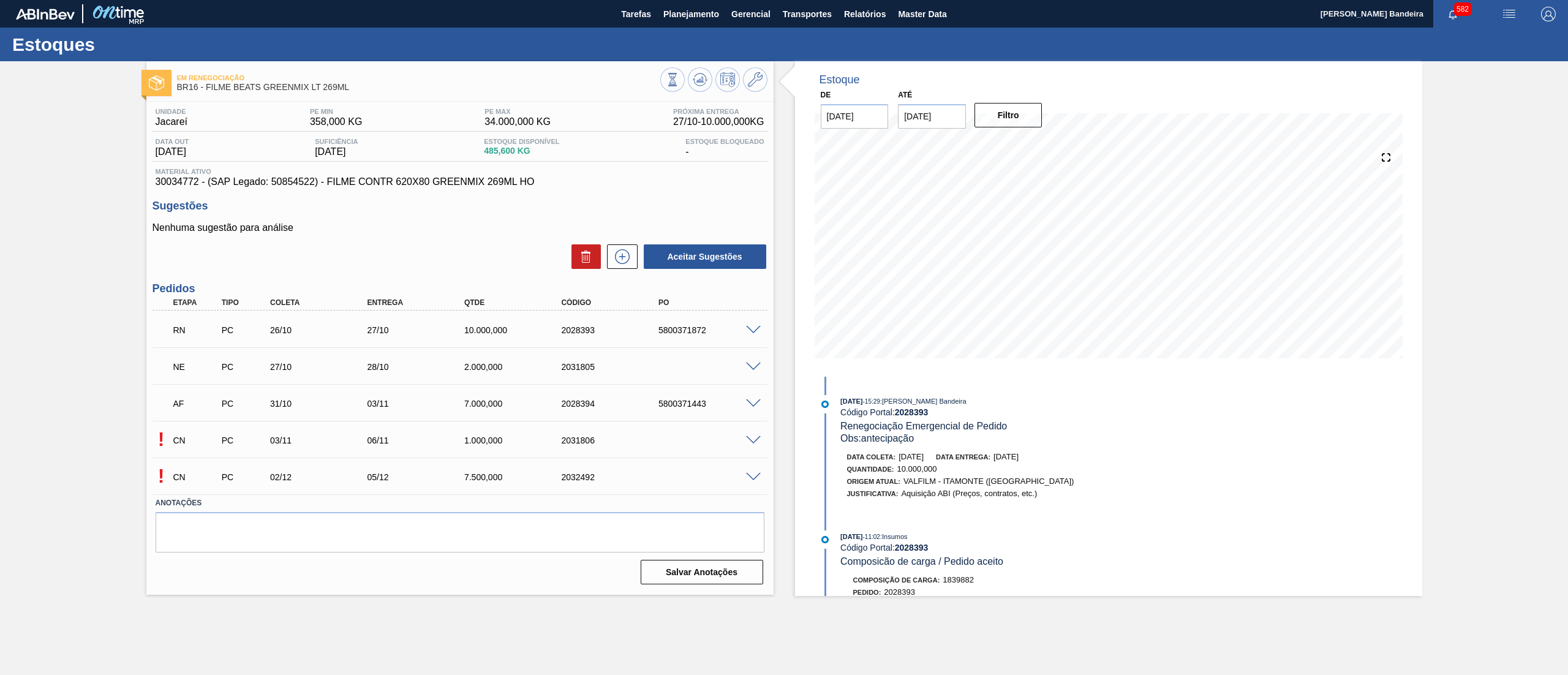
click at [747, 367] on span at bounding box center [754, 367] width 15 height 9
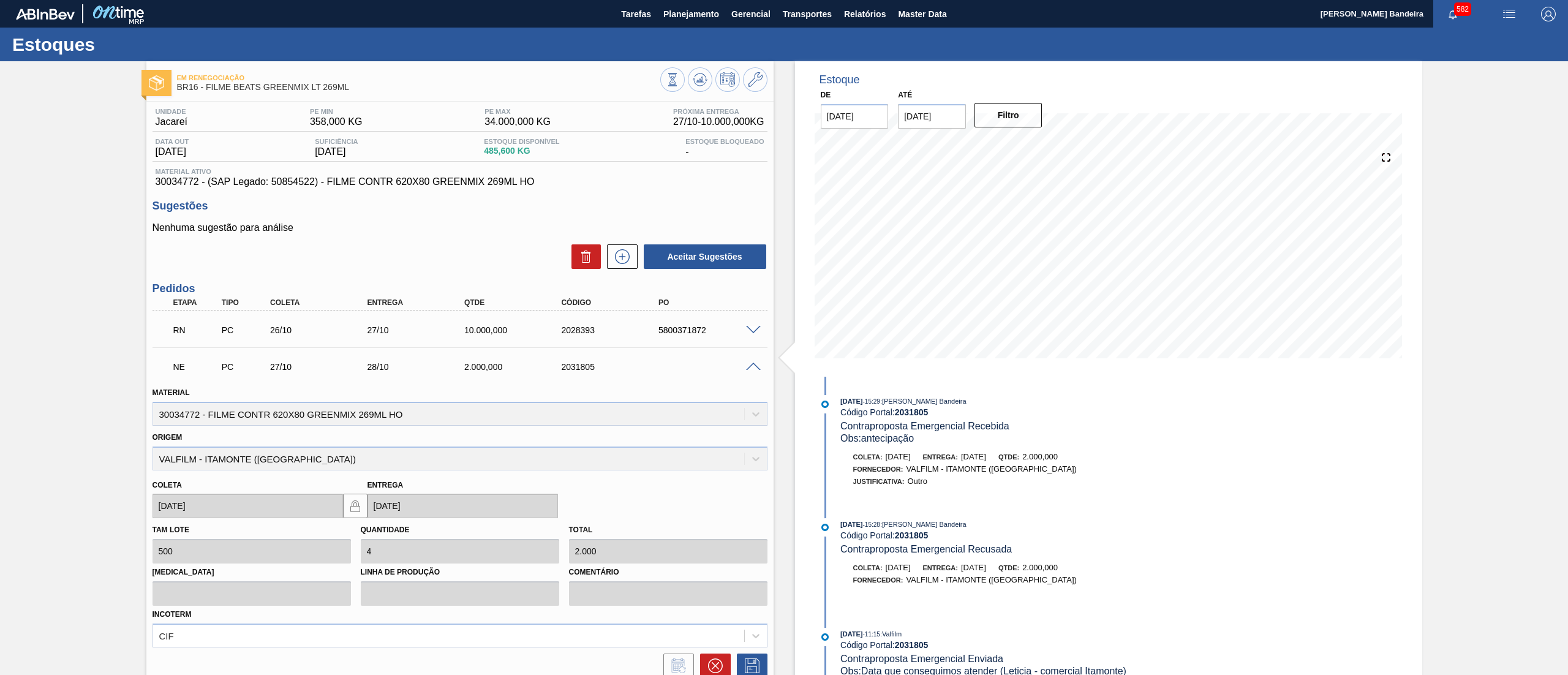
click at [747, 367] on span at bounding box center [754, 367] width 15 height 9
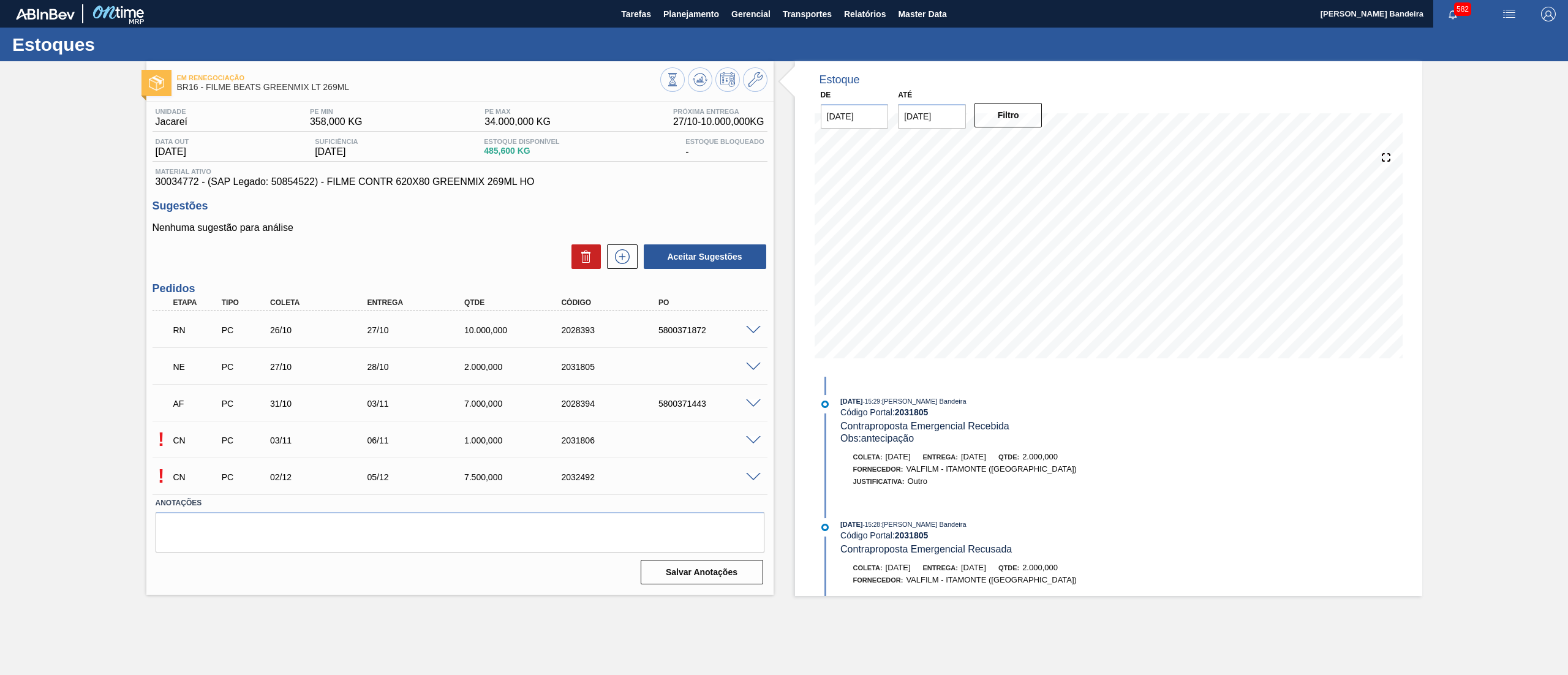
click at [757, 401] on span at bounding box center [754, 404] width 15 height 9
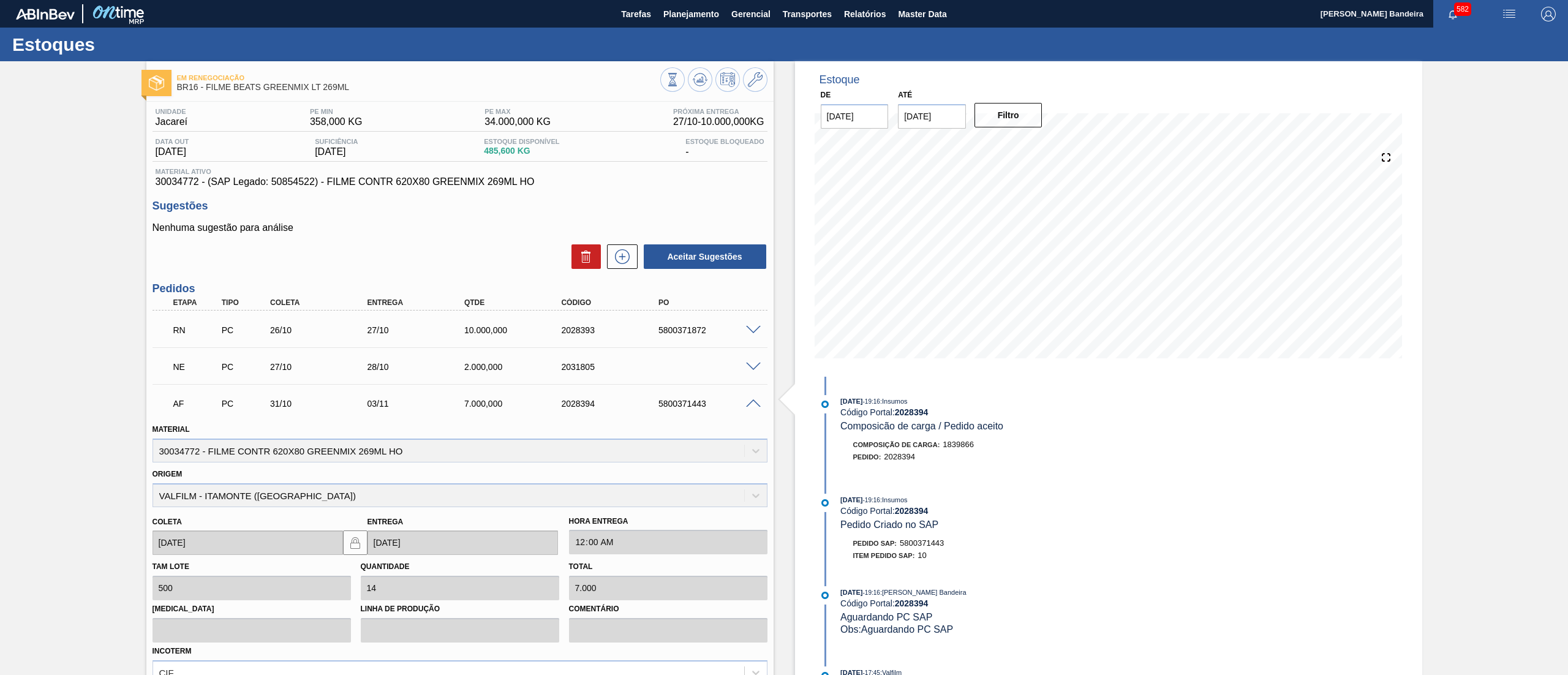
click at [757, 401] on span at bounding box center [754, 404] width 15 height 9
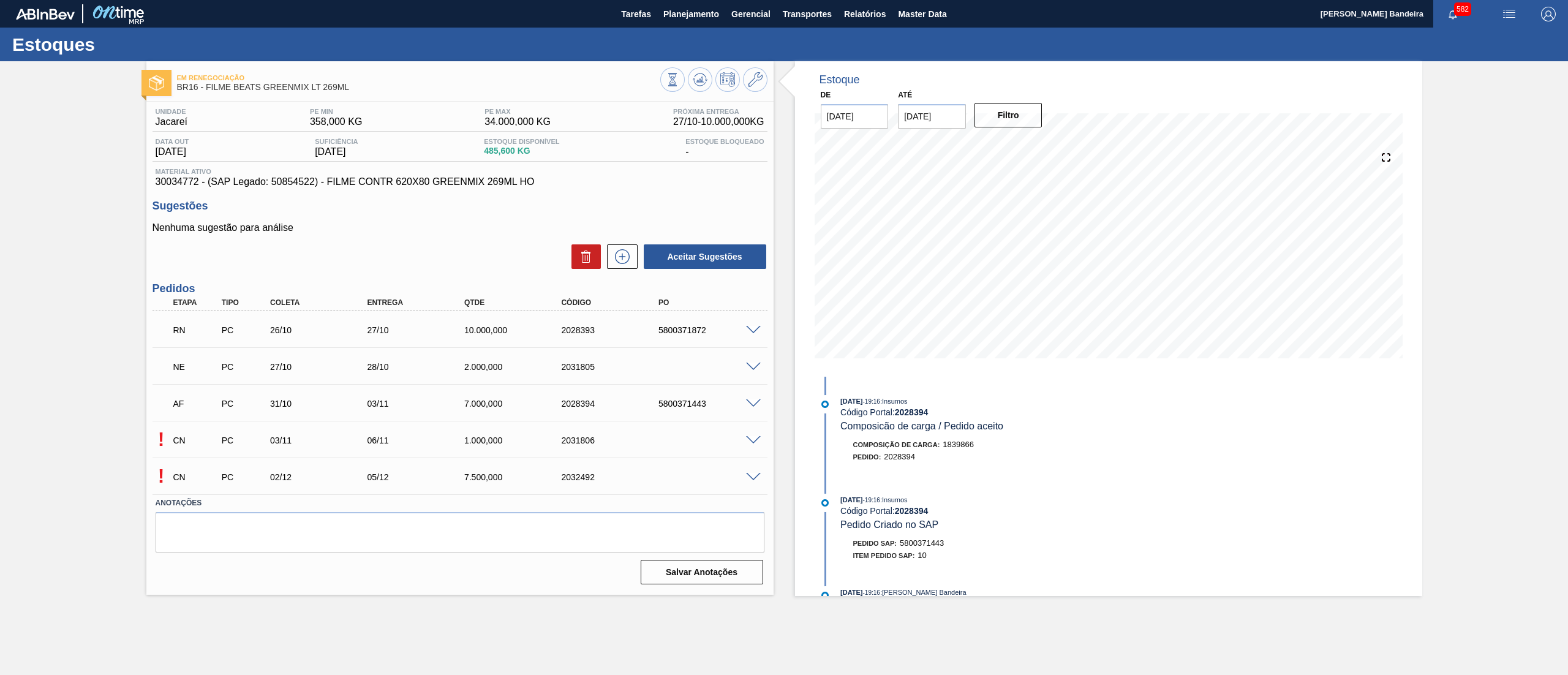
click at [753, 332] on span at bounding box center [754, 330] width 15 height 9
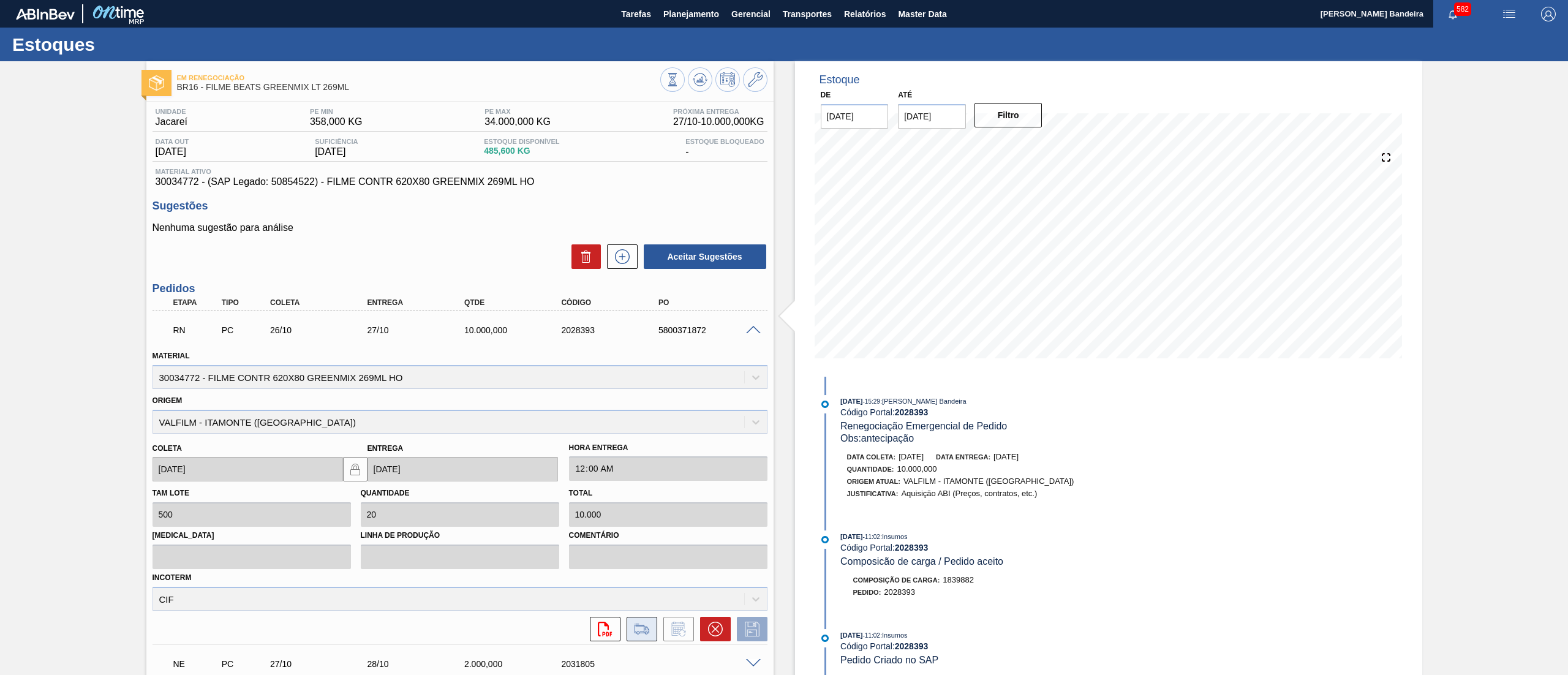
click at [642, 627] on icon at bounding box center [641, 629] width 19 height 15
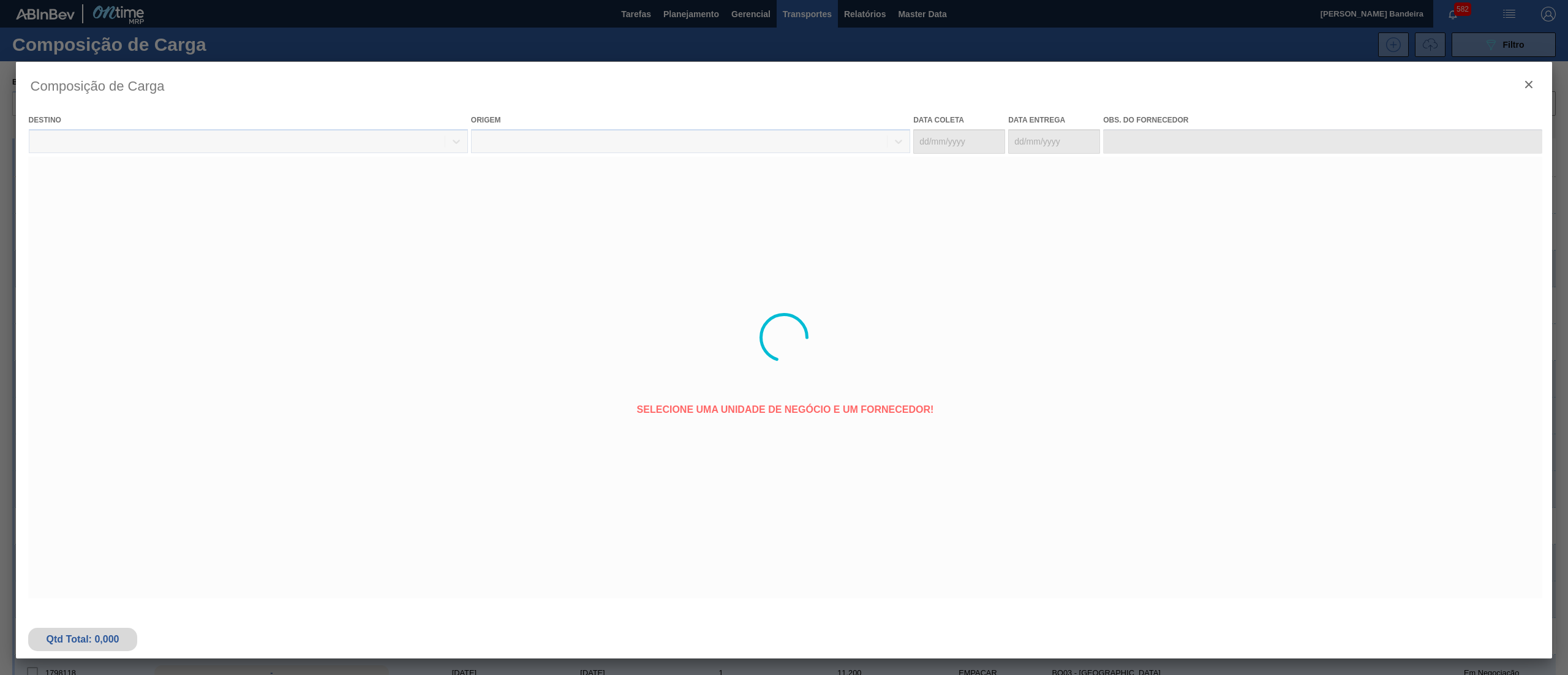
type coleta "26/10/2025"
type entrega "27/10/2025"
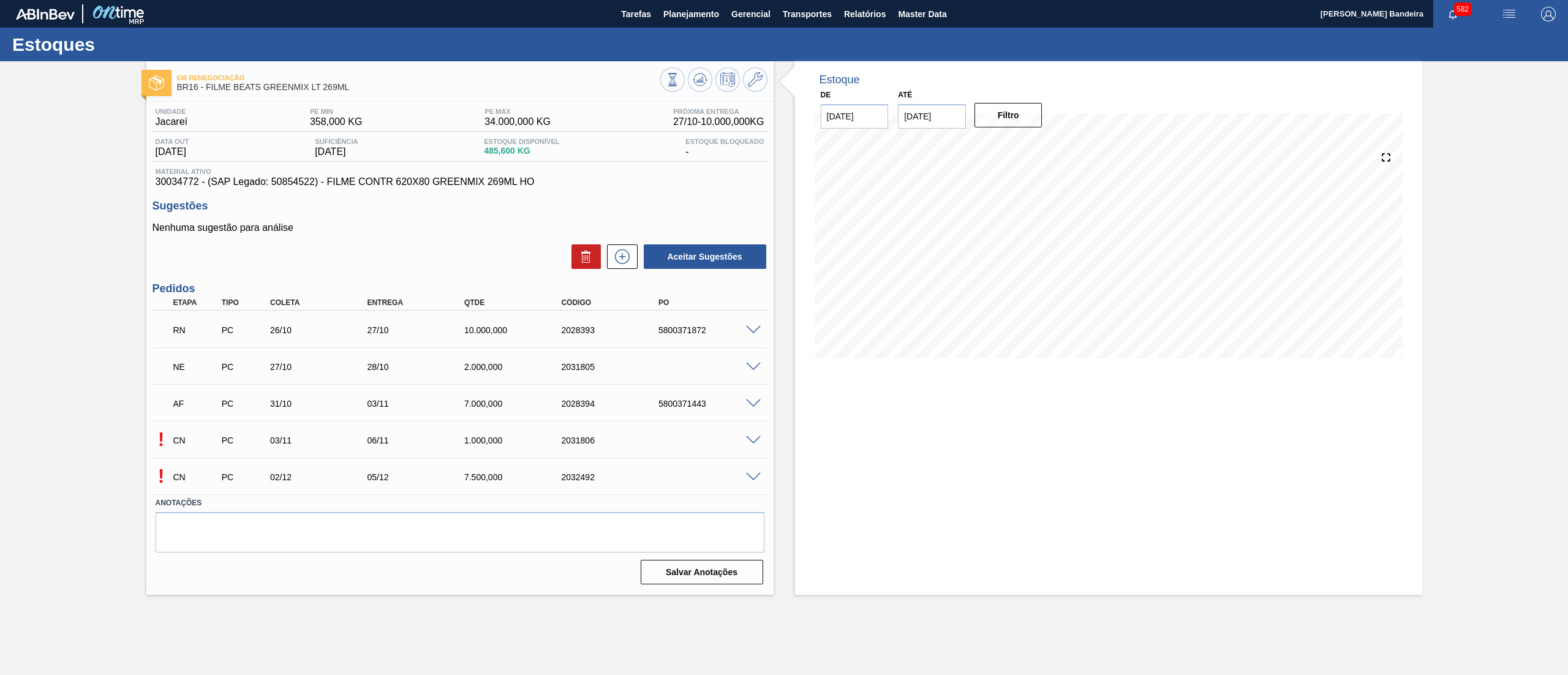
click at [746, 369] on span at bounding box center [754, 367] width 15 height 9
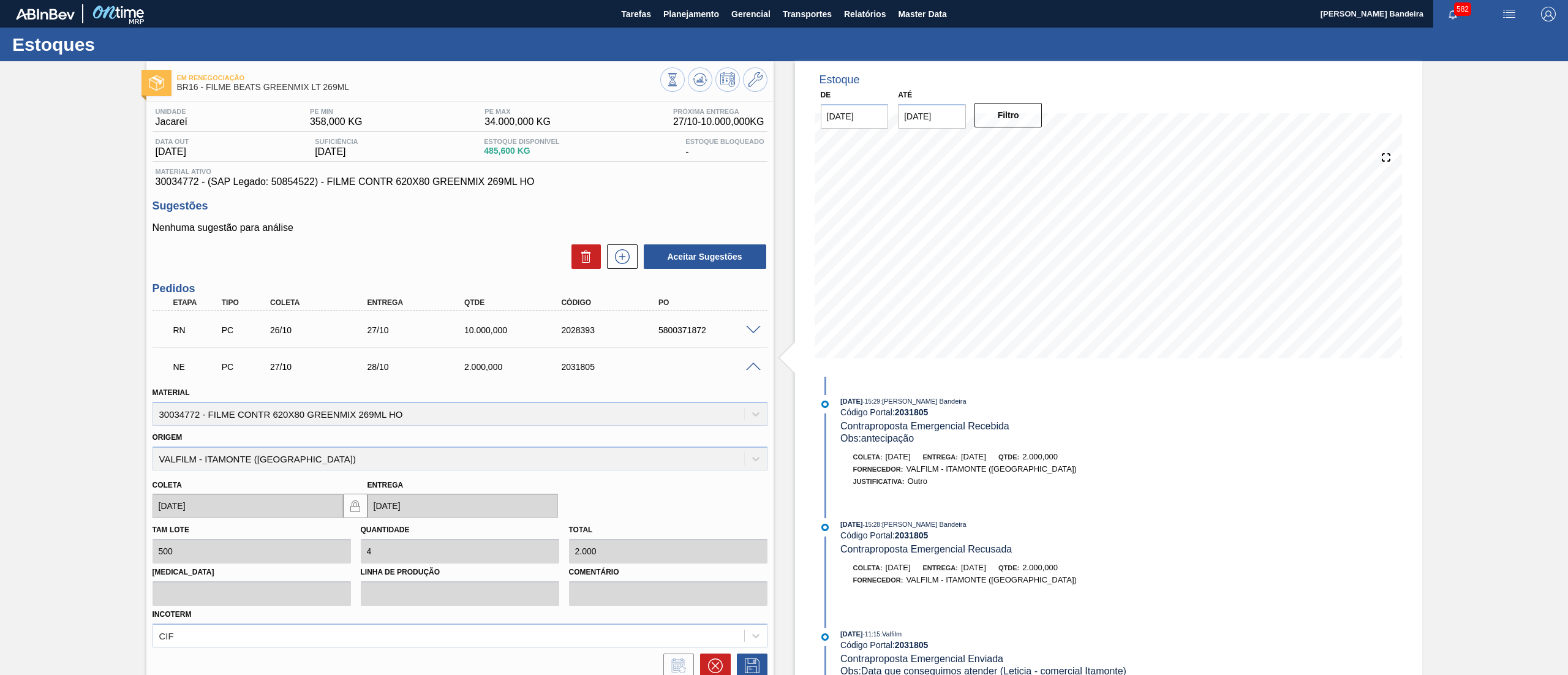
scroll to position [216, 0]
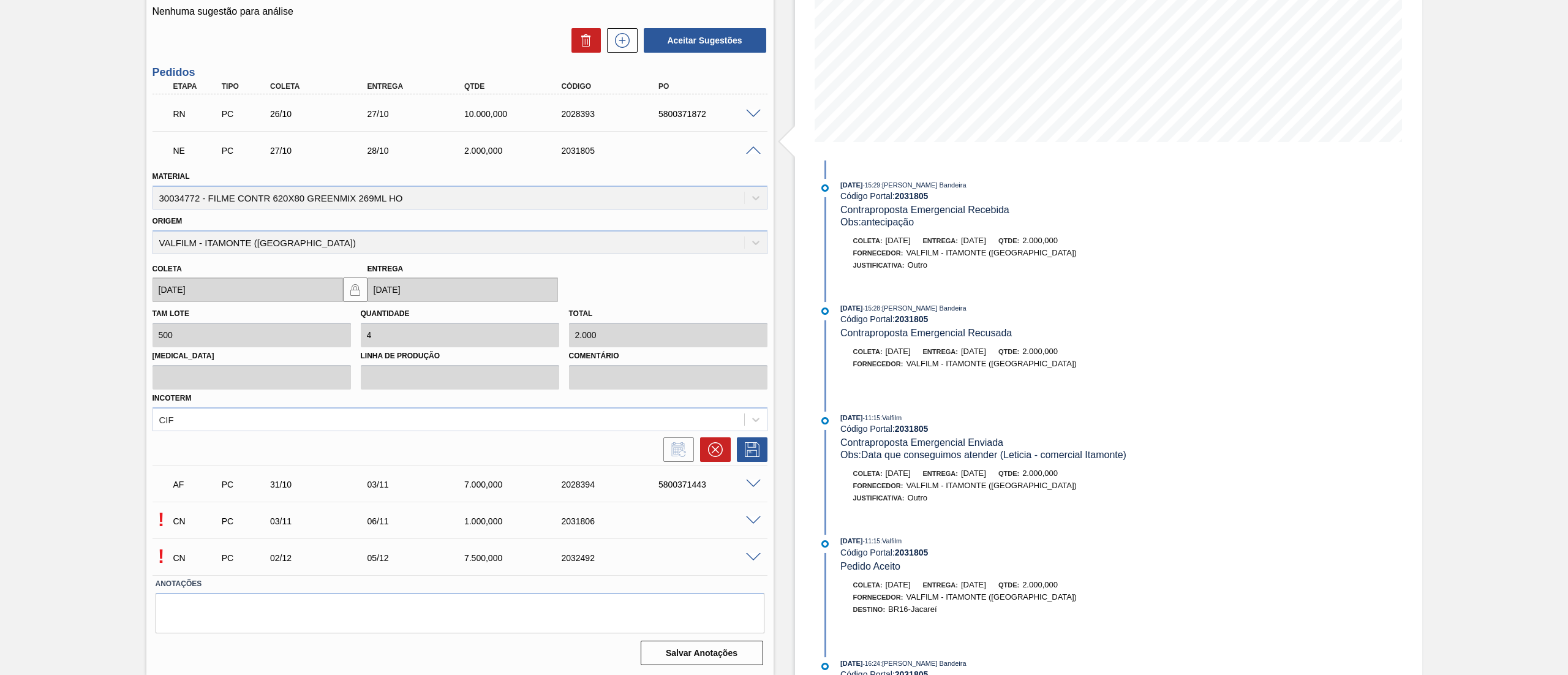
click at [748, 152] on span at bounding box center [754, 151] width 15 height 9
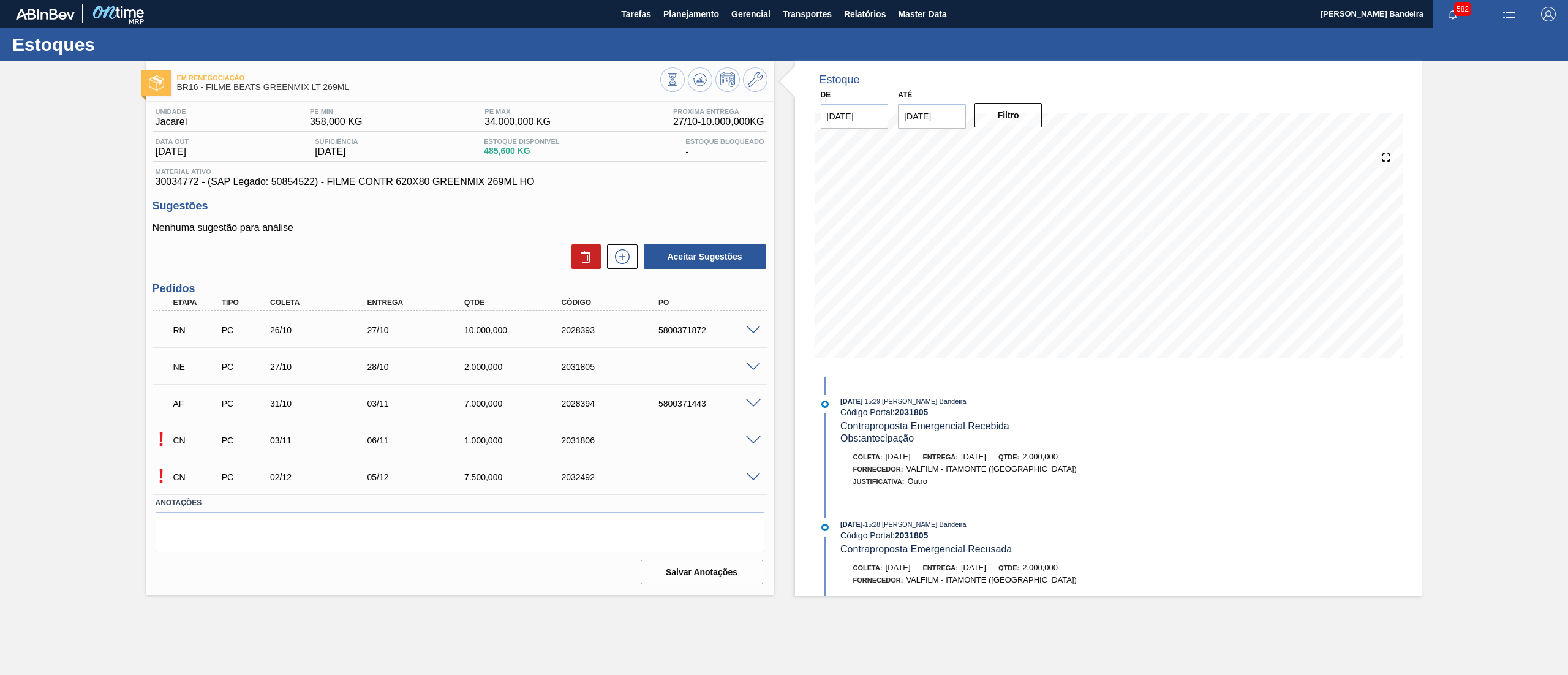
click at [746, 401] on span at bounding box center [754, 404] width 15 height 9
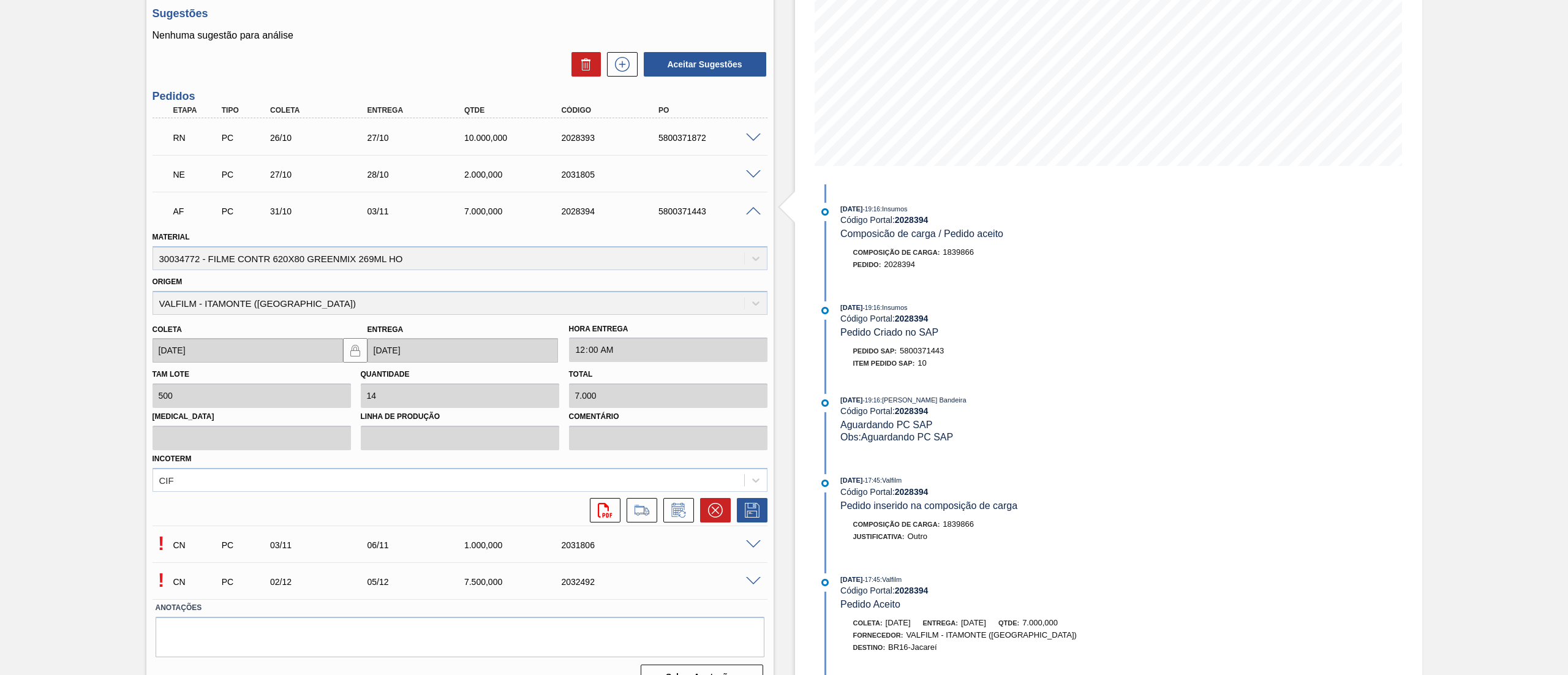
scroll to position [216, 0]
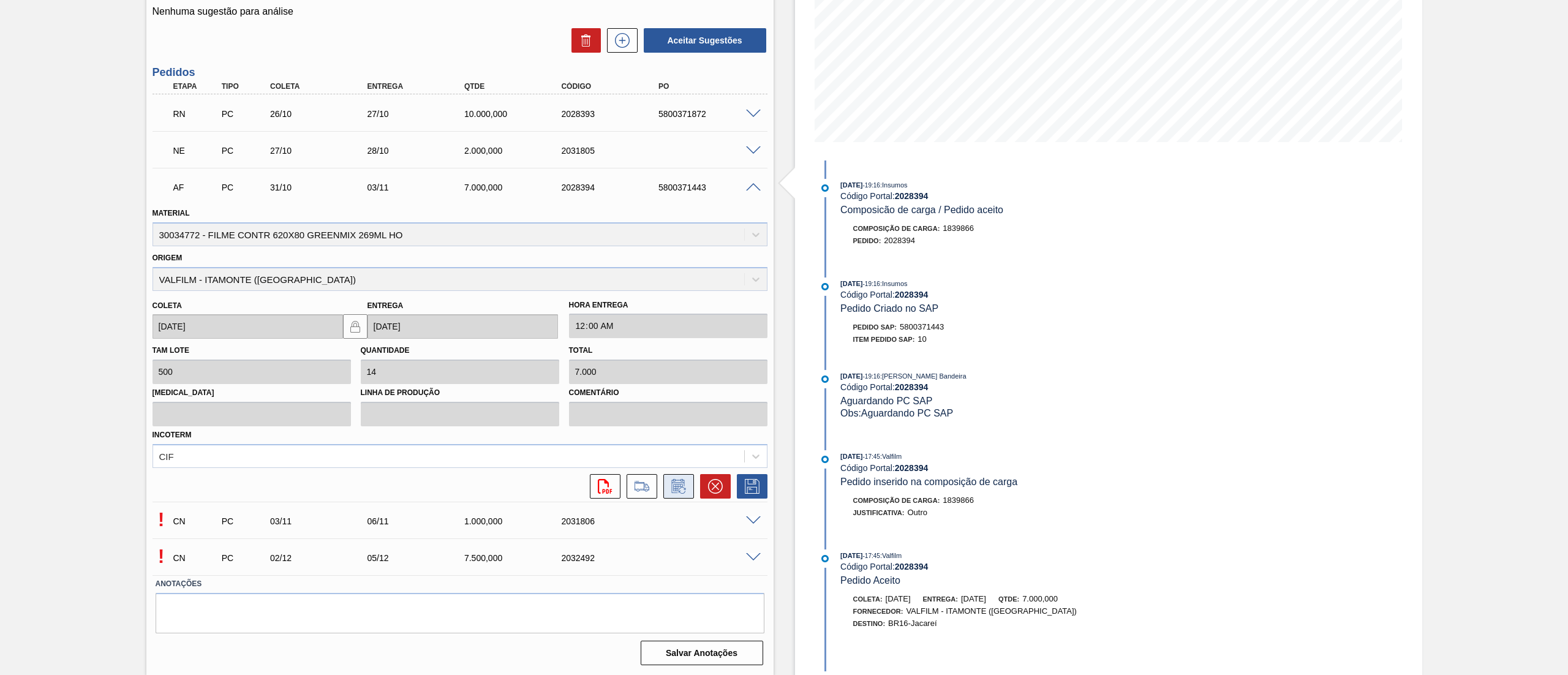
click at [672, 486] on icon at bounding box center [678, 486] width 19 height 15
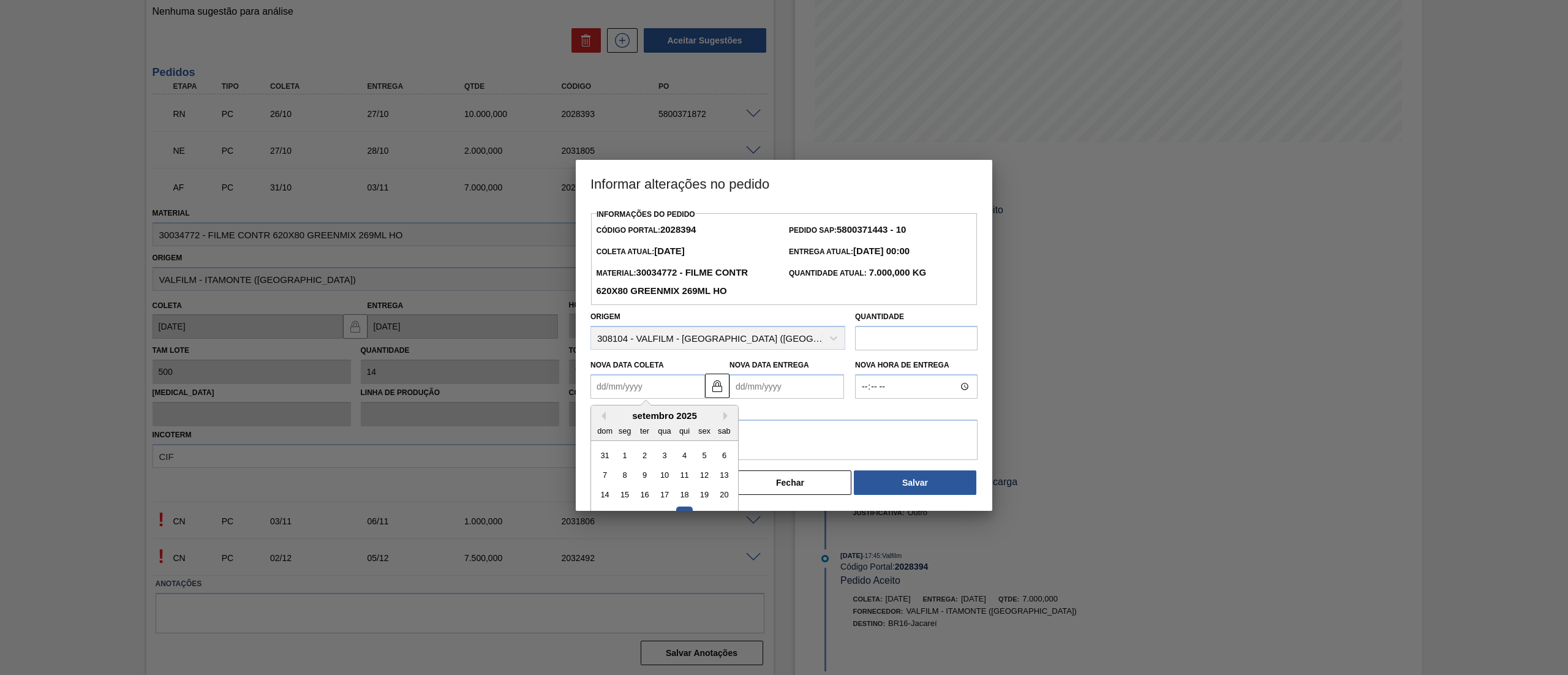
click at [638, 399] on Coleta2028394 "Nova Data Coleta" at bounding box center [647, 386] width 114 height 24
drag, startPoint x: 727, startPoint y: 426, endPoint x: 718, endPoint y: 422, distance: 9.8
click at [724, 425] on div "dom seg ter qua qui sex sab" at bounding box center [664, 430] width 147 height 19
click at [721, 421] on div "setembro 2025" at bounding box center [664, 416] width 147 height 11
click at [731, 420] on button "Next Month" at bounding box center [728, 416] width 9 height 9
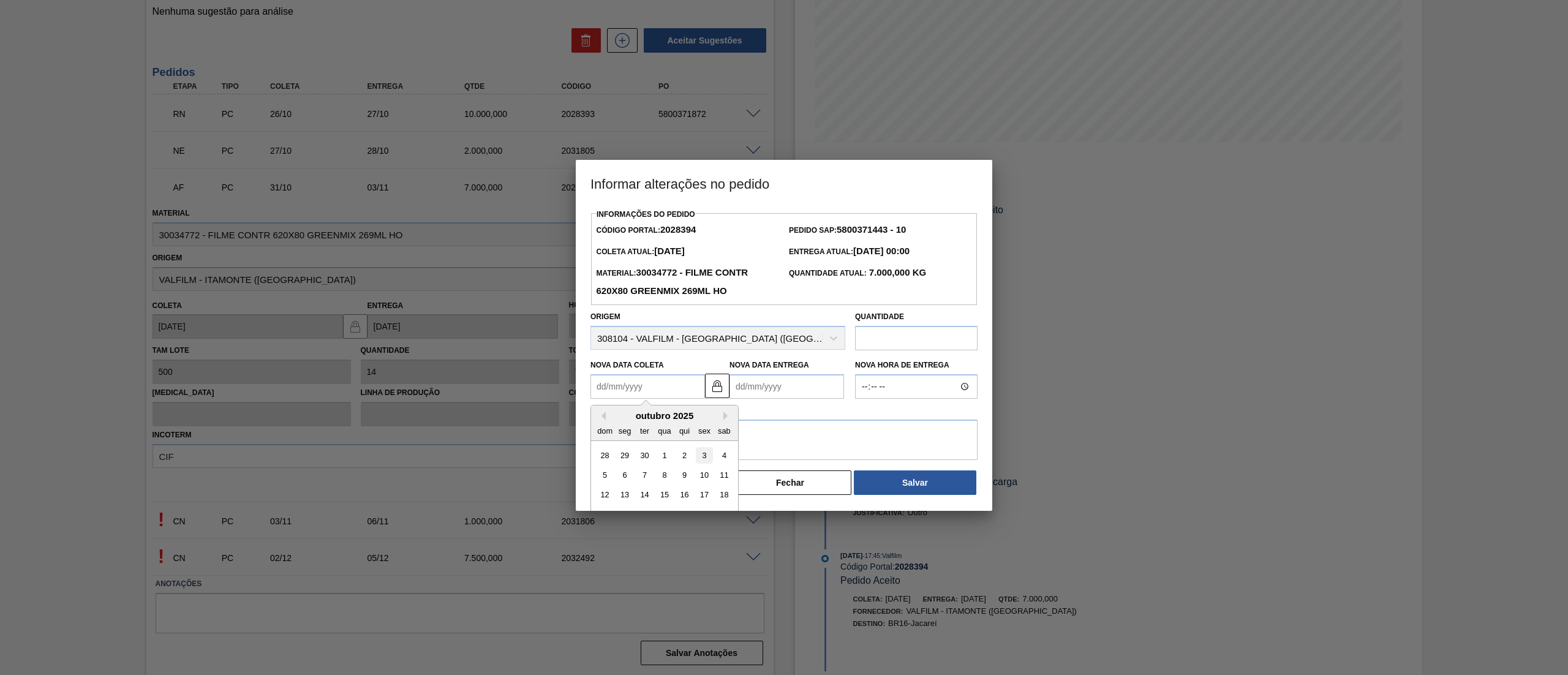
click at [701, 451] on div "3" at bounding box center [704, 455] width 16 height 16
type Coleta2028394 "03/10/2025"
type Entrega2028394 "[DATE]"
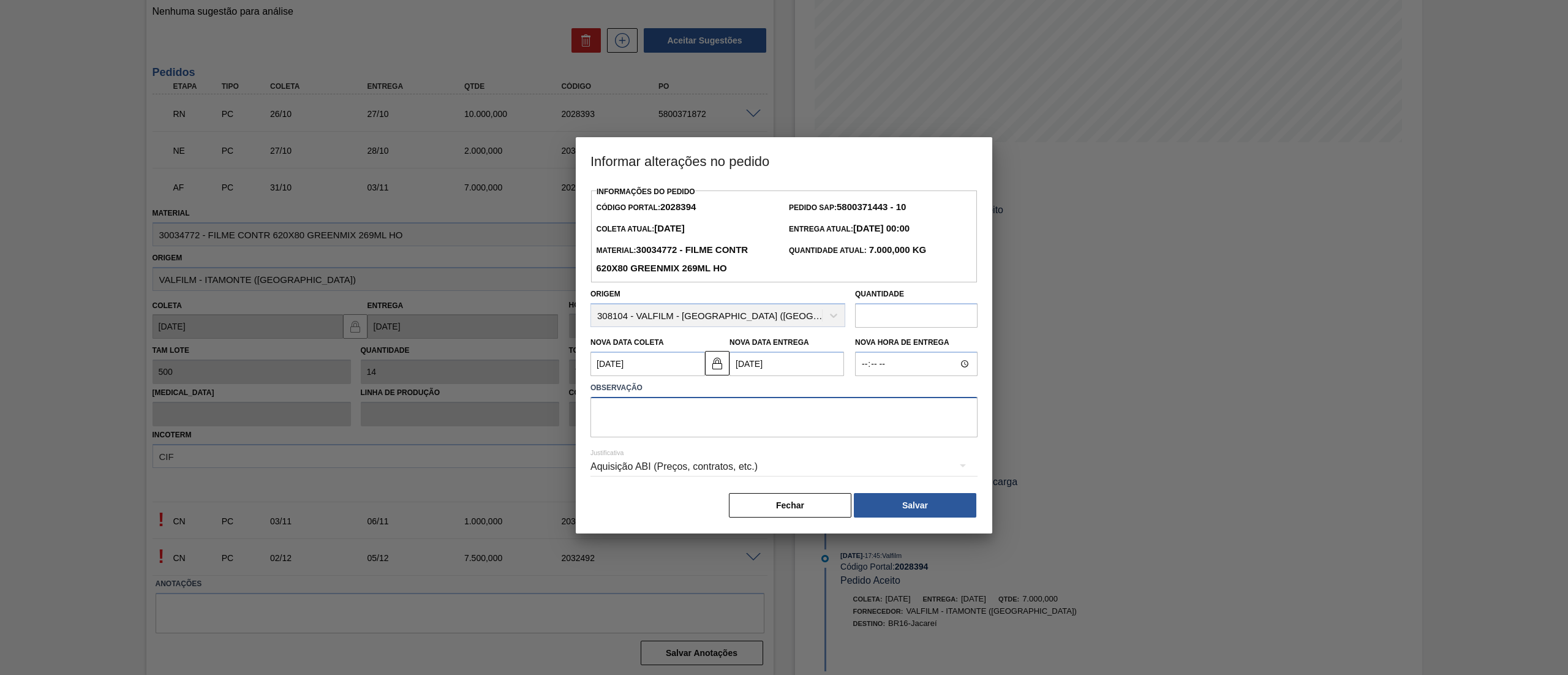
click at [684, 421] on textarea at bounding box center [784, 417] width 387 height 41
click at [899, 313] on input "text" at bounding box center [916, 315] width 122 height 24
type input "7.000"
click at [729, 432] on textarea at bounding box center [784, 417] width 387 height 41
type textarea "antecipação"
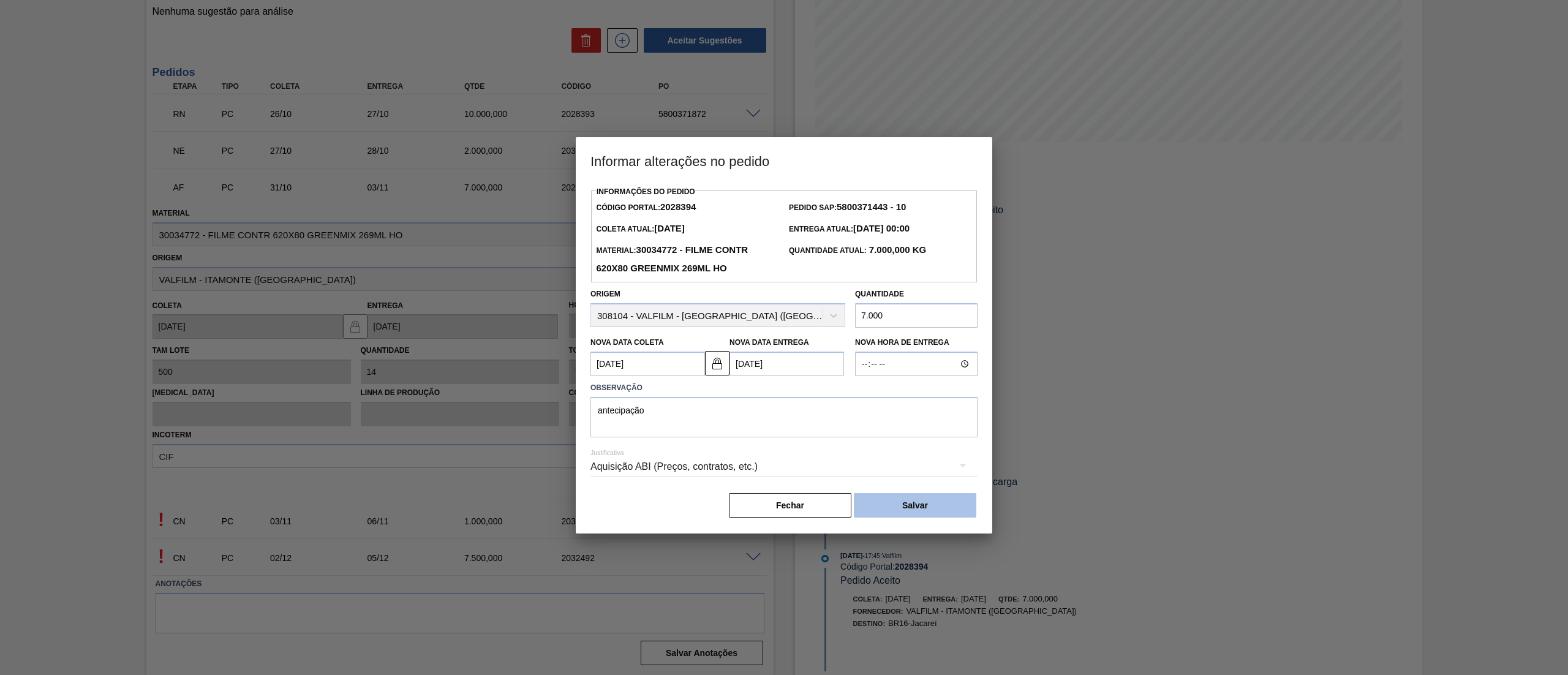
click at [908, 502] on button "Salvar" at bounding box center [915, 505] width 122 height 24
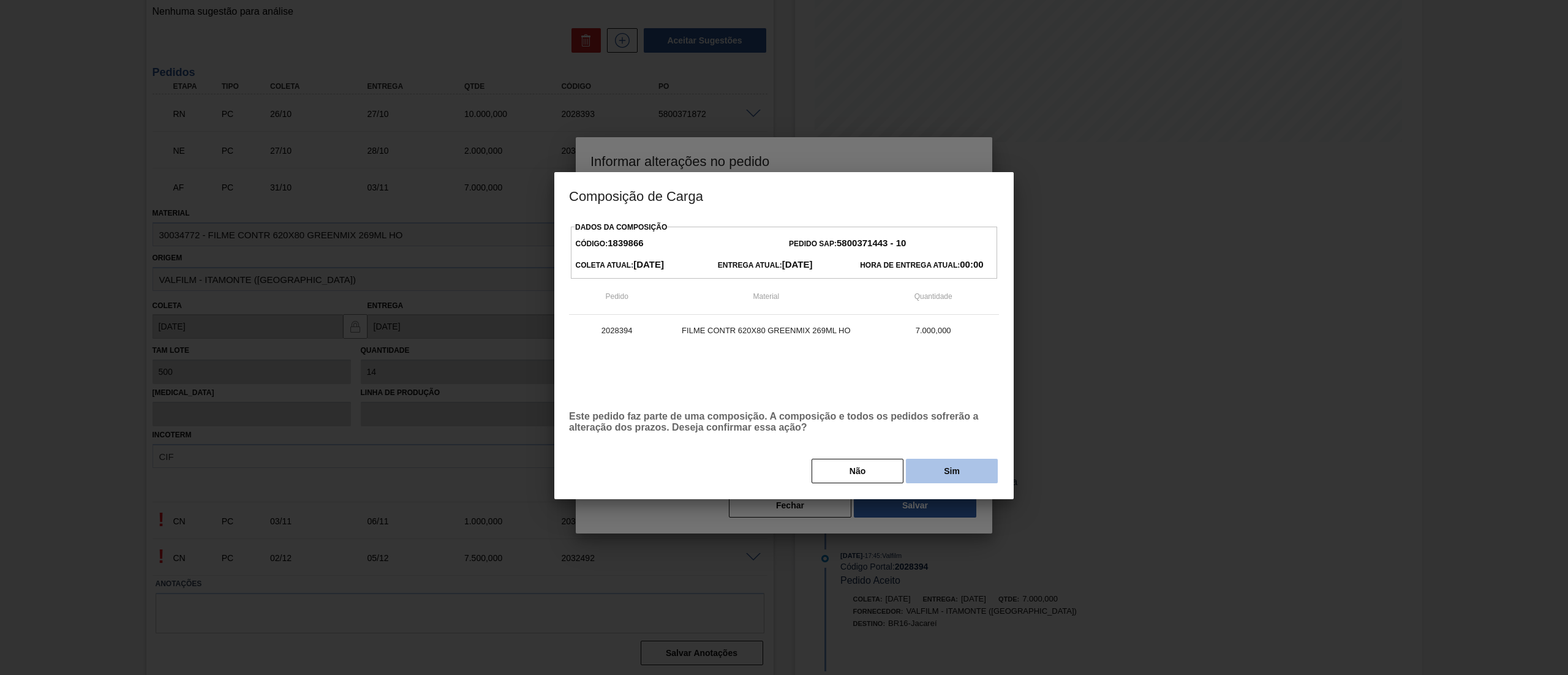
click at [931, 480] on button "Sim" at bounding box center [952, 471] width 92 height 24
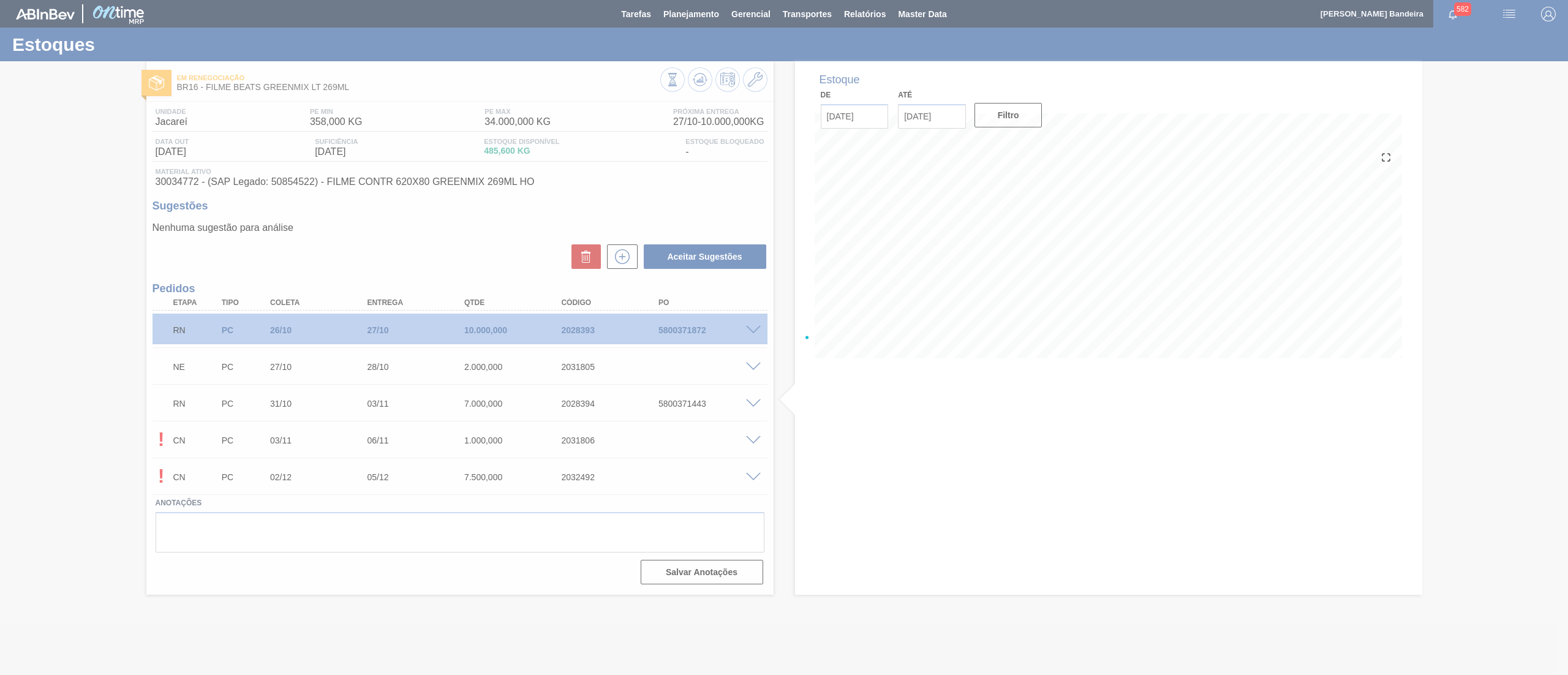
scroll to position [0, 0]
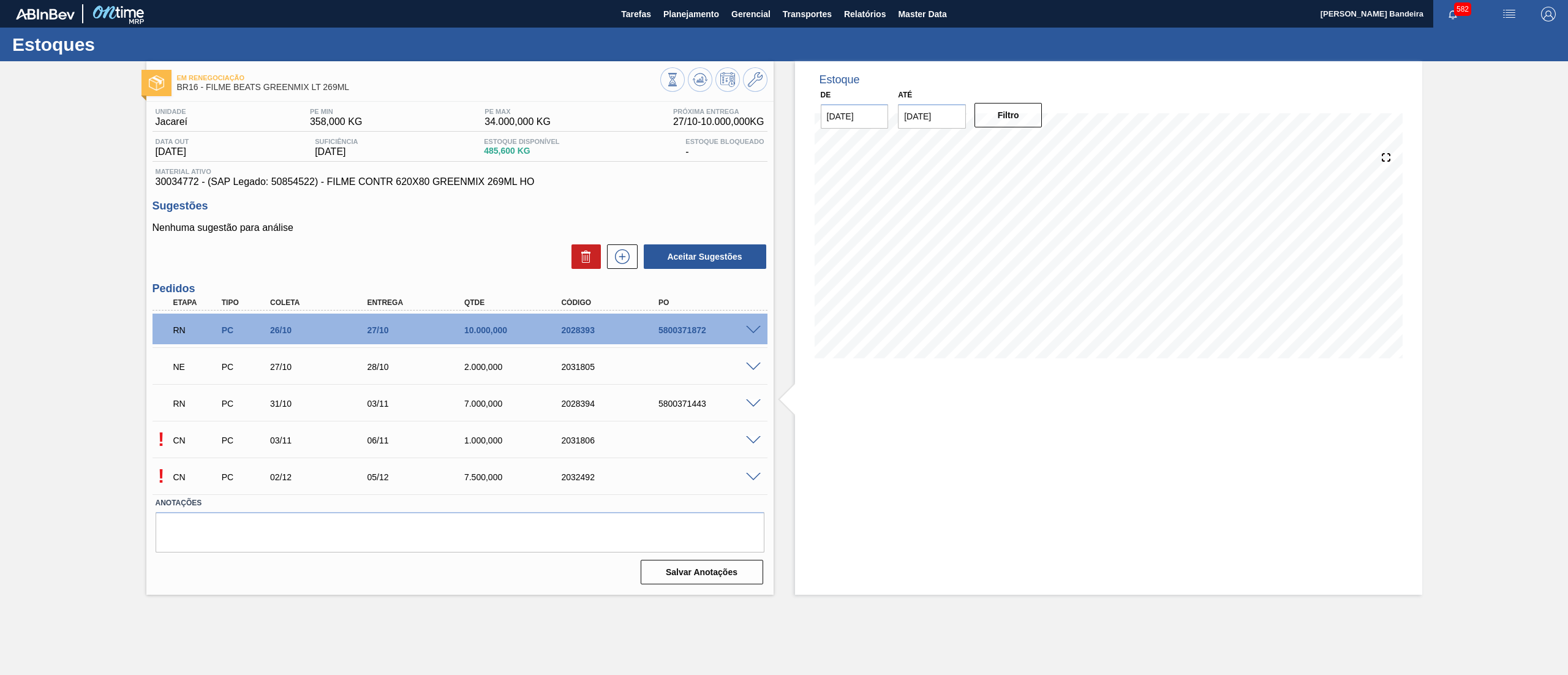
click at [791, 438] on div "Estoque De 25/09/2025 Até 09/10/2025 Filtro 30/09 Projeção de Estoque 485.6 Nec…" at bounding box center [1098, 328] width 649 height 534
